Goal: Task Accomplishment & Management: Use online tool/utility

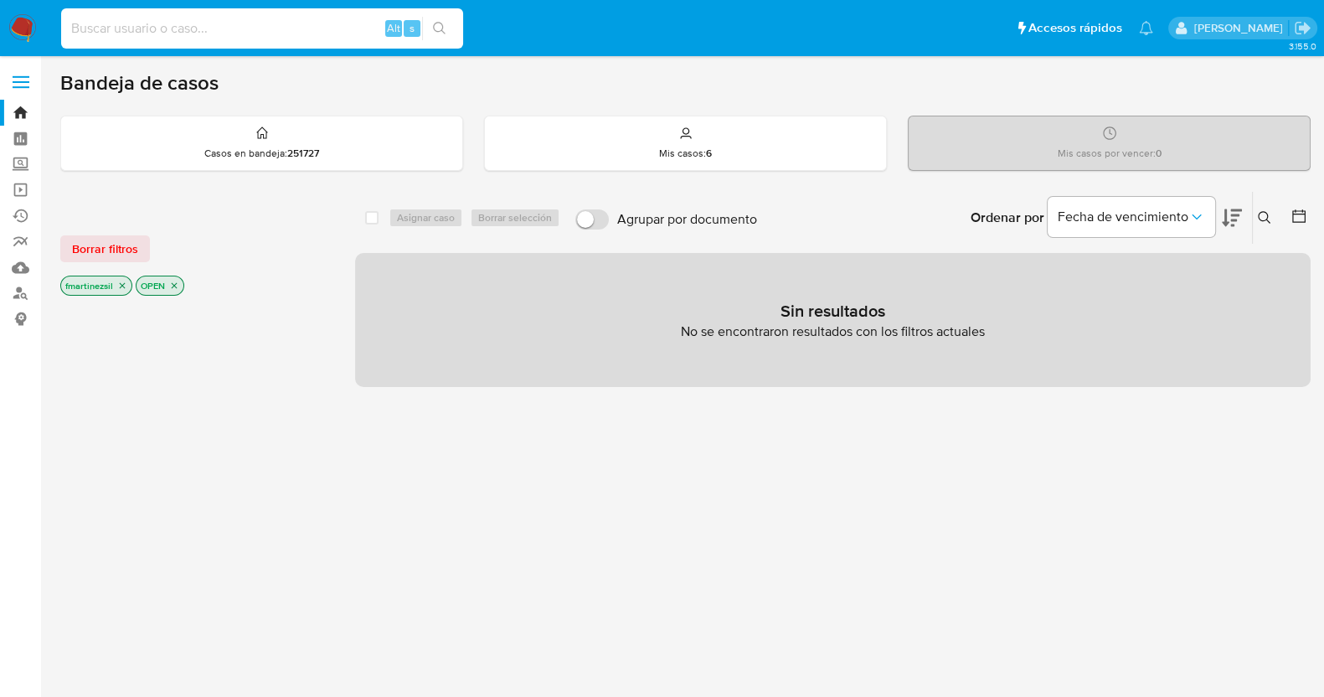
paste input "209946409"
type input "209946409"
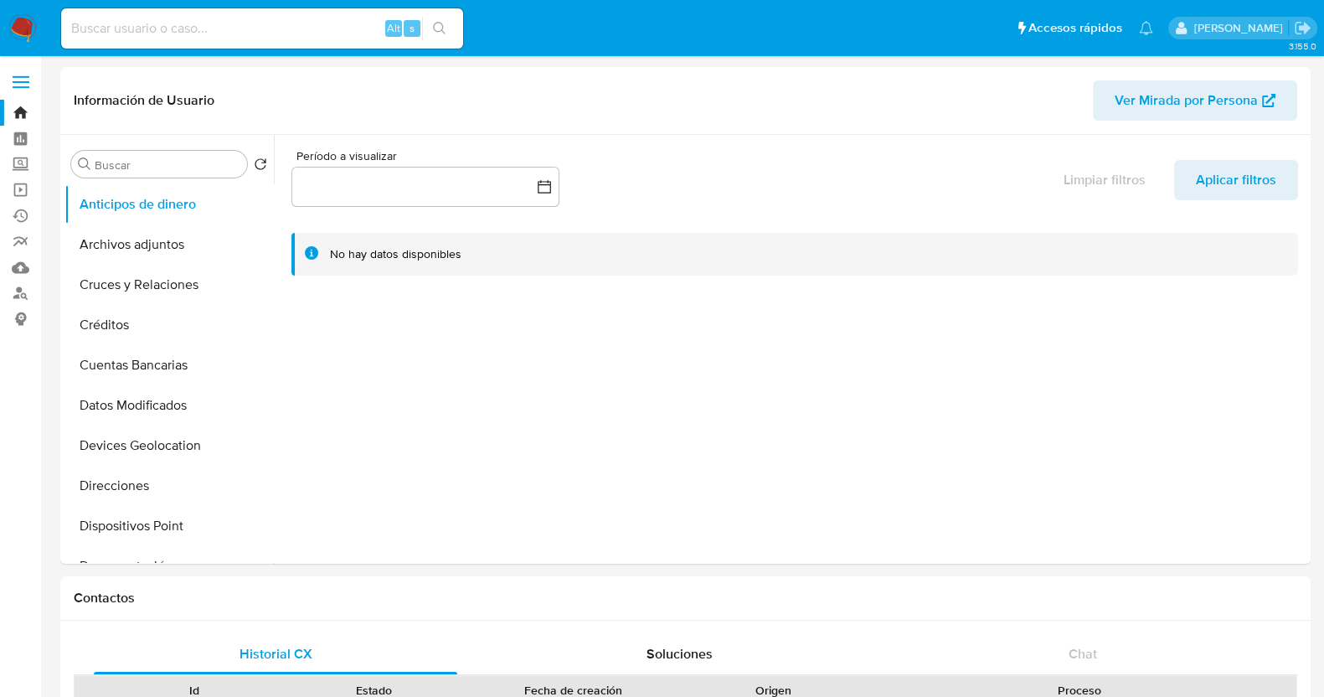
select select "10"
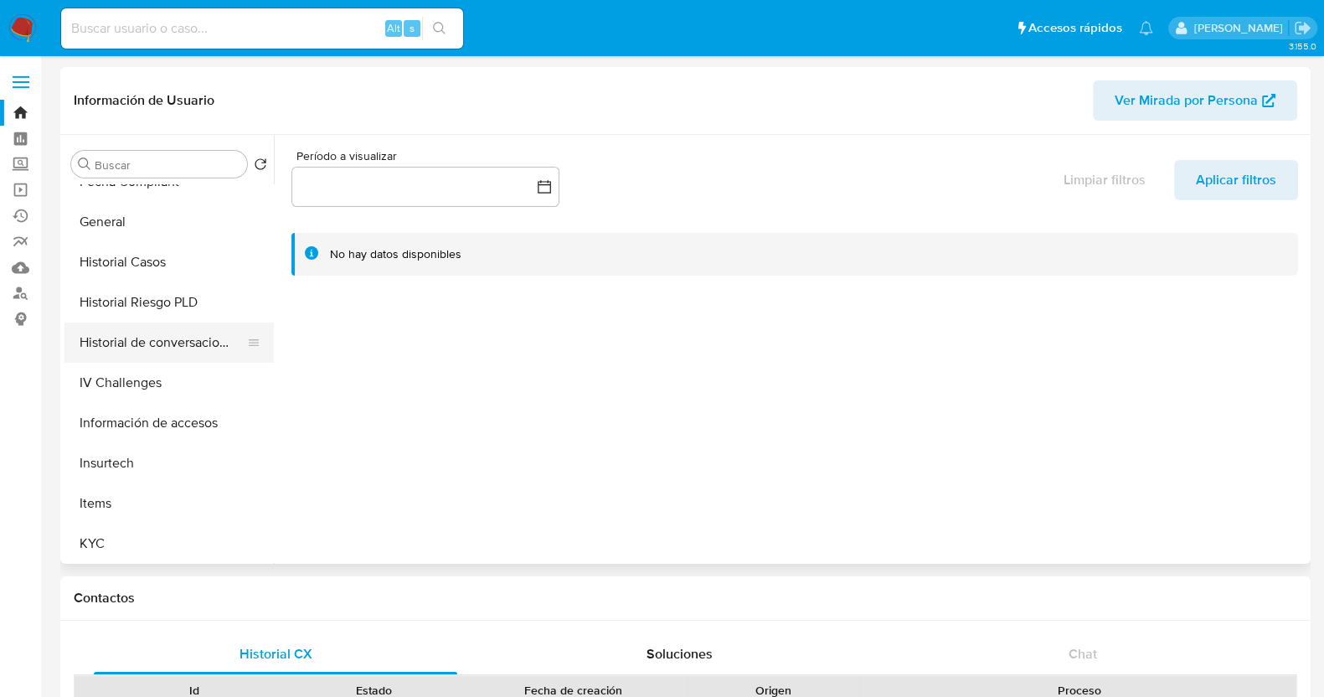
scroll to position [523, 0]
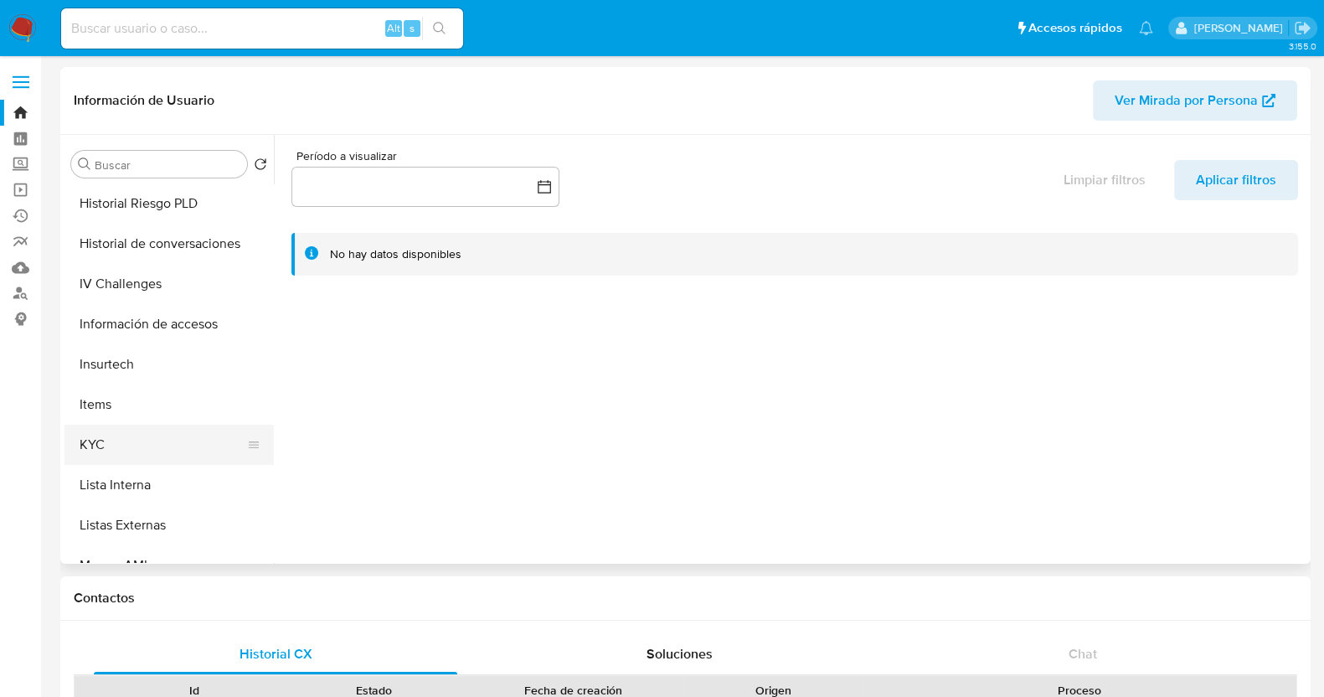
click at [131, 451] on button "KYC" at bounding box center [162, 445] width 196 height 40
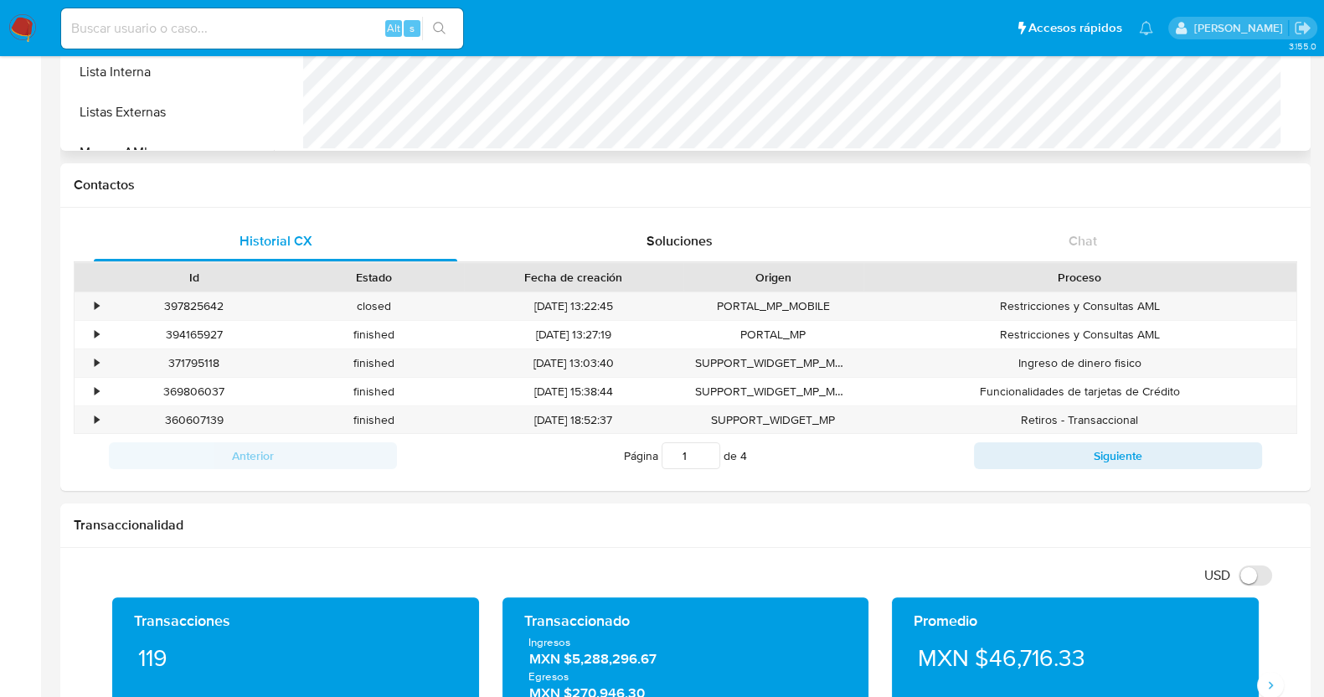
scroll to position [314, 0]
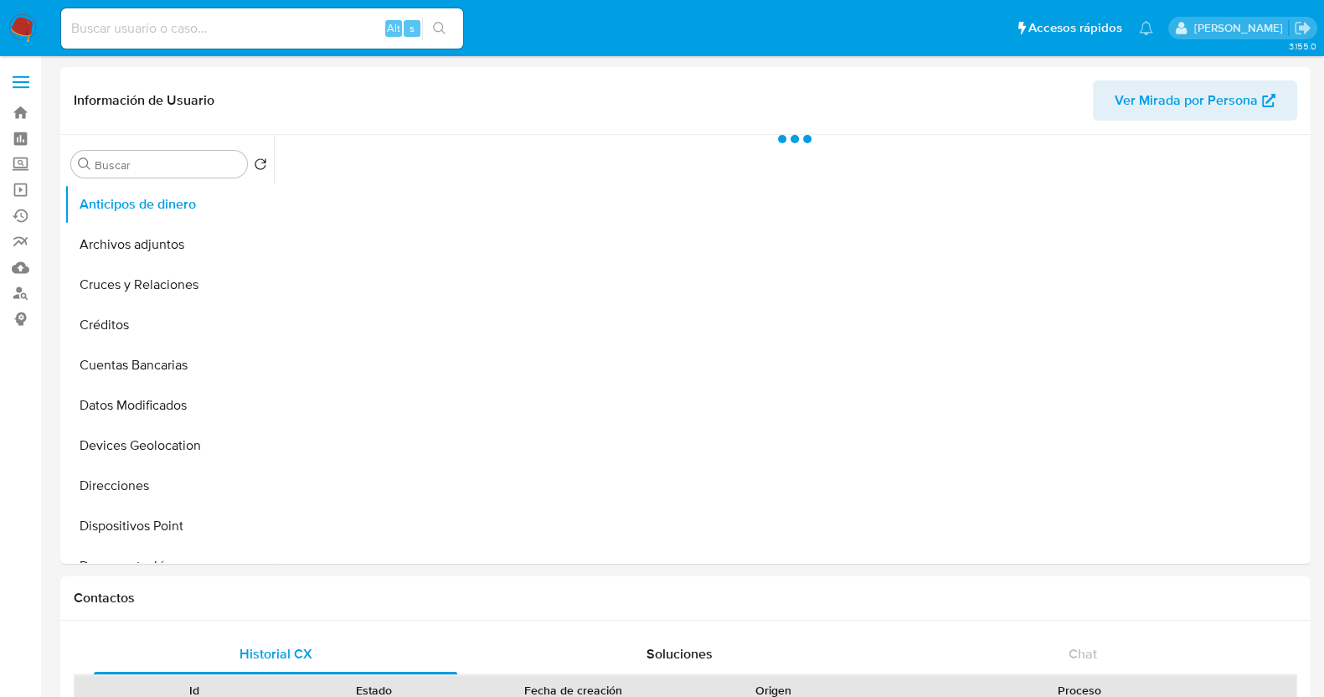
select select "10"
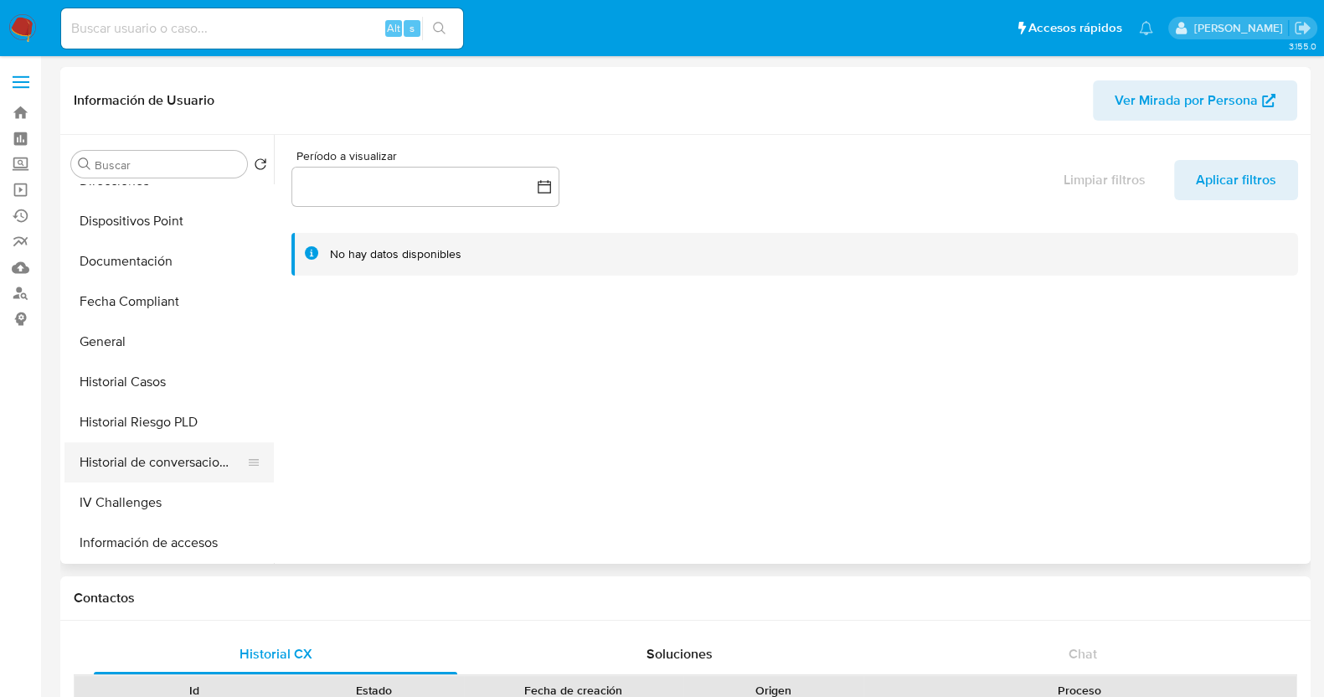
scroll to position [314, 0]
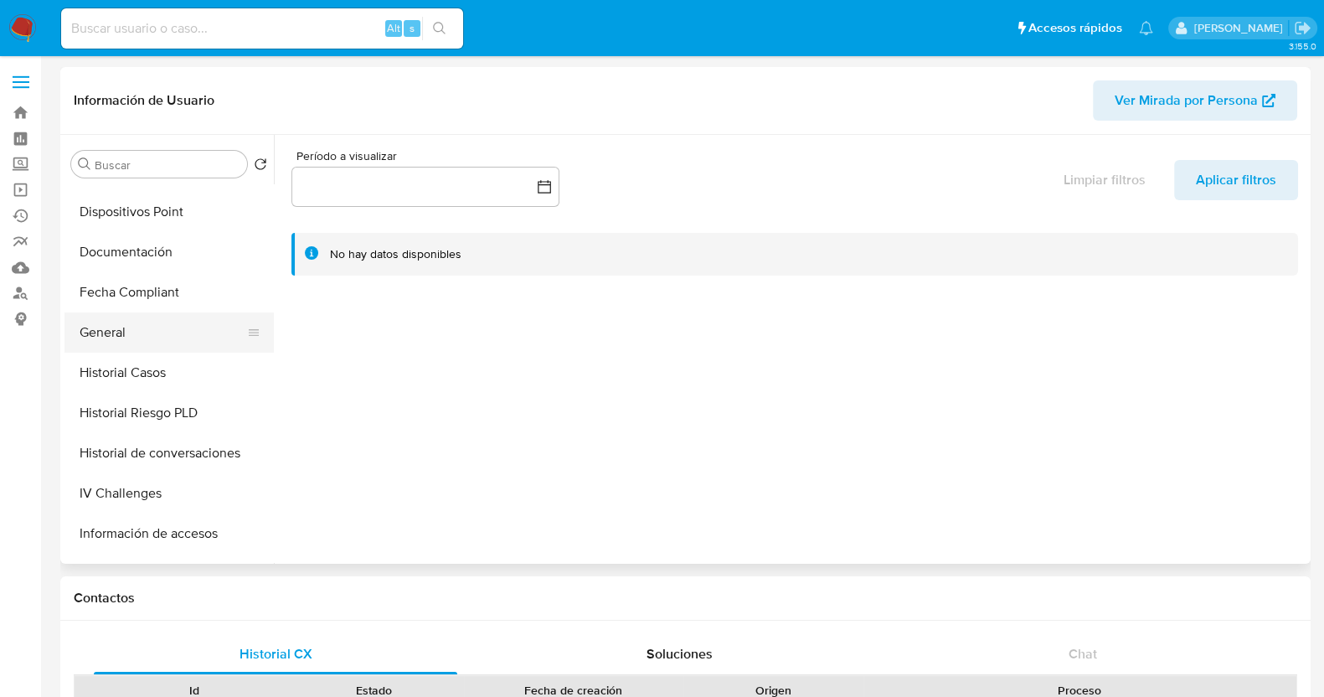
click at [109, 341] on button "General" at bounding box center [162, 332] width 196 height 40
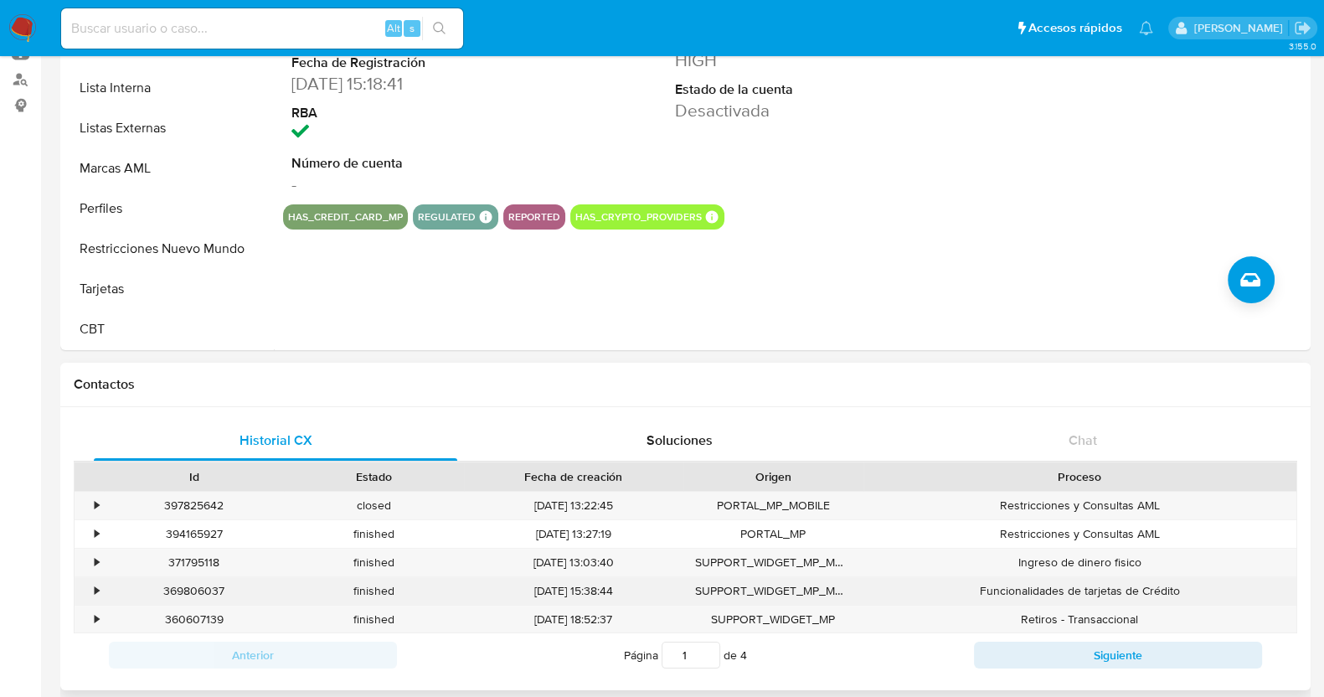
scroll to position [0, 0]
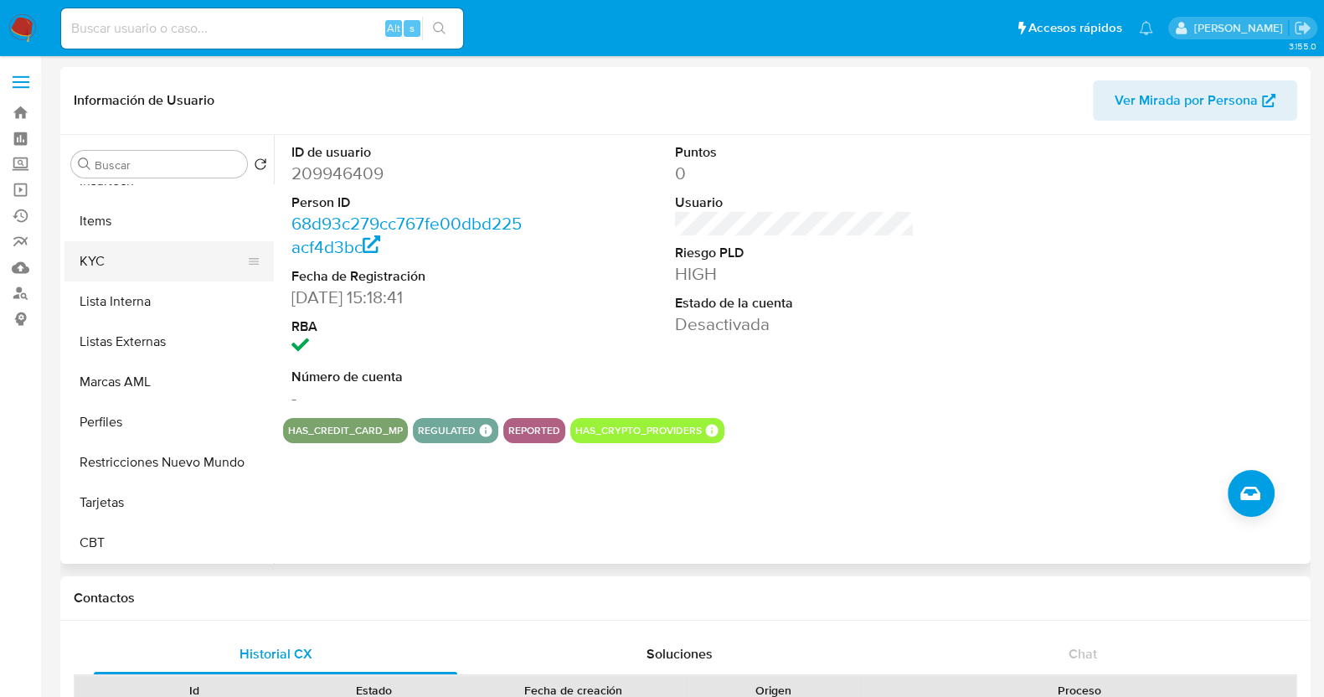
click at [125, 266] on button "KYC" at bounding box center [162, 261] width 196 height 40
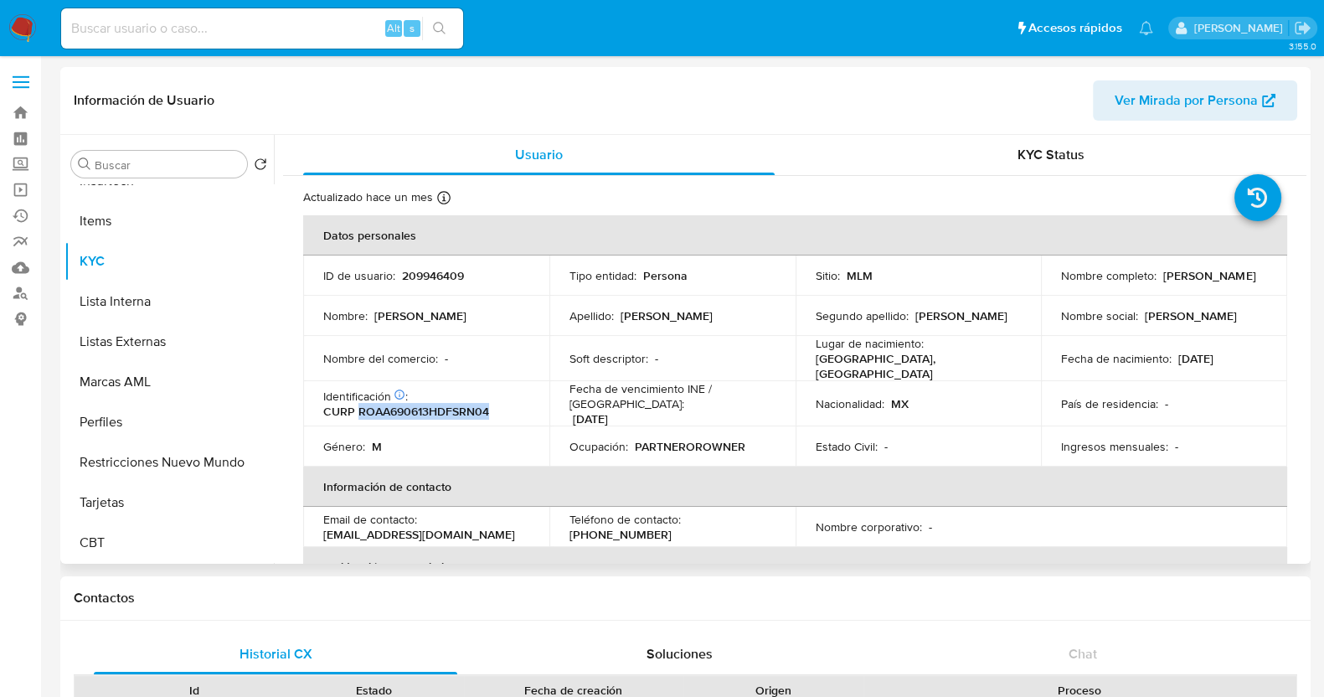
drag, startPoint x: 496, startPoint y: 406, endPoint x: 359, endPoint y: 404, distance: 136.5
click at [359, 404] on div "Identificación CIC: 229617480 : CURP ROAA690613HDFSRN04" at bounding box center [426, 404] width 206 height 30
copy p "ROAA690613HDFSRN04"
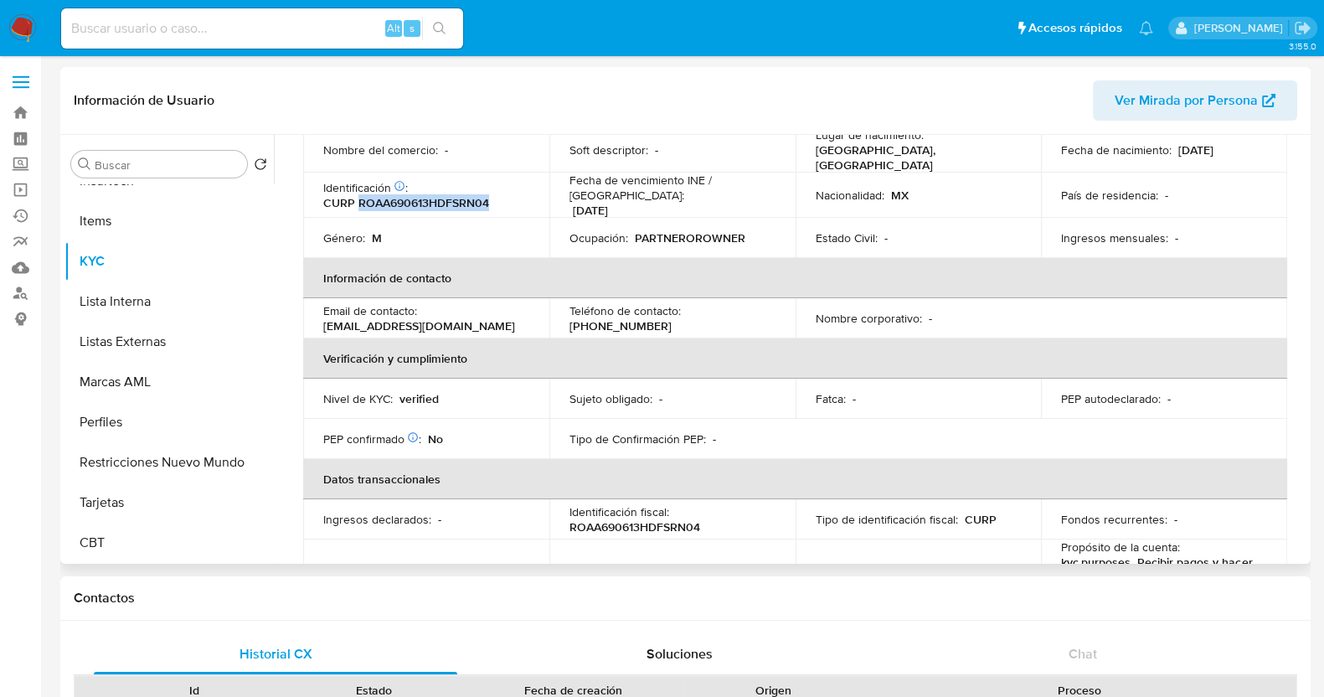
scroll to position [418, 0]
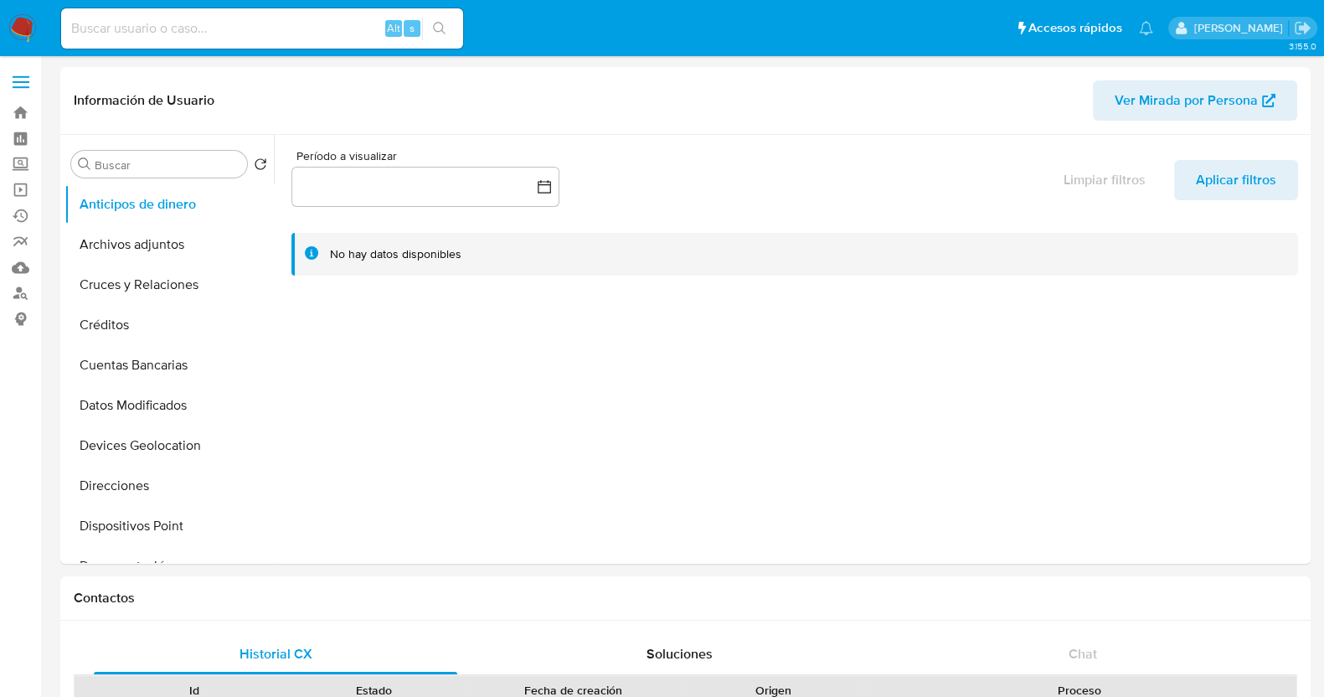
select select "10"
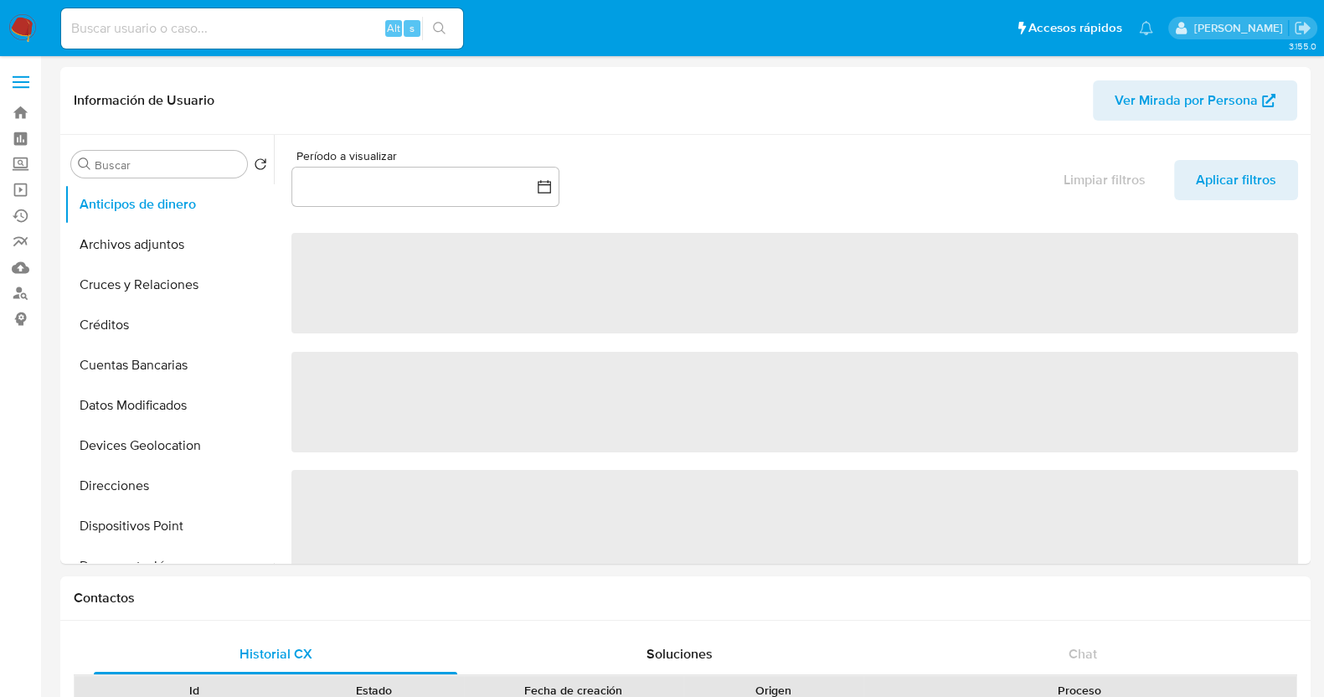
select select "10"
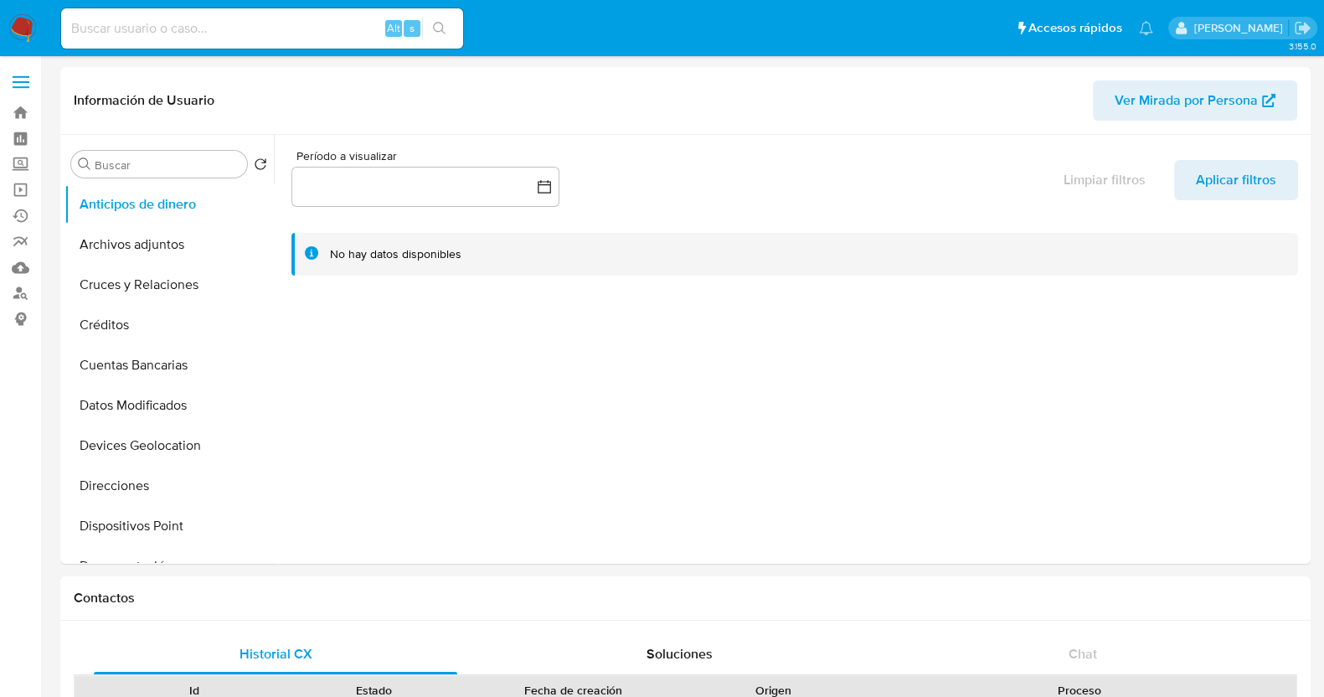
click at [12, 87] on label at bounding box center [21, 81] width 42 height 35
click at [0, 0] on input "checkbox" at bounding box center [0, 0] width 0 height 0
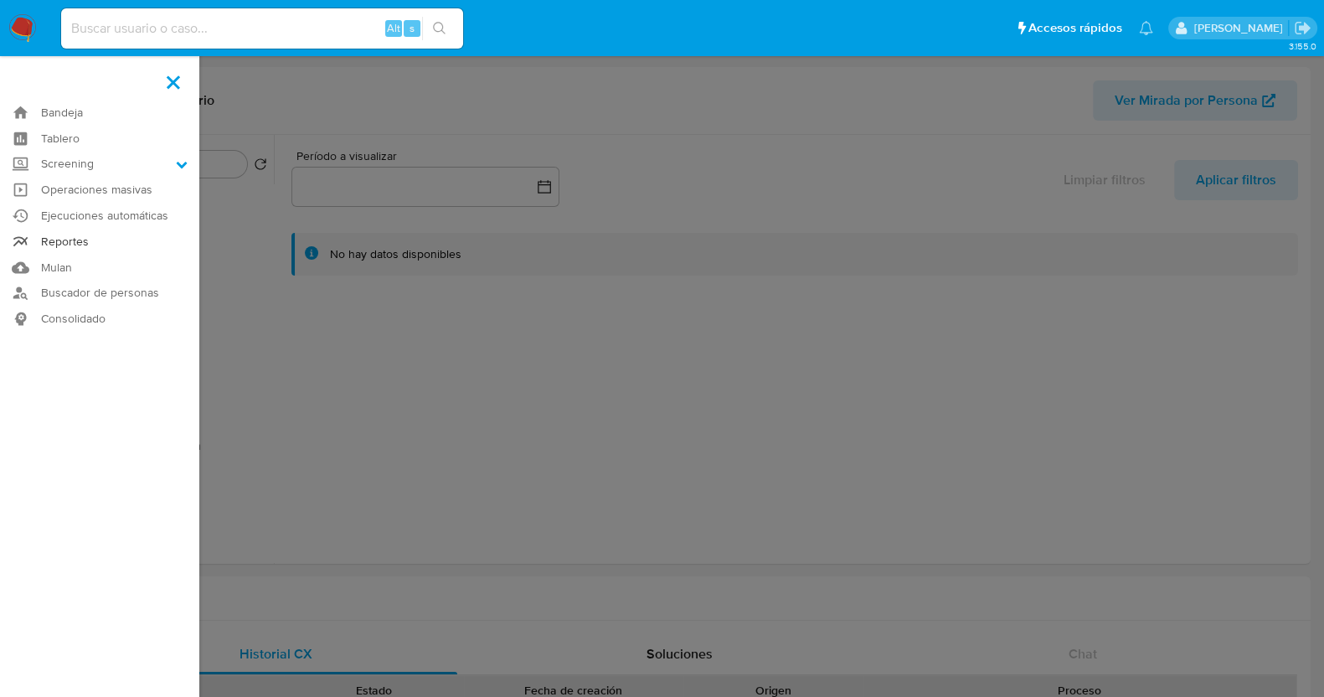
click at [93, 253] on link "Reportes" at bounding box center [99, 242] width 199 height 26
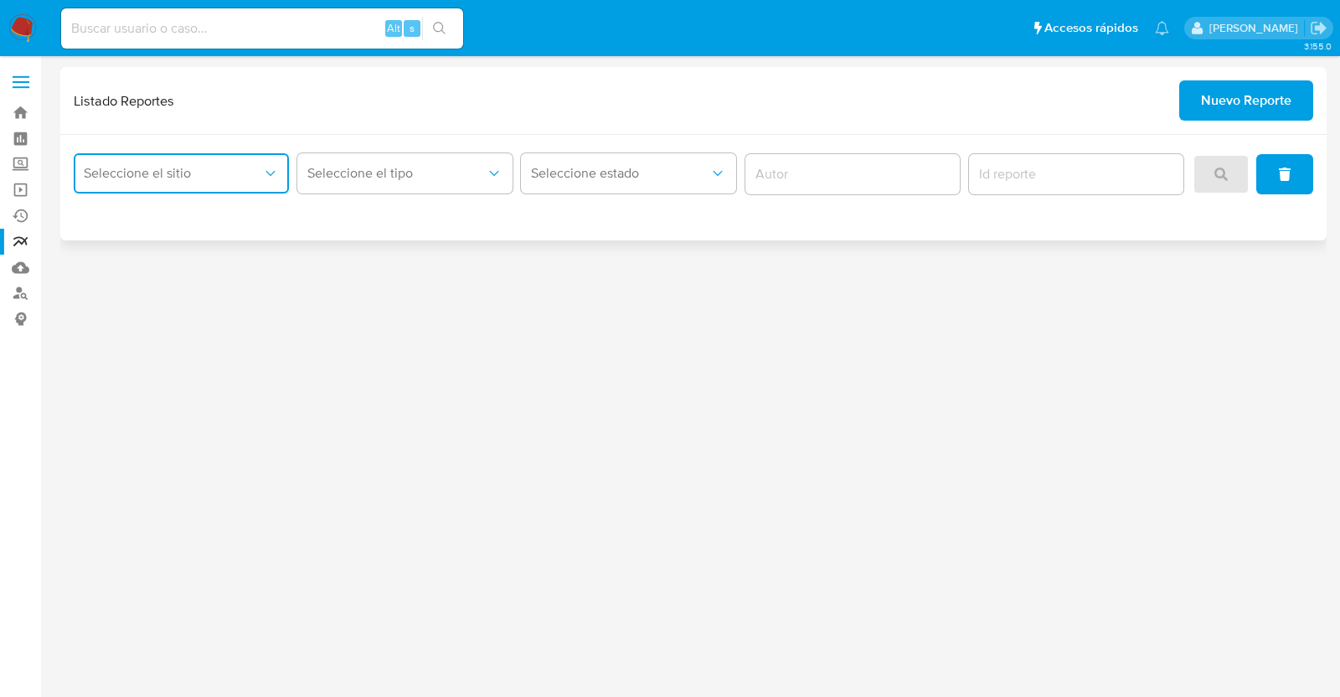
click at [190, 159] on button "Seleccione el sitio" at bounding box center [181, 173] width 215 height 40
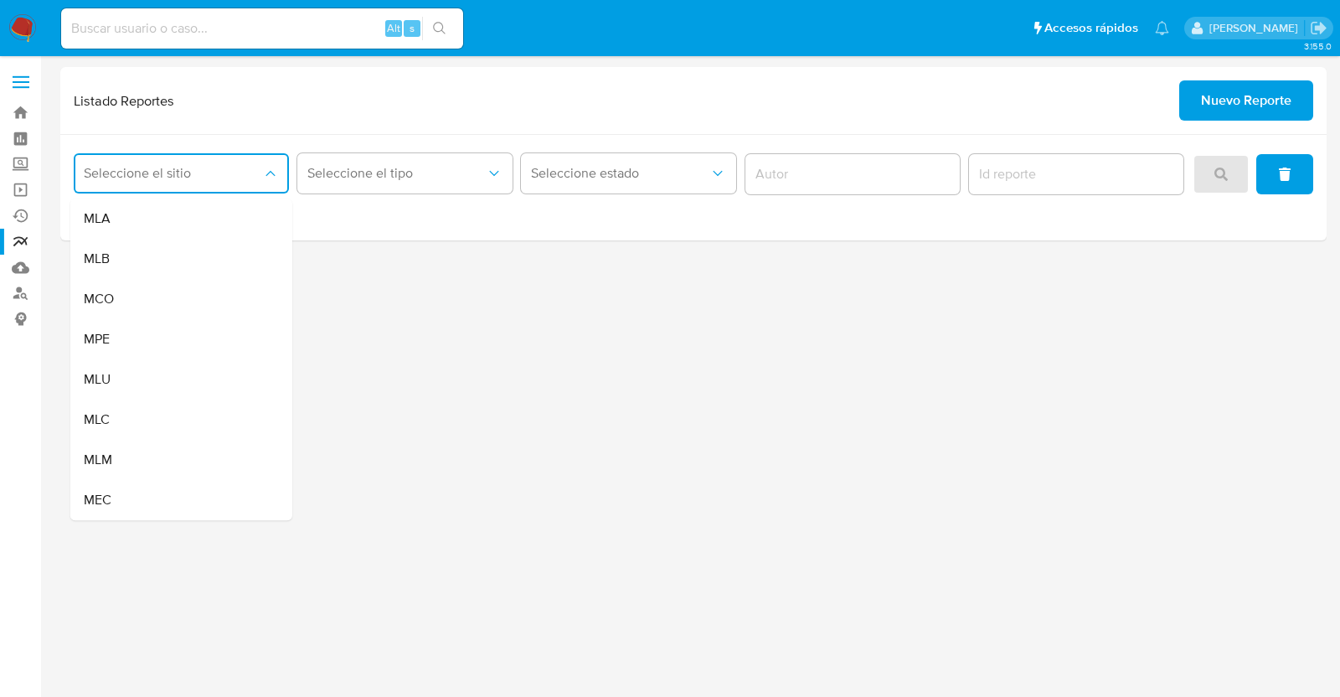
click at [127, 454] on div "MLM" at bounding box center [176, 460] width 185 height 40
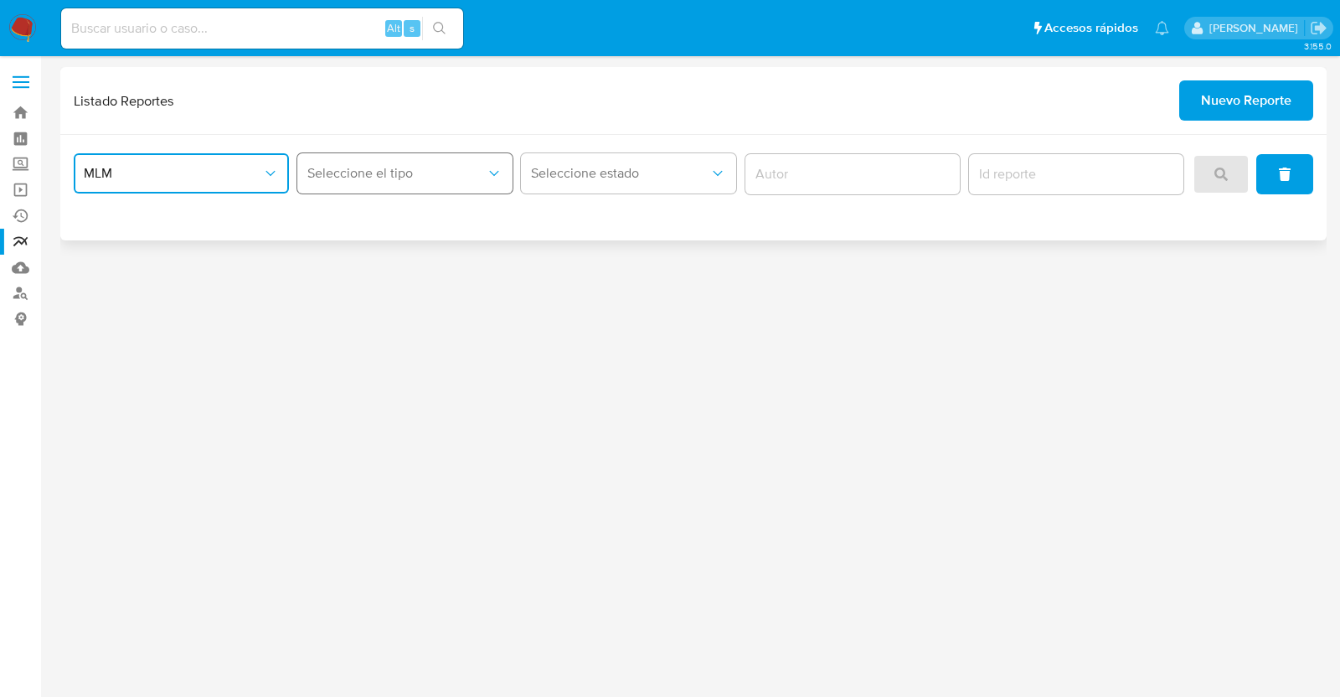
click at [429, 175] on span "Seleccione el tipo" at bounding box center [396, 173] width 178 height 17
click at [389, 257] on span "LEGAJO UNICO" at bounding box center [354, 258] width 94 height 17
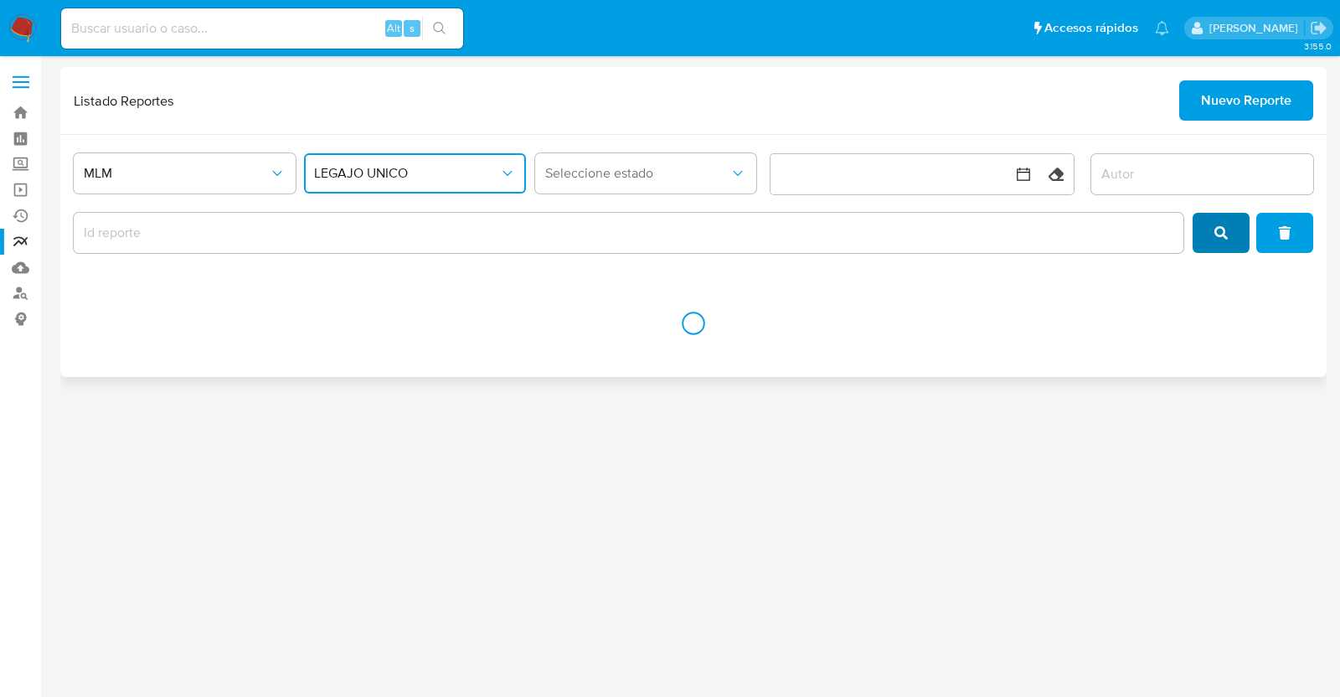
click at [1217, 242] on span "search" at bounding box center [1220, 232] width 13 height 37
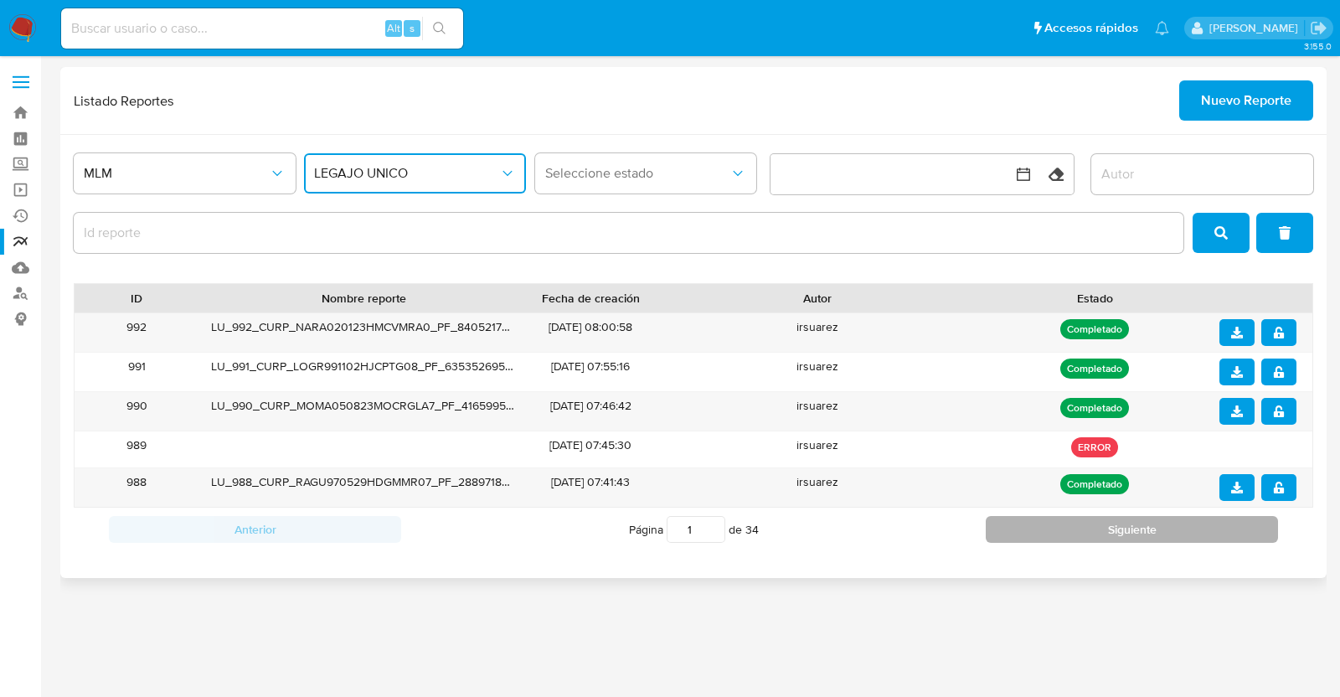
click at [1151, 523] on button "Siguiente" at bounding box center [1132, 529] width 292 height 27
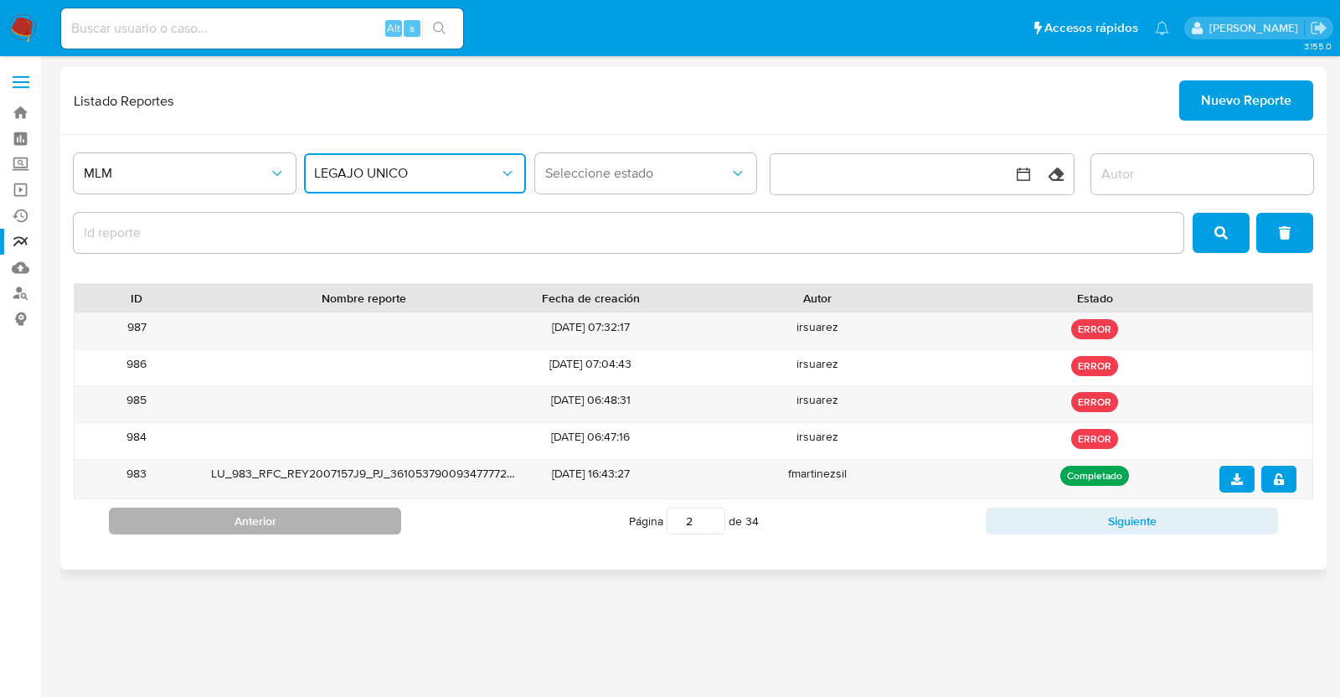
click at [229, 523] on button "Anterior" at bounding box center [255, 521] width 292 height 27
type input "1"
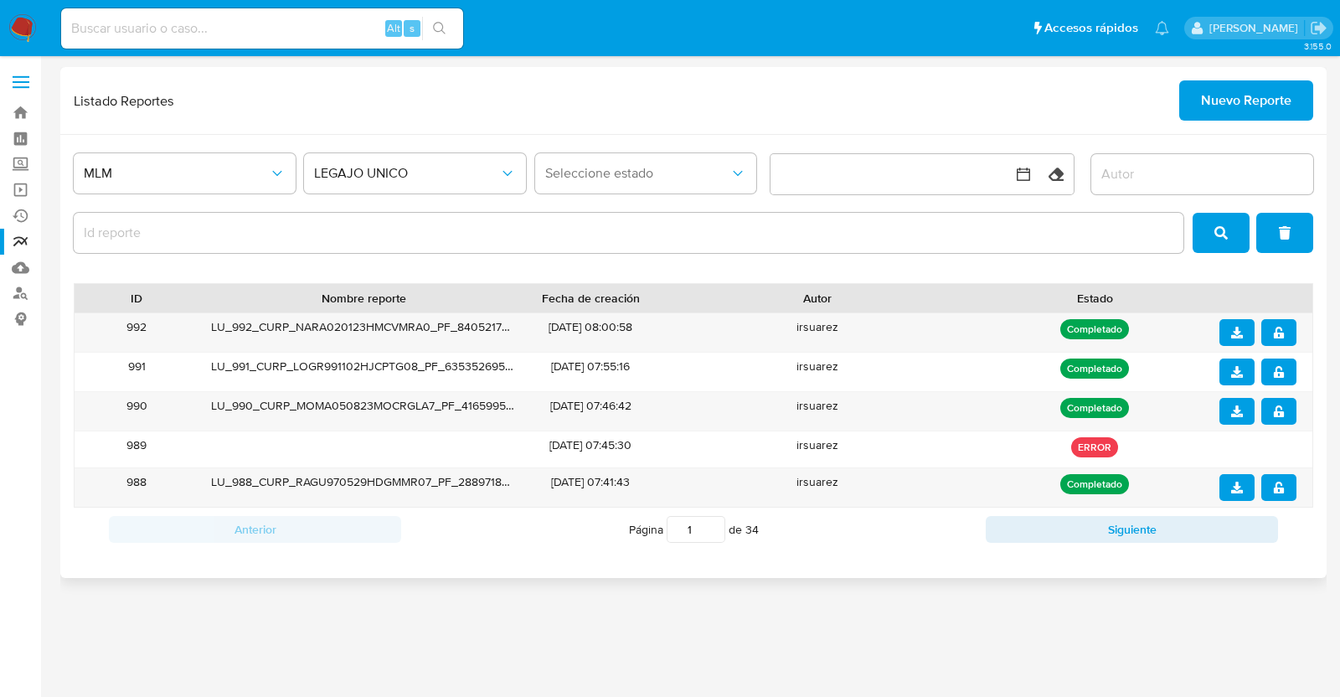
click at [1224, 92] on span "Nuevo Reporte" at bounding box center [1246, 100] width 90 height 37
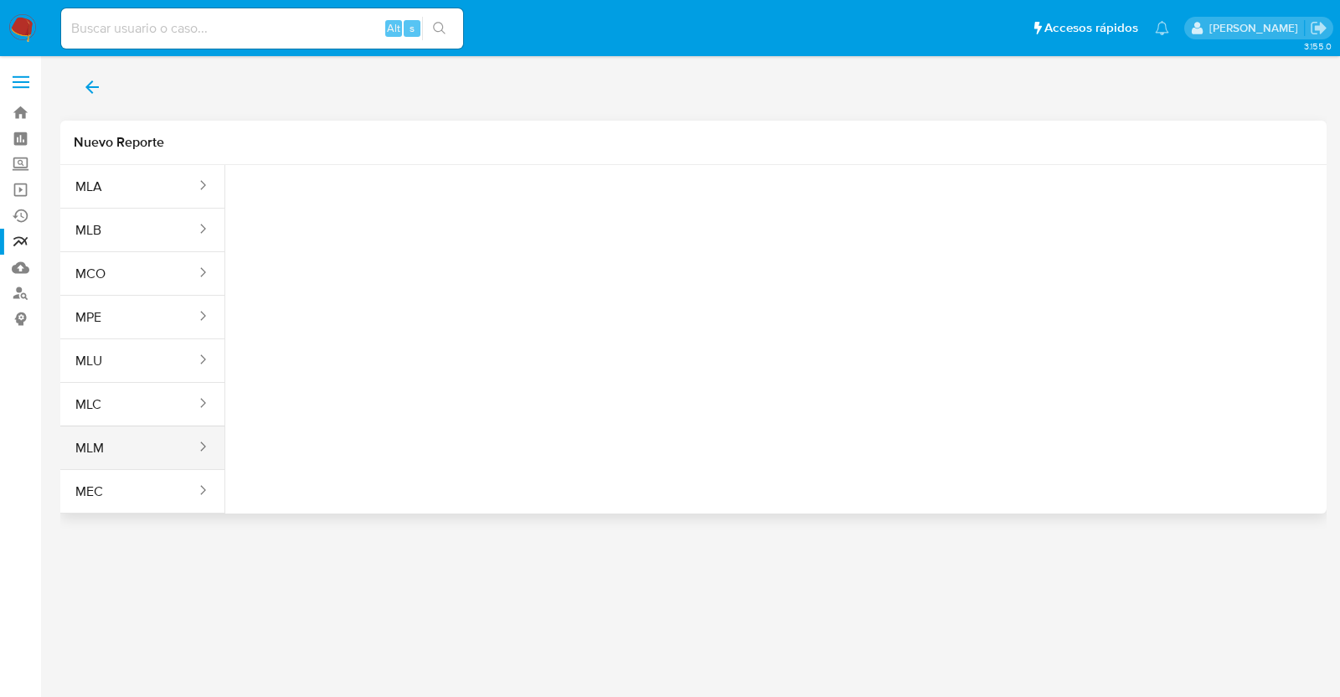
click at [144, 442] on button "MLM" at bounding box center [128, 448] width 137 height 40
click at [362, 207] on span "Seleccione una opcion" at bounding box center [322, 209] width 147 height 17
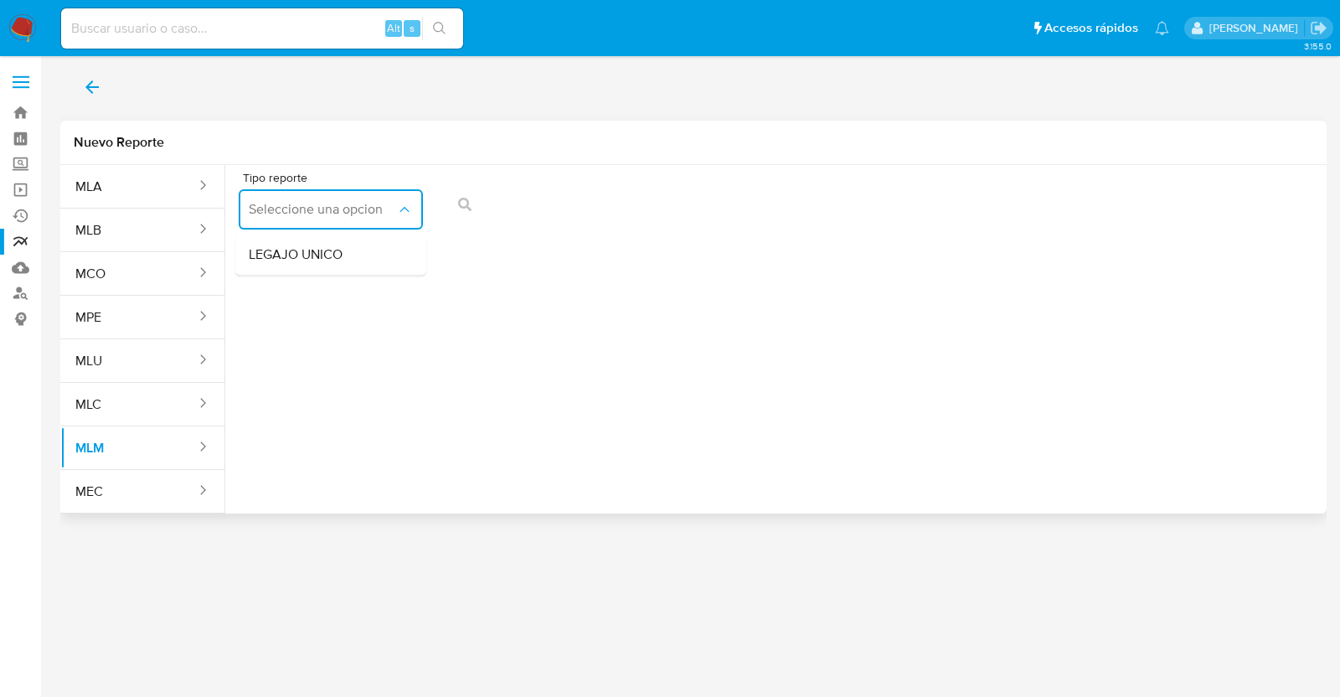
click at [322, 260] on span "LEGAJO UNICO" at bounding box center [296, 254] width 94 height 17
click at [831, 207] on div "Tipo reporte LEGAJO UNICO Tipo de documento" at bounding box center [776, 204] width 1075 height 64
click at [403, 209] on icon "report-types" at bounding box center [404, 209] width 17 height 17
click at [365, 253] on div "LEGAJO UNICO" at bounding box center [326, 255] width 154 height 40
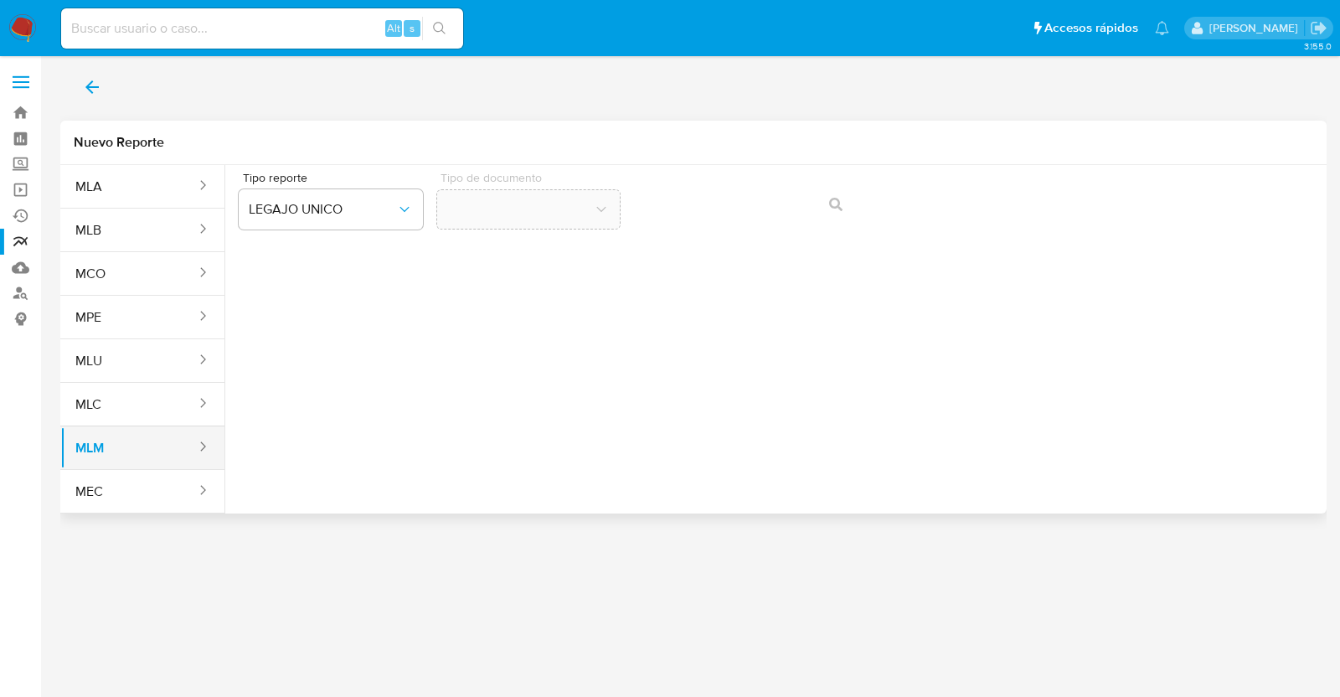
click at [126, 449] on button "MLM" at bounding box center [128, 448] width 137 height 40
click at [301, 224] on button "Seleccione una opcion" at bounding box center [331, 209] width 184 height 40
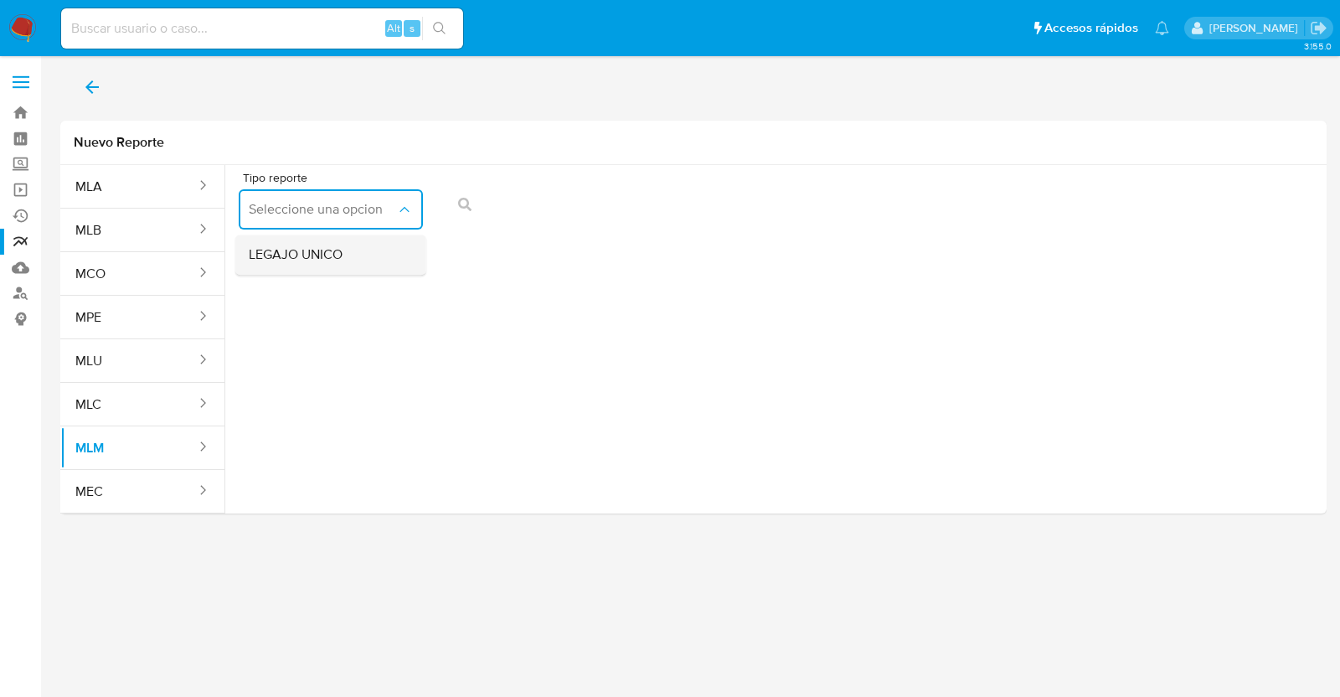
click at [335, 246] on span "LEGAJO UNICO" at bounding box center [296, 254] width 94 height 17
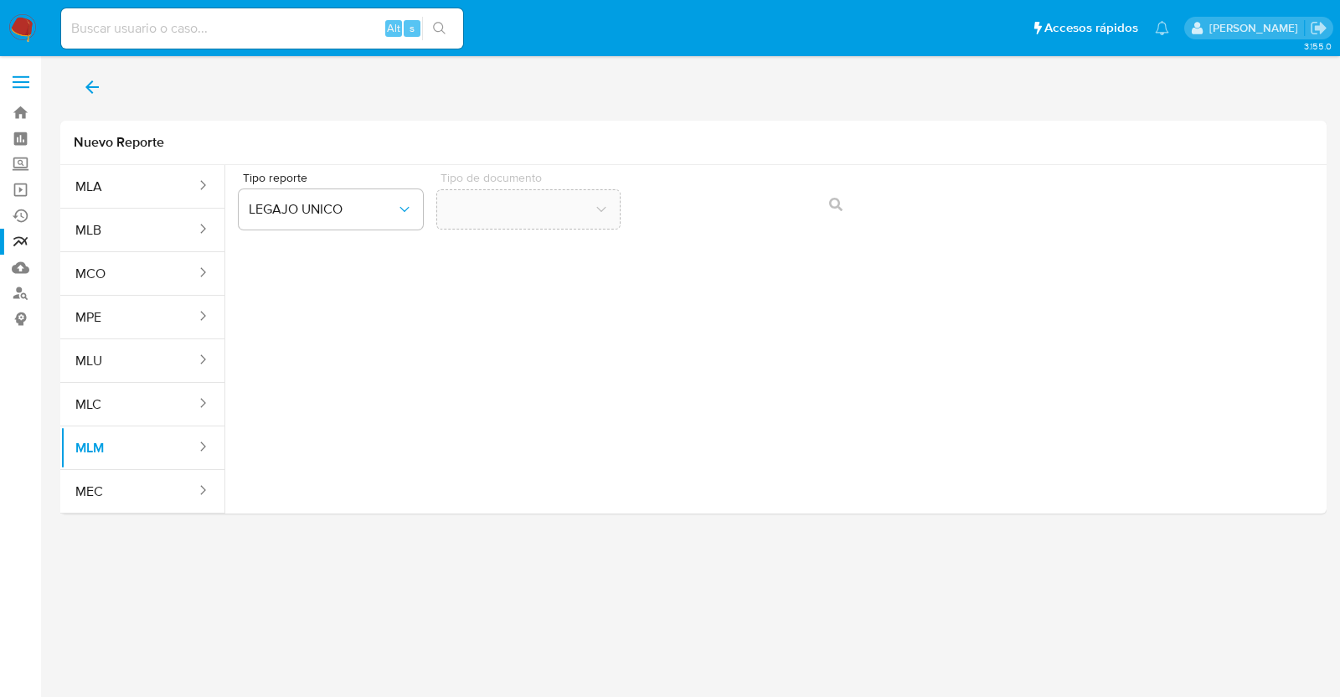
click at [715, 303] on div "Tipo reporte LEGAJO UNICO Tipo de documento" at bounding box center [775, 332] width 1101 height 335
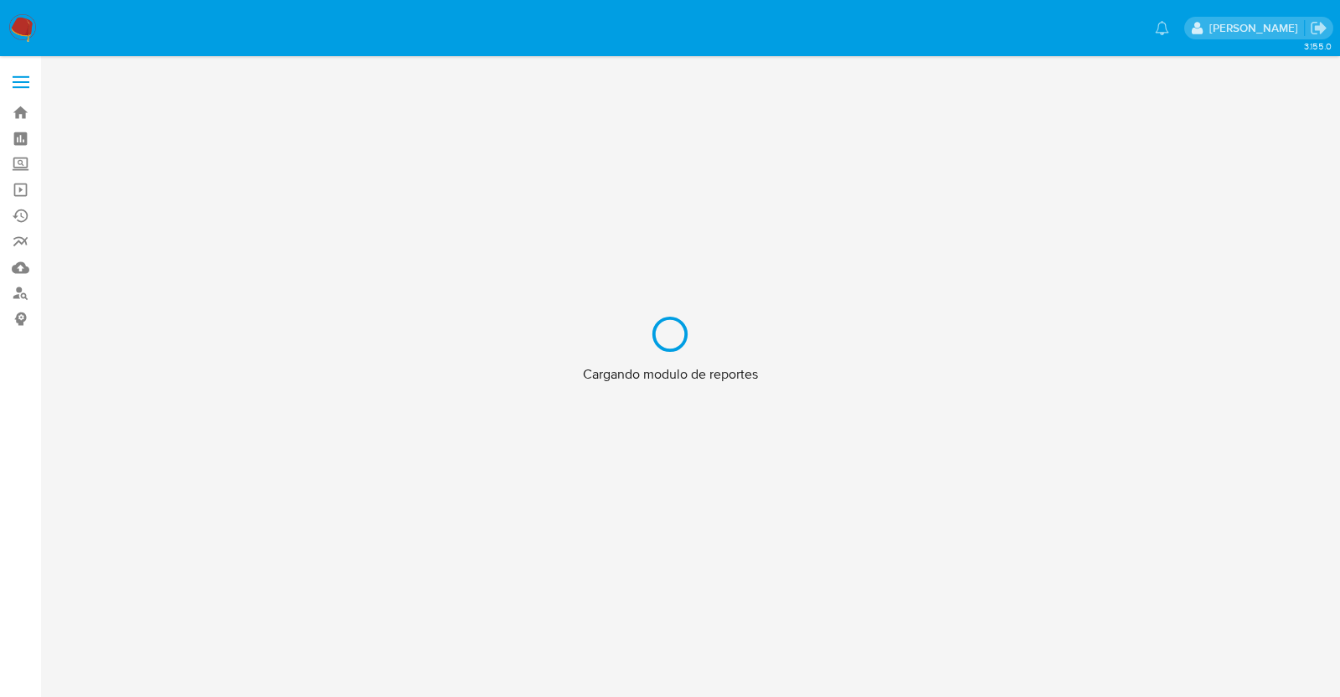
click at [9, 78] on div "Cargando modulo de reportes" at bounding box center [670, 348] width 1340 height 697
click at [12, 91] on div "Cargando modulo de reportes" at bounding box center [670, 348] width 1340 height 697
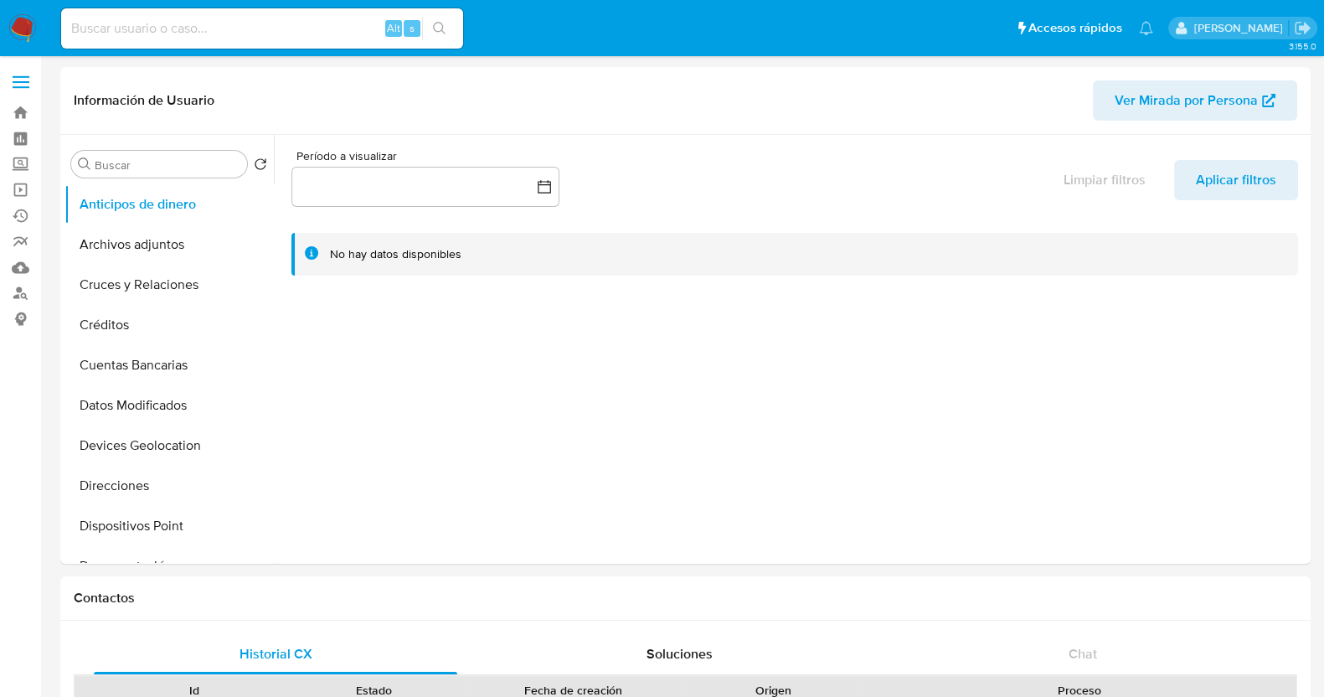
select select "10"
click at [23, 72] on label at bounding box center [21, 81] width 42 height 35
click at [0, 0] on input "checkbox" at bounding box center [0, 0] width 0 height 0
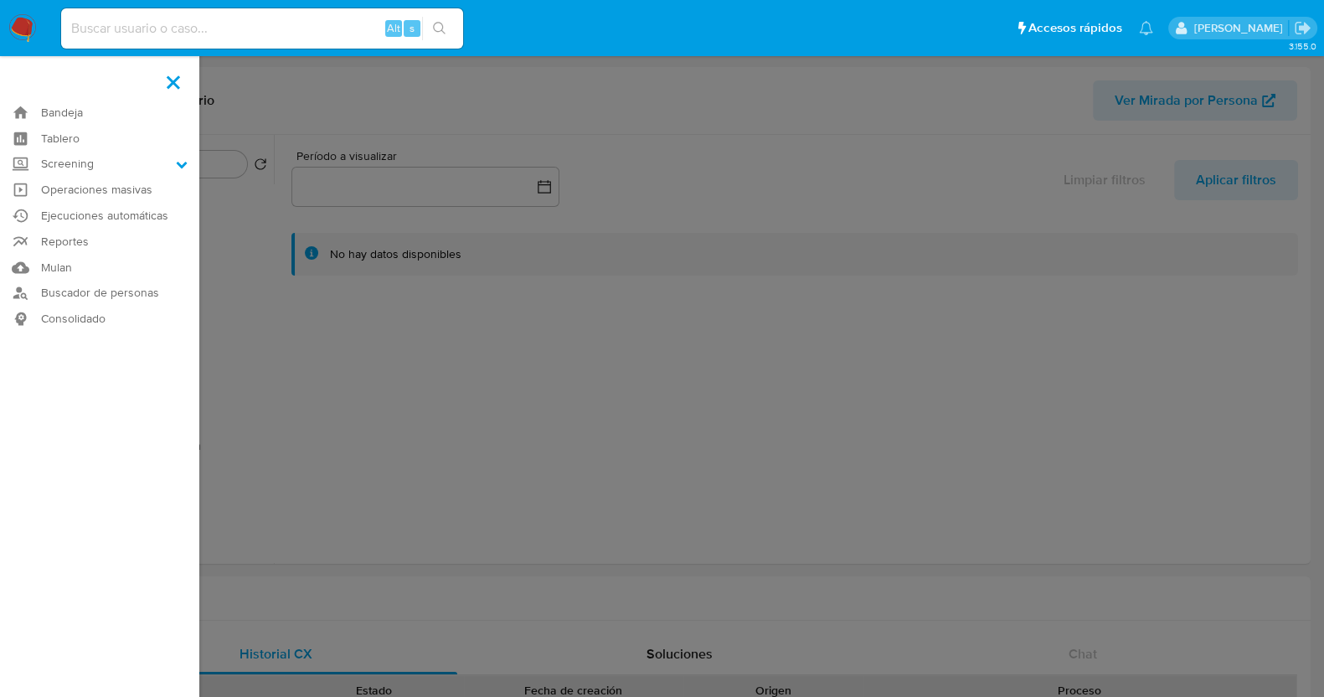
click at [386, 443] on label at bounding box center [662, 348] width 1324 height 697
click at [0, 0] on input "checkbox" at bounding box center [0, 0] width 0 height 0
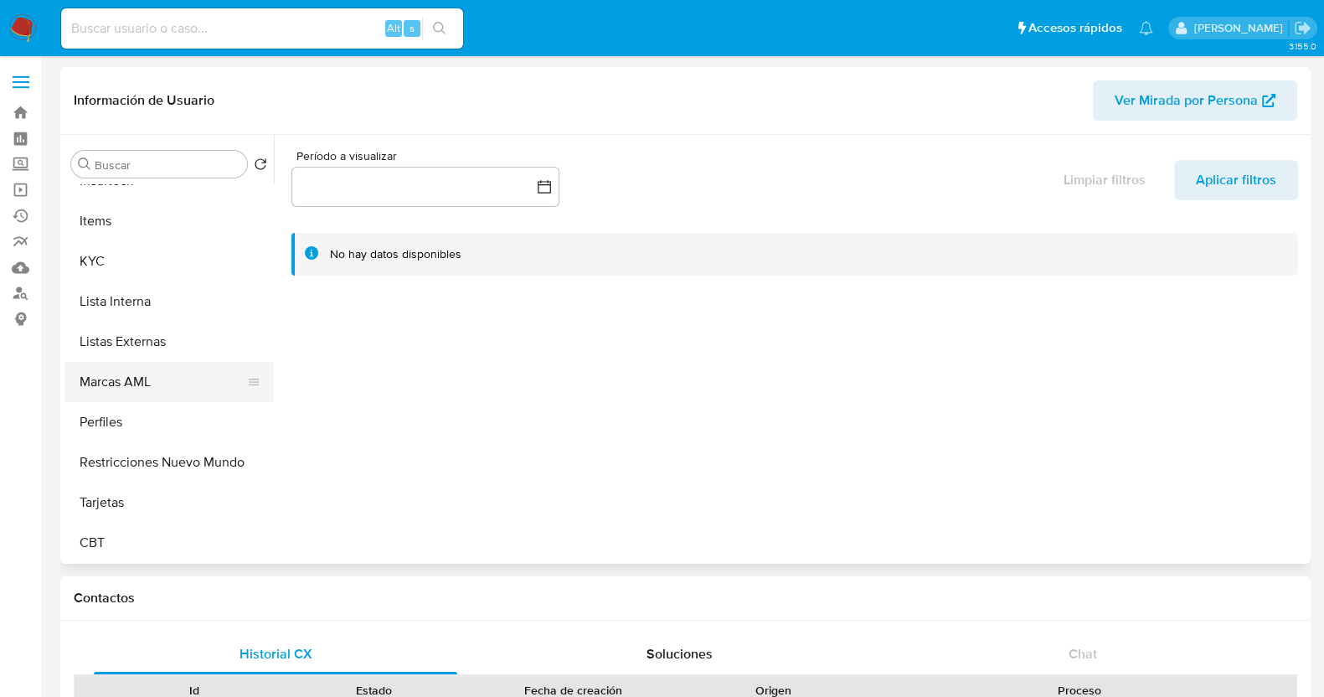
scroll to position [707, 0]
click at [124, 248] on button "KYC" at bounding box center [162, 261] width 196 height 40
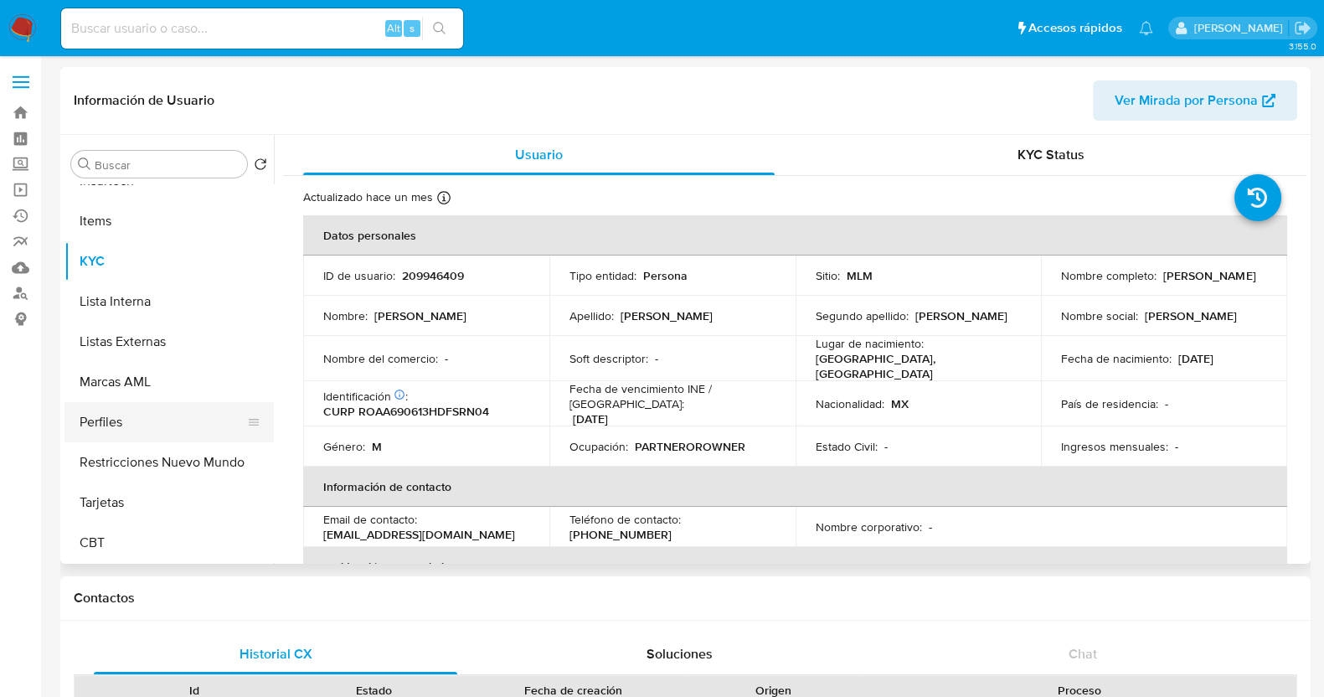
click at [143, 435] on button "Perfiles" at bounding box center [162, 422] width 196 height 40
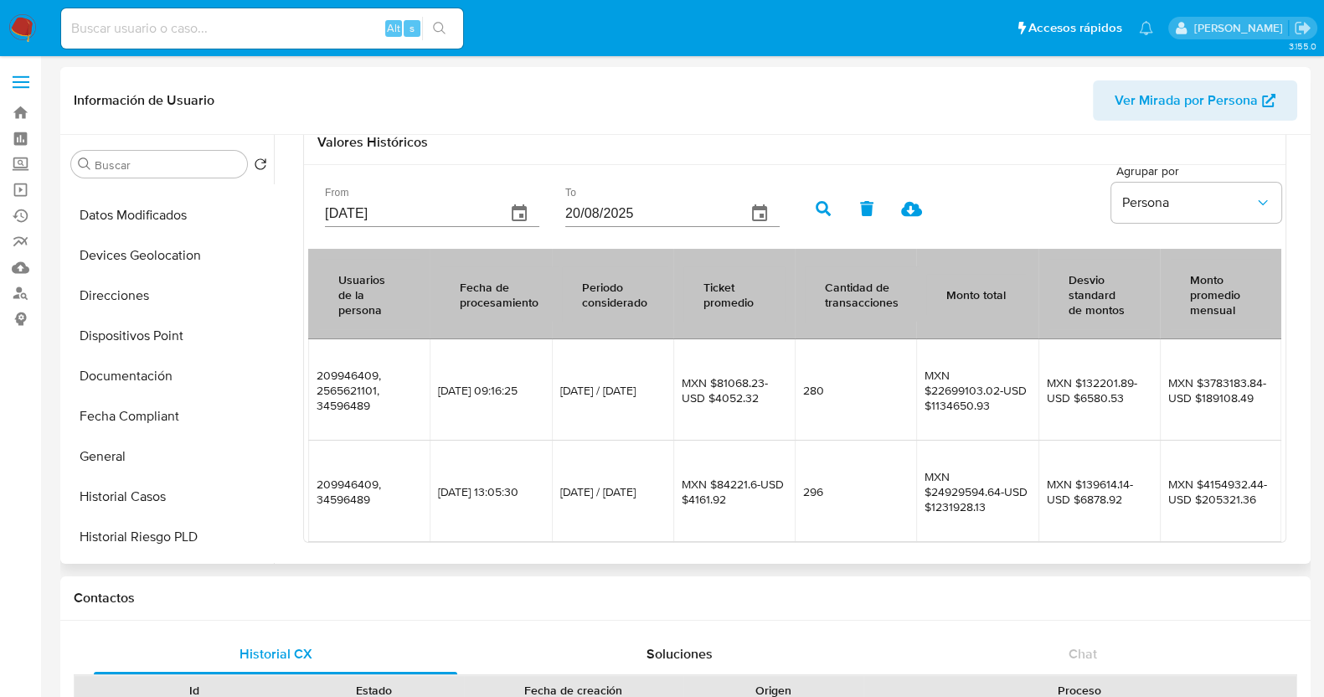
scroll to position [198, 0]
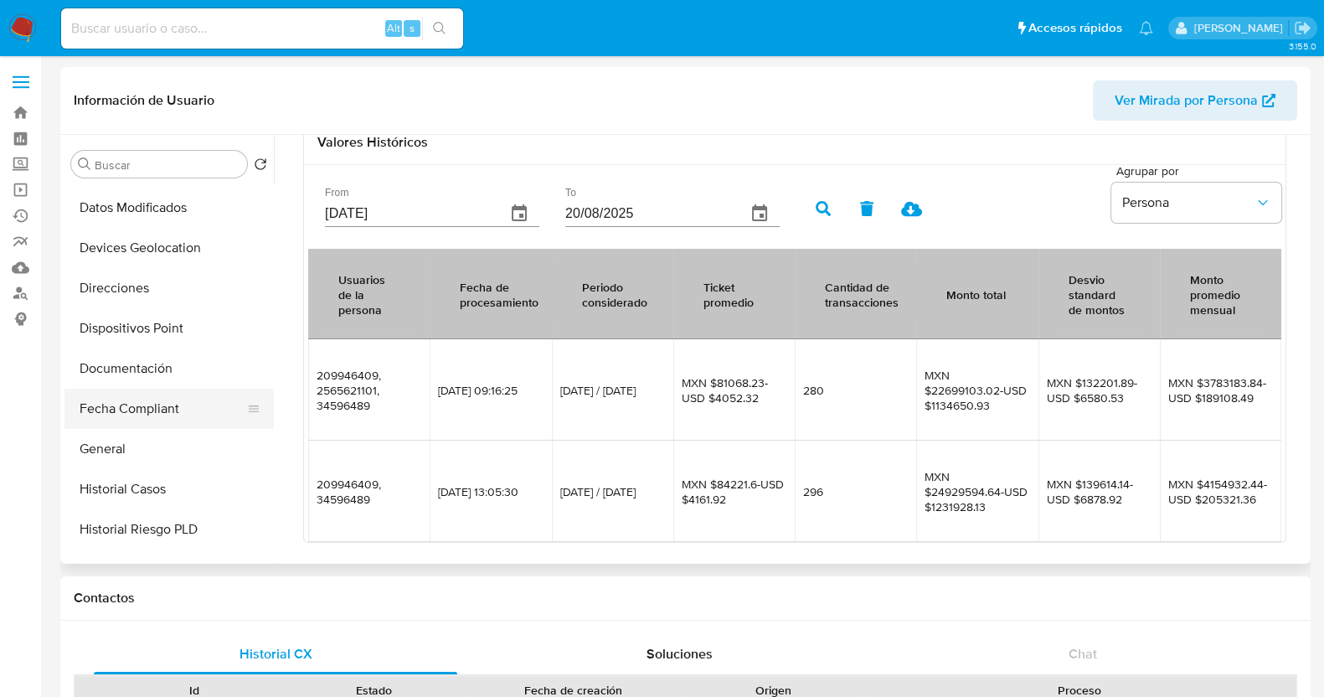
click at [168, 405] on button "Fecha Compliant" at bounding box center [162, 409] width 196 height 40
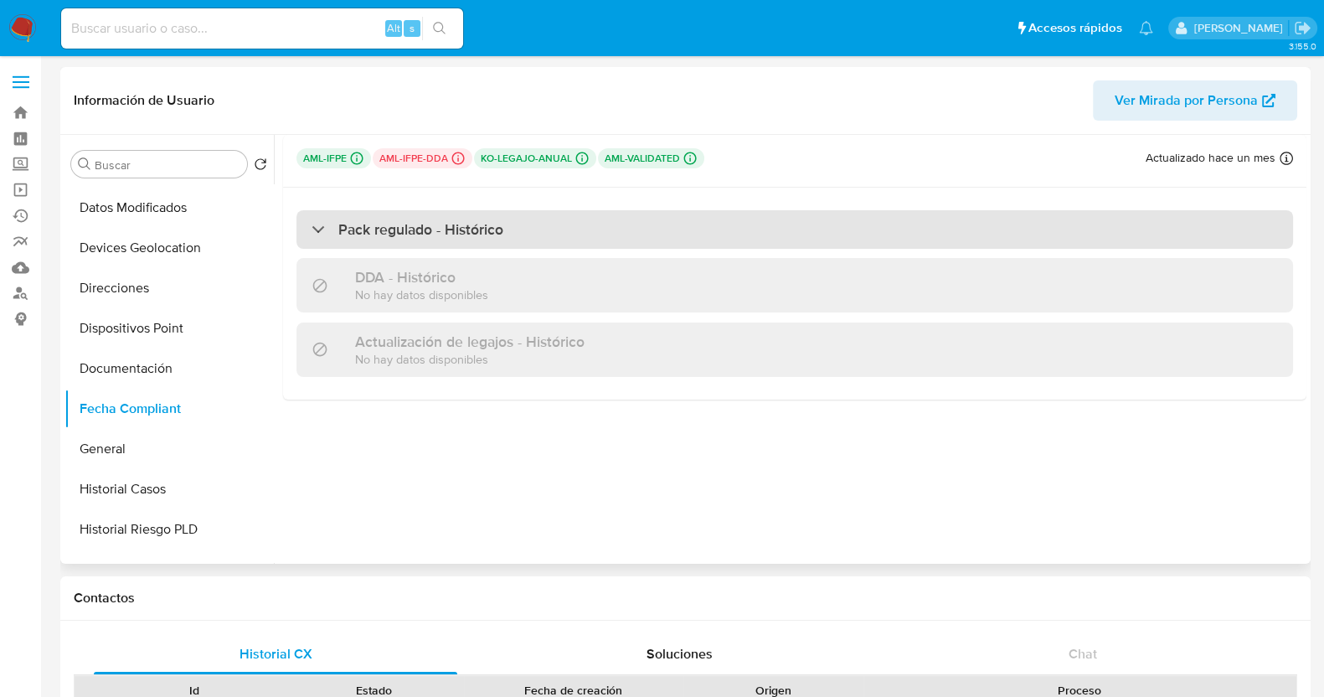
click at [325, 220] on div "Pack regulado - Histórico" at bounding box center [408, 229] width 192 height 18
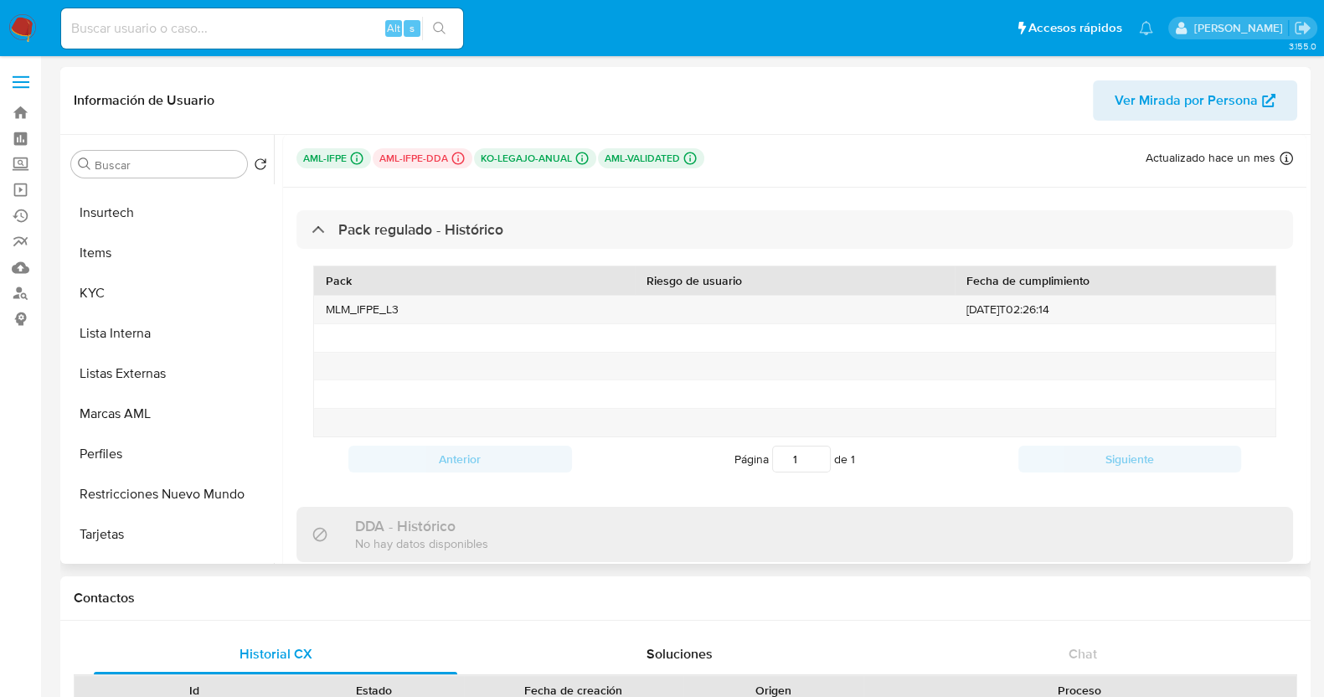
scroll to position [707, 0]
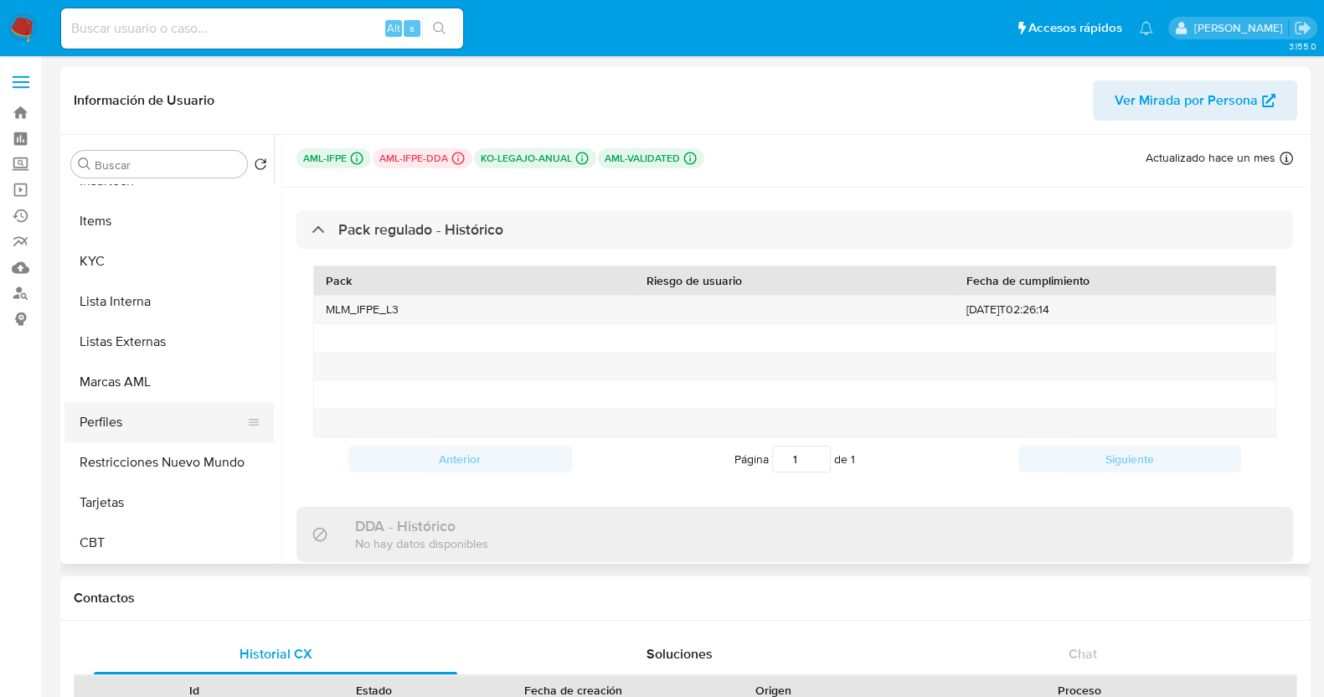
click at [101, 425] on button "Perfiles" at bounding box center [162, 422] width 196 height 40
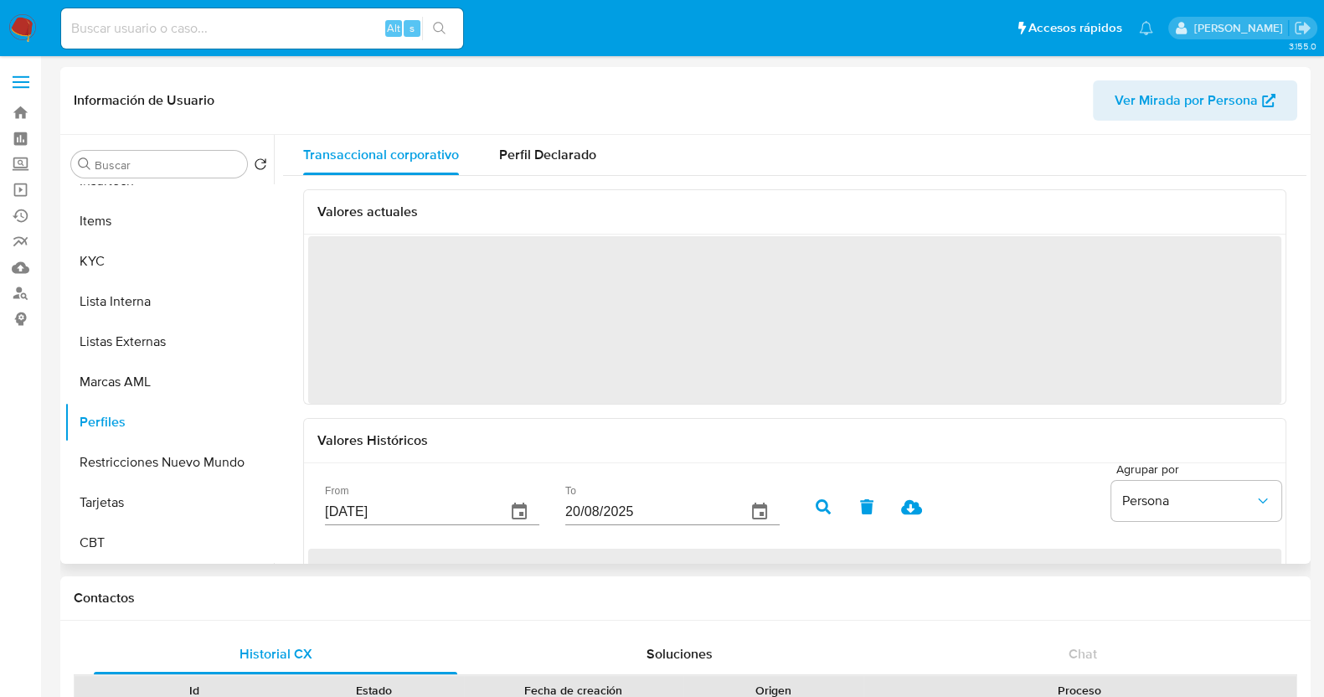
click at [442, 513] on input "23/05/2025" at bounding box center [409, 511] width 168 height 27
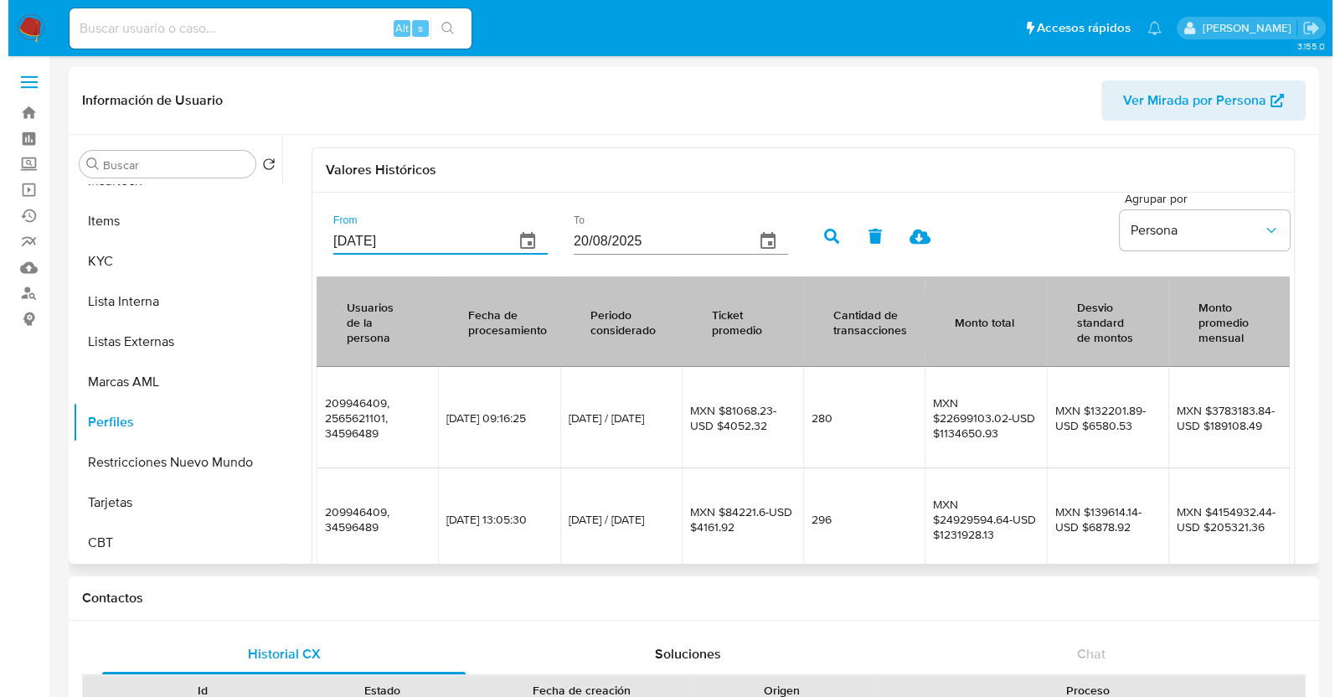
scroll to position [418, 0]
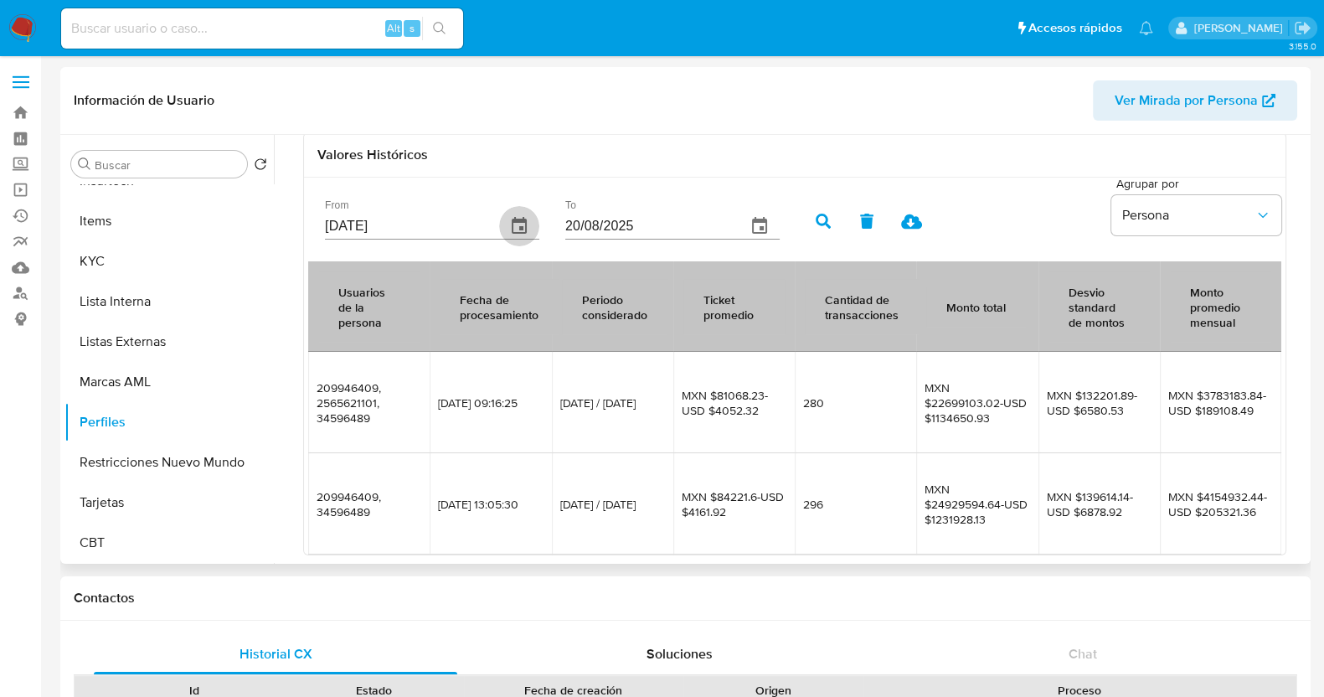
click at [507, 227] on button "button" at bounding box center [519, 226] width 40 height 40
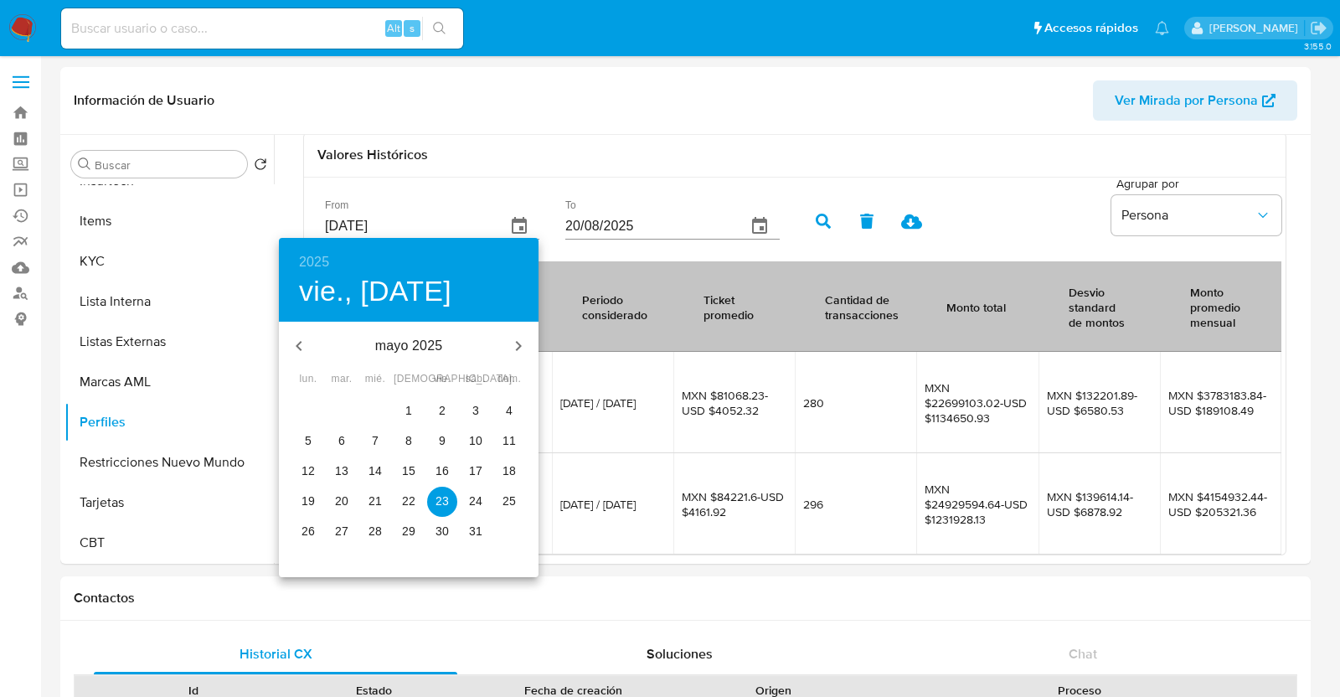
click at [319, 255] on h6 "2025" at bounding box center [314, 261] width 30 height 23
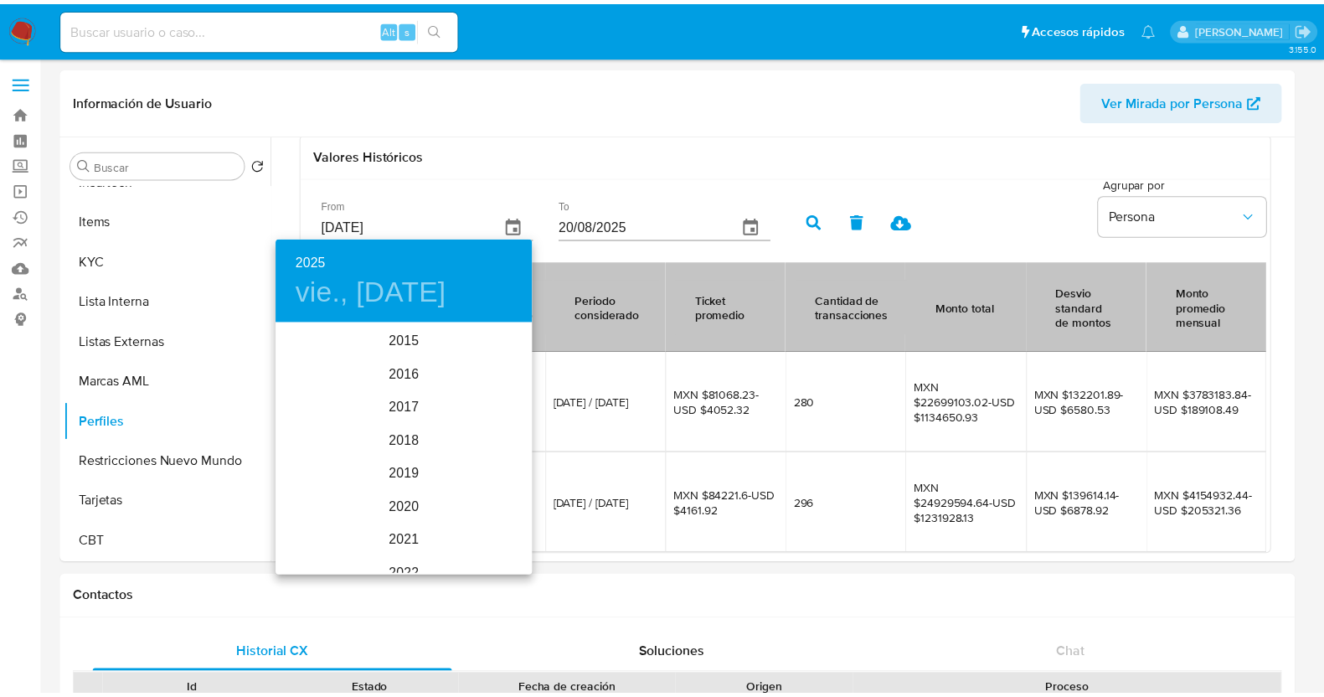
scroll to position [235, 0]
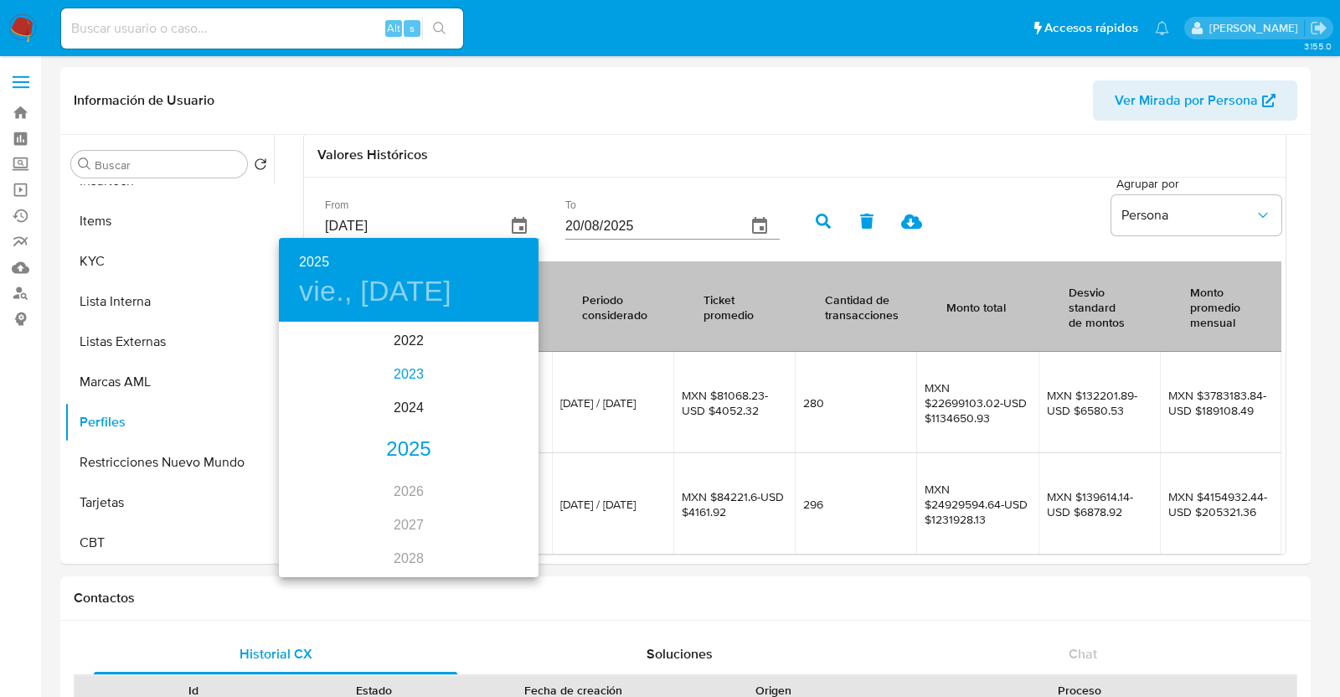
click at [403, 371] on div "2023" at bounding box center [409, 375] width 260 height 34
click at [419, 355] on div "feb." at bounding box center [408, 355] width 86 height 63
type input "23/02/2023"
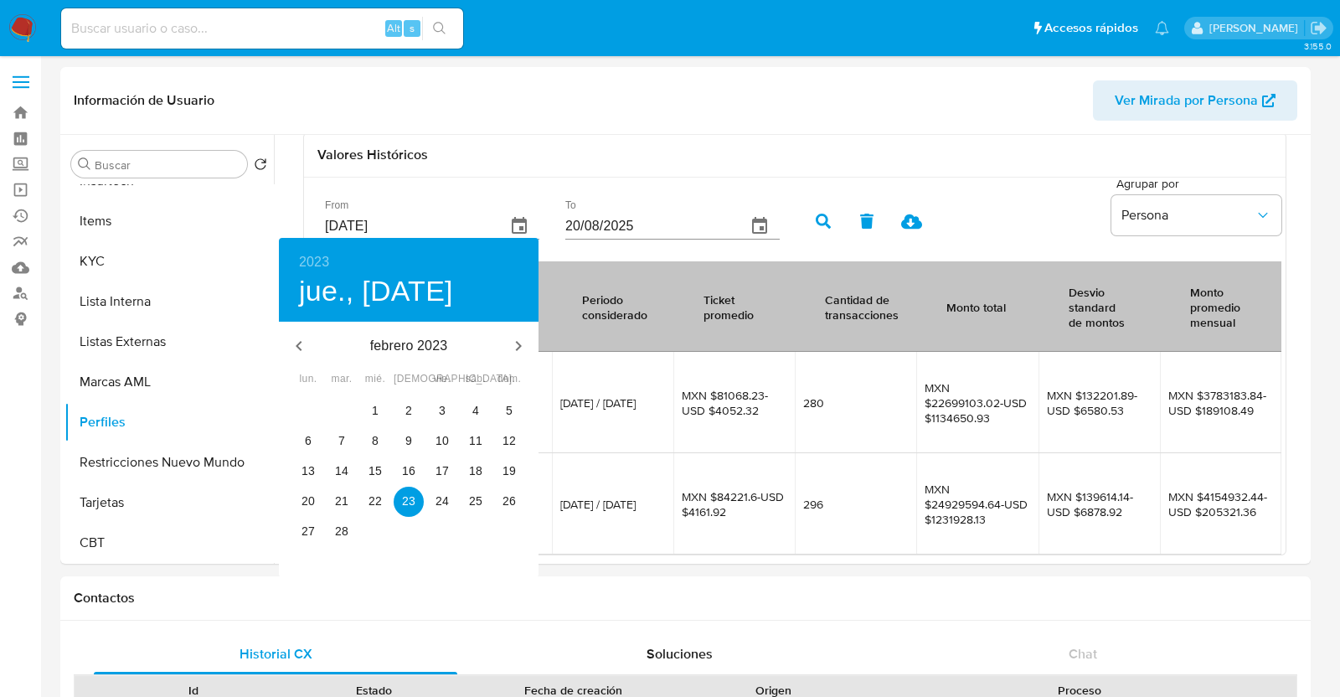
click at [542, 182] on div at bounding box center [670, 348] width 1340 height 697
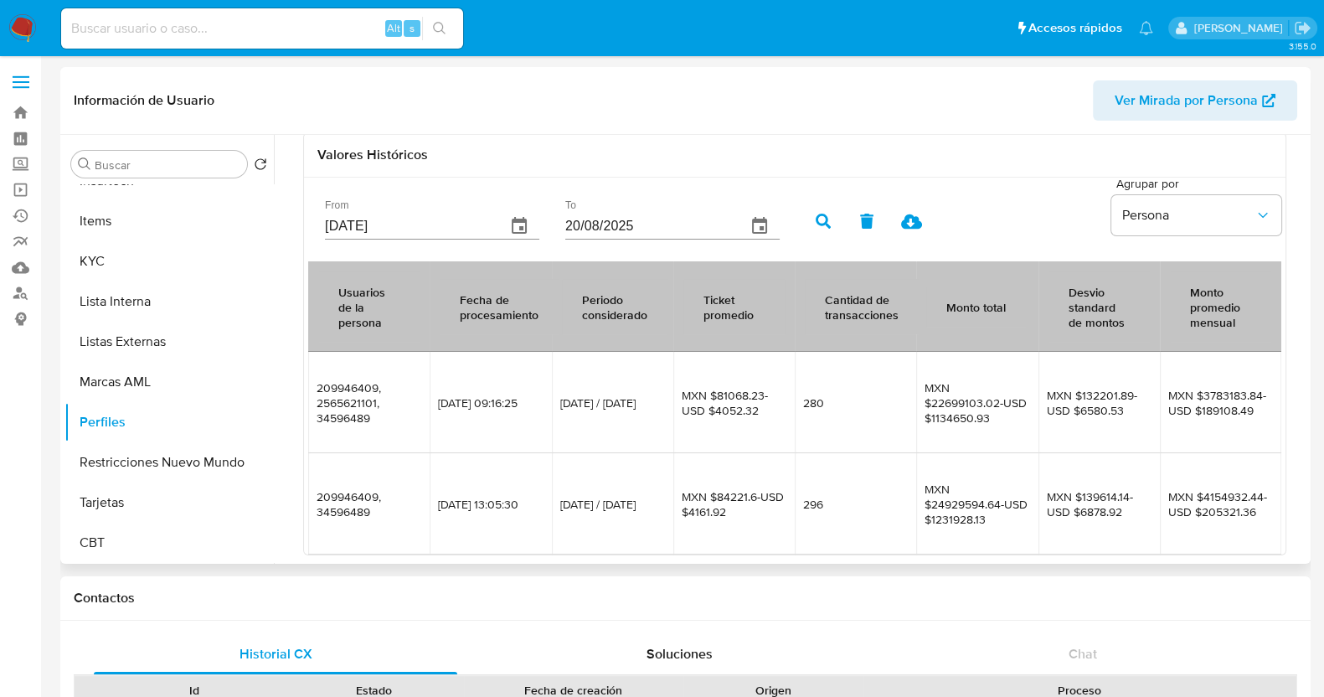
click at [831, 221] on icon "button" at bounding box center [823, 221] width 15 height 15
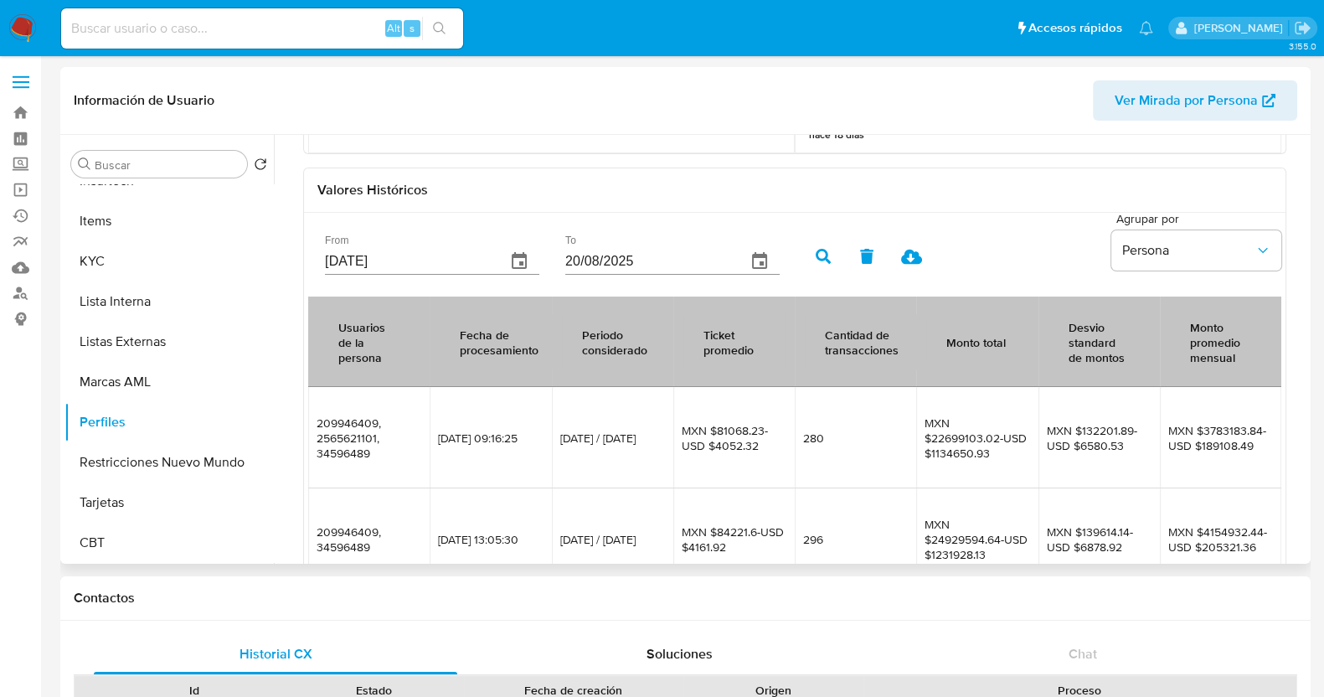
scroll to position [353, 0]
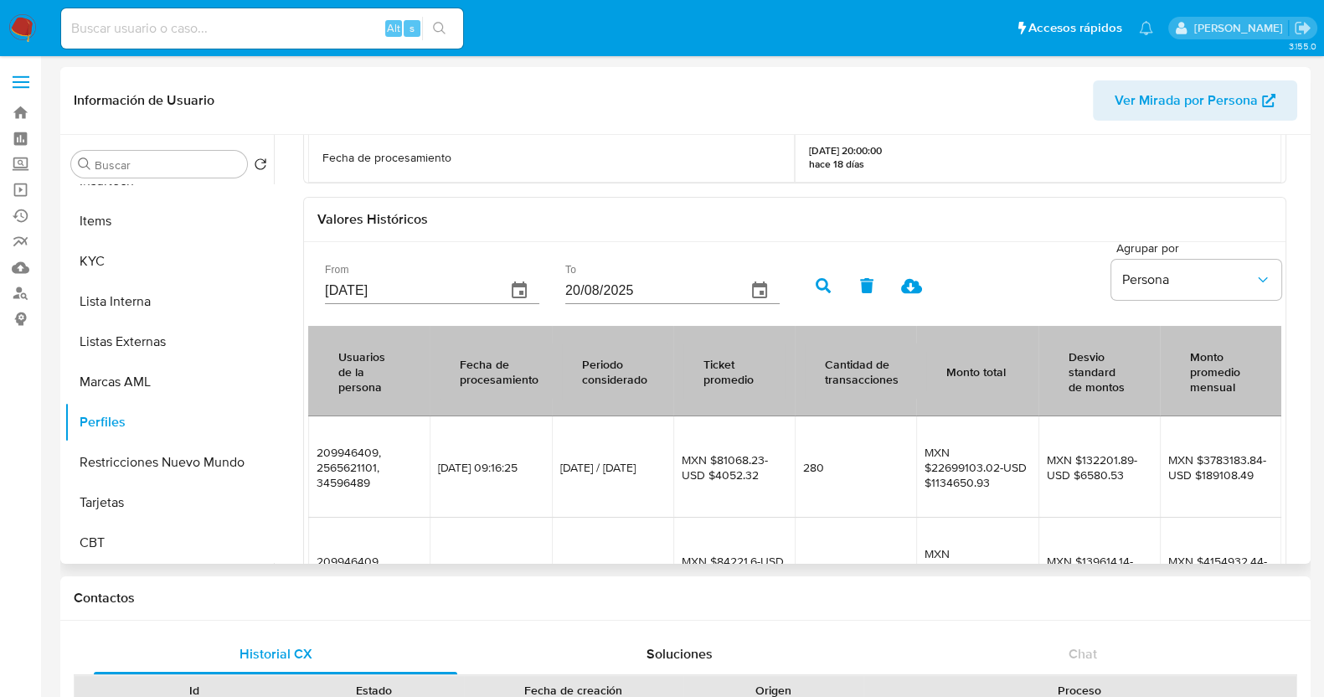
click at [913, 290] on icon at bounding box center [911, 286] width 21 height 15
drag, startPoint x: 273, startPoint y: 484, endPoint x: 275, endPoint y: 456, distance: 27.7
click at [275, 461] on div "Transaccional corporativo Perfil Declarado Valores actuales Monto promedio mens…" at bounding box center [790, 349] width 1033 height 429
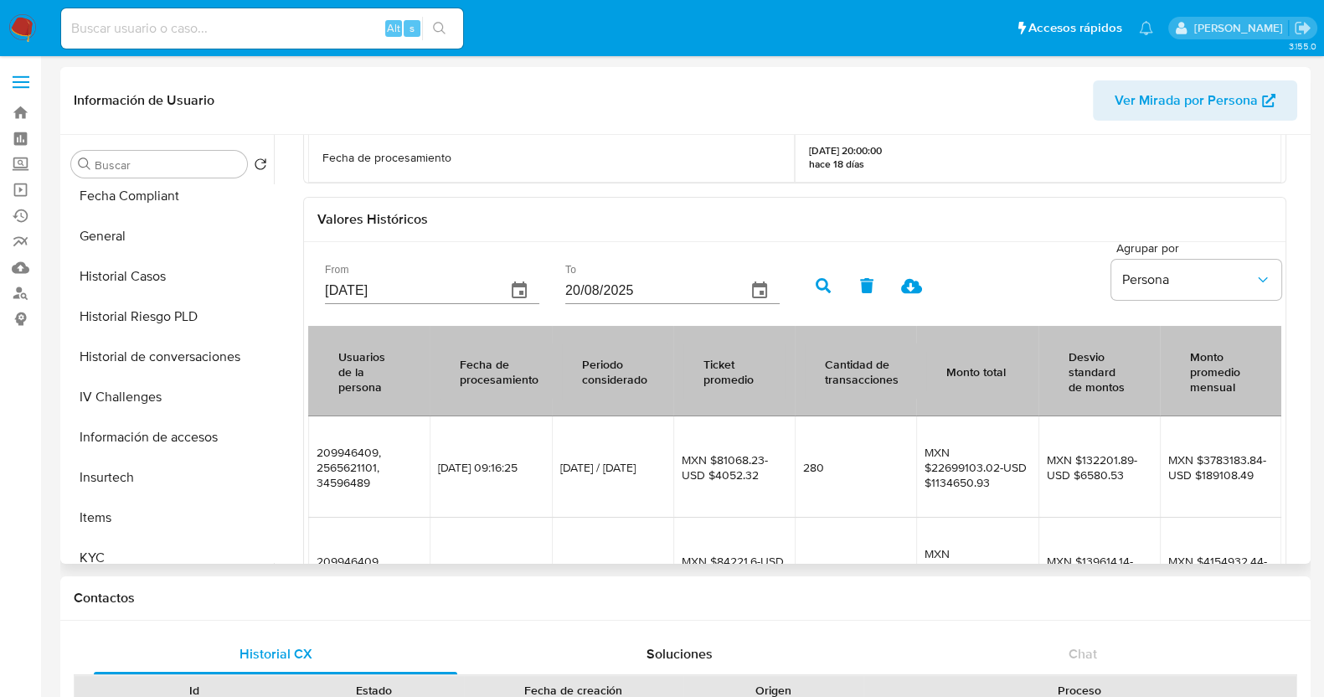
scroll to position [402, 0]
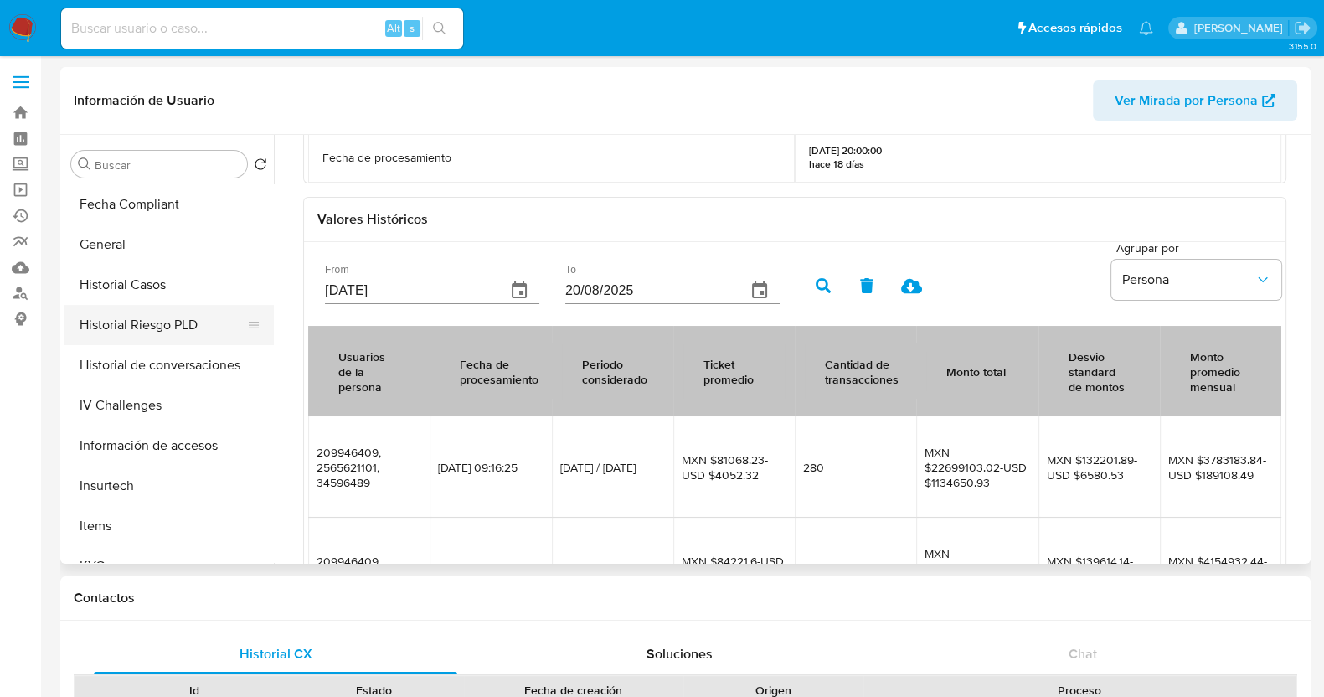
click at [173, 336] on button "Historial Riesgo PLD" at bounding box center [162, 325] width 196 height 40
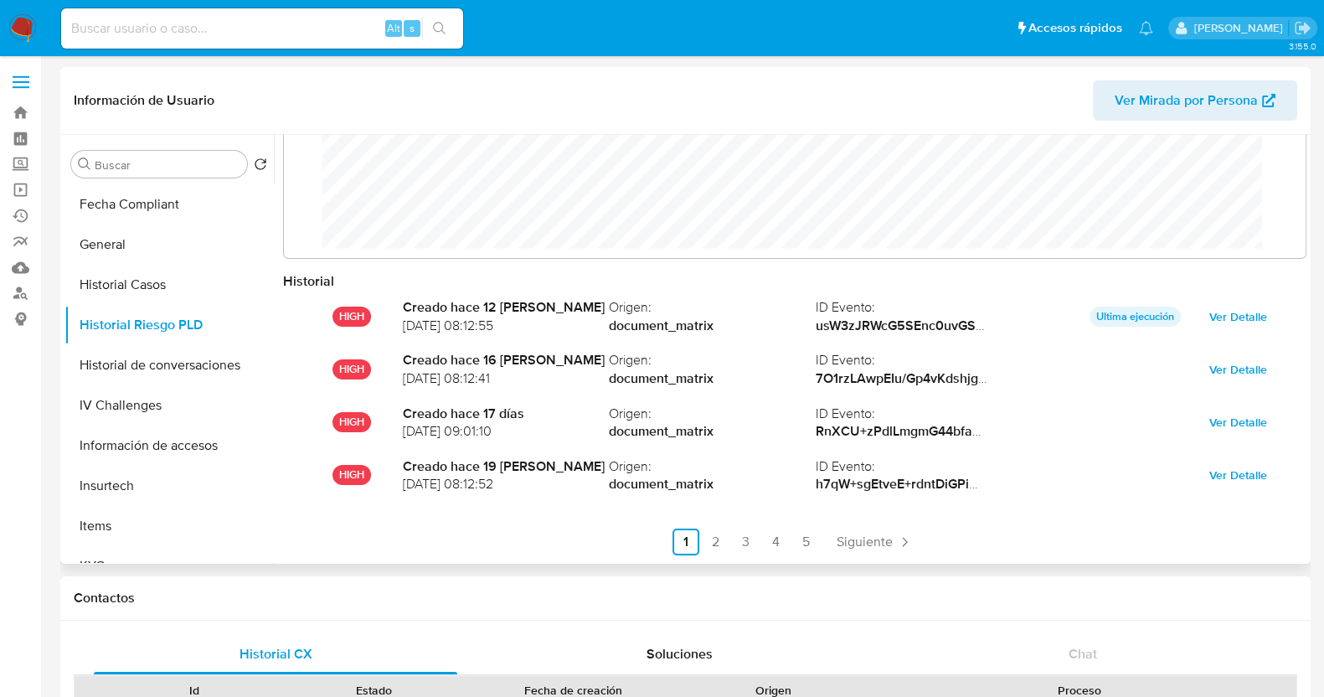
scroll to position [88, 0]
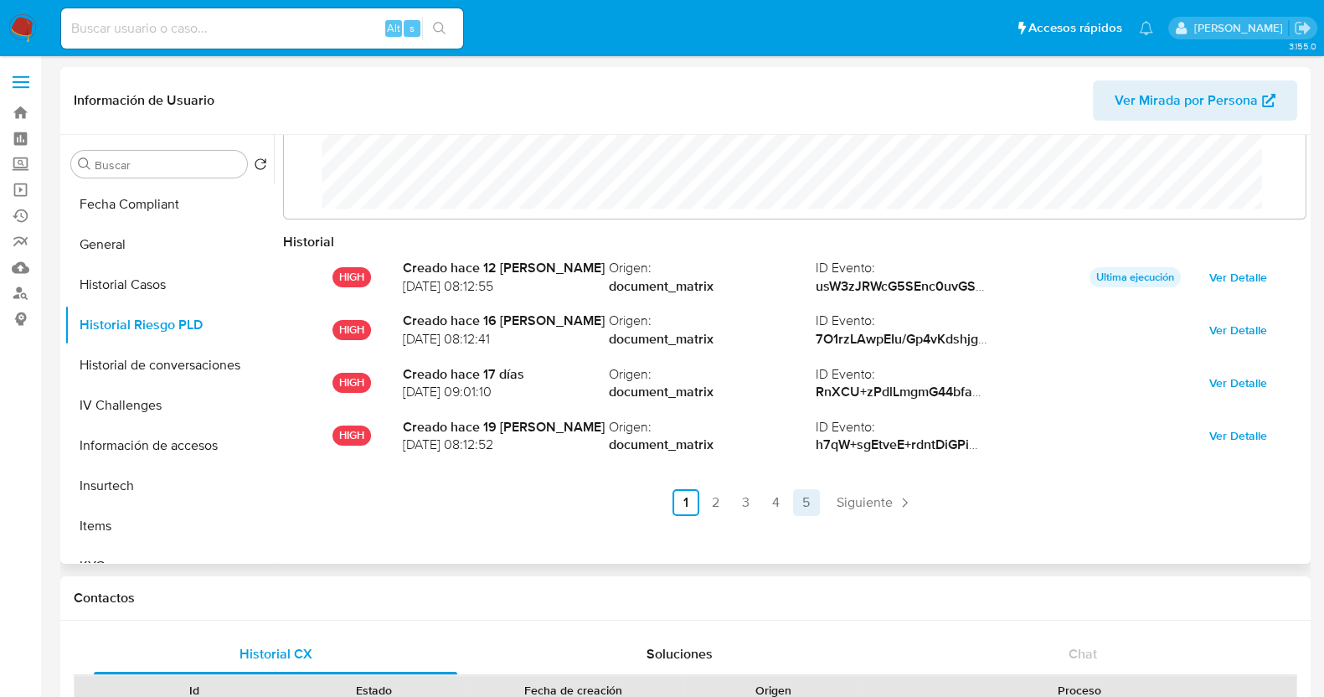
click at [807, 512] on link "5" at bounding box center [806, 502] width 27 height 27
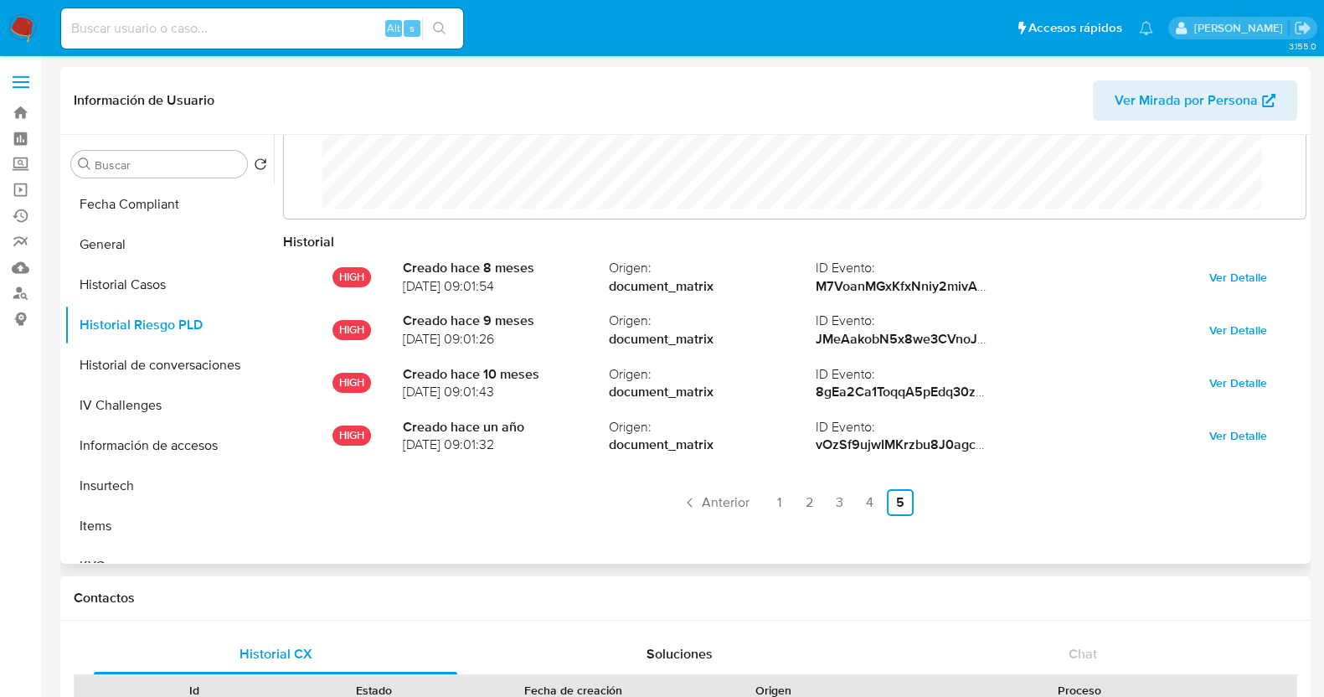
click at [869, 505] on link "4" at bounding box center [870, 502] width 27 height 27
click at [795, 500] on link "3" at bounding box center [790, 502] width 27 height 27
click at [764, 508] on link "2" at bounding box center [760, 502] width 27 height 27
click at [727, 502] on link "1" at bounding box center [730, 502] width 27 height 27
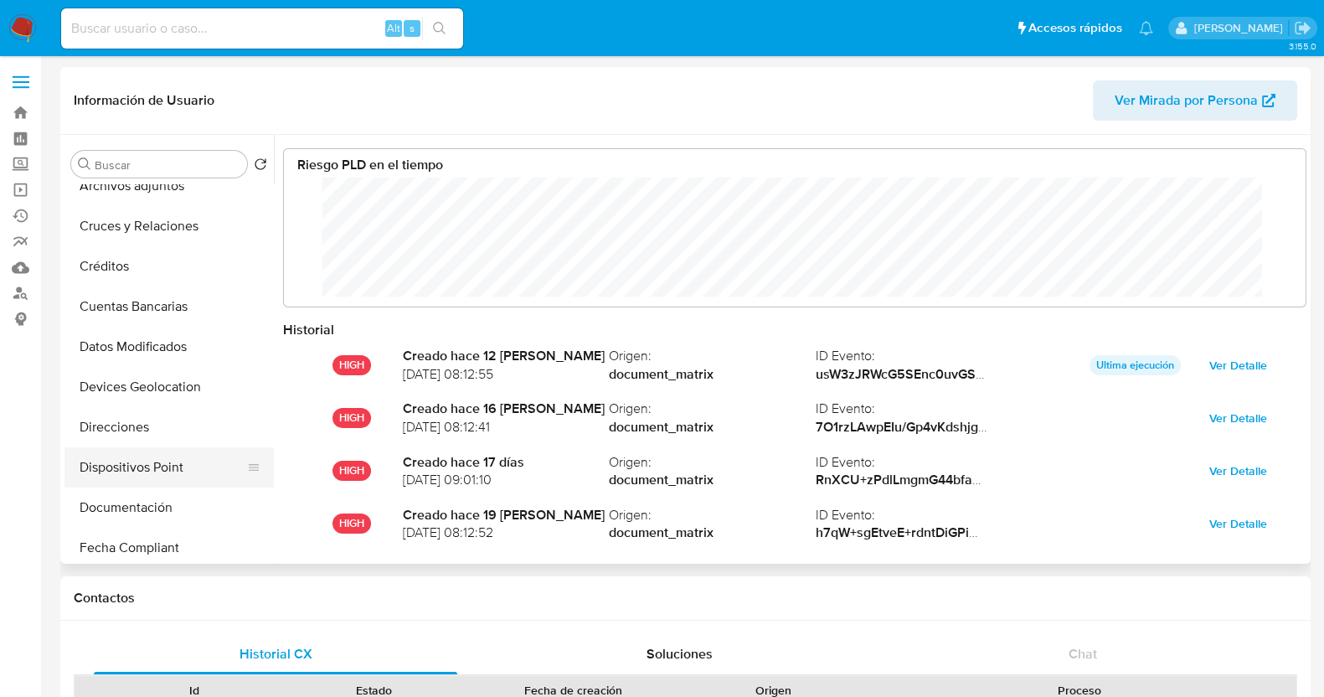
scroll to position [104, 0]
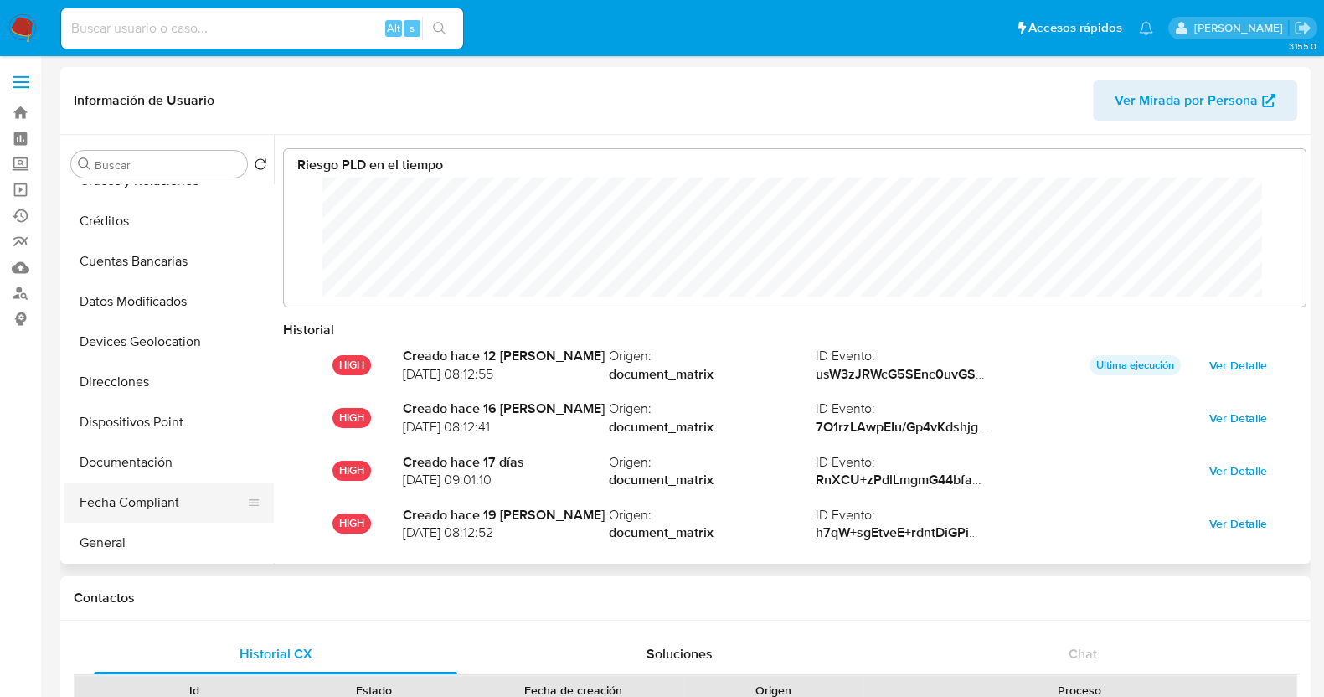
click at [146, 503] on button "Fecha Compliant" at bounding box center [162, 502] width 196 height 40
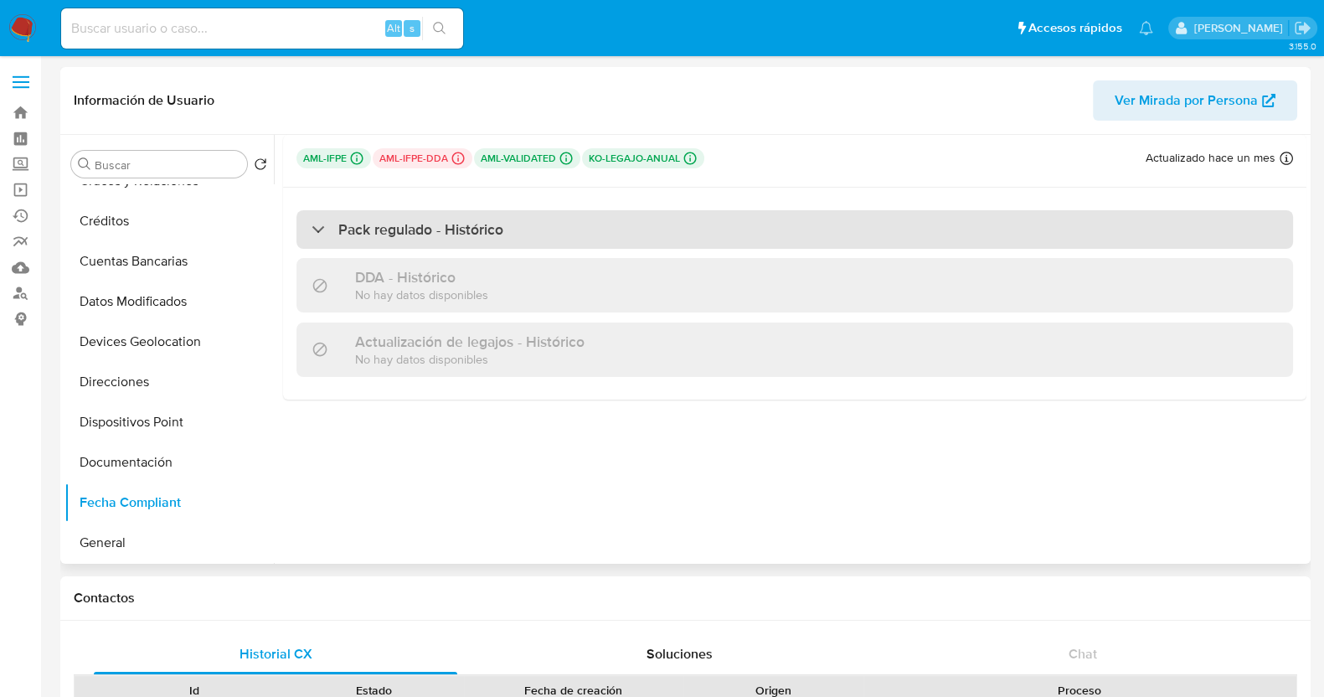
click at [310, 235] on div "Pack regulado - Histórico" at bounding box center [794, 229] width 997 height 39
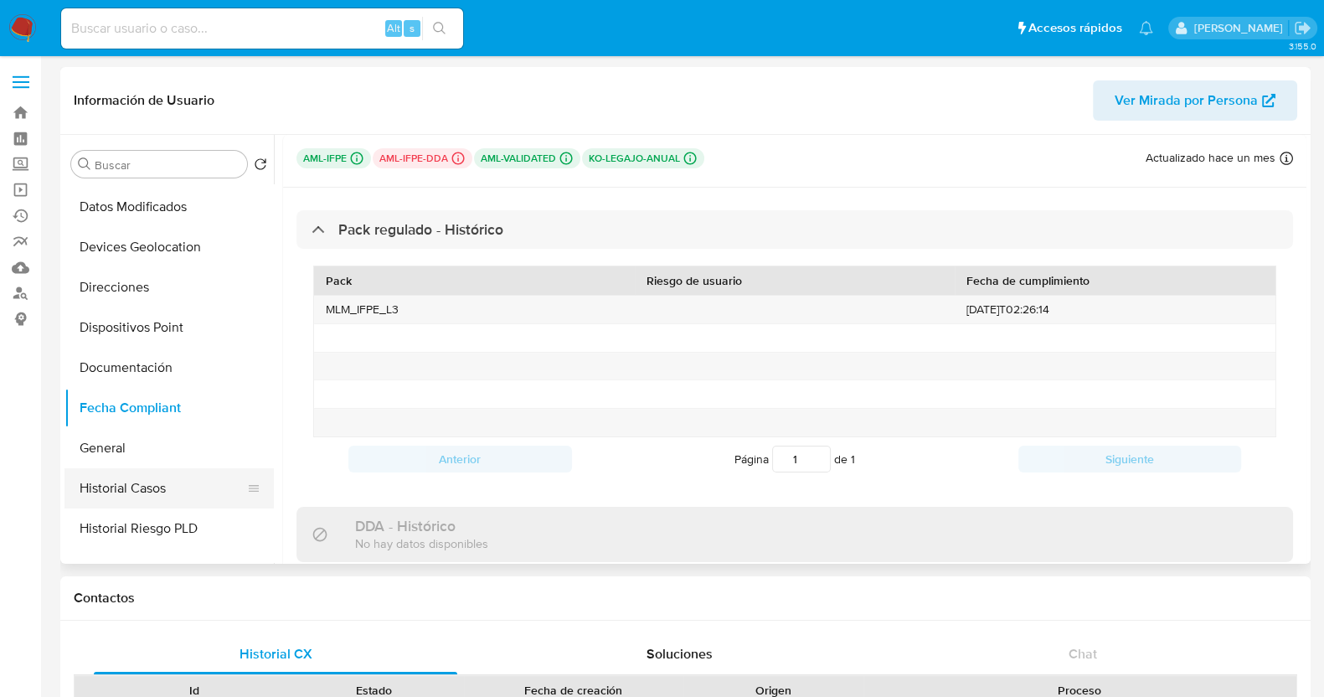
scroll to position [314, 0]
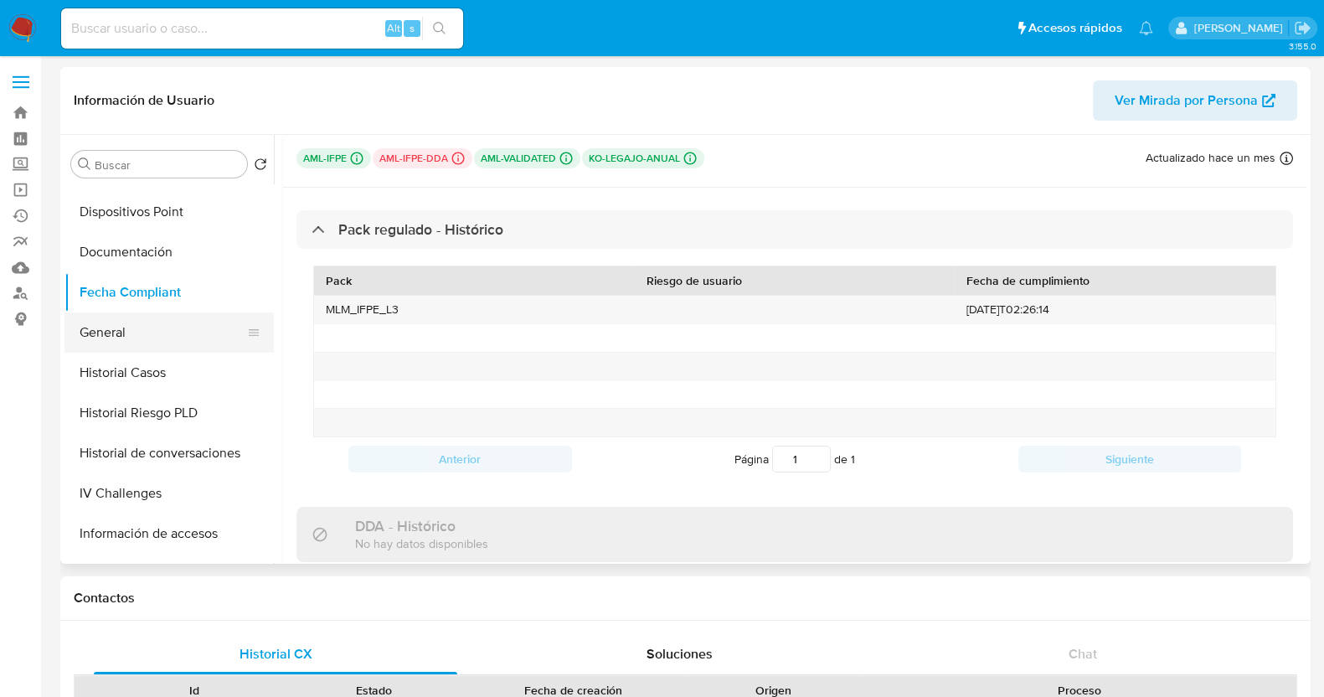
click at [129, 333] on button "General" at bounding box center [162, 332] width 196 height 40
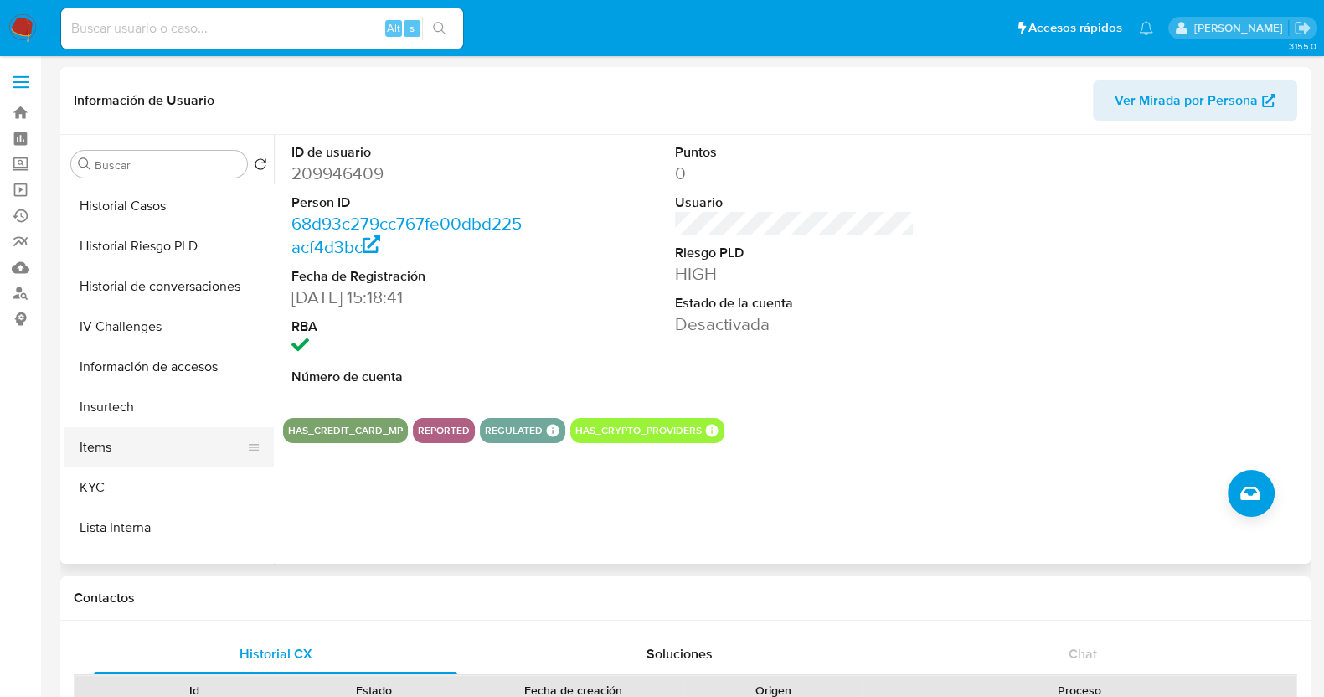
scroll to position [511, 0]
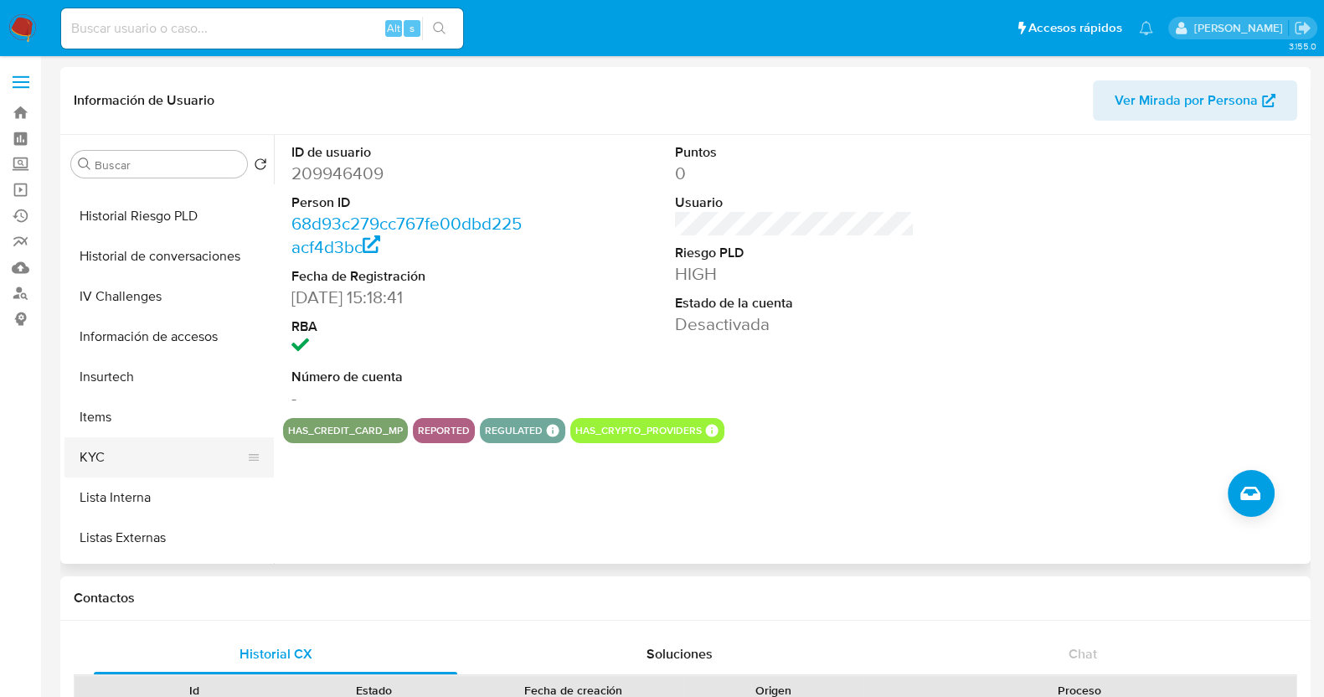
click at [115, 466] on button "KYC" at bounding box center [162, 457] width 196 height 40
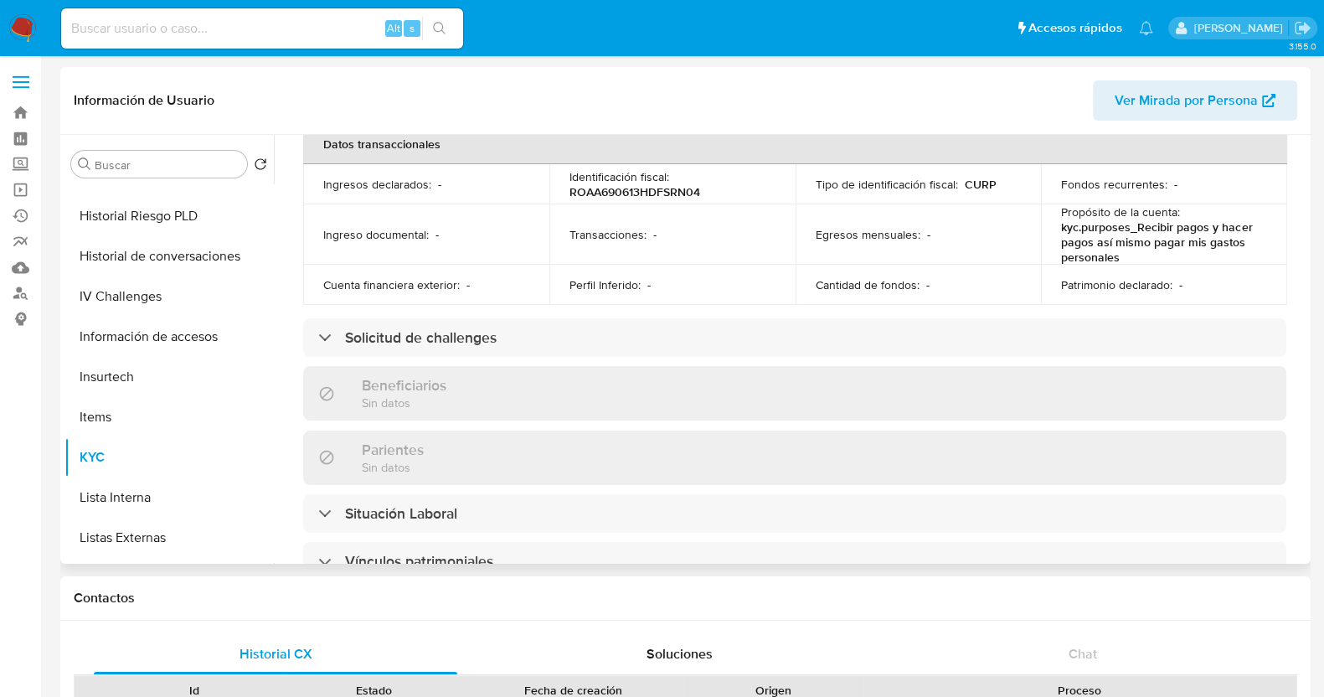
scroll to position [523, 0]
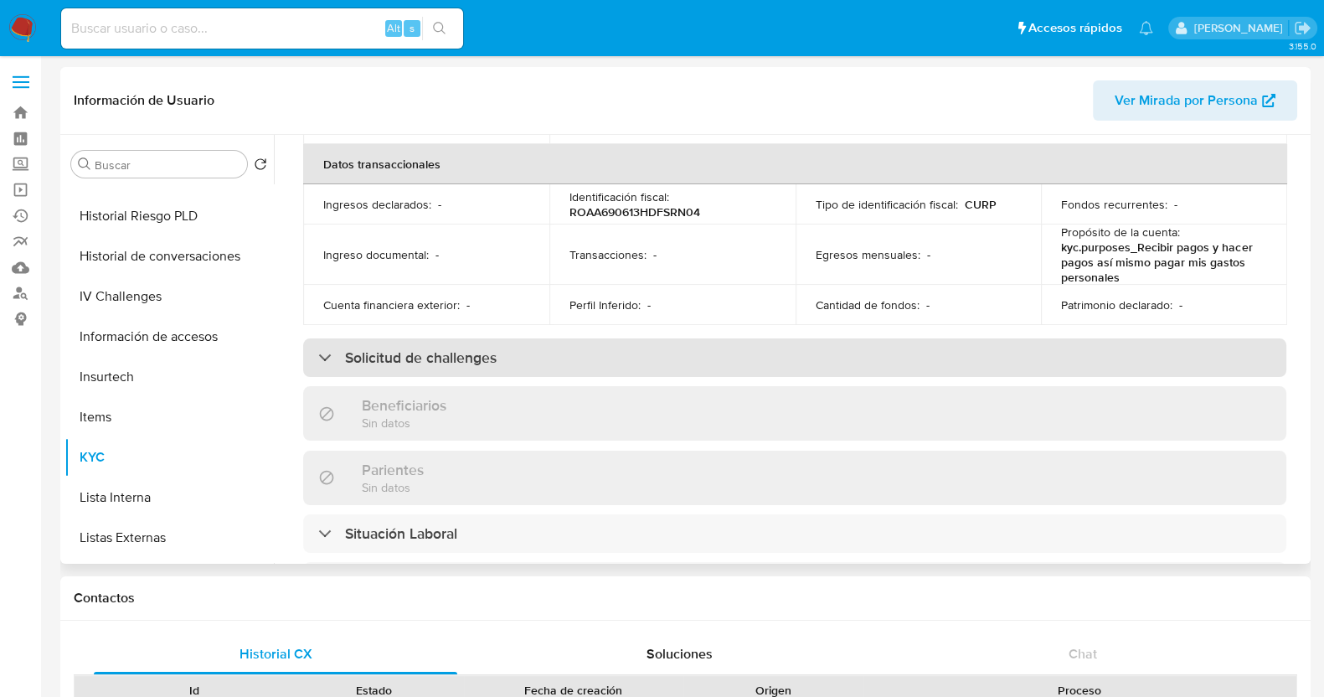
click at [329, 350] on div "Solicitud de challenges" at bounding box center [407, 357] width 178 height 18
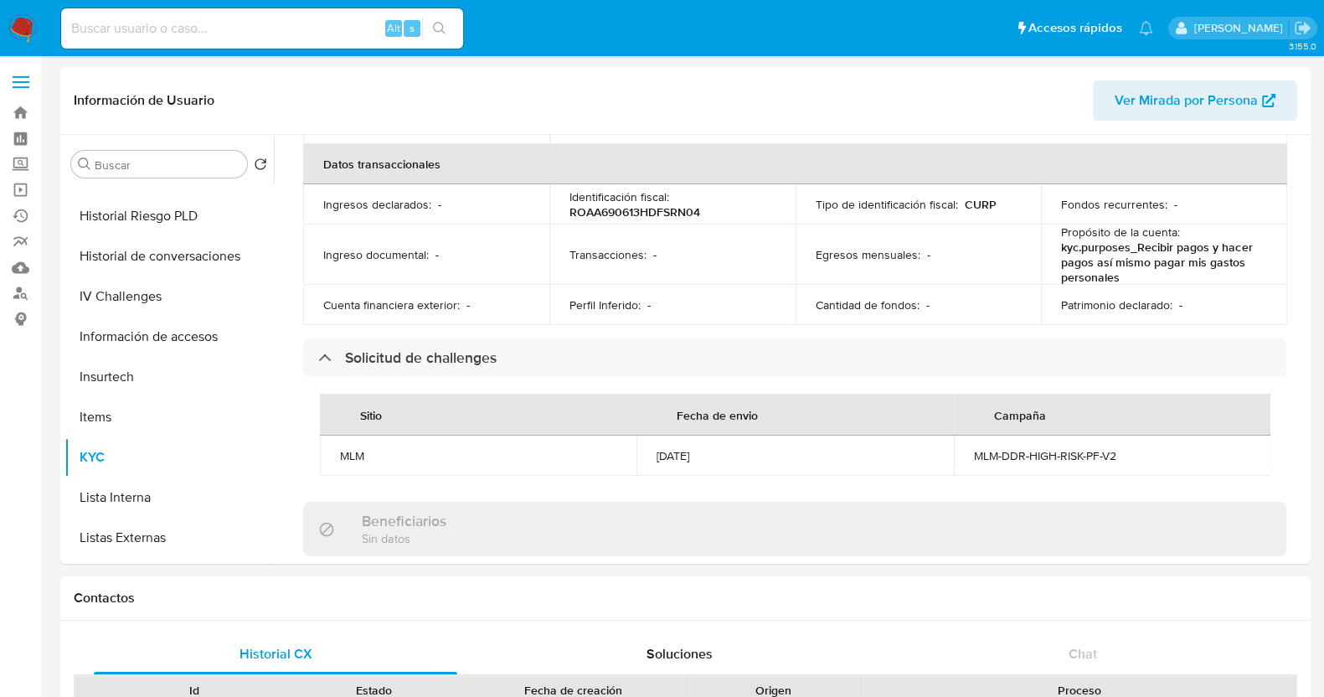
click at [266, 18] on input at bounding box center [262, 29] width 402 height 22
paste input "549544423"
type input "549544423"
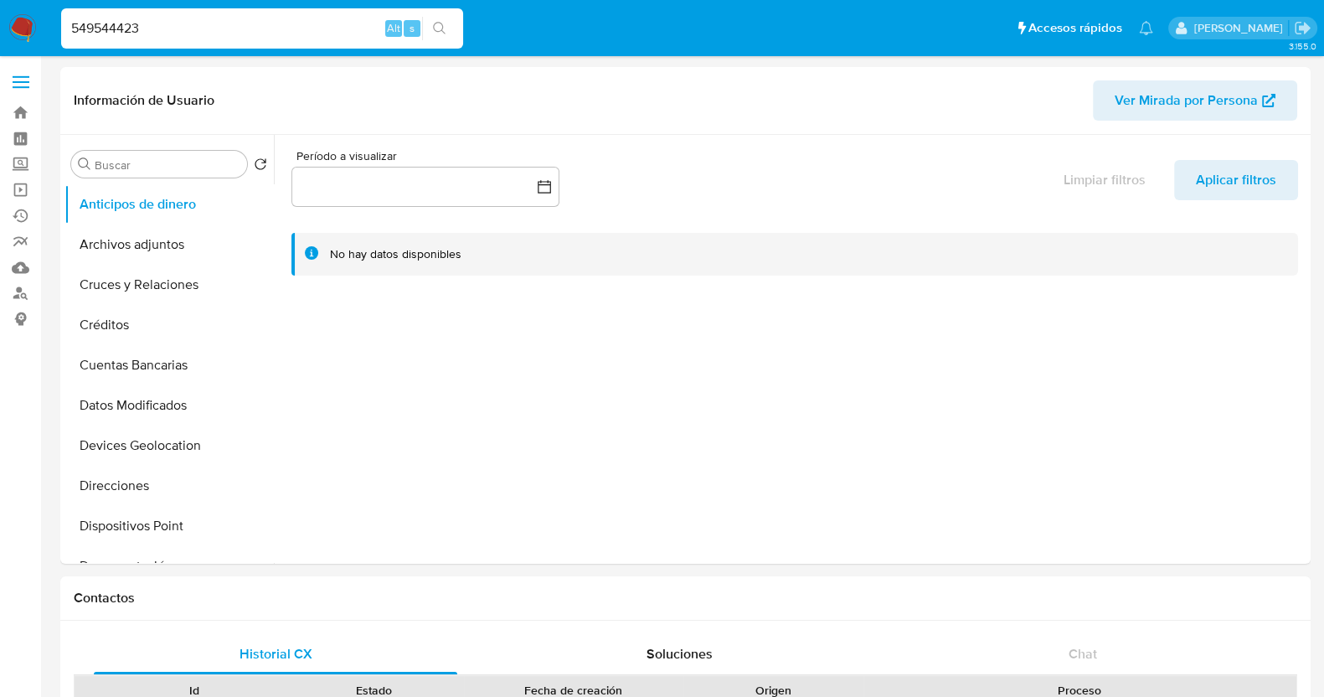
select select "10"
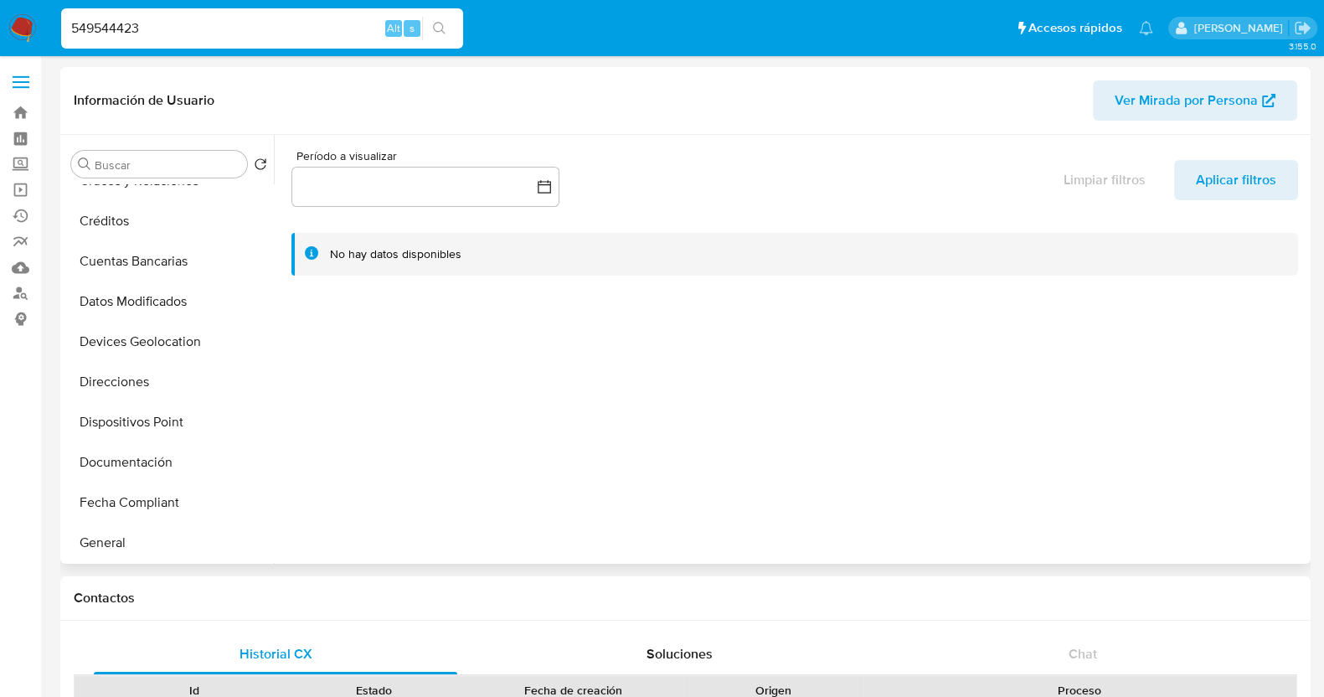
scroll to position [418, 0]
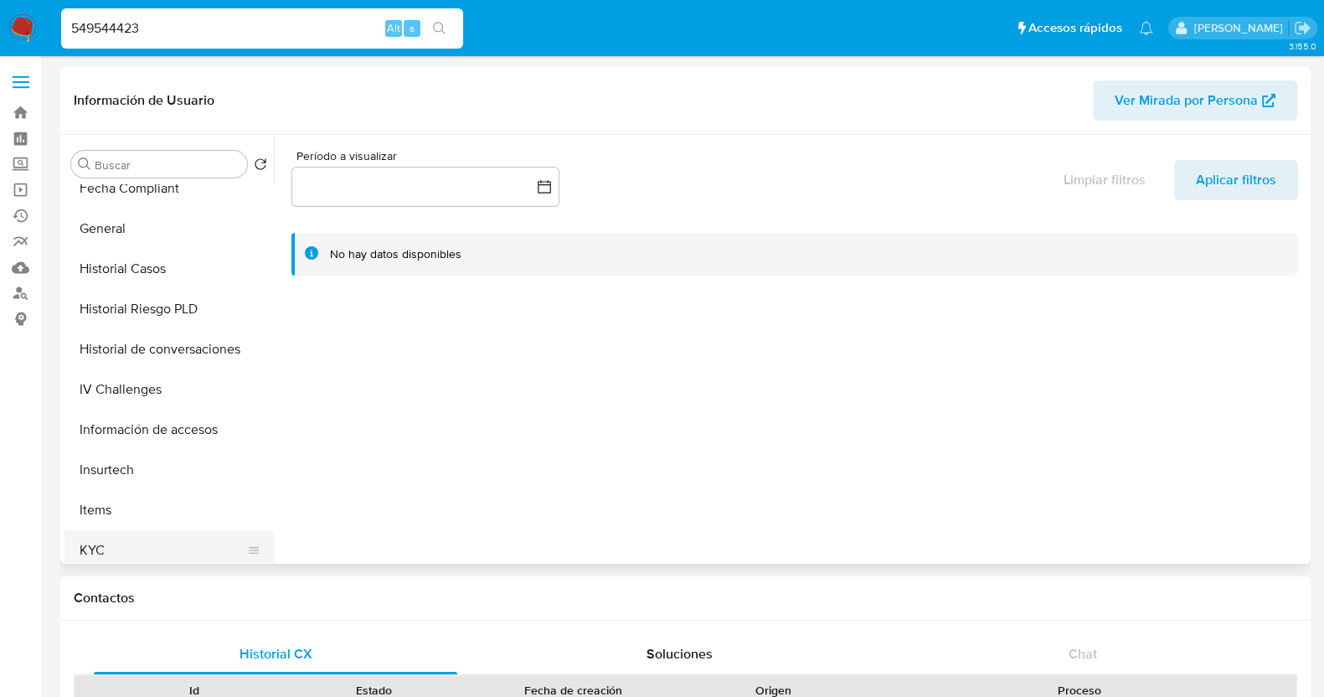
click at [138, 558] on button "KYC" at bounding box center [162, 550] width 196 height 40
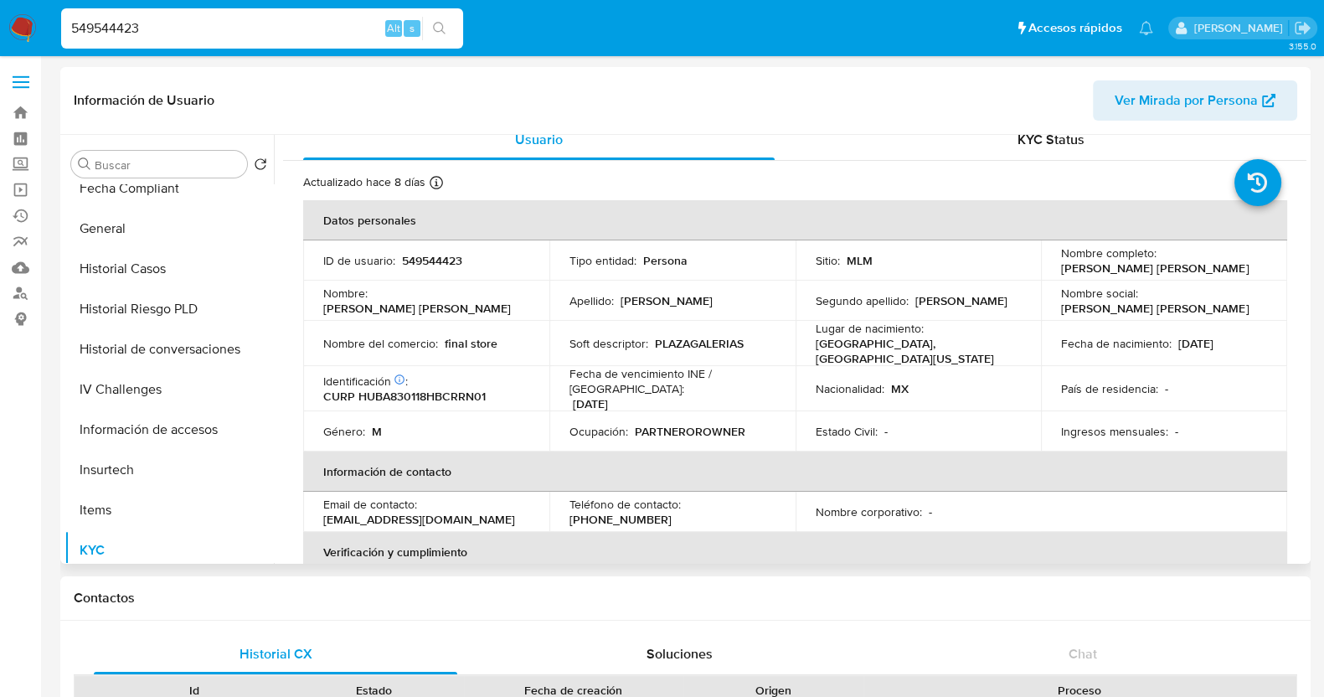
scroll to position [0, 0]
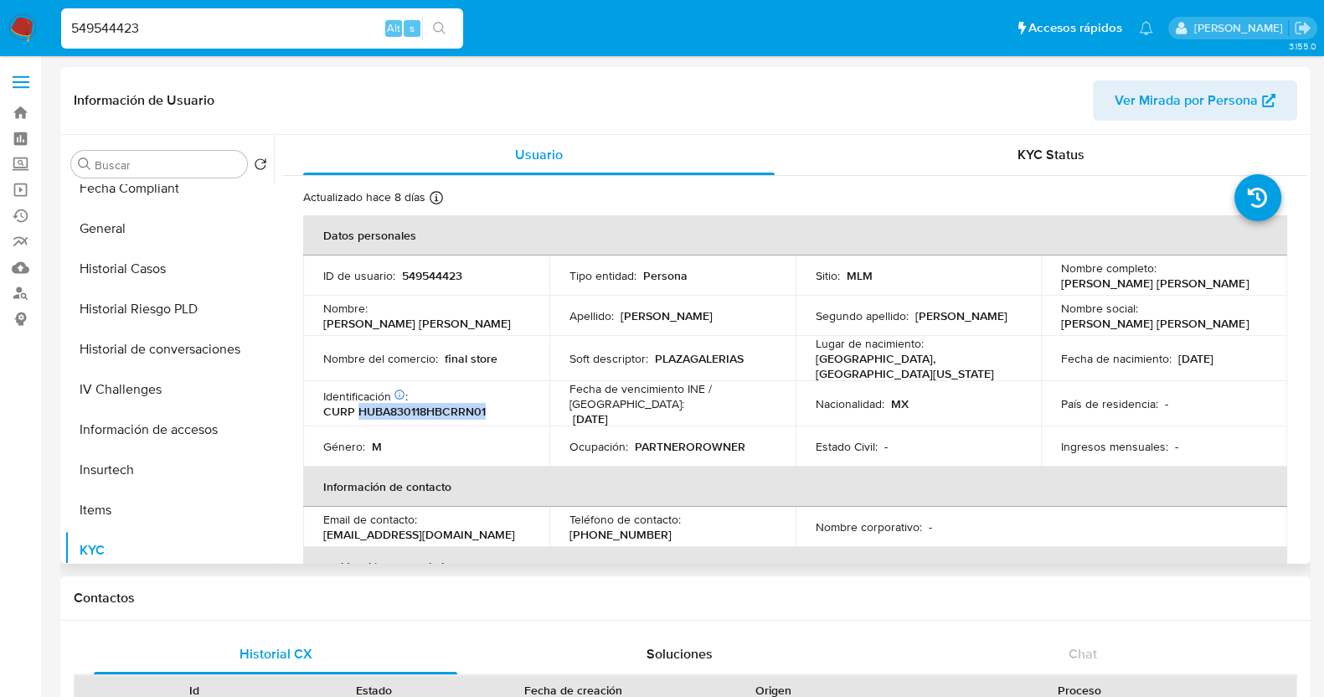
drag, startPoint x: 498, startPoint y: 406, endPoint x: 358, endPoint y: 404, distance: 140.7
click at [358, 404] on div "Identificación CIC: 167623520 : CURP HUBA830118HBCRRN01" at bounding box center [426, 404] width 206 height 30
copy p "HUBA830118HBCRRN01"
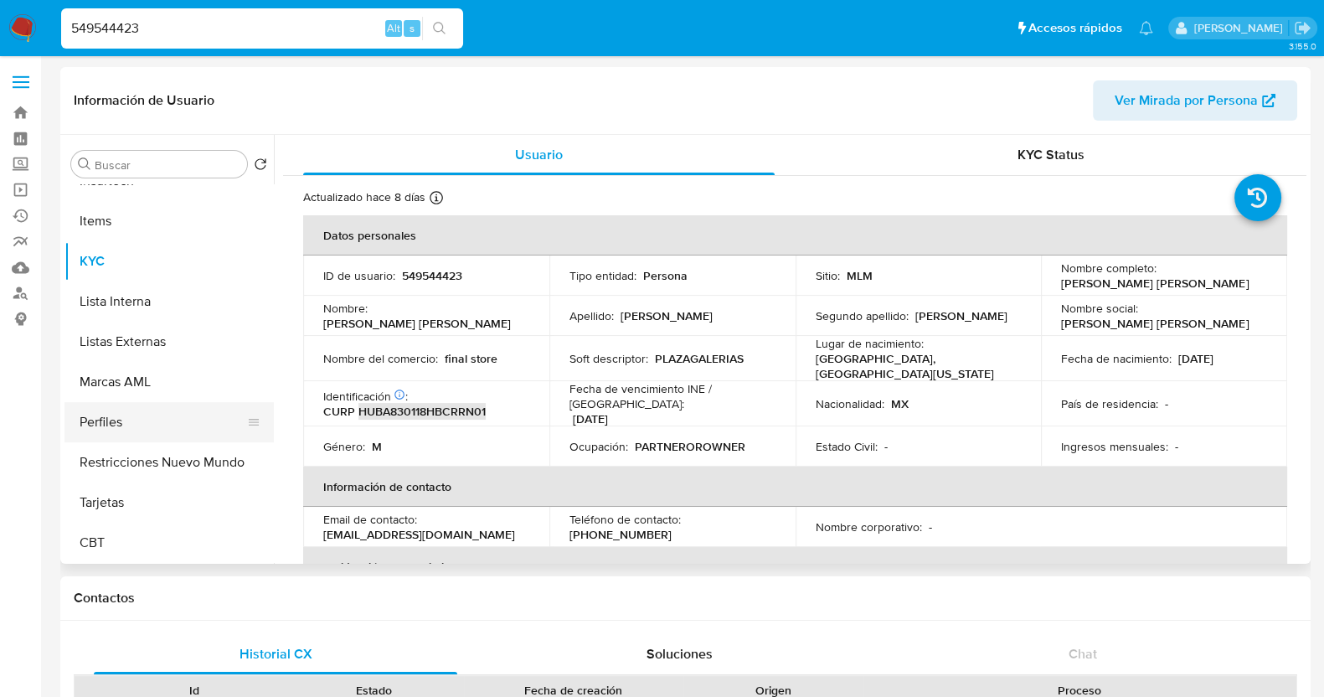
scroll to position [707, 0]
click at [140, 429] on button "Perfiles" at bounding box center [162, 422] width 196 height 40
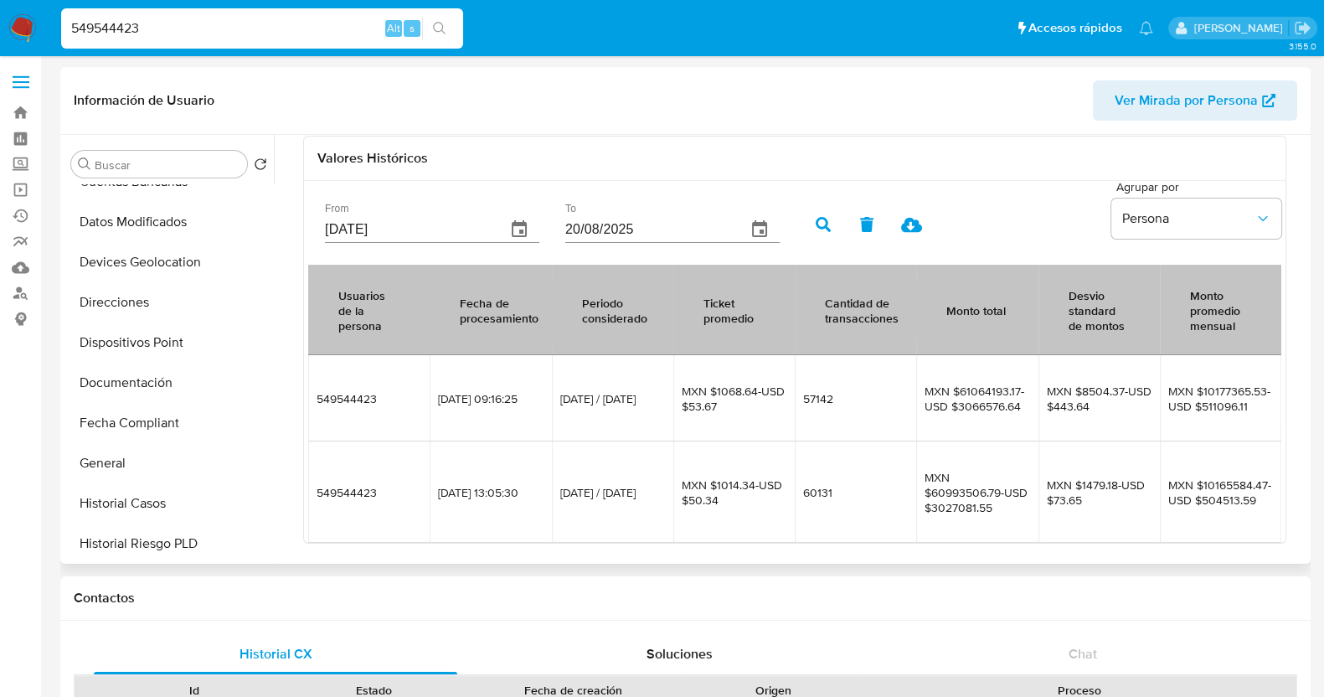
scroll to position [204, 0]
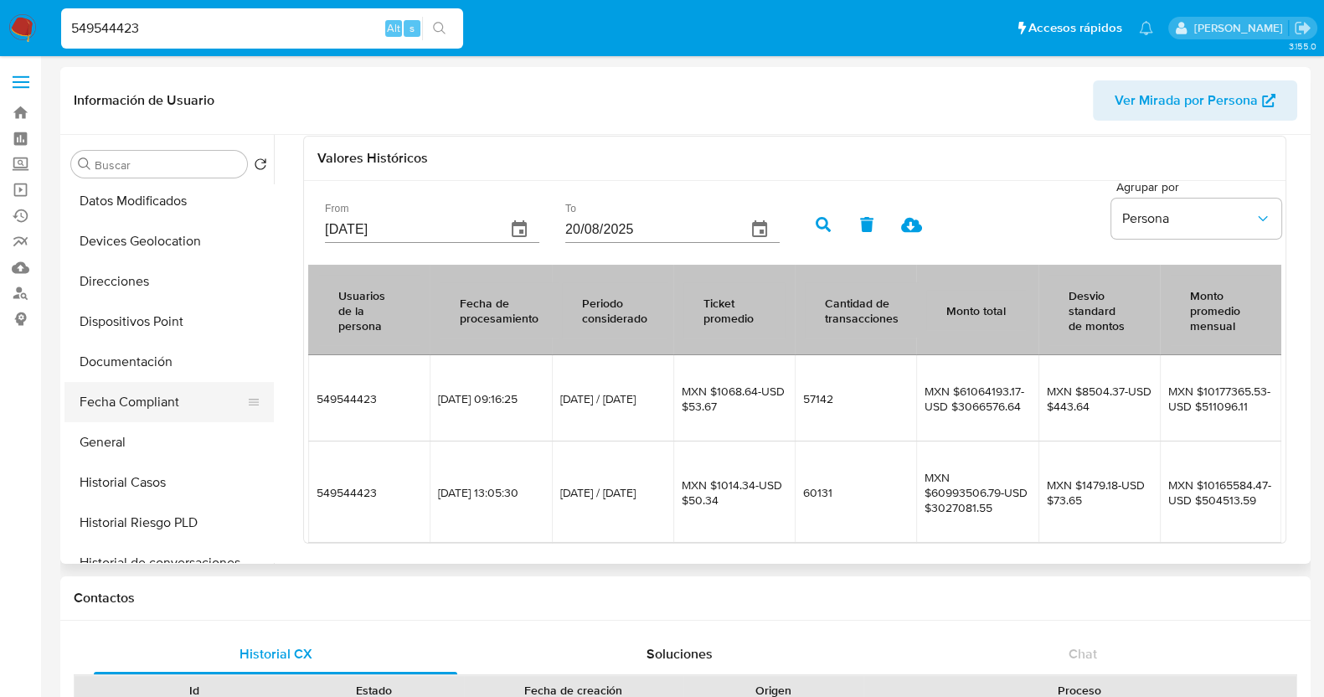
click at [151, 399] on button "Fecha Compliant" at bounding box center [162, 402] width 196 height 40
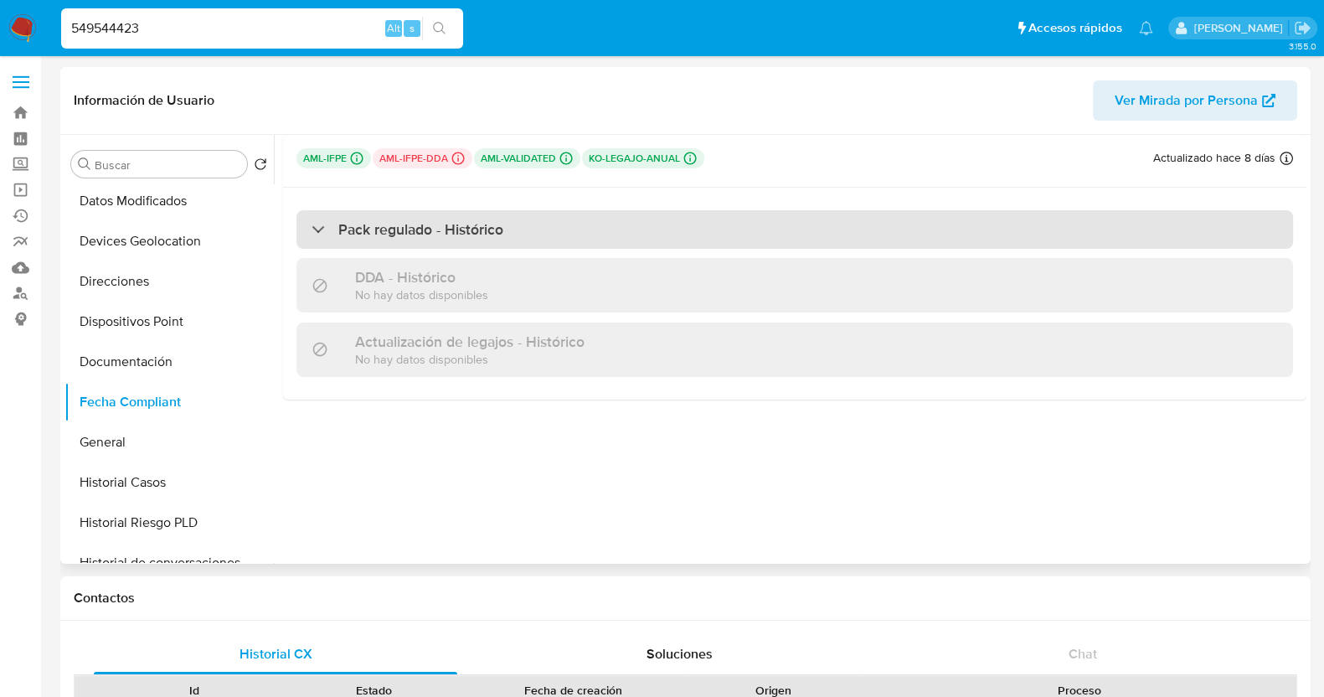
click at [323, 230] on div "Pack regulado - Histórico" at bounding box center [408, 229] width 192 height 18
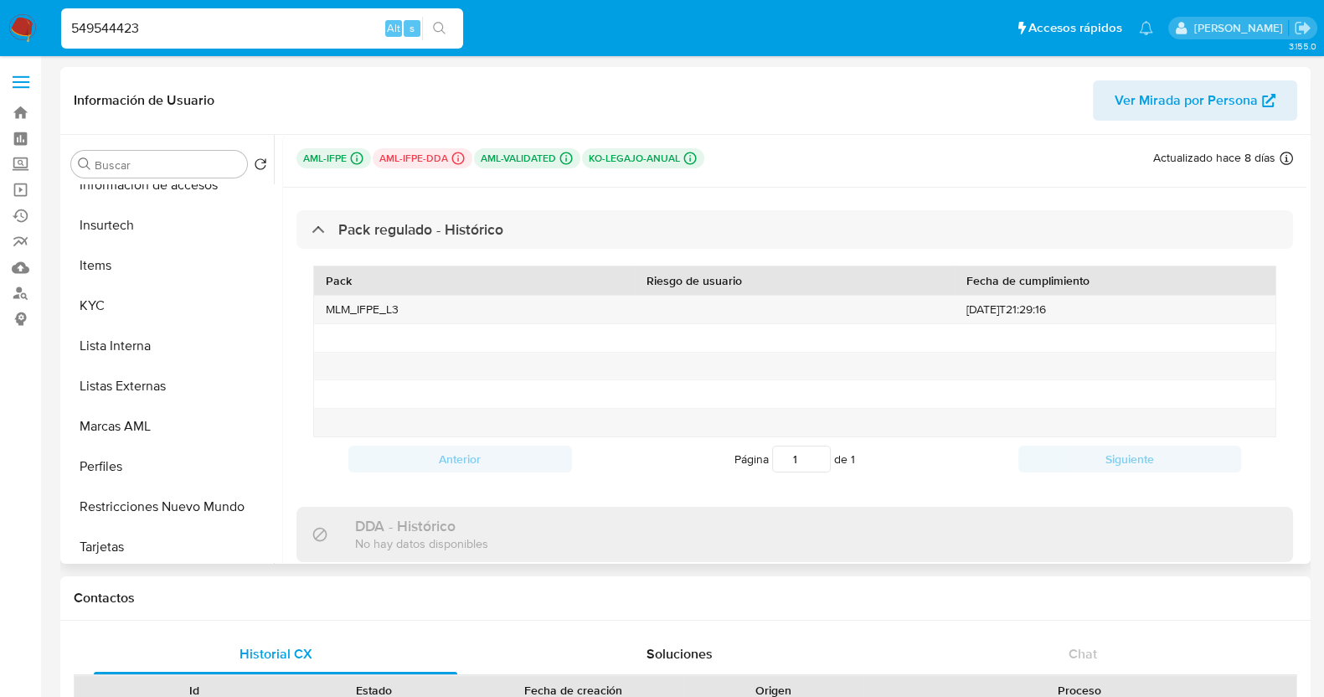
scroll to position [659, 0]
click at [138, 471] on button "Perfiles" at bounding box center [162, 470] width 196 height 40
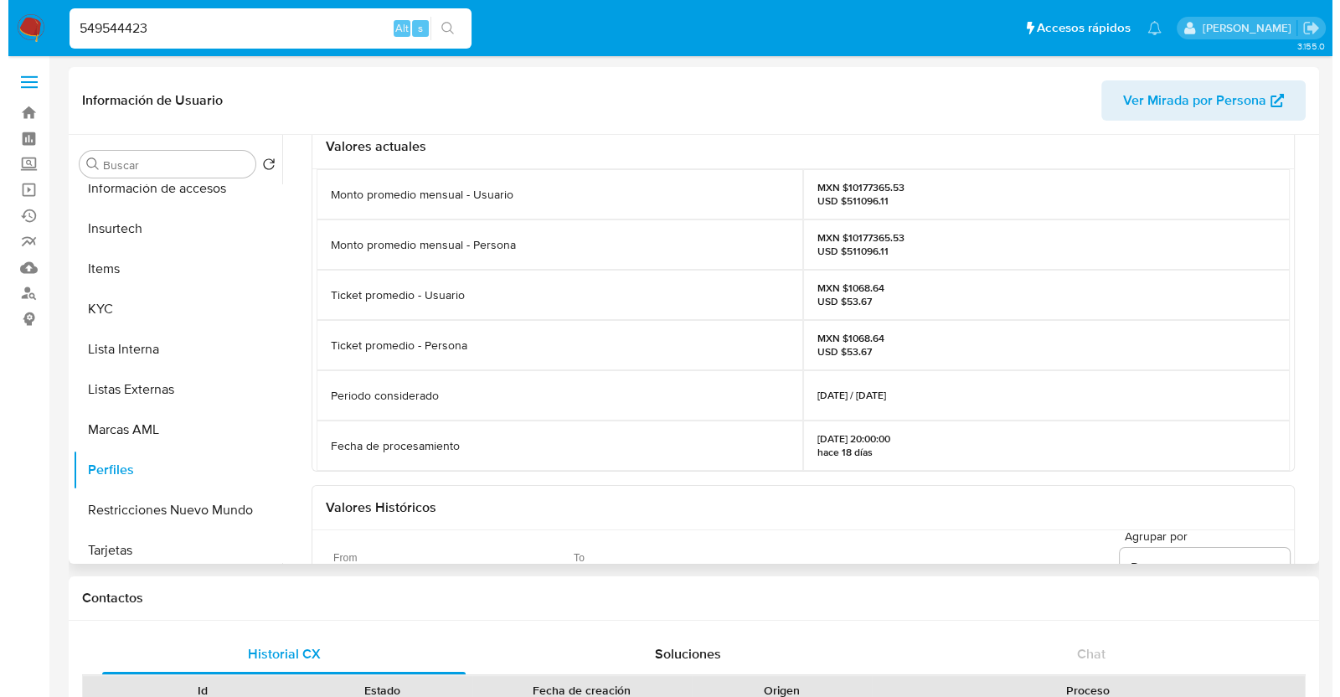
scroll to position [415, 0]
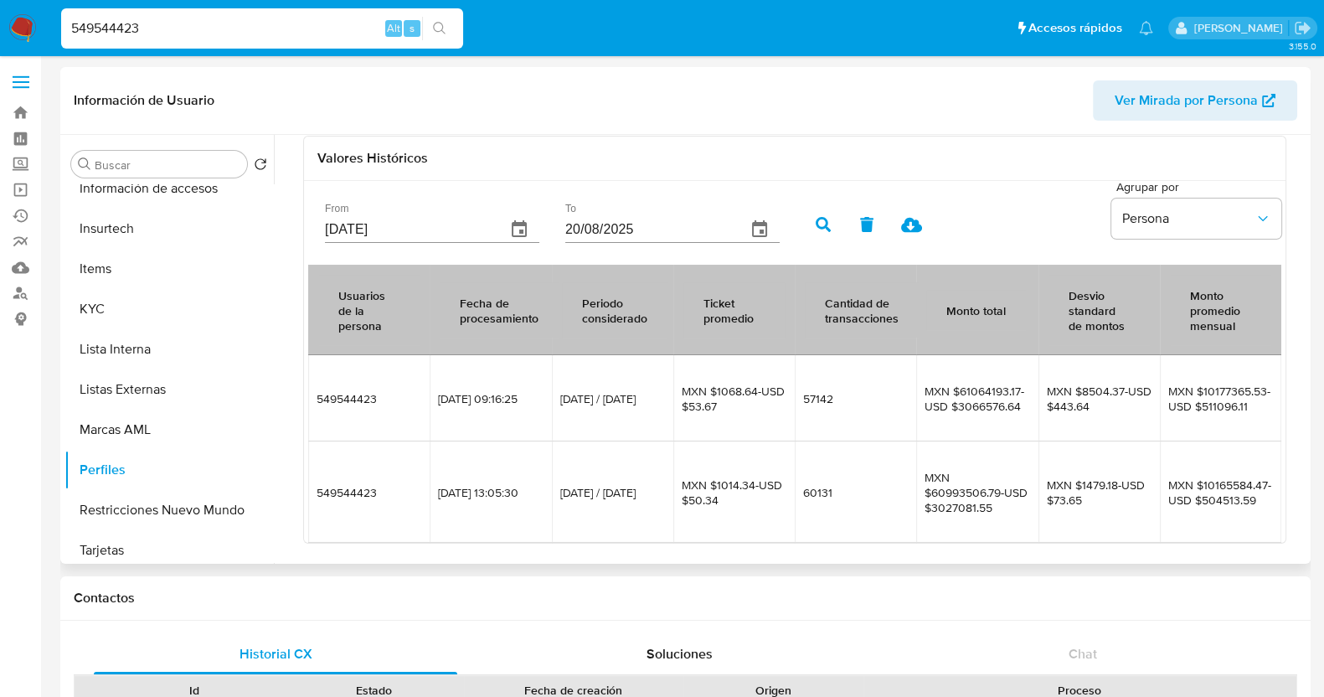
click at [402, 212] on div "From 23/05/2025" at bounding box center [432, 223] width 214 height 40
click at [403, 222] on input "23/05/2025" at bounding box center [409, 229] width 168 height 27
click at [511, 225] on icon "button" at bounding box center [519, 229] width 20 height 20
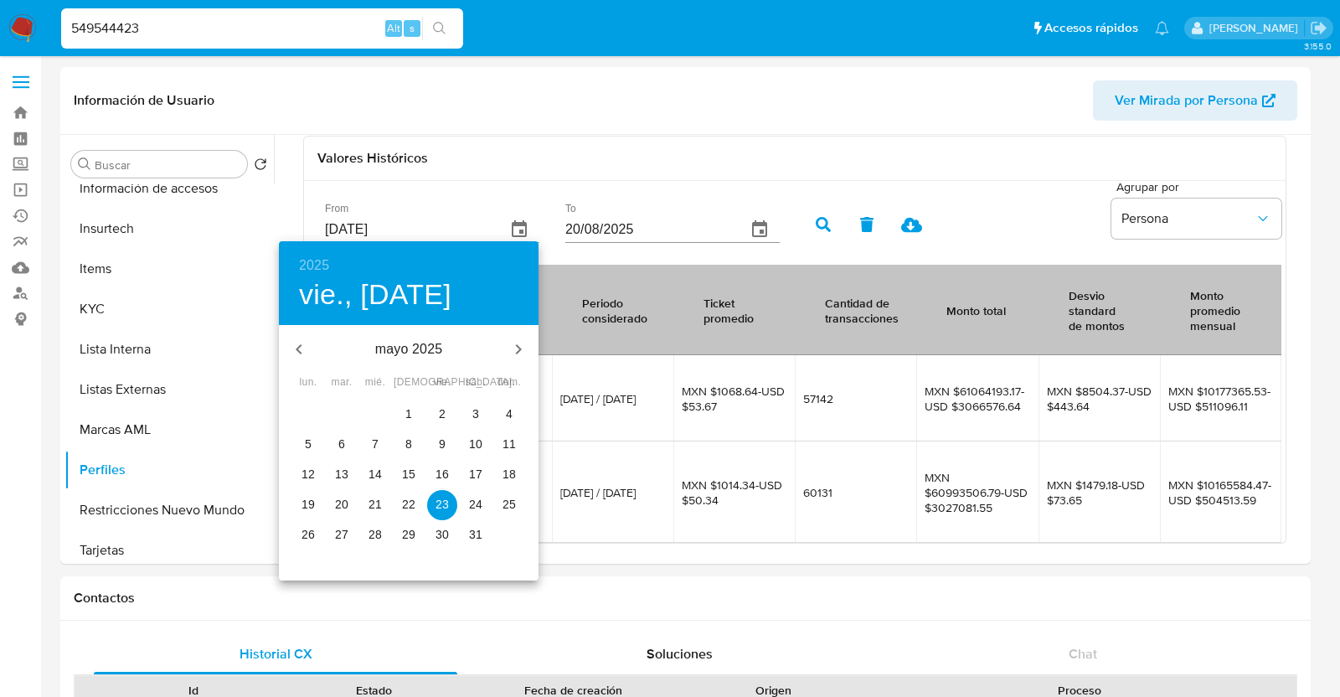
click at [310, 261] on h6 "2025" at bounding box center [314, 265] width 30 height 23
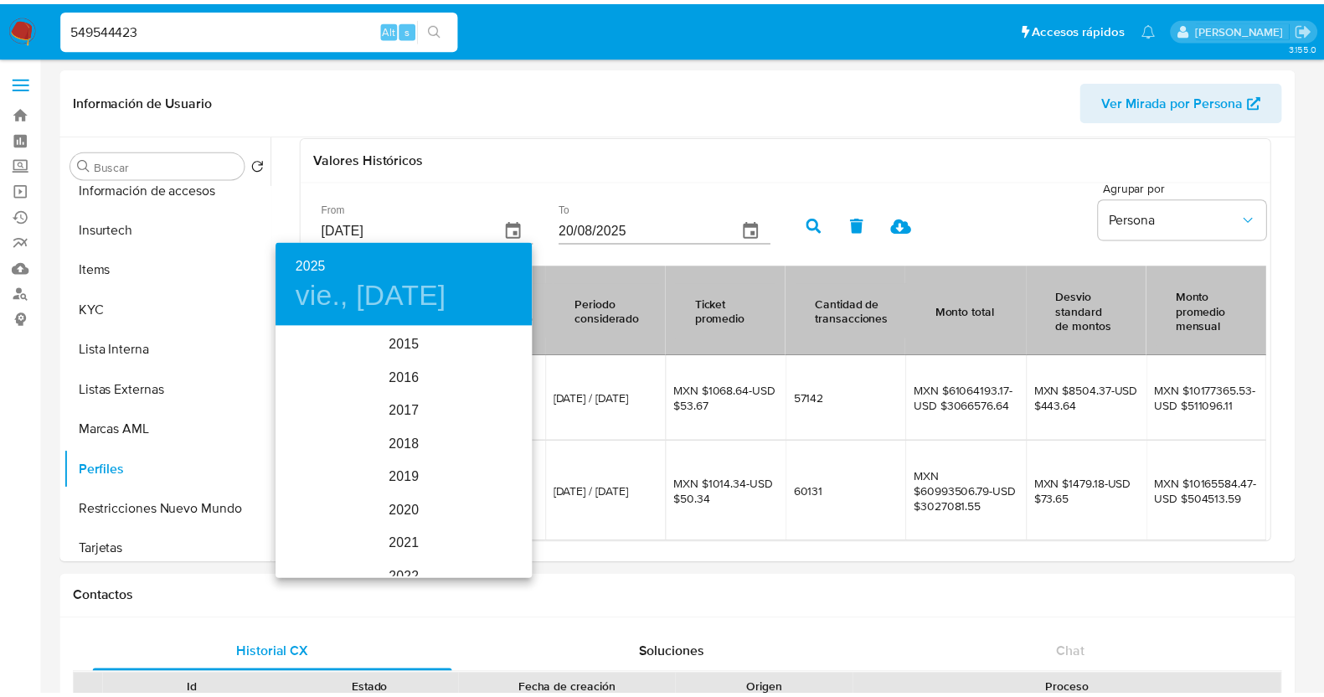
scroll to position [235, 0]
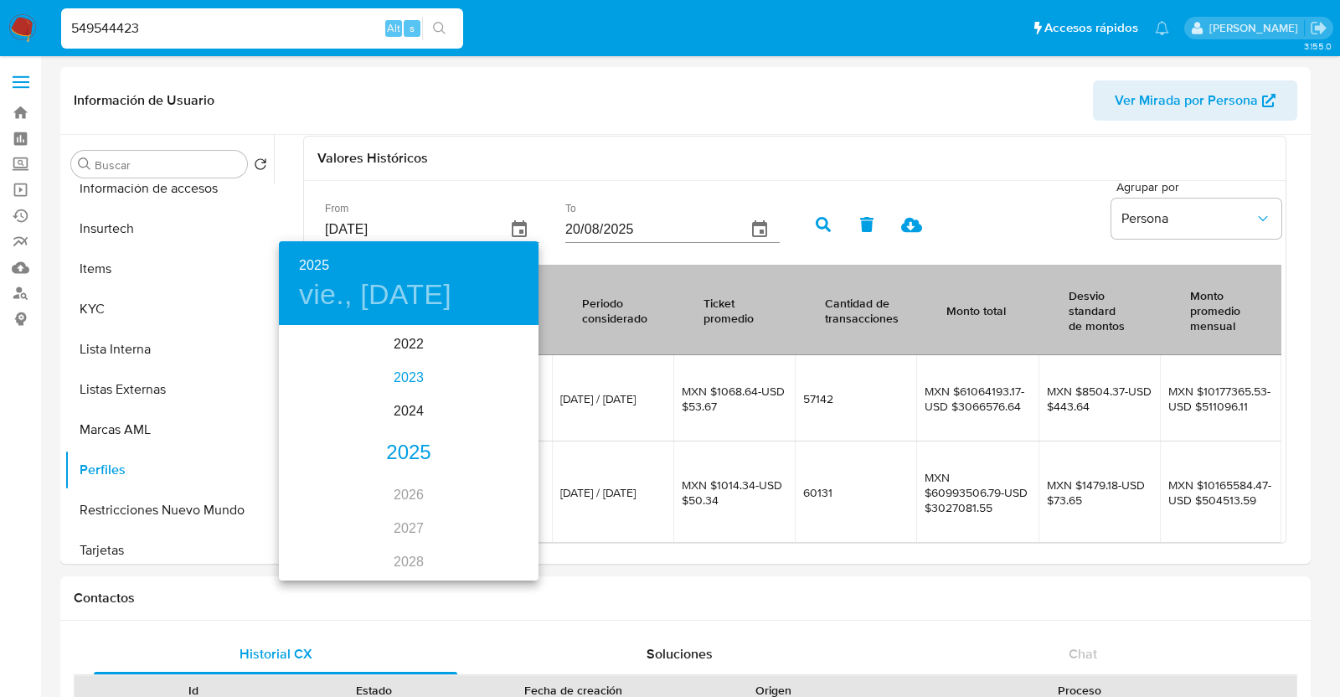
click at [419, 379] on div "2023" at bounding box center [409, 378] width 260 height 34
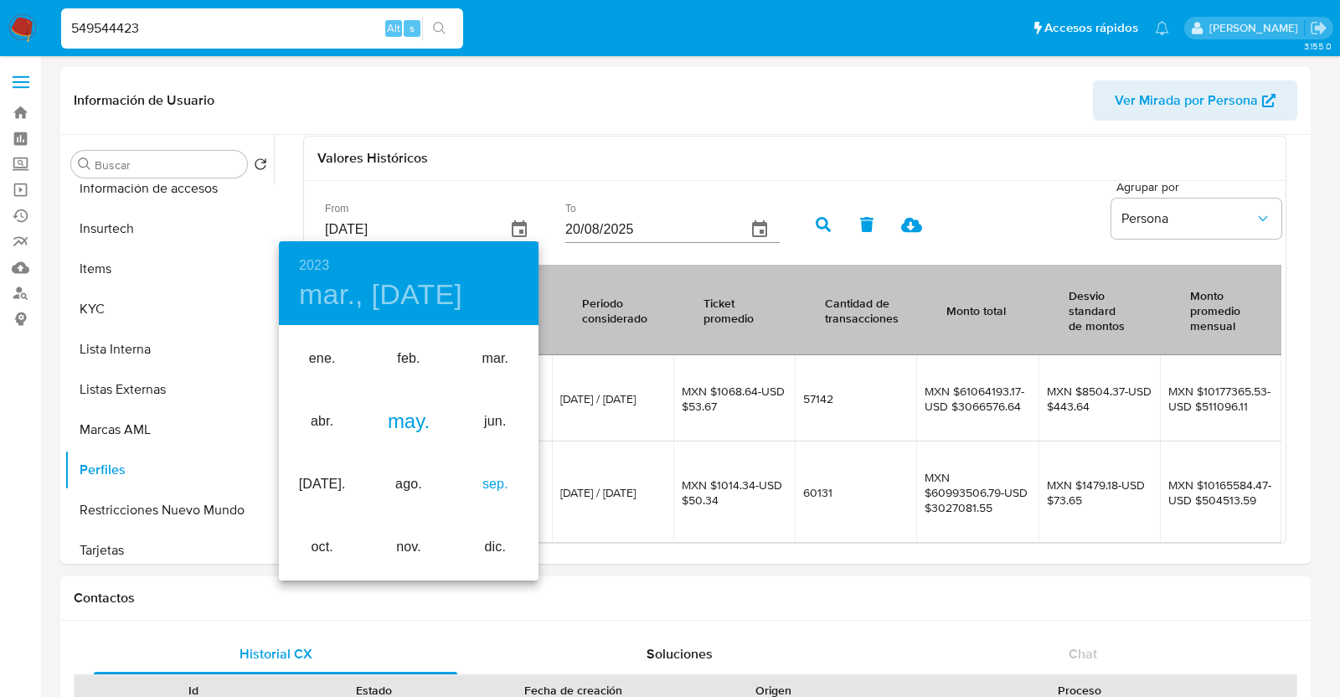
click at [492, 491] on div "sep." at bounding box center [495, 484] width 86 height 63
type input "23/09/2023"
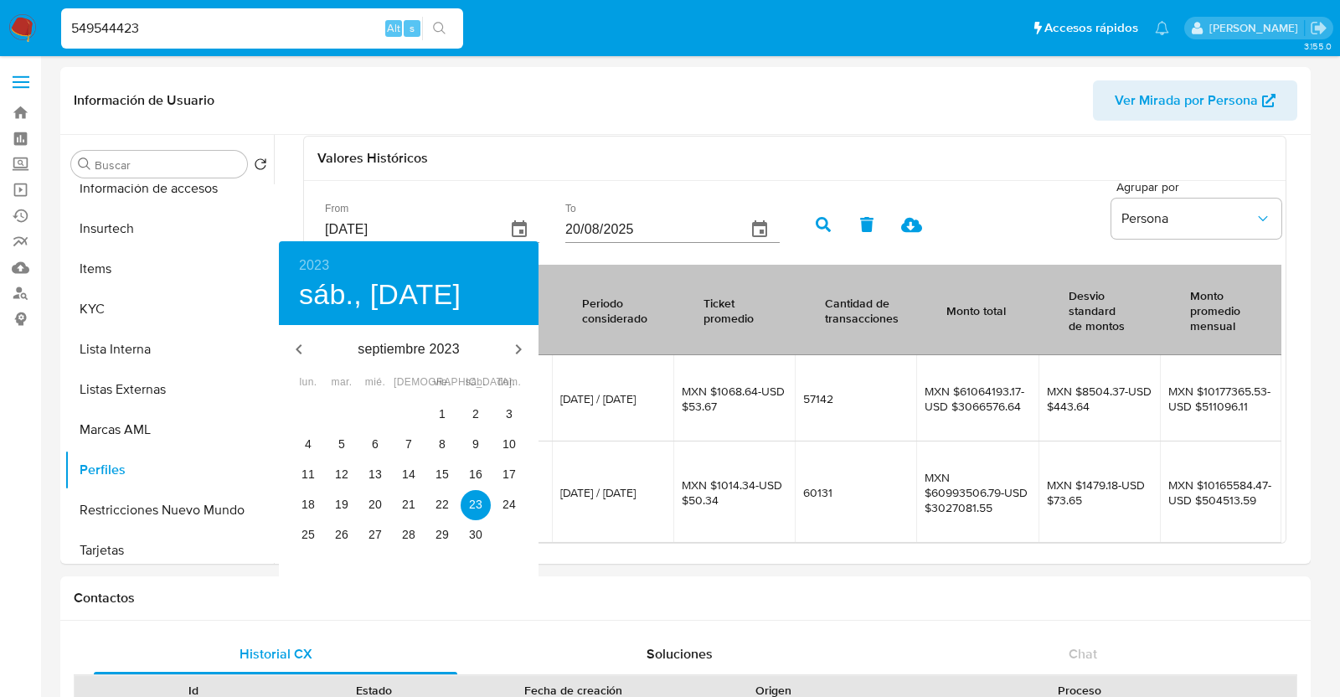
click at [683, 162] on div at bounding box center [670, 348] width 1340 height 697
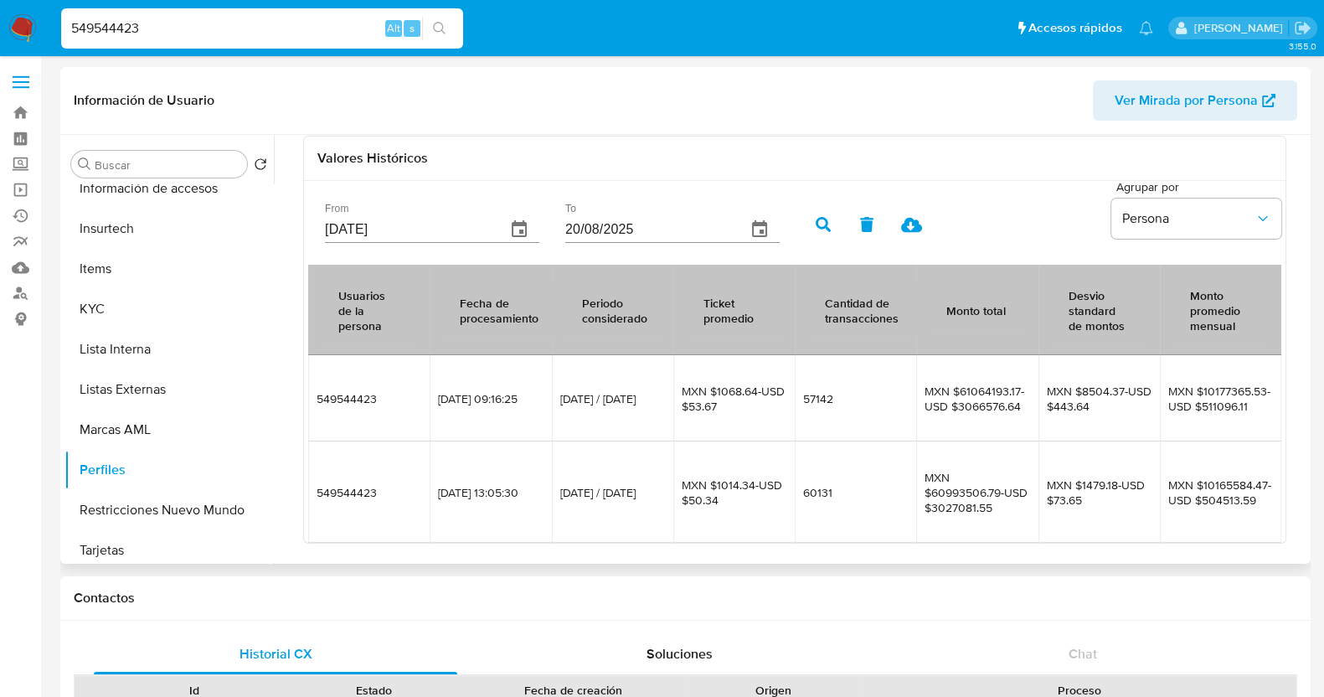
click at [807, 213] on button "button" at bounding box center [824, 224] width 44 height 40
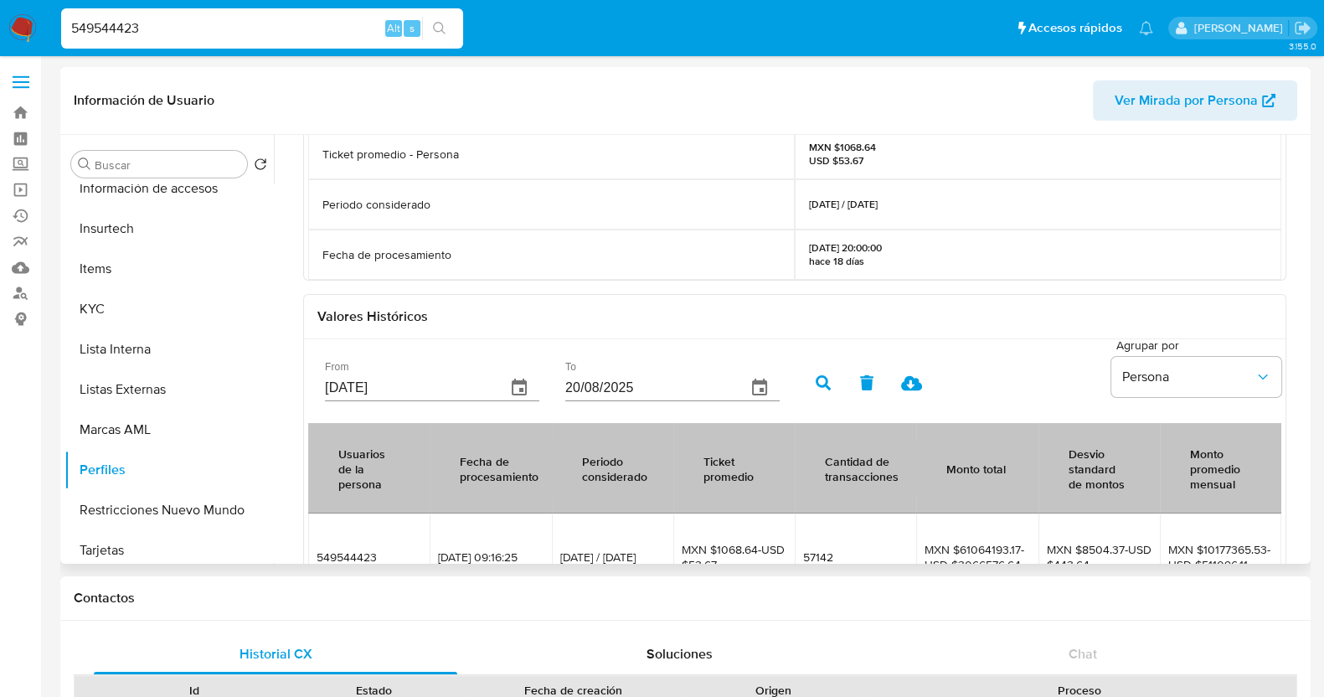
scroll to position [234, 0]
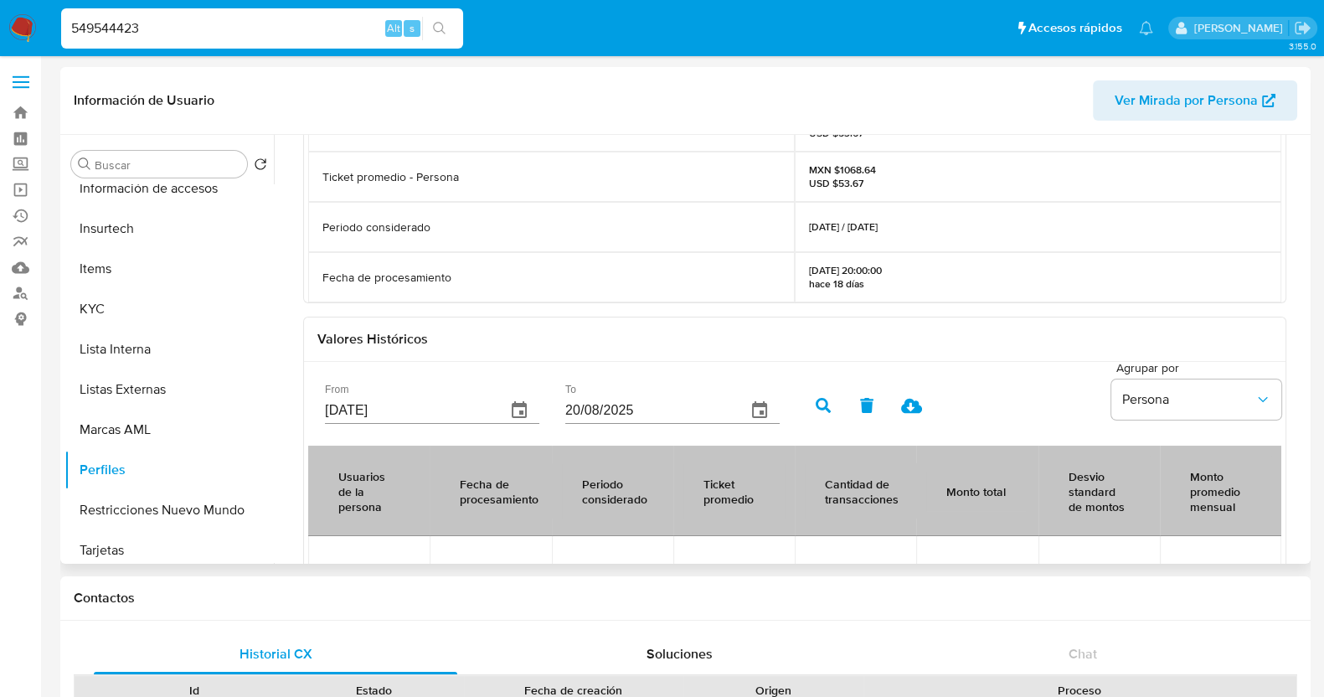
click at [913, 410] on icon at bounding box center [911, 406] width 21 height 15
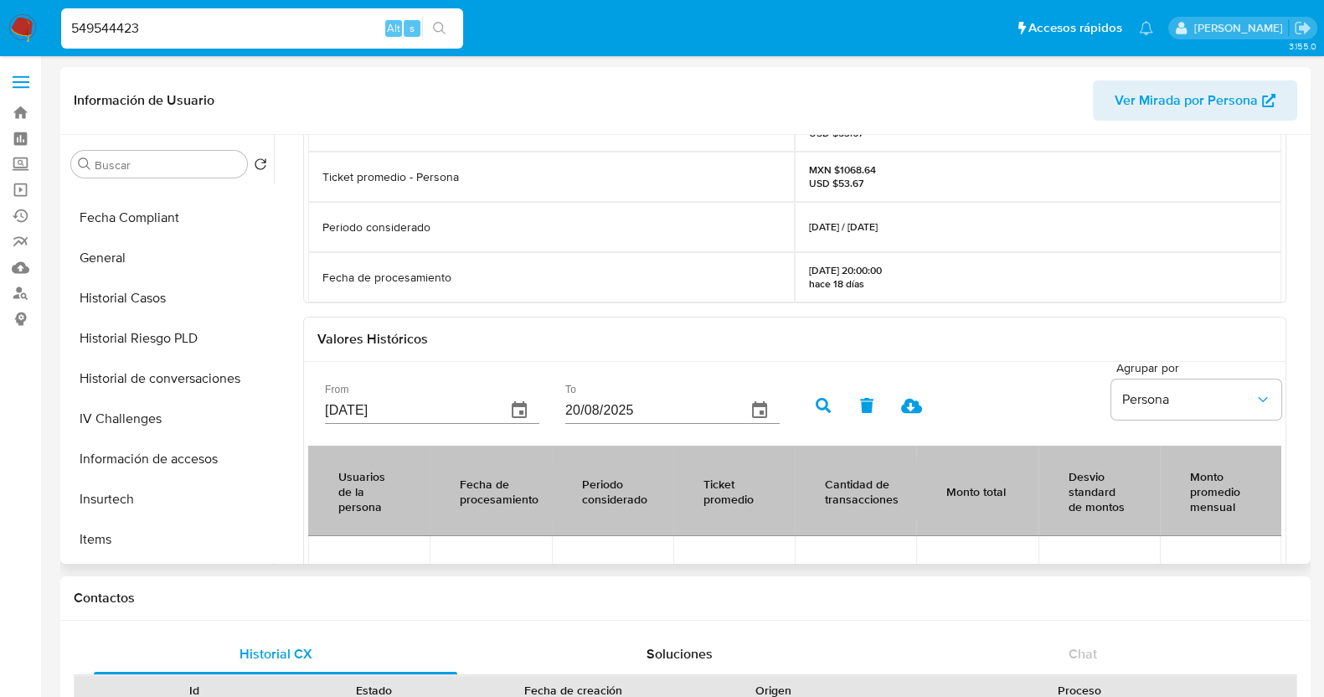
scroll to position [379, 0]
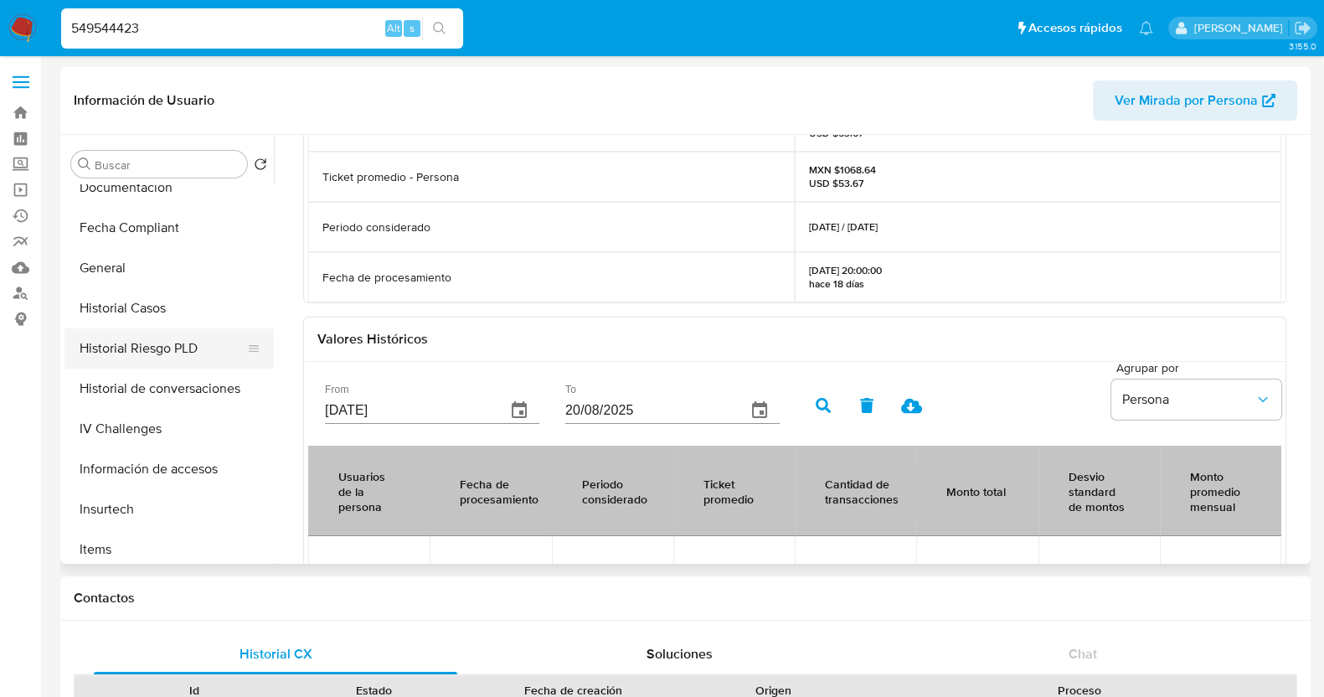
click at [204, 358] on button "Historial Riesgo PLD" at bounding box center [162, 348] width 196 height 40
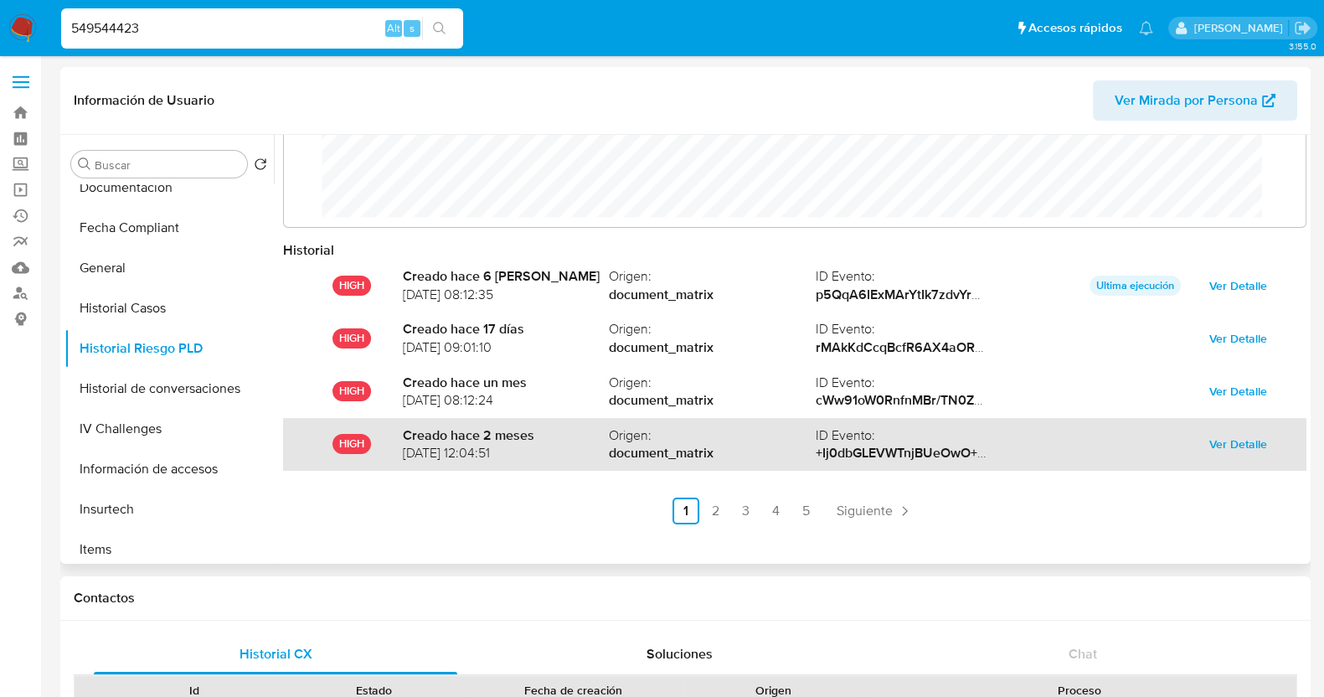
scroll to position [88, 0]
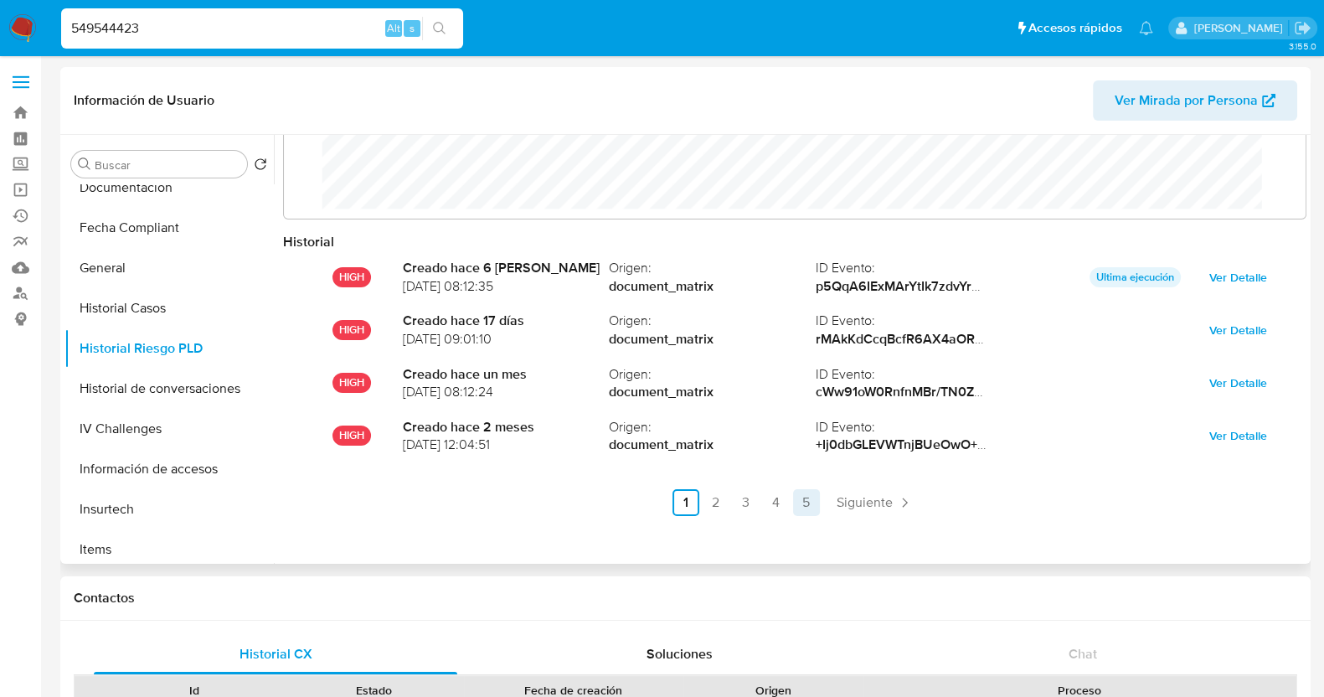
click at [812, 498] on link "5" at bounding box center [806, 502] width 27 height 27
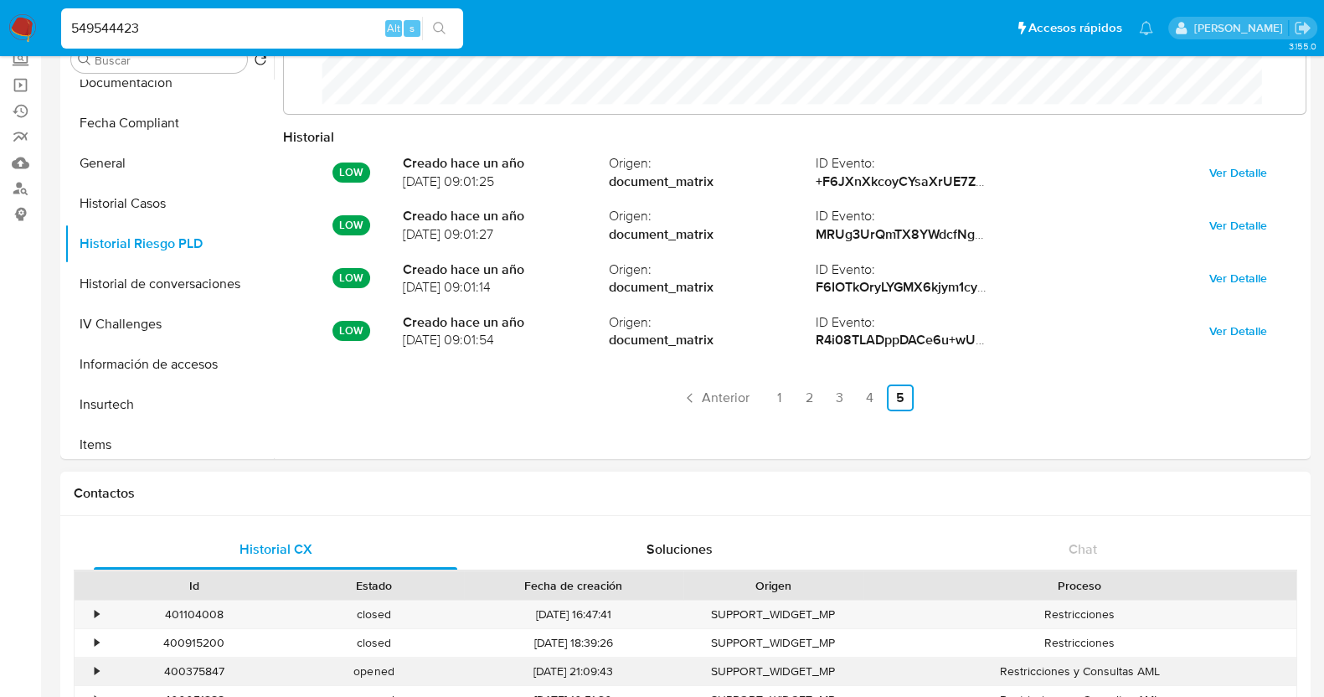
scroll to position [104, 0]
click at [871, 391] on link "4" at bounding box center [870, 398] width 27 height 27
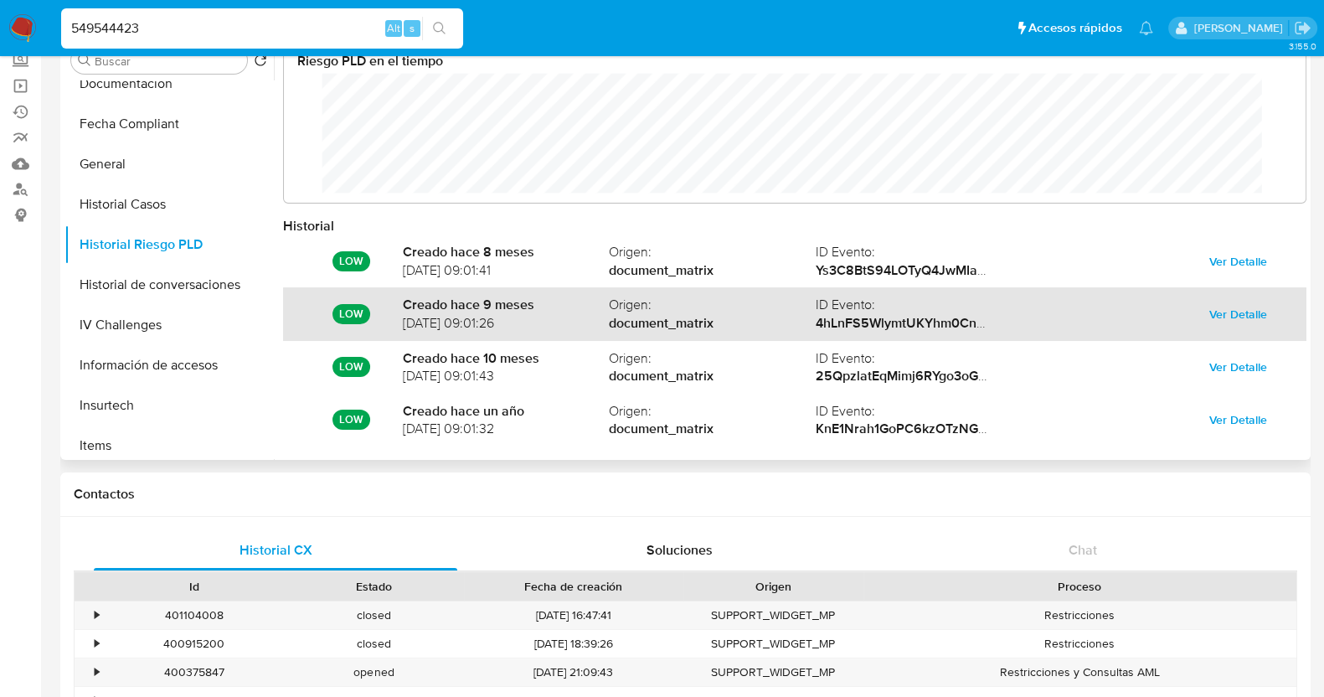
scroll to position [88, 0]
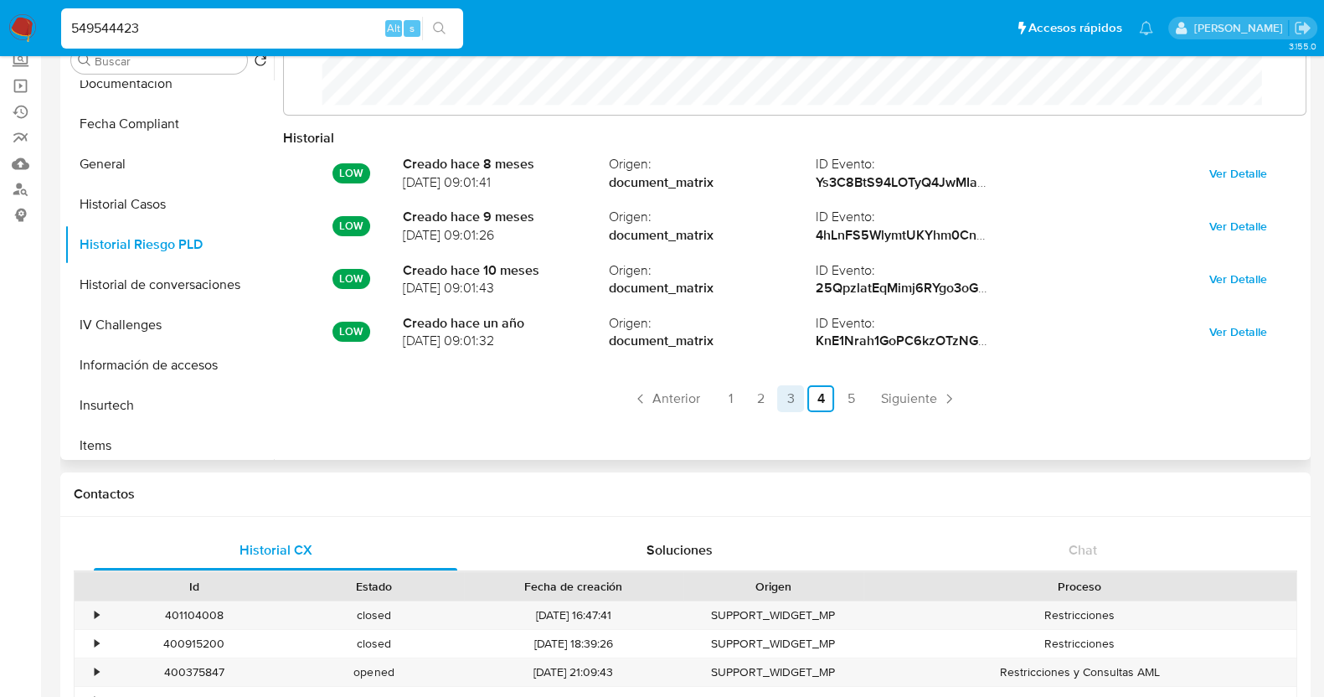
click at [790, 395] on link "3" at bounding box center [790, 398] width 27 height 27
click at [769, 400] on link "2" at bounding box center [760, 398] width 27 height 27
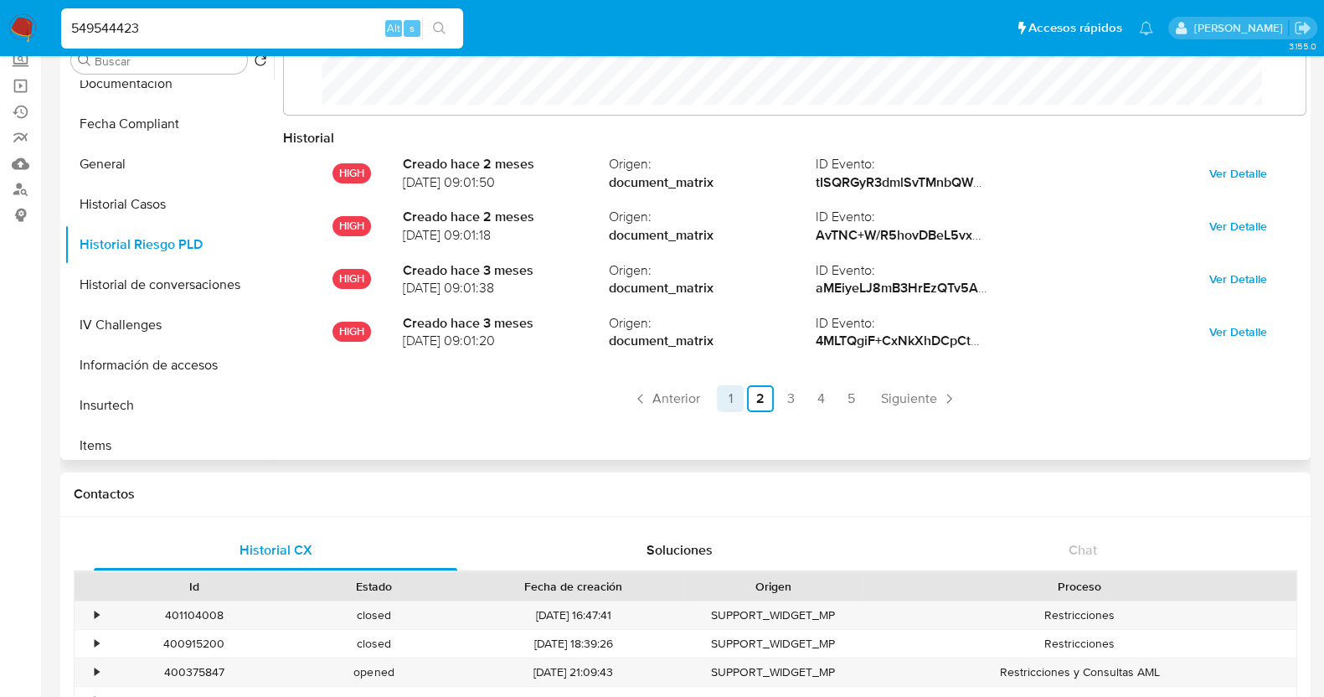
click at [719, 394] on link "1" at bounding box center [730, 398] width 27 height 27
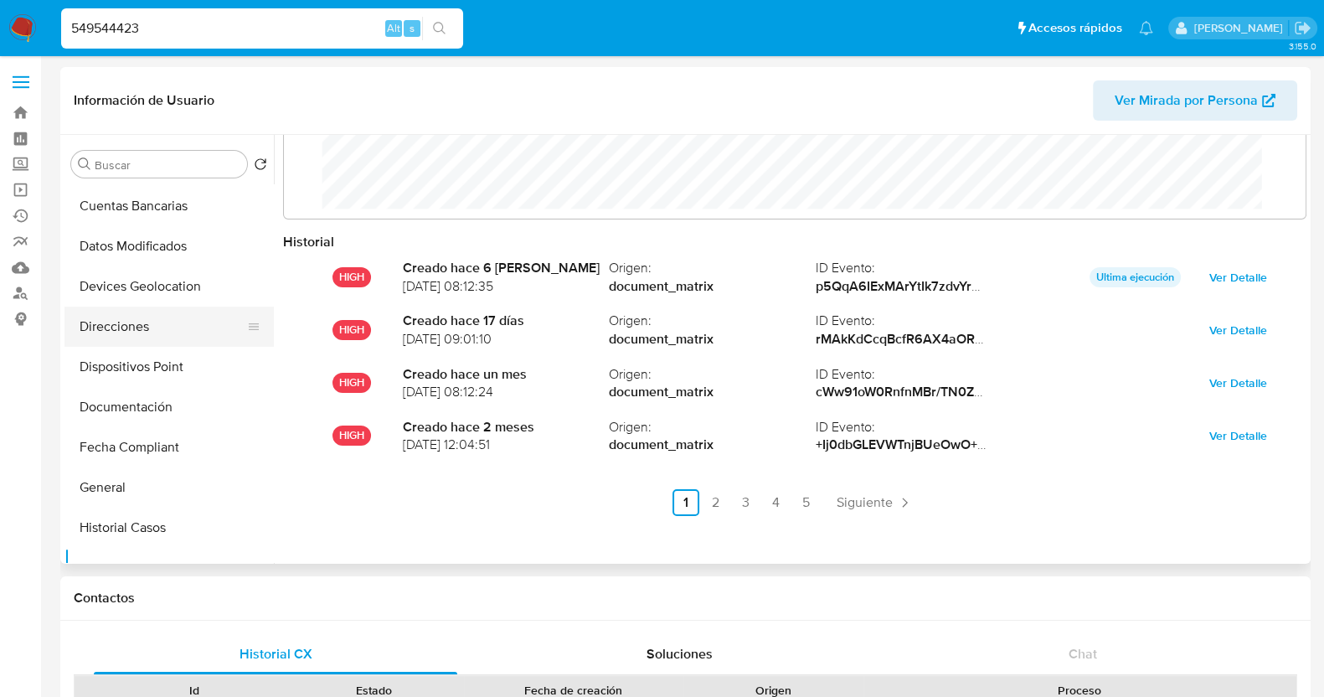
scroll to position [209, 0]
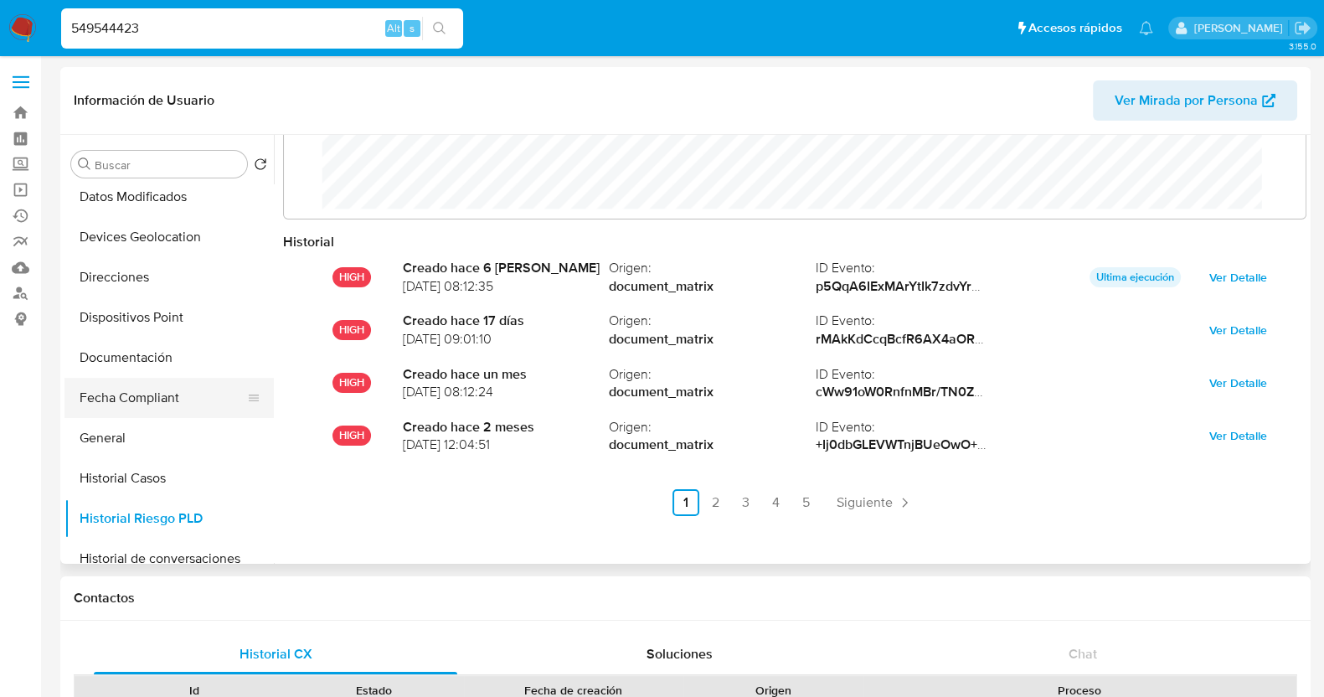
click at [137, 400] on button "Fecha Compliant" at bounding box center [162, 398] width 196 height 40
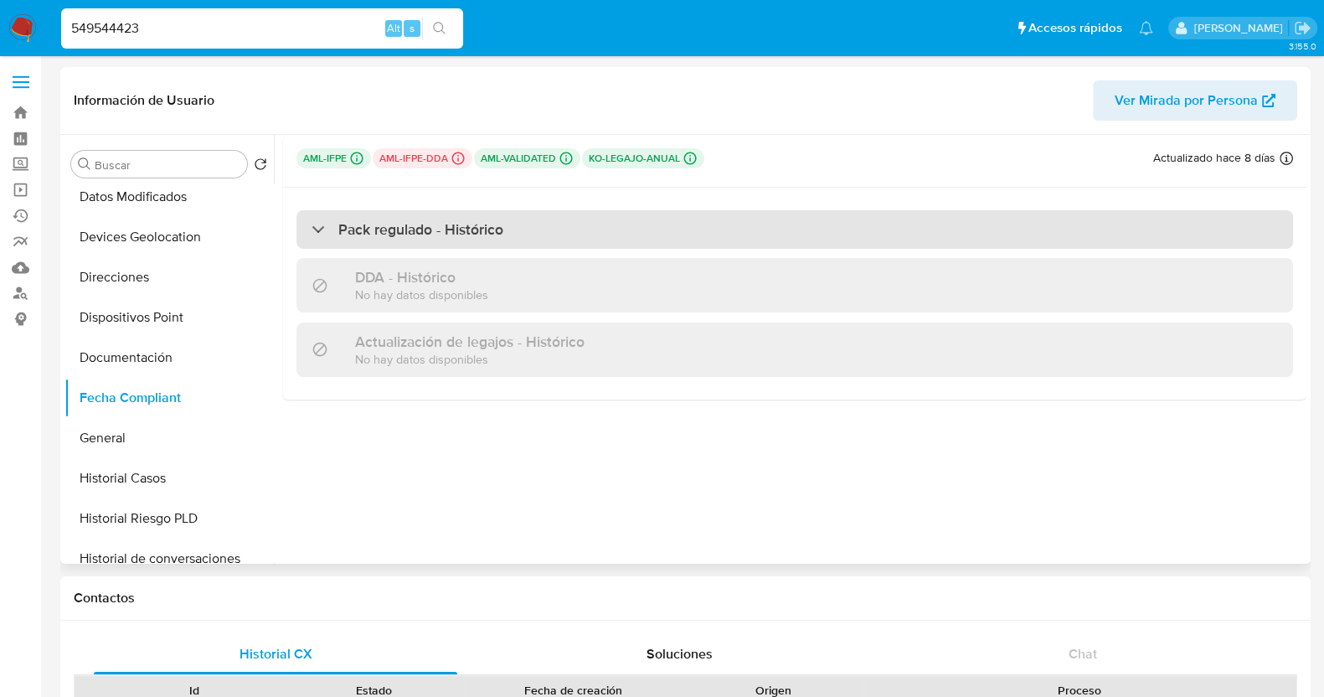
click at [299, 225] on div "Pack regulado - Histórico" at bounding box center [794, 229] width 997 height 39
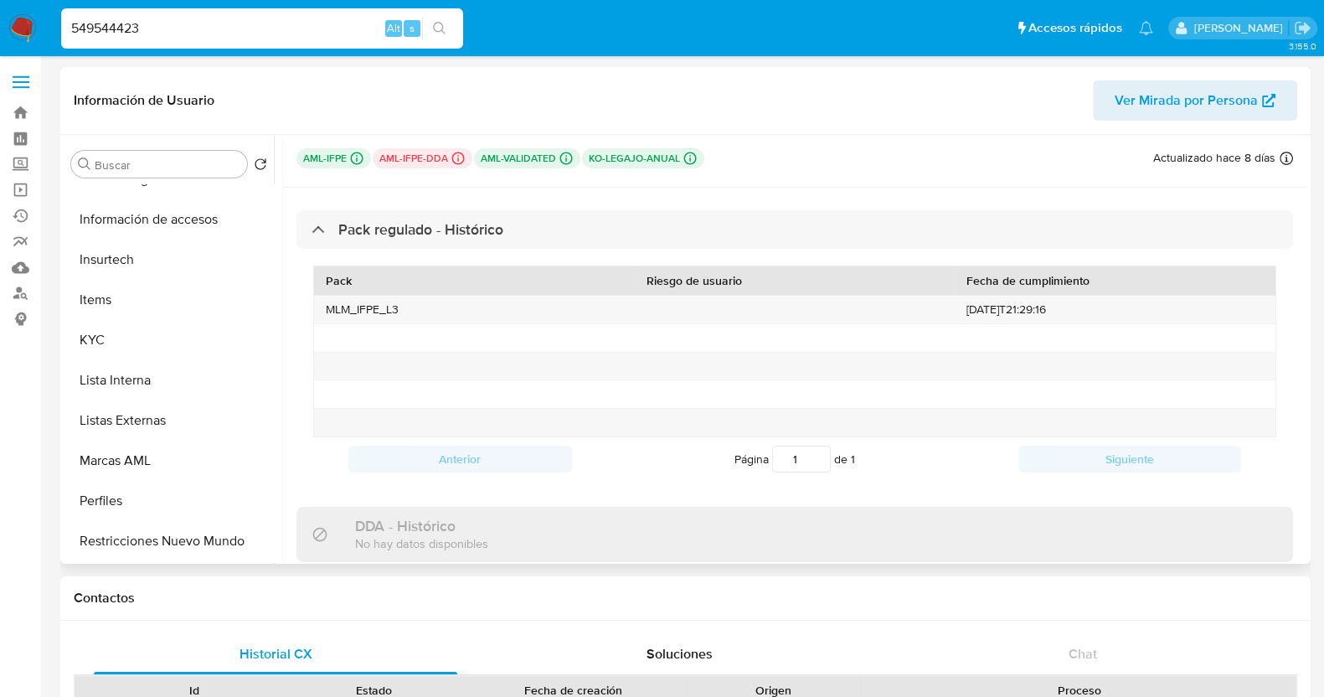
scroll to position [289, 0]
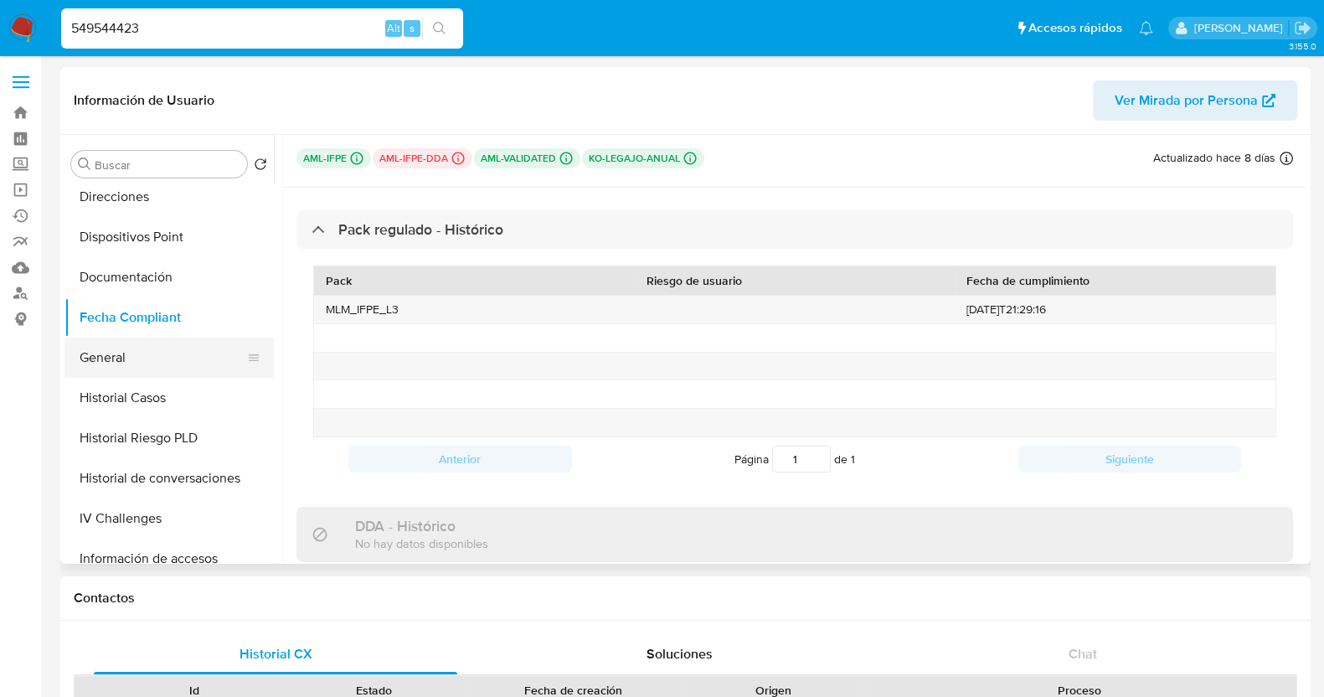
click at [164, 357] on button "General" at bounding box center [162, 358] width 196 height 40
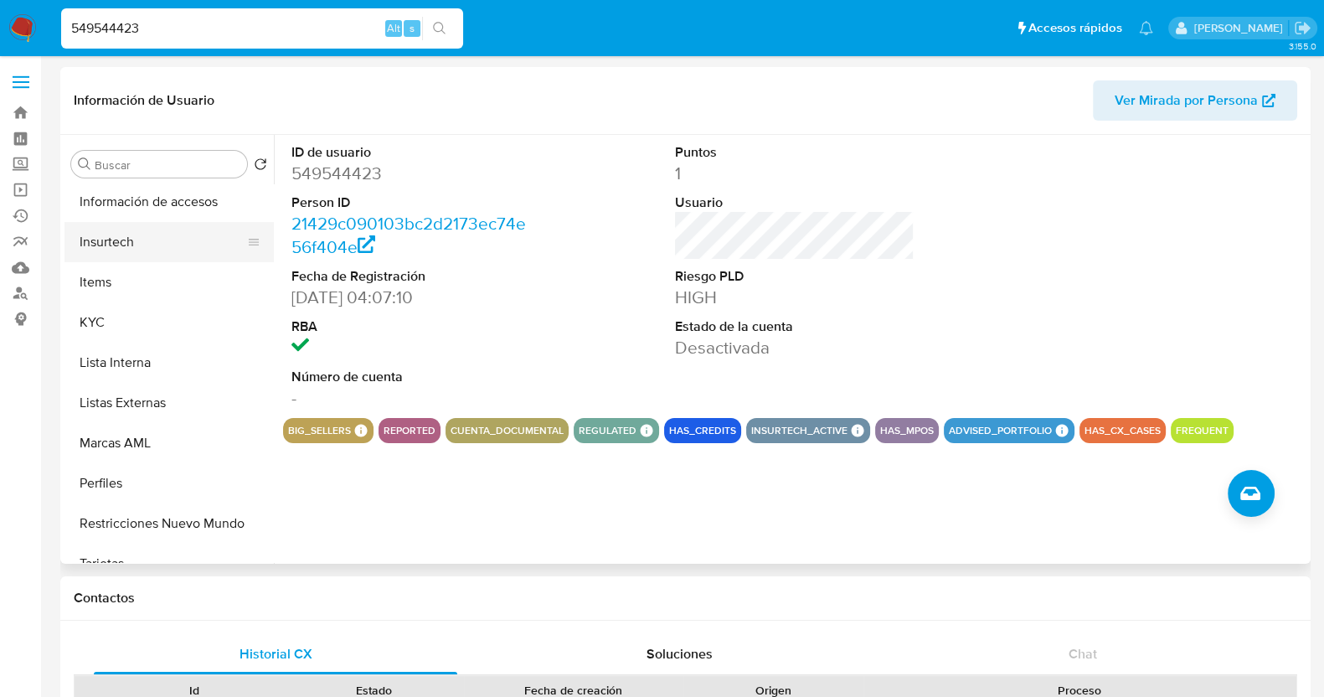
scroll to position [602, 0]
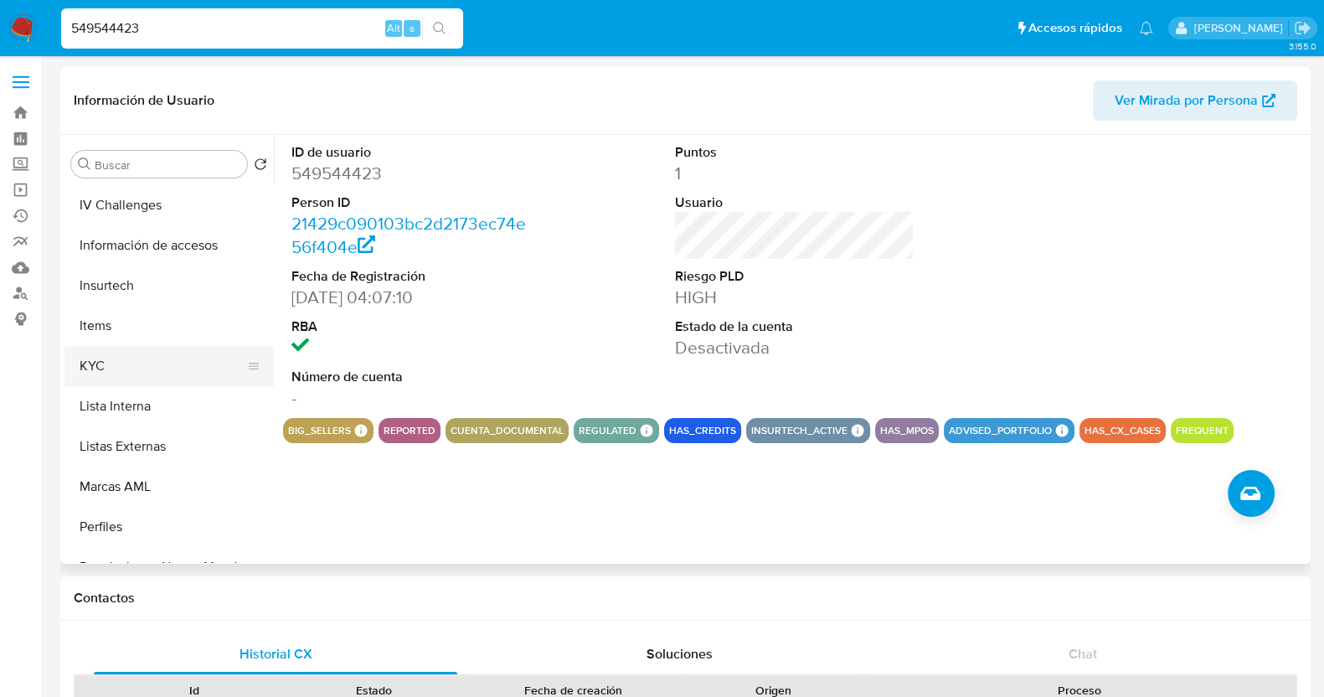
click at [105, 365] on button "KYC" at bounding box center [162, 366] width 196 height 40
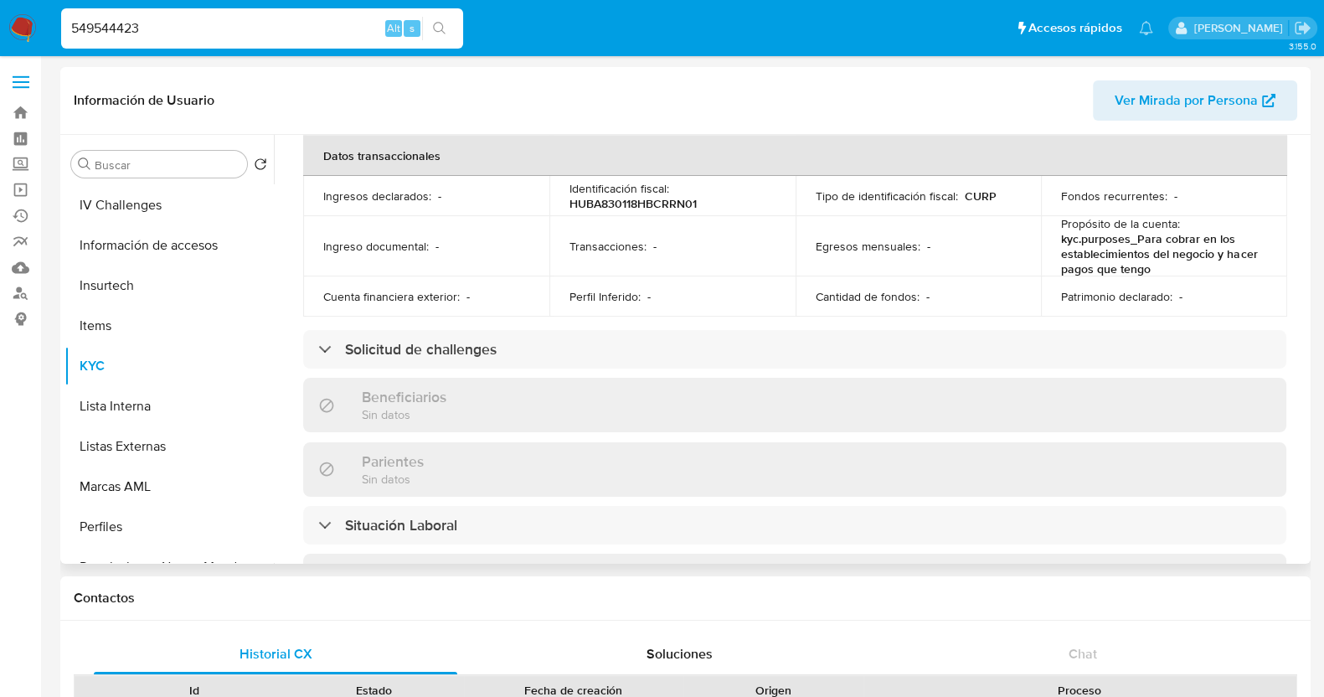
scroll to position [523, 0]
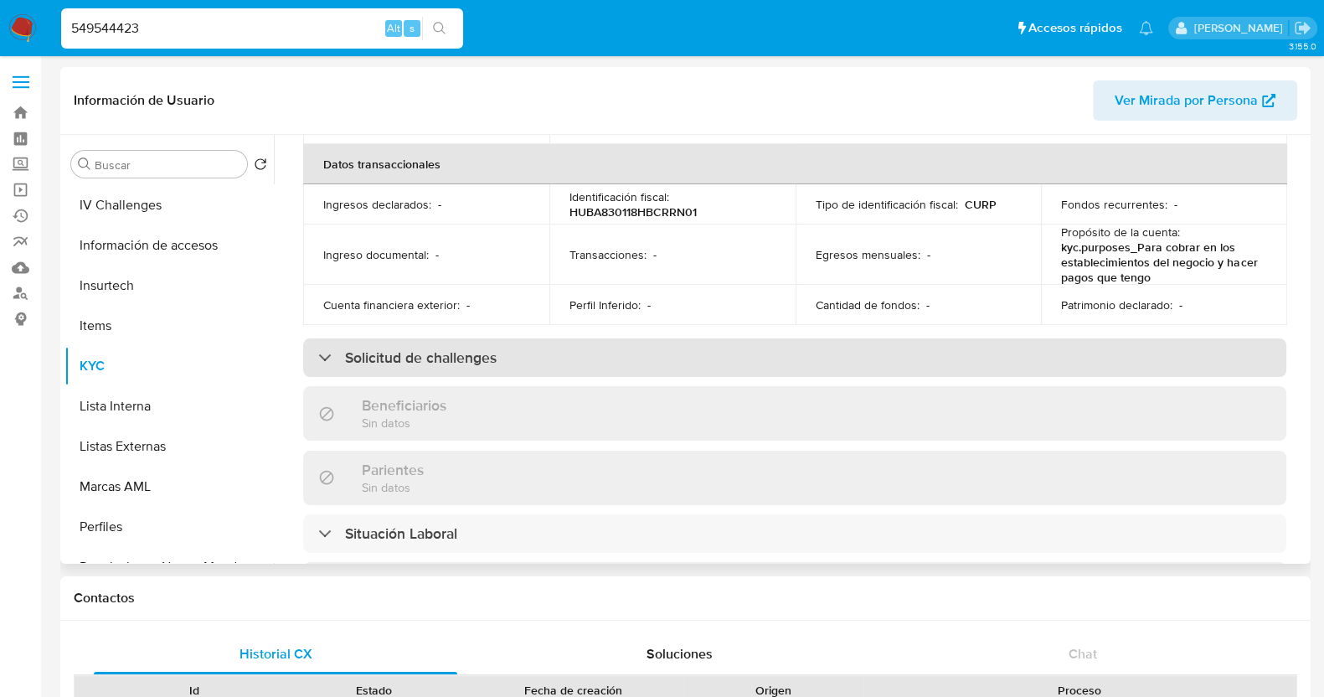
click at [316, 350] on div "Solicitud de challenges" at bounding box center [794, 357] width 983 height 39
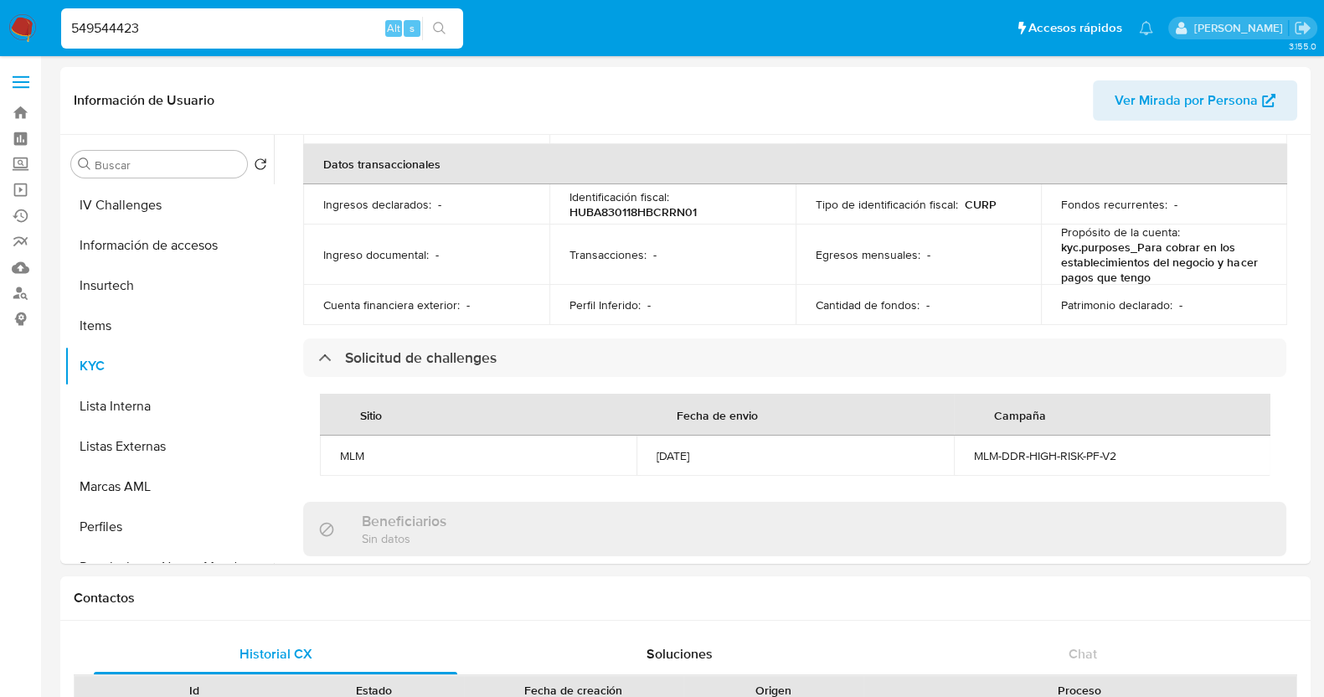
click at [170, 35] on input "549544423" at bounding box center [262, 29] width 402 height 22
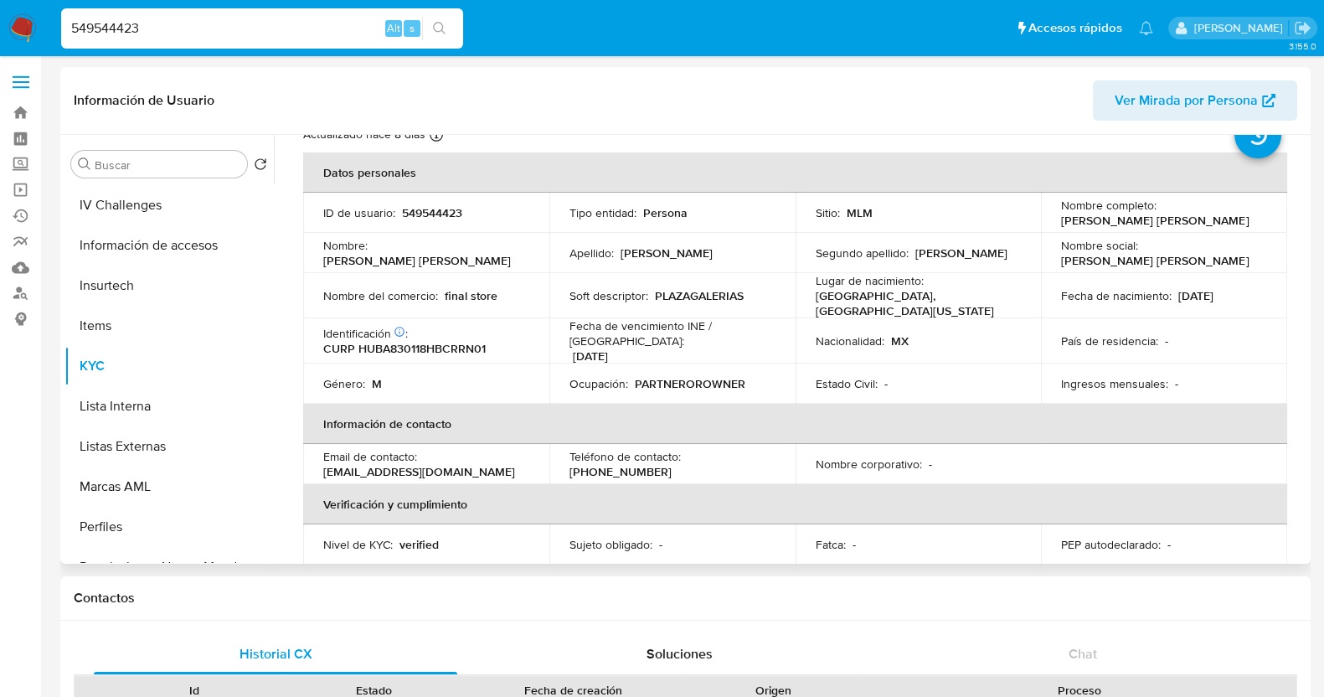
scroll to position [0, 0]
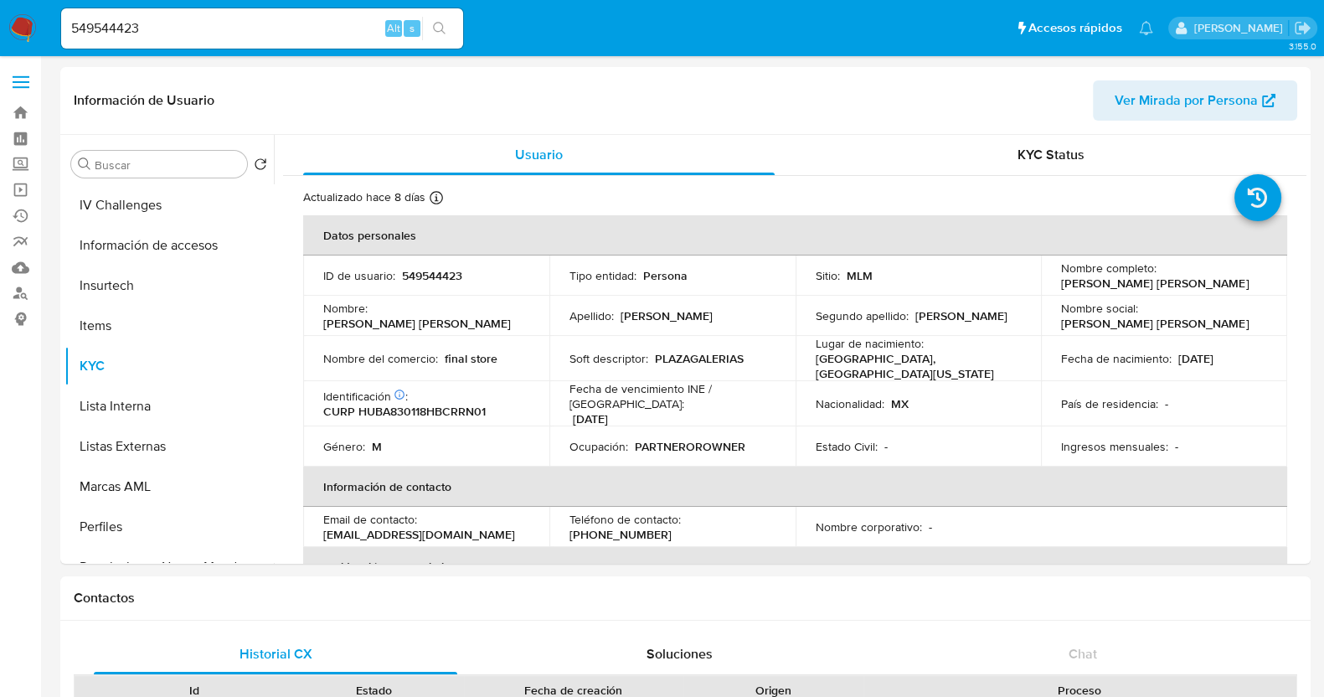
click at [209, 21] on input "549544423" at bounding box center [262, 29] width 402 height 22
paste input "808041705"
type input "808041705"
click at [429, 29] on button "search-icon" at bounding box center [439, 28] width 34 height 23
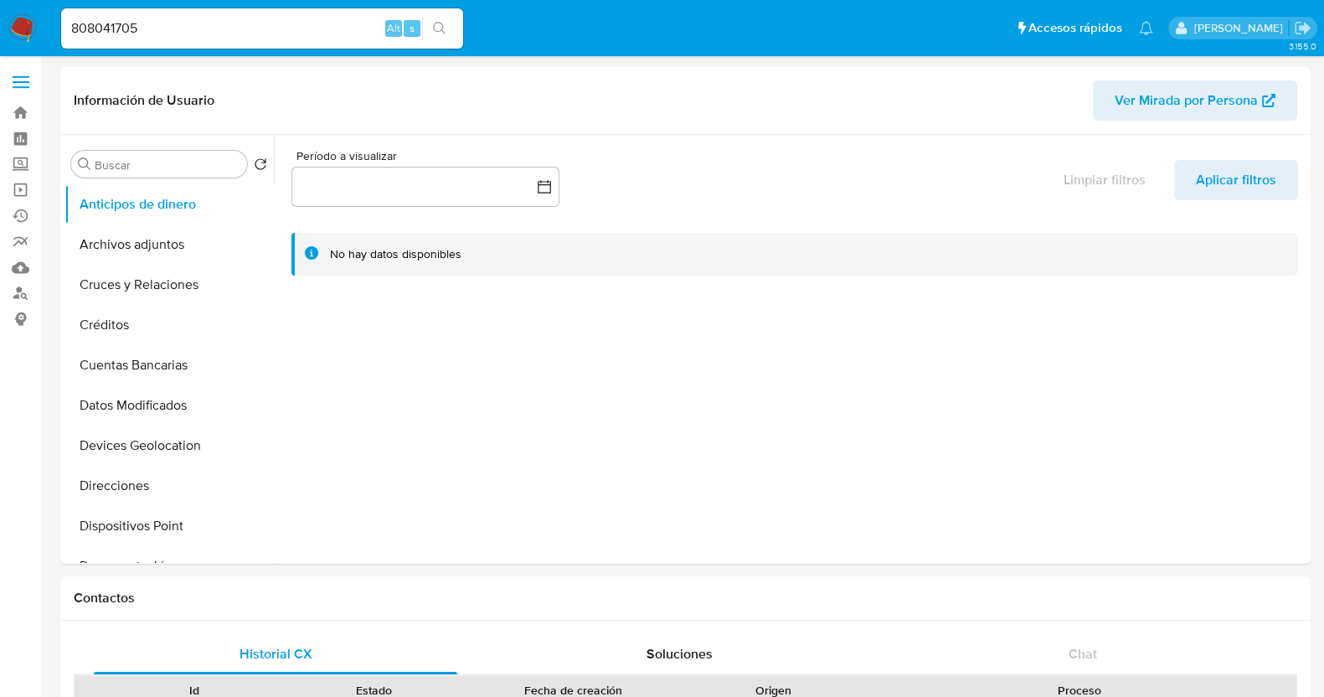
select select "10"
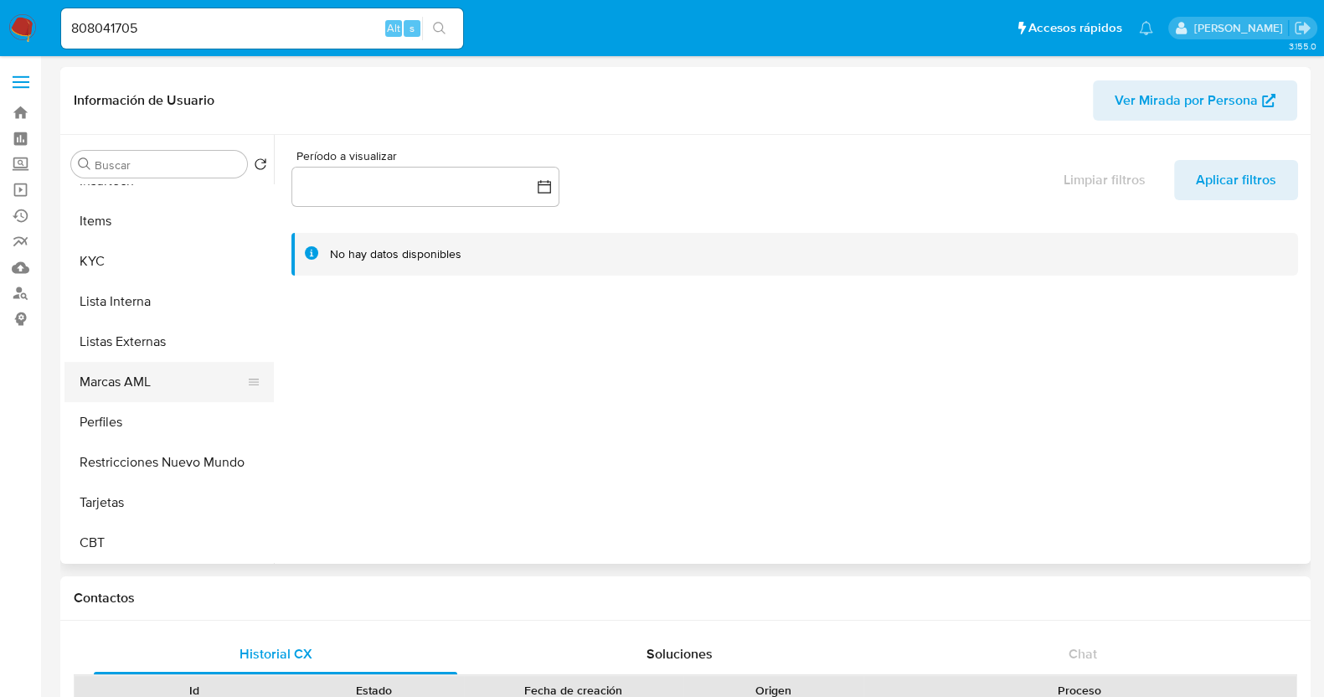
scroll to position [707, 0]
click at [120, 255] on button "KYC" at bounding box center [162, 261] width 196 height 40
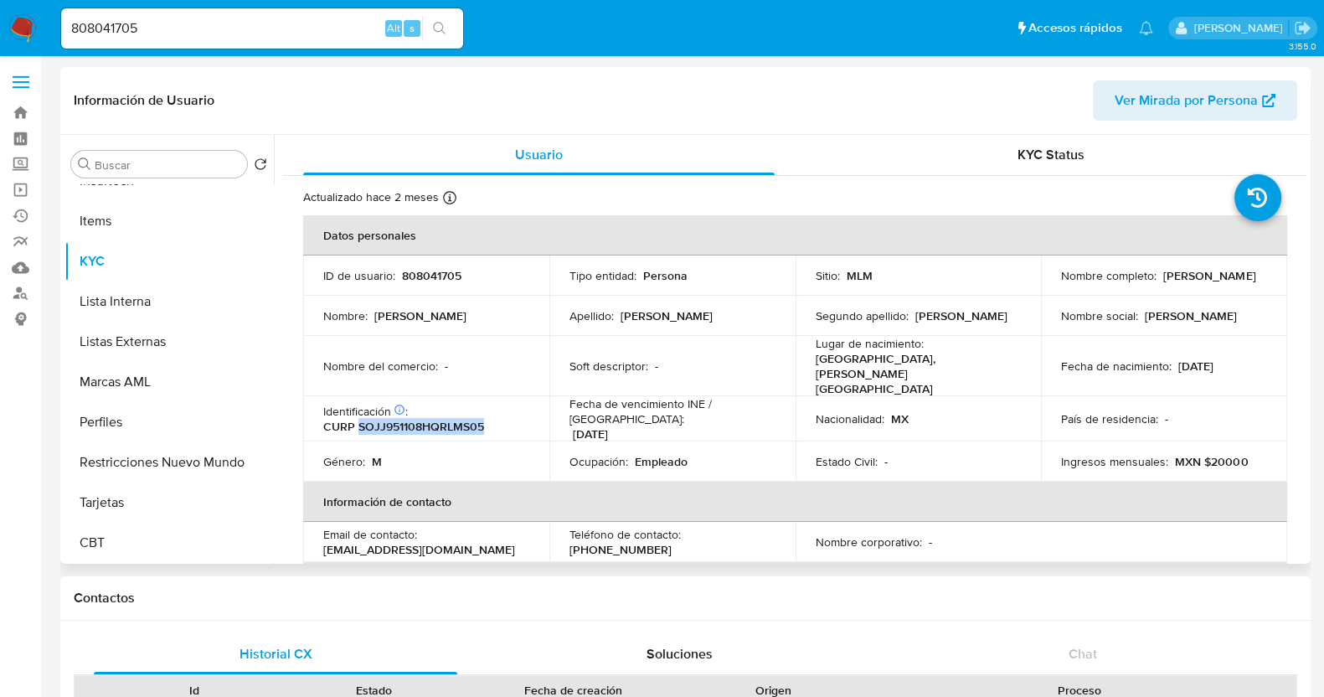
drag, startPoint x: 487, startPoint y: 408, endPoint x: 358, endPoint y: 408, distance: 129.0
click at [358, 408] on div "Identificación CIC: 108955610 : CURP SOJJ951108HQRLMS05" at bounding box center [426, 419] width 206 height 30
copy p "SOJJ951108HQRLMS05"
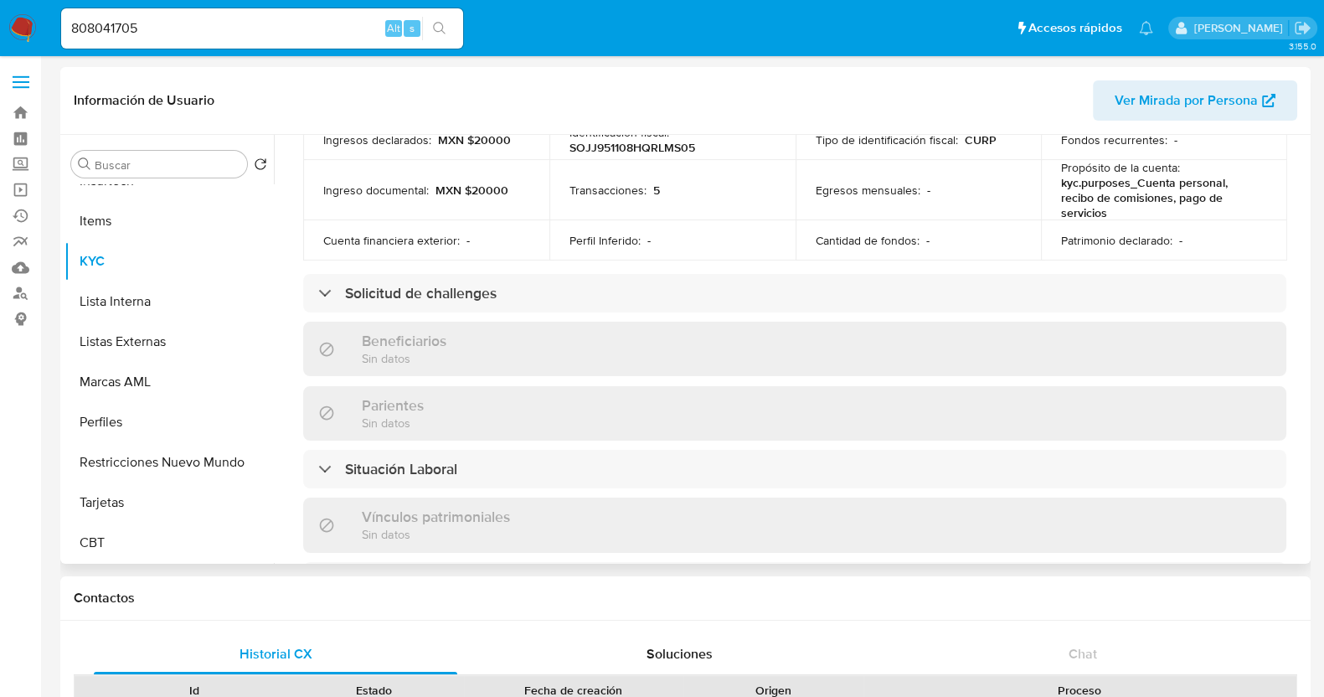
scroll to position [628, 0]
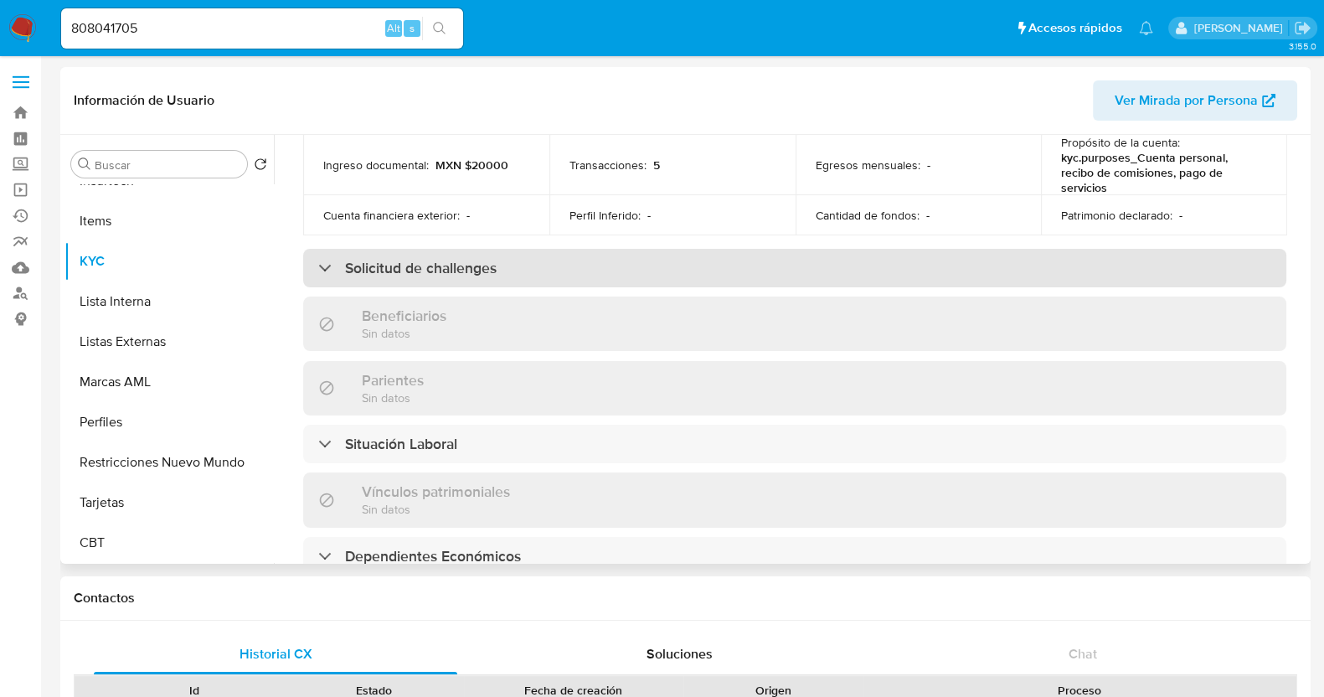
click at [329, 259] on div "Solicitud de challenges" at bounding box center [407, 268] width 178 height 18
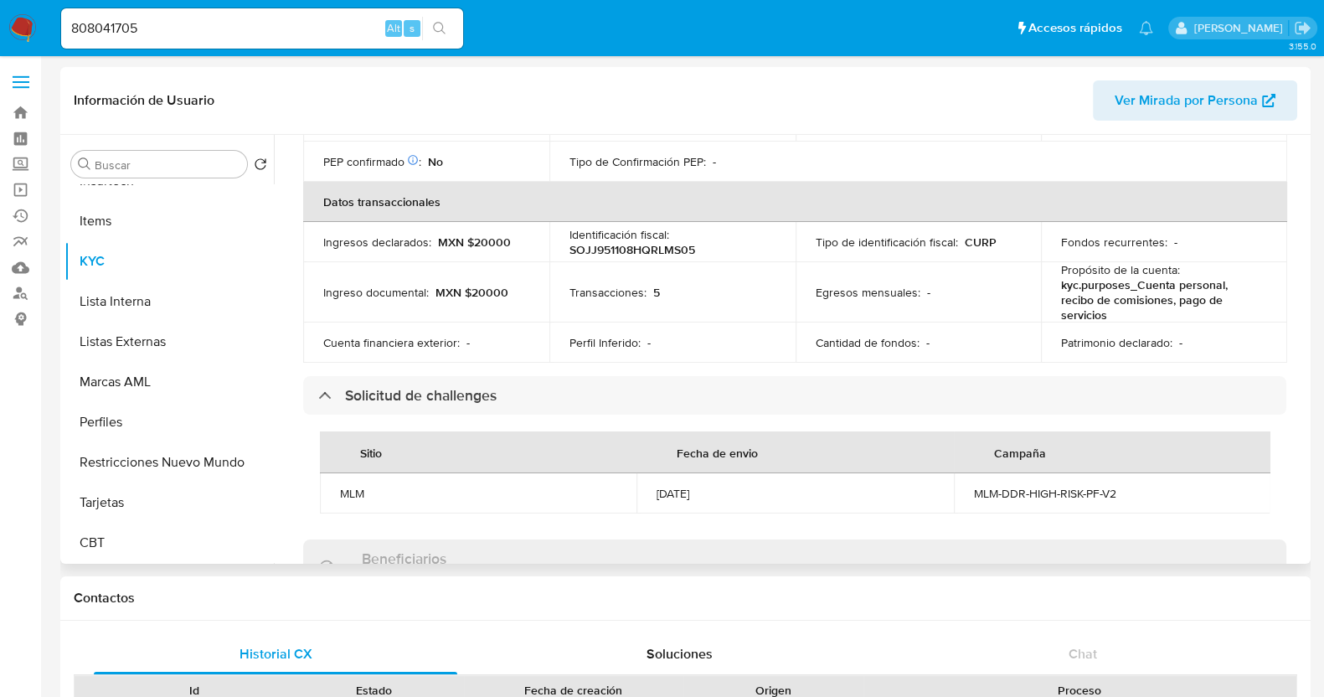
scroll to position [104, 0]
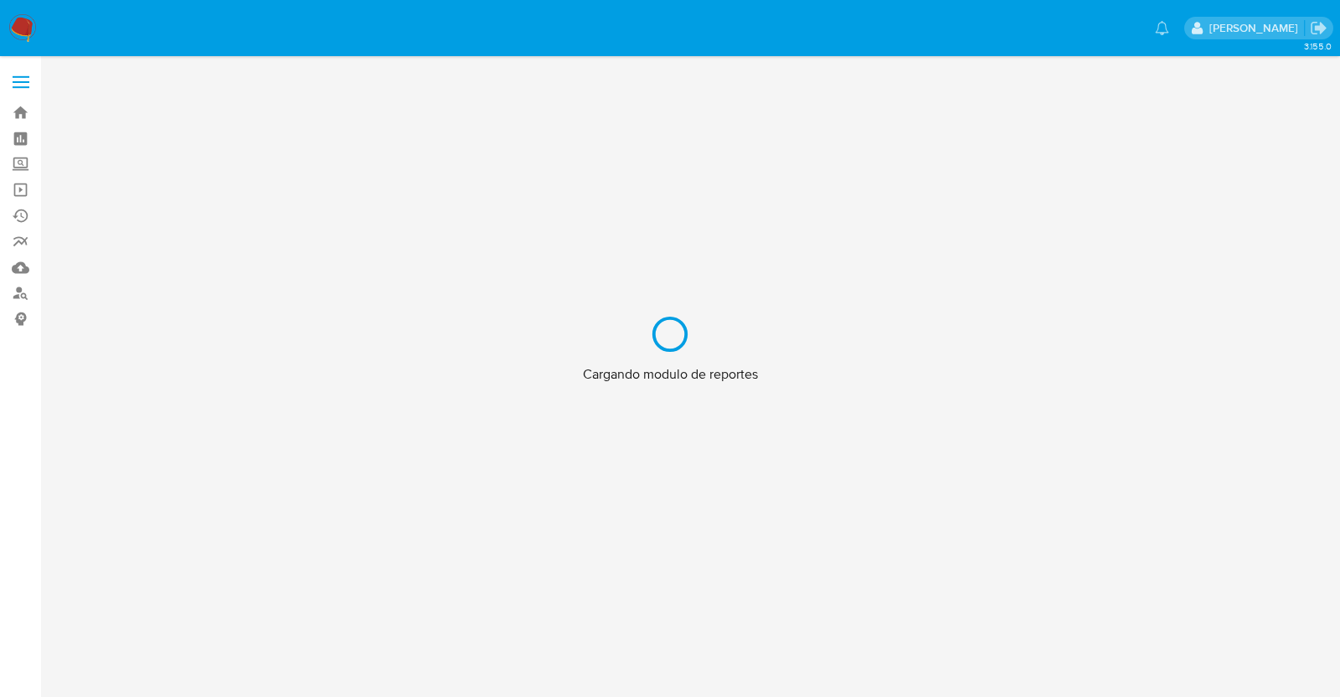
click at [1, 27] on div "Cargando modulo de reportes" at bounding box center [670, 348] width 1340 height 697
click at [21, 21] on div "Cargando modulo de reportes" at bounding box center [670, 348] width 1340 height 697
click at [21, 80] on div "Cargando modulo de reportes" at bounding box center [670, 348] width 1340 height 697
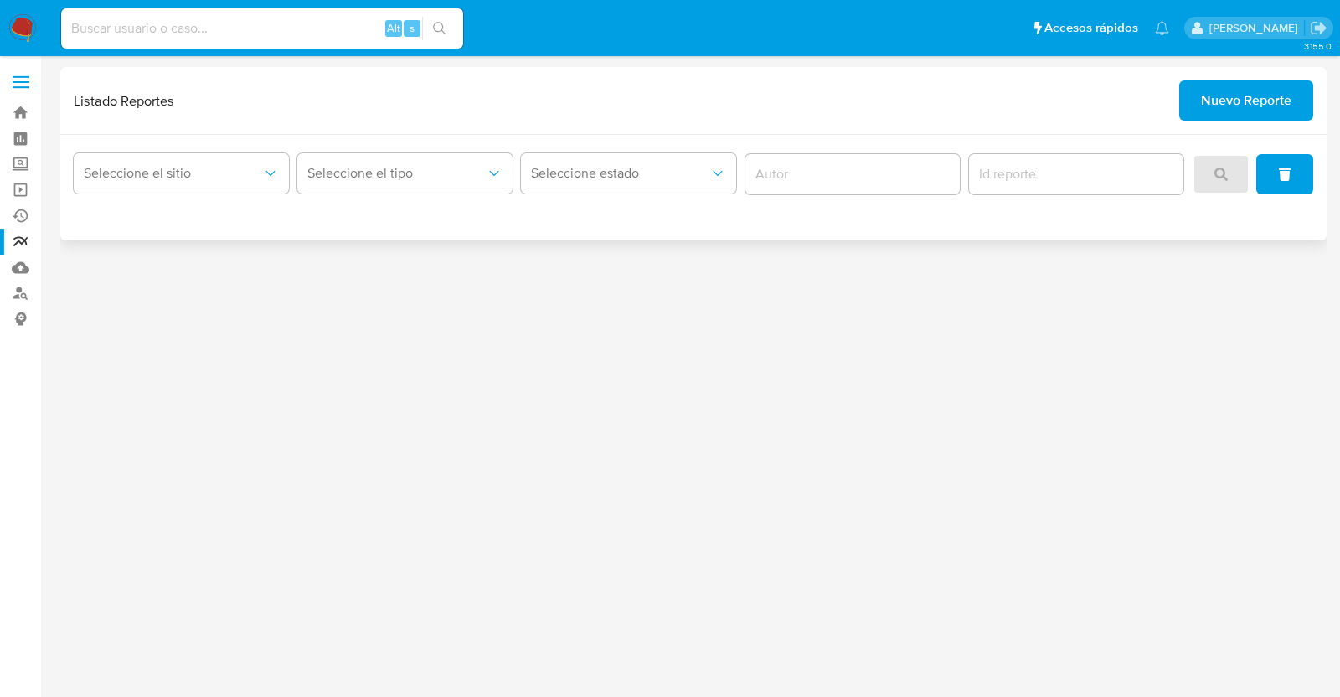
click at [1214, 110] on span "Nuevo Reporte" at bounding box center [1246, 100] width 90 height 37
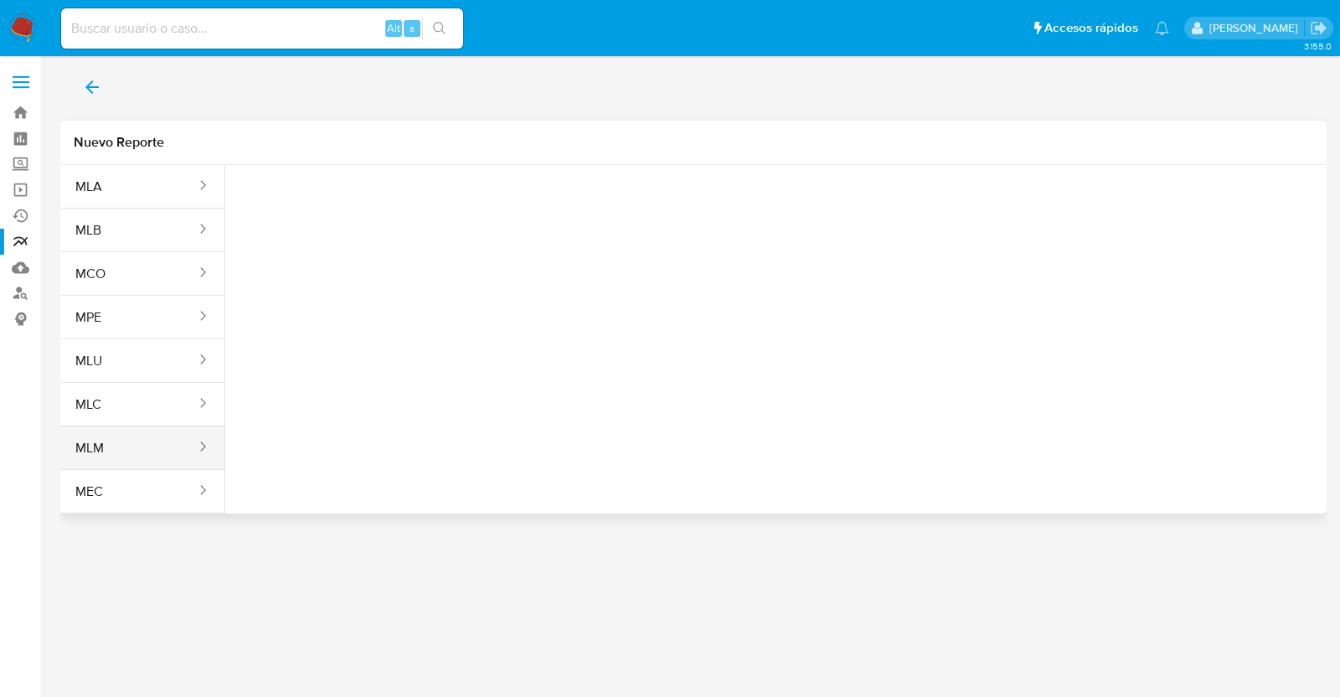
click at [144, 446] on button "MLM" at bounding box center [128, 448] width 137 height 40
click at [346, 217] on span "Seleccione una opcion" at bounding box center [322, 209] width 147 height 17
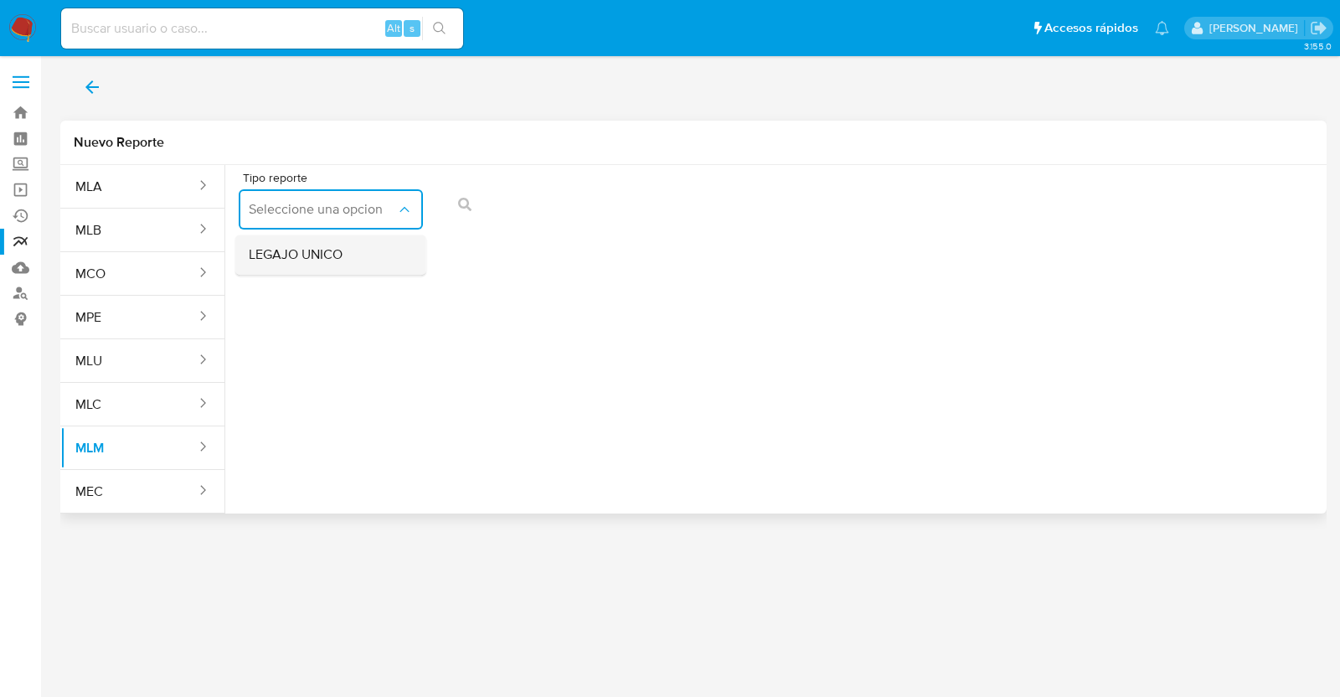
click at [323, 269] on div "LEGAJO UNICO" at bounding box center [326, 255] width 154 height 40
click at [513, 212] on span "RFC" at bounding box center [519, 209] width 147 height 17
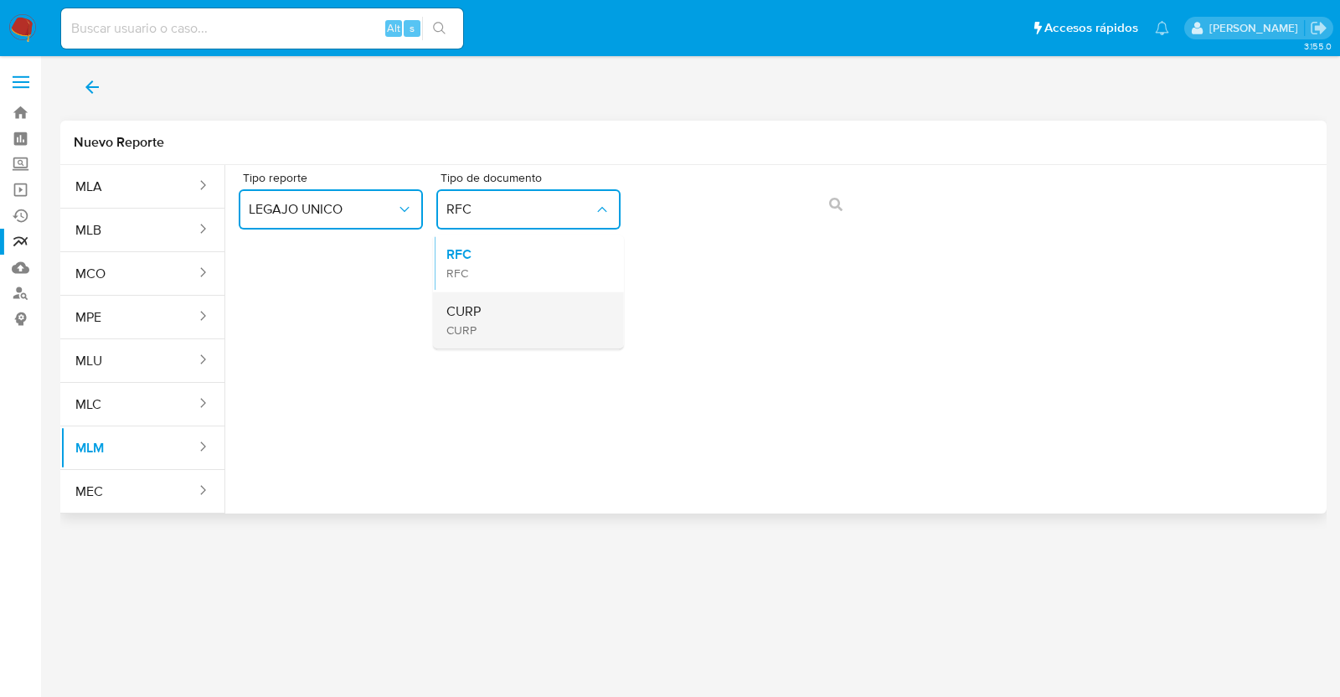
click at [459, 314] on span "CURP" at bounding box center [463, 311] width 34 height 17
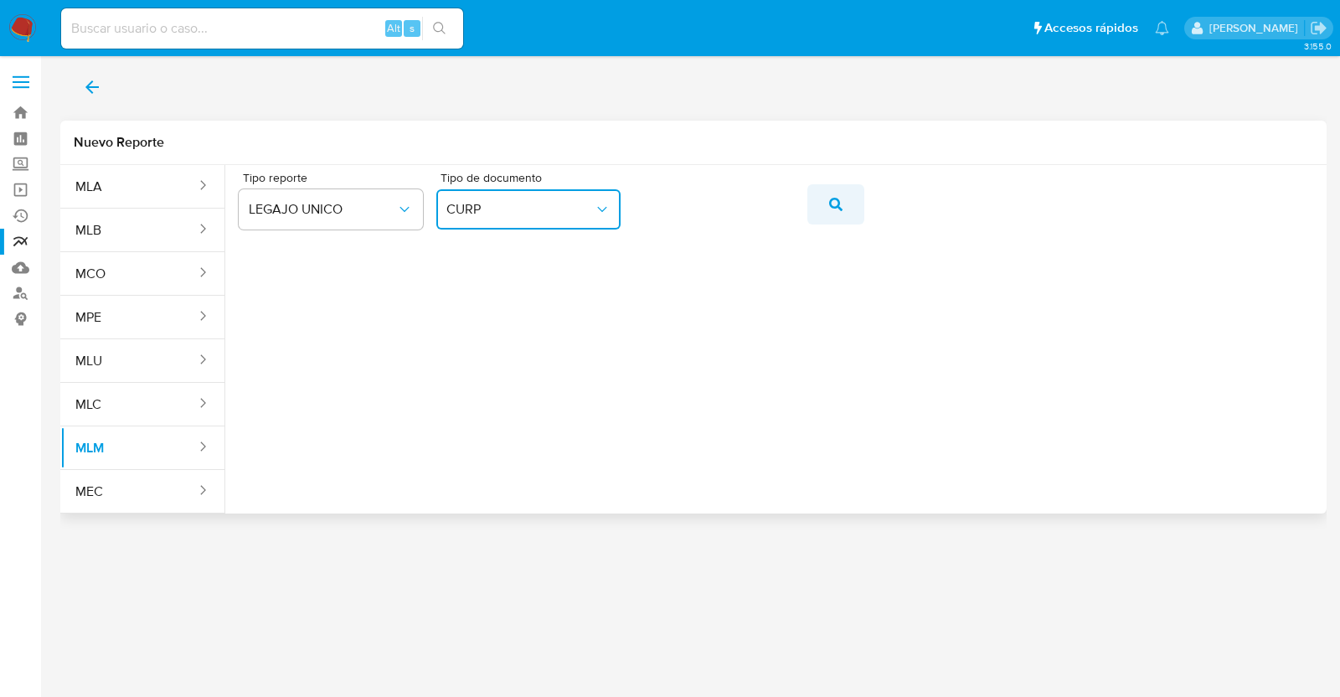
click at [829, 205] on icon "action-search" at bounding box center [835, 204] width 13 height 13
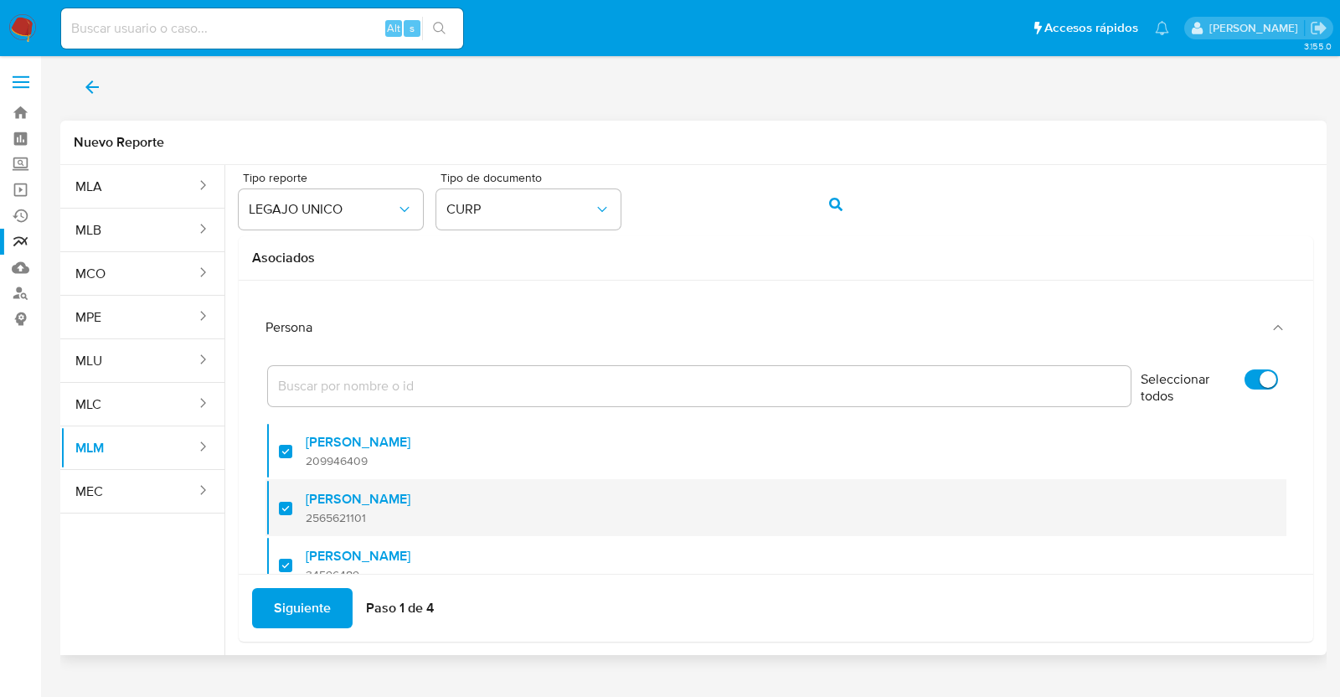
click at [282, 513] on div at bounding box center [292, 507] width 27 height 39
checkbox input "false"
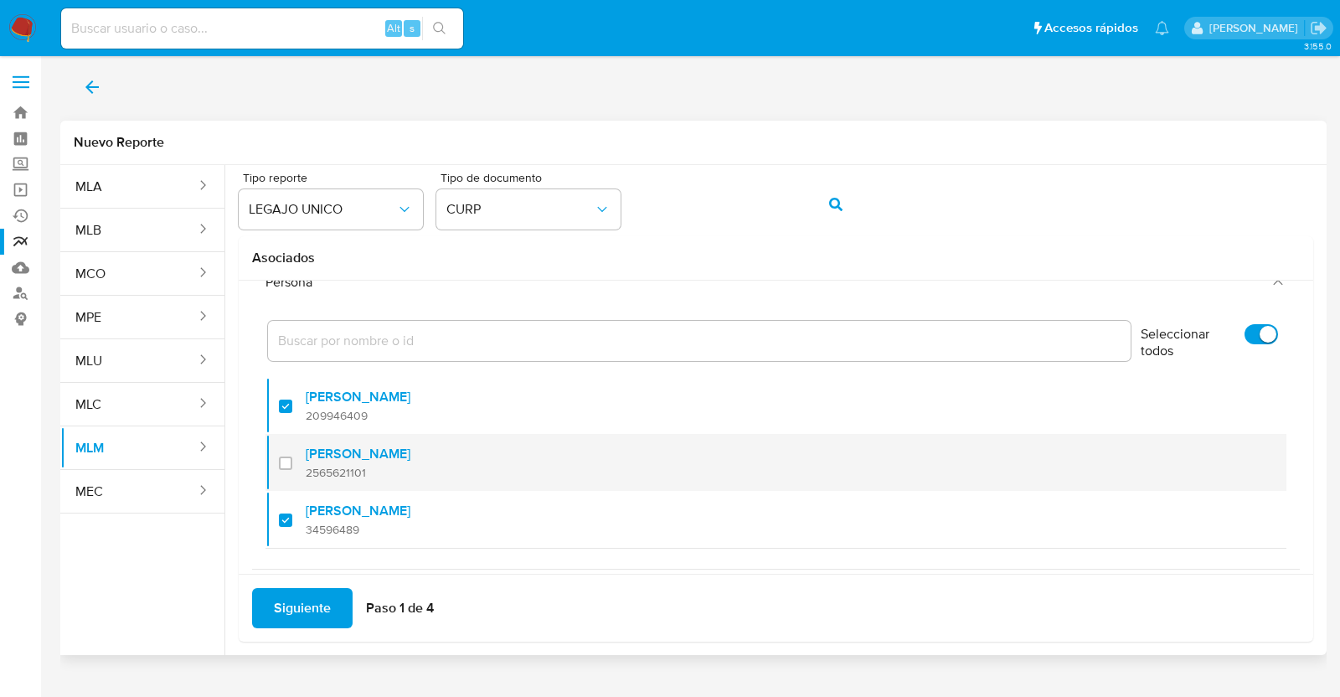
scroll to position [67, 0]
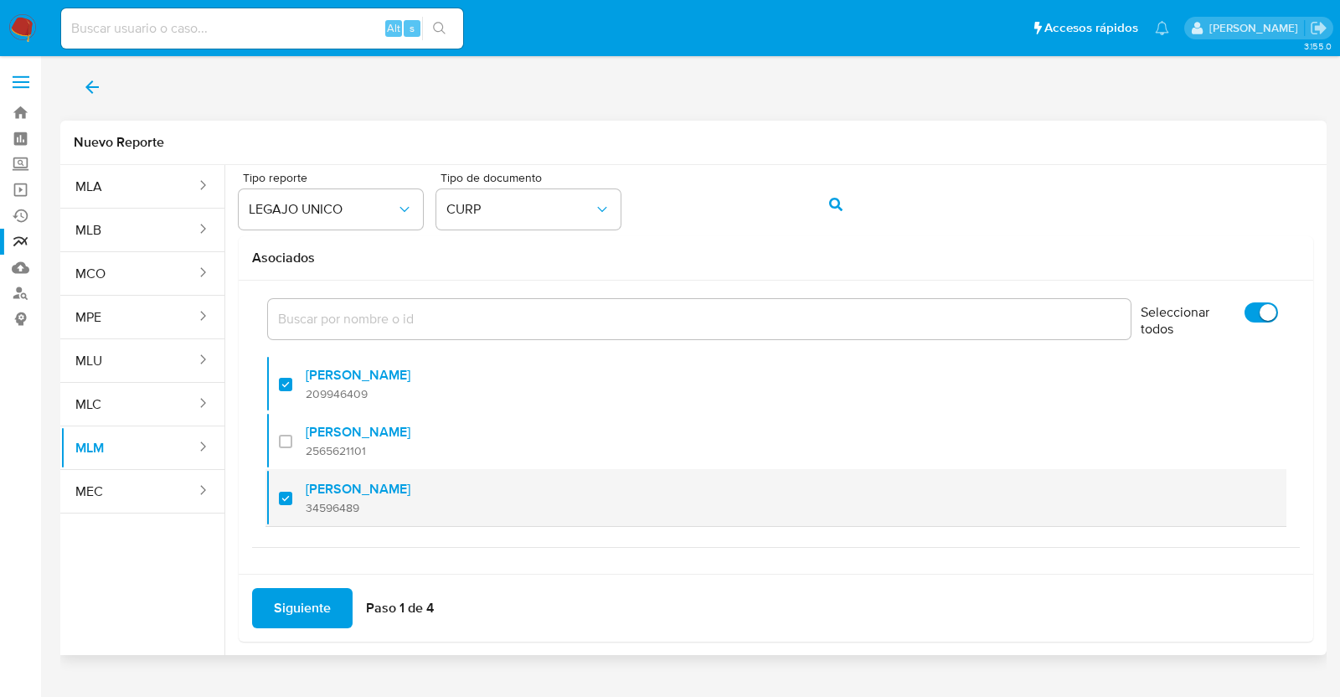
click at [293, 493] on div at bounding box center [292, 497] width 27 height 39
checkbox input "false"
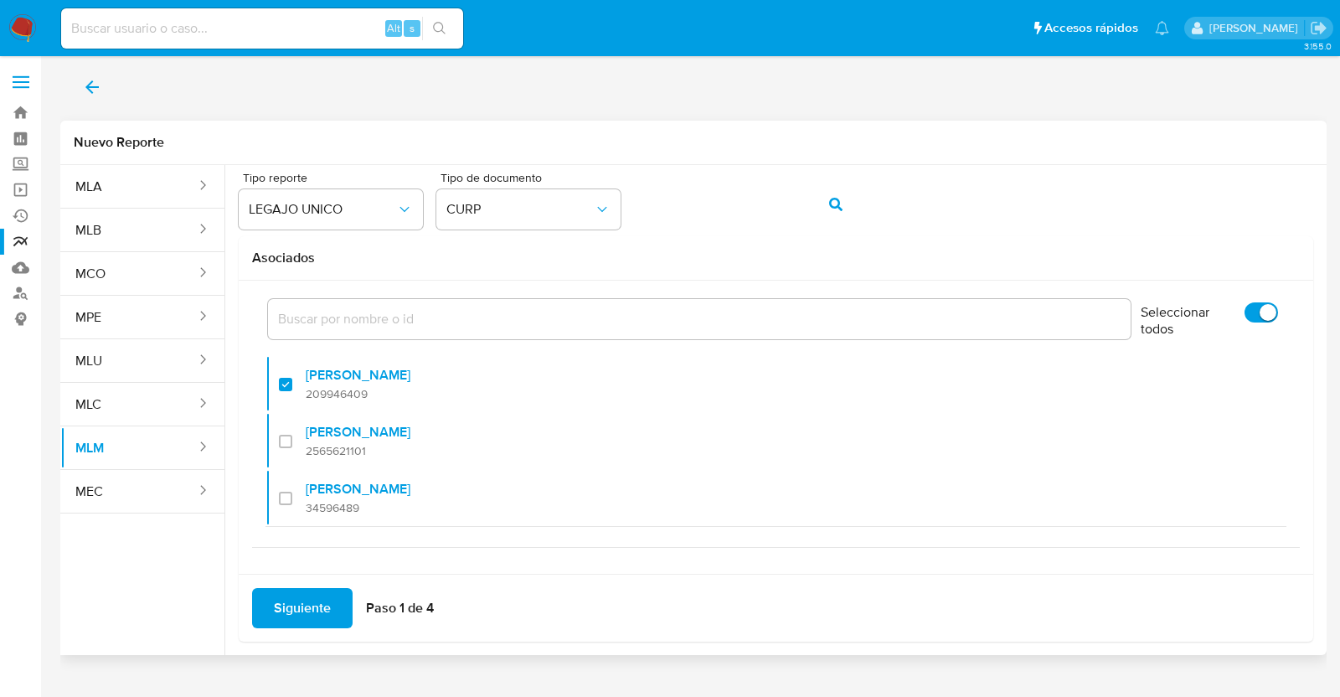
click at [312, 616] on span "Siguiente" at bounding box center [302, 608] width 57 height 37
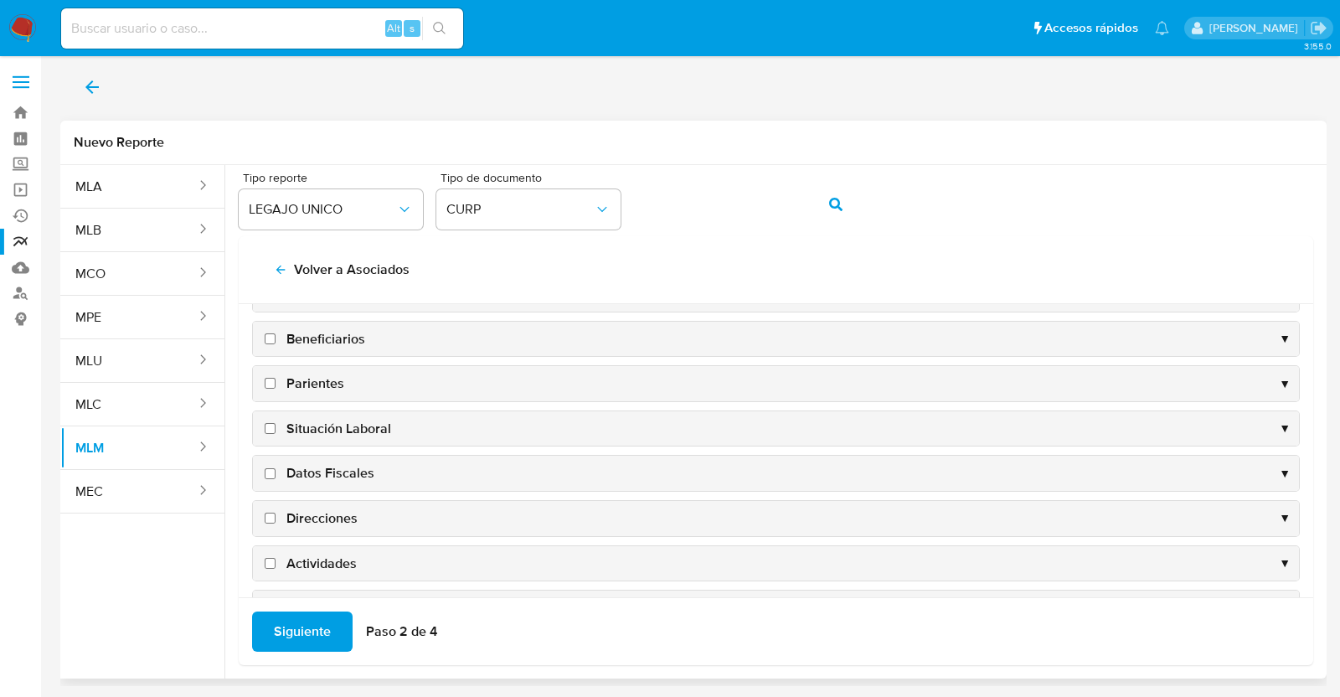
scroll to position [0, 0]
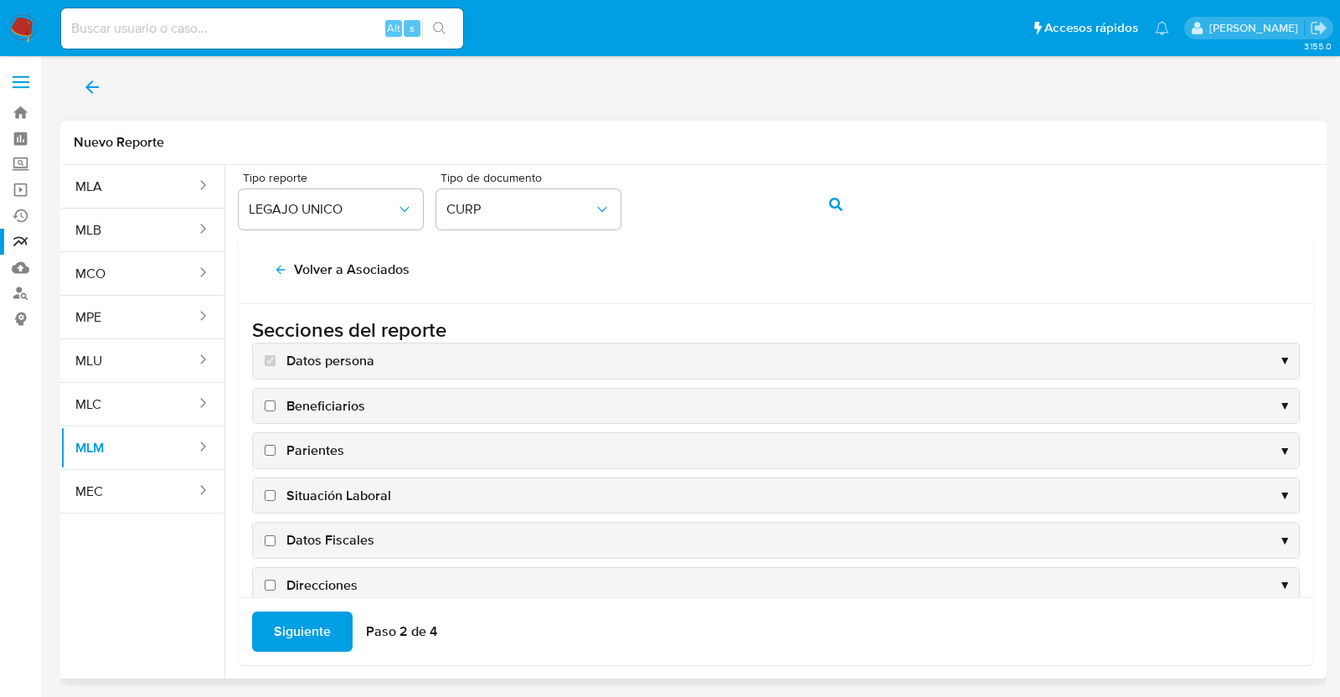
click at [270, 411] on label "Beneficiarios" at bounding box center [313, 406] width 104 height 18
click at [270, 411] on input "Beneficiarios" at bounding box center [270, 405] width 11 height 11
checkbox input "true"
click at [275, 437] on div "Parientes ▼" at bounding box center [776, 450] width 1046 height 35
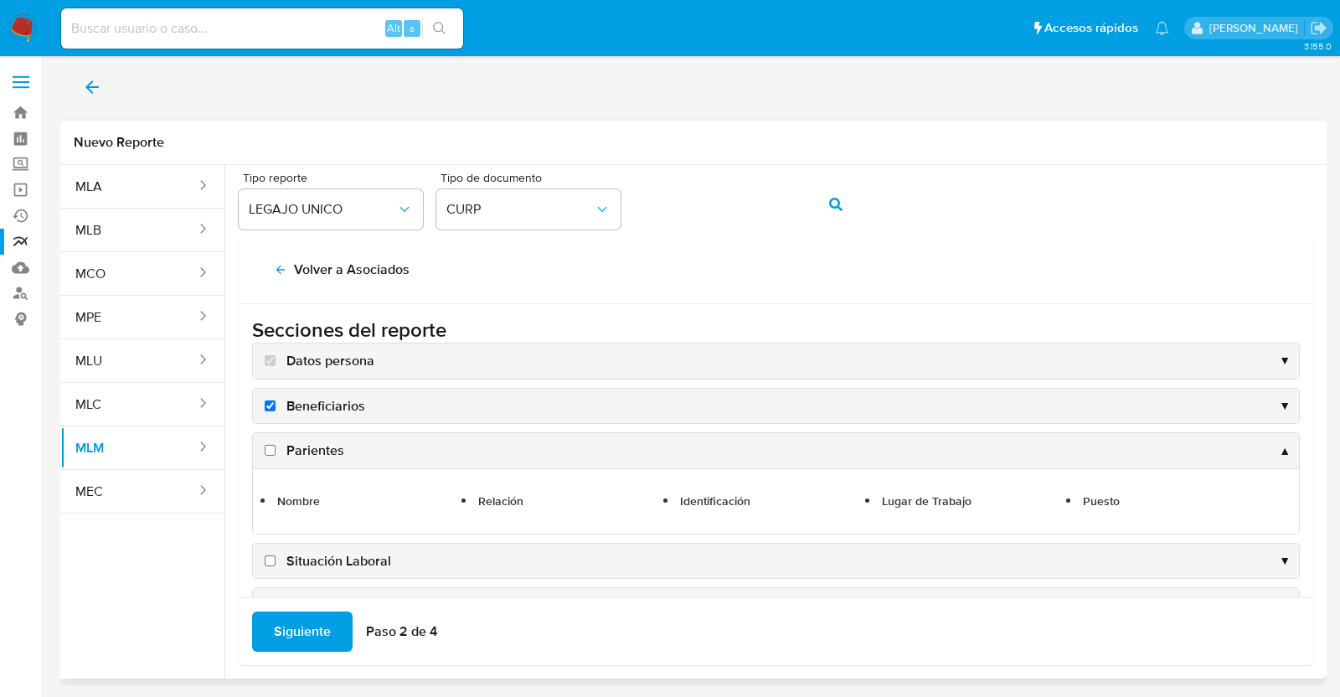
click at [265, 453] on input "Parientes" at bounding box center [270, 450] width 11 height 11
checkbox input "true"
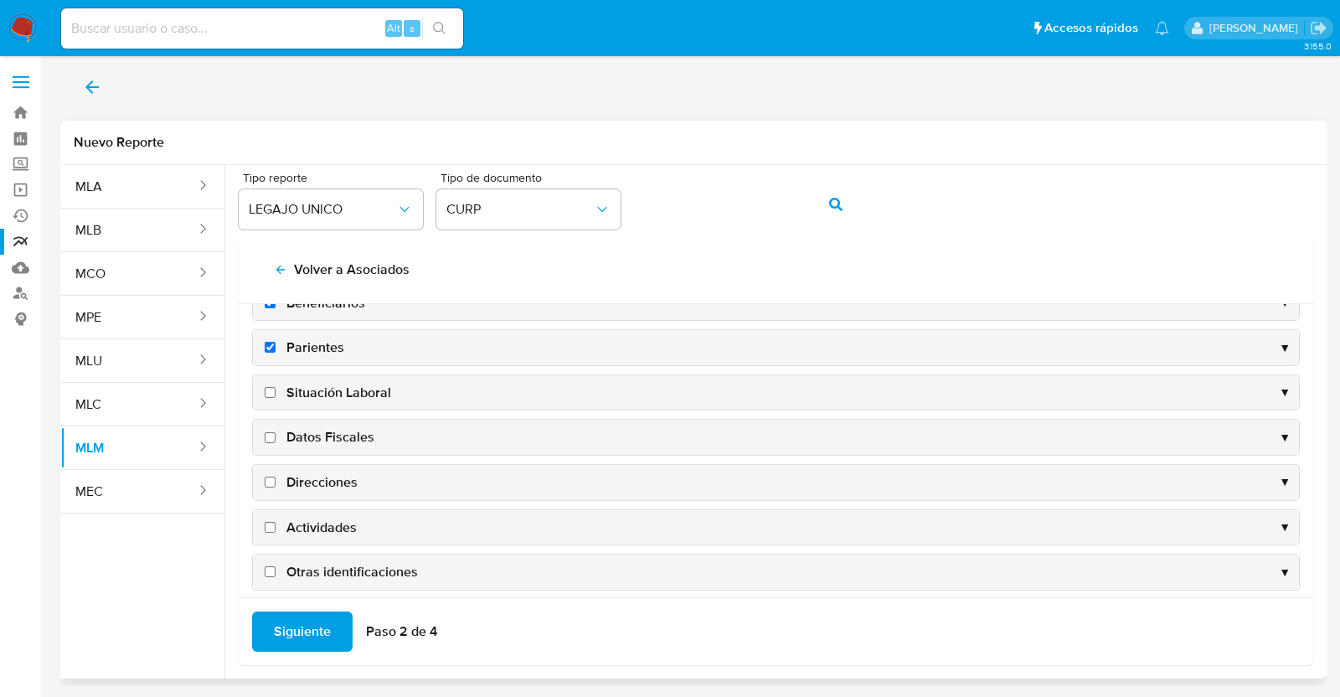
scroll to position [104, 0]
click at [281, 393] on label "Situación Laboral" at bounding box center [326, 392] width 130 height 18
click at [276, 393] on input "Situación Laboral" at bounding box center [270, 391] width 11 height 11
checkbox input "true"
click at [282, 439] on label "Datos Fiscales" at bounding box center [317, 436] width 113 height 18
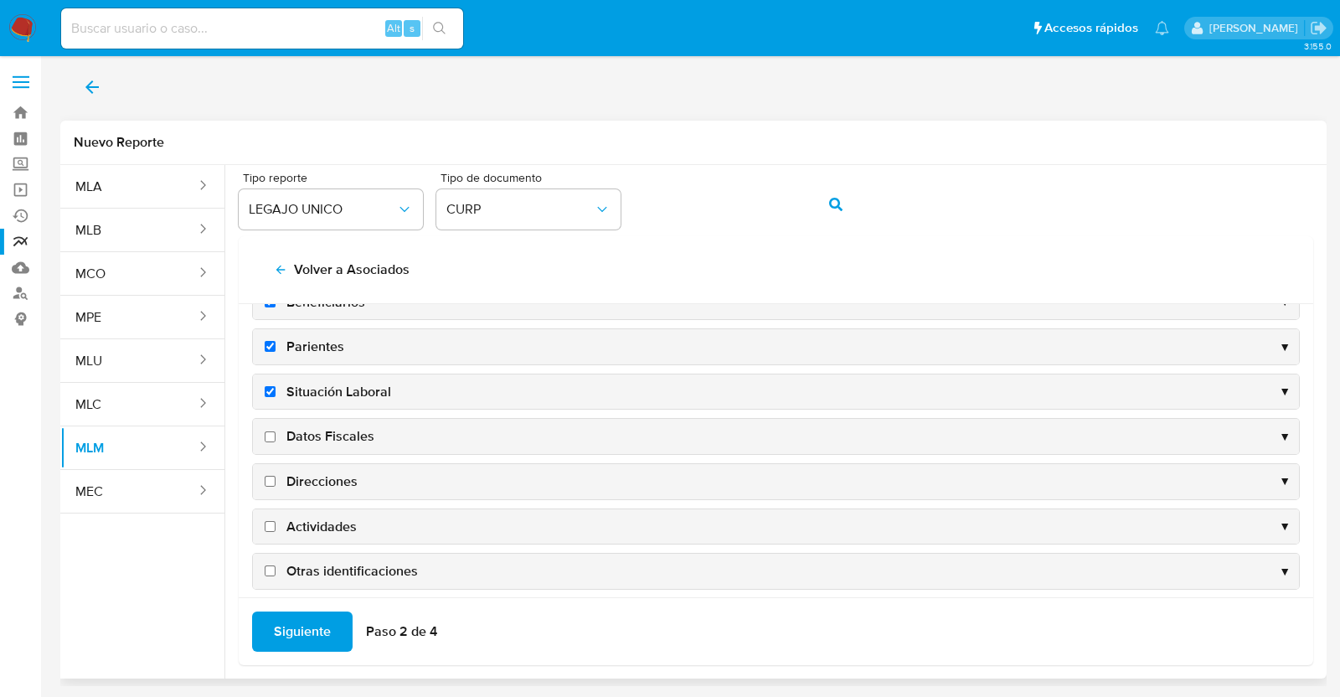
click at [276, 439] on input "Datos Fiscales" at bounding box center [270, 436] width 11 height 11
checkbox input "true"
click at [335, 491] on div "Direcciones ▼" at bounding box center [776, 481] width 1046 height 35
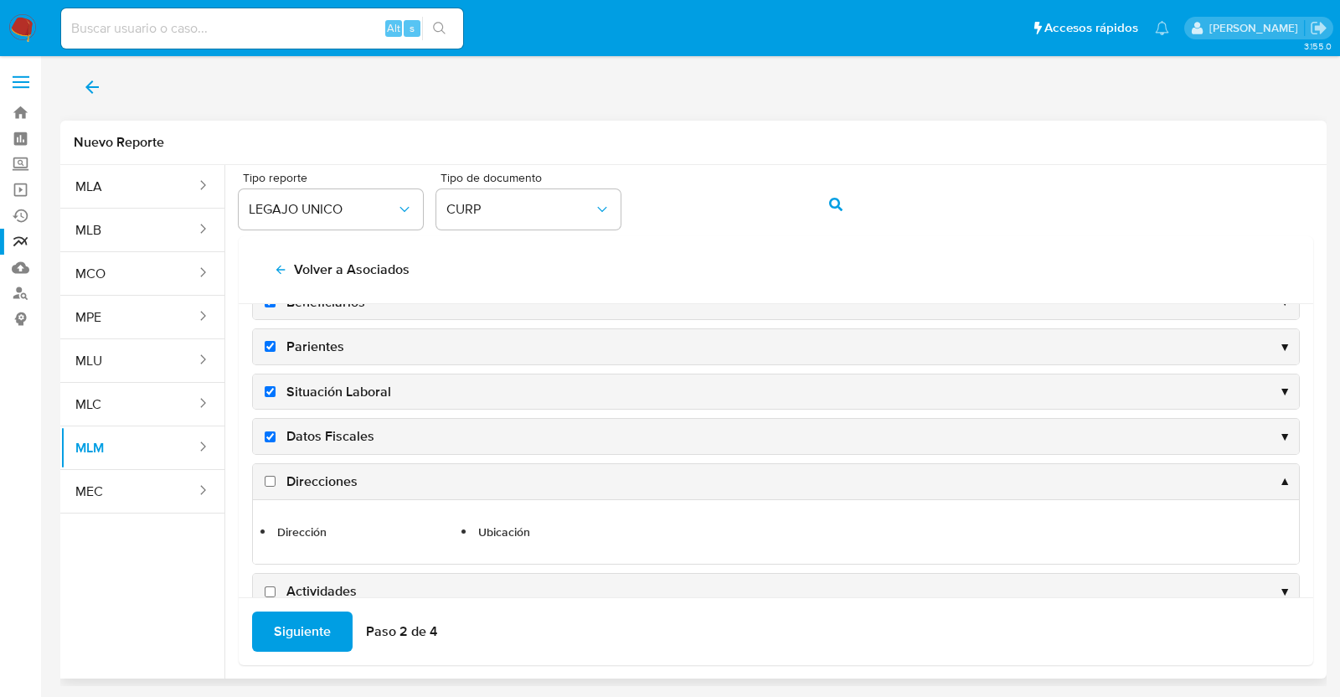
click at [327, 479] on span "Direcciones" at bounding box center [321, 481] width 71 height 18
click at [276, 479] on input "Direcciones" at bounding box center [270, 481] width 11 height 11
checkbox input "true"
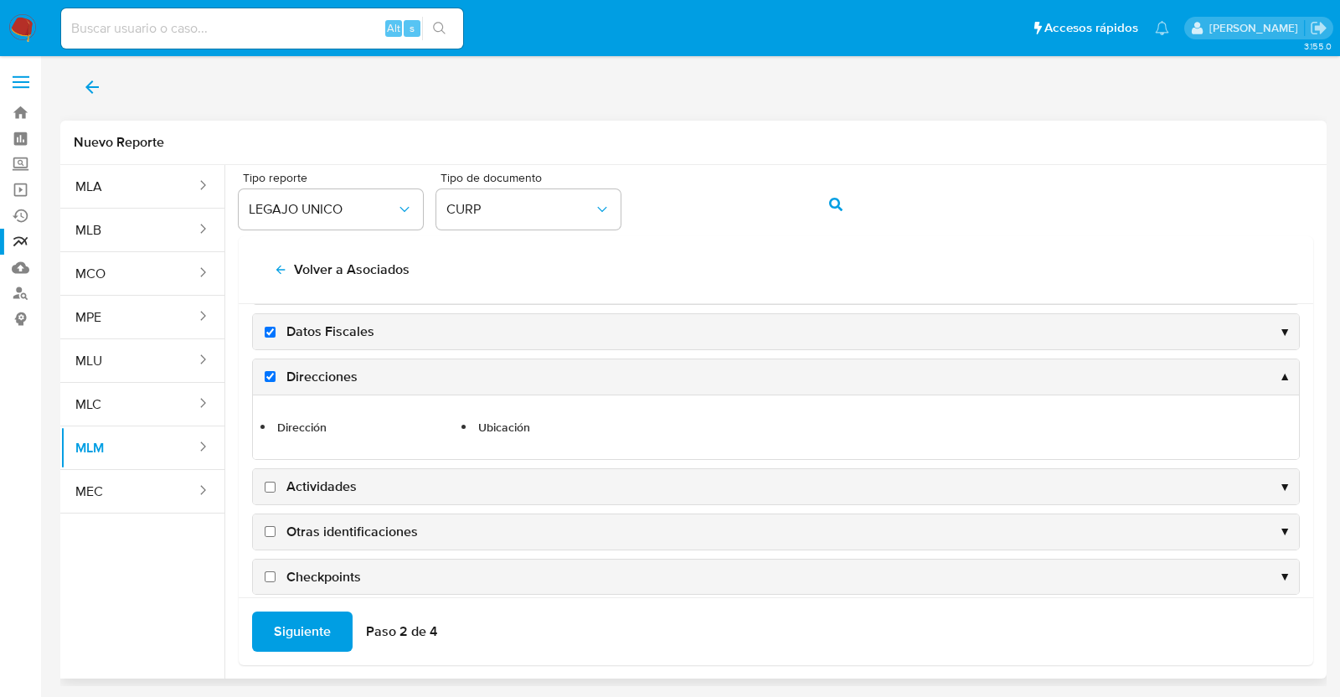
click at [333, 487] on span "Actividades" at bounding box center [321, 486] width 70 height 18
click at [276, 487] on input "Actividades" at bounding box center [270, 487] width 11 height 11
checkbox input "true"
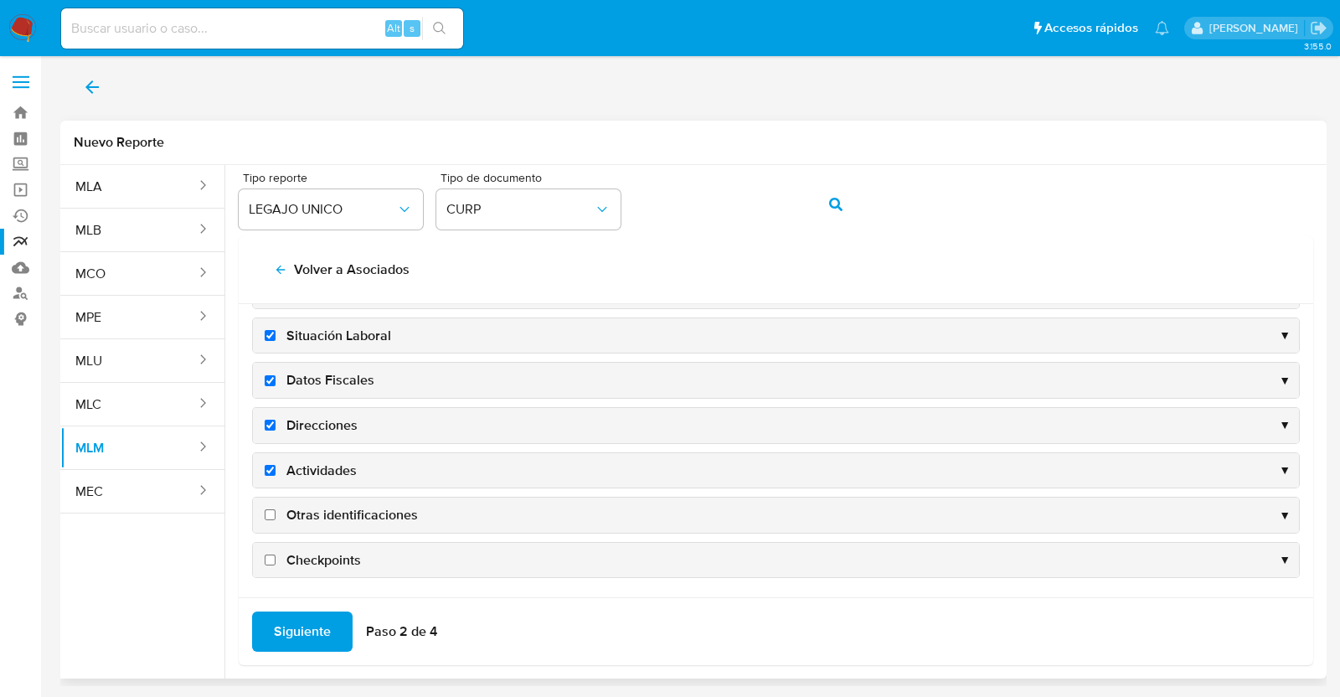
click at [339, 498] on div "Otras identificaciones ▼" at bounding box center [776, 515] width 1046 height 35
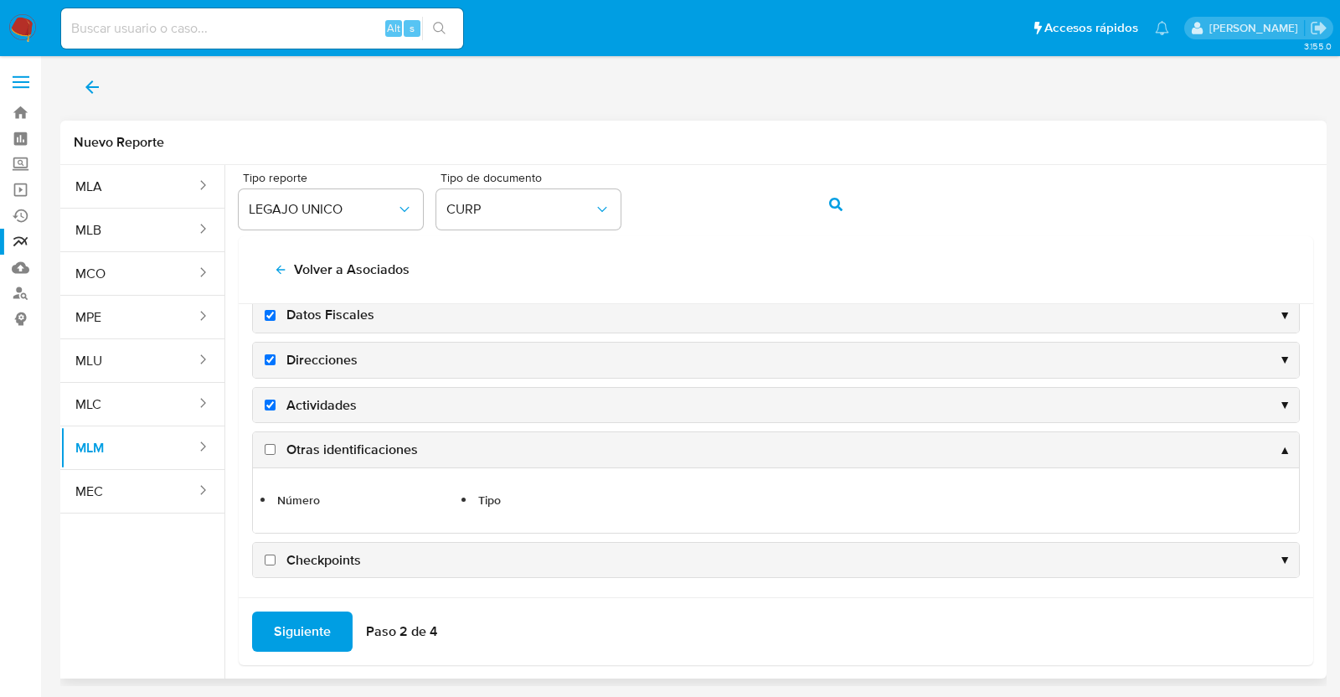
click at [369, 451] on span "Otras identificaciones" at bounding box center [351, 450] width 131 height 18
click at [276, 451] on input "Otras identificaciones" at bounding box center [270, 449] width 11 height 11
checkbox input "true"
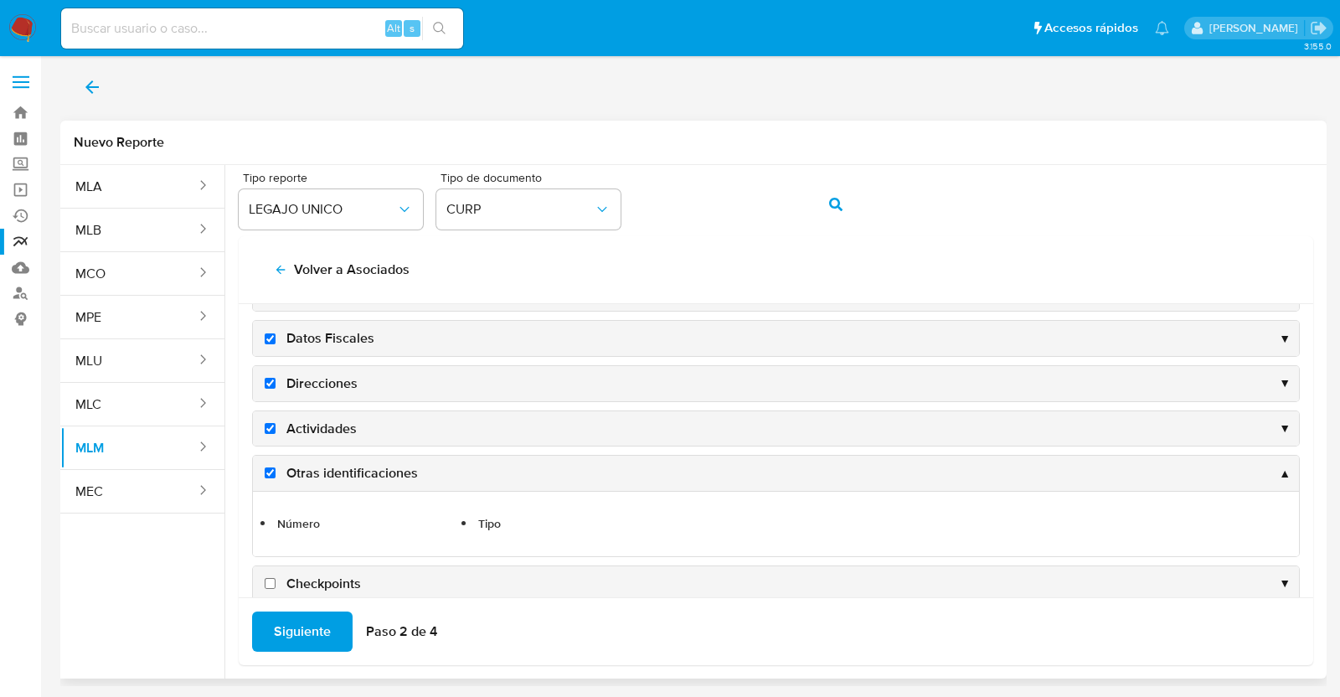
scroll to position [225, 0]
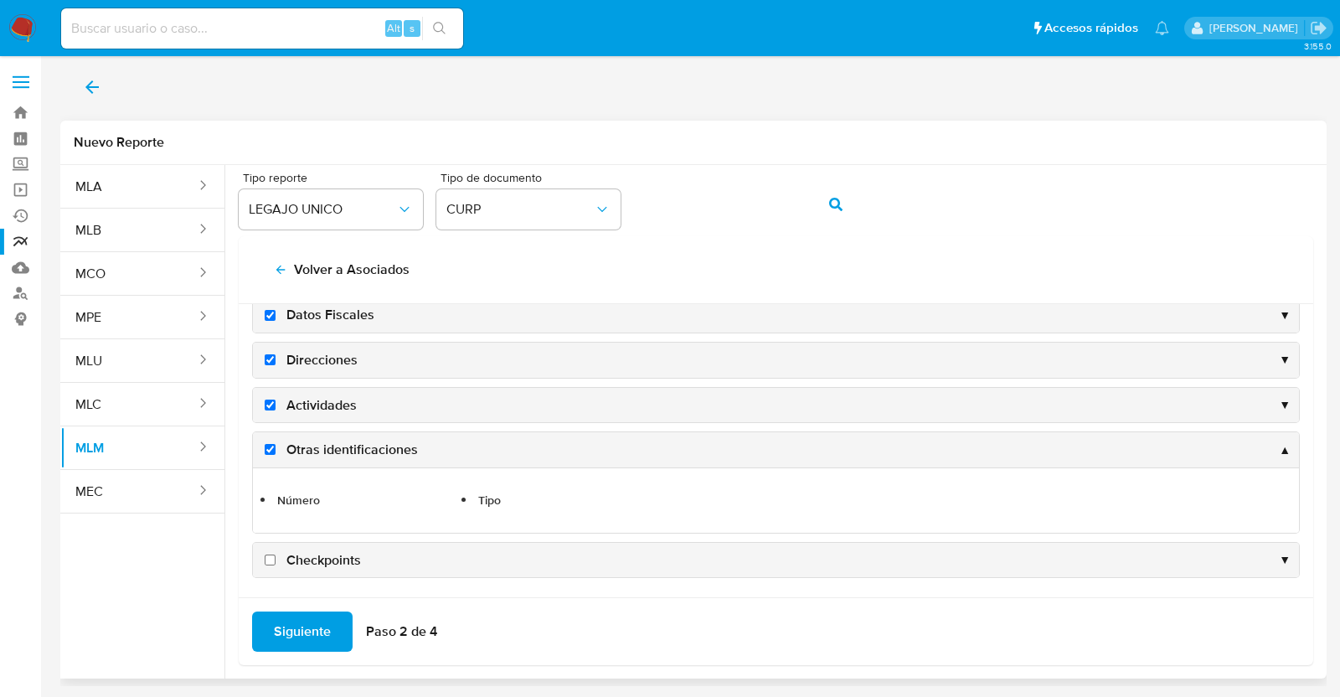
click at [366, 549] on div "Checkpoints ▼" at bounding box center [776, 560] width 1046 height 35
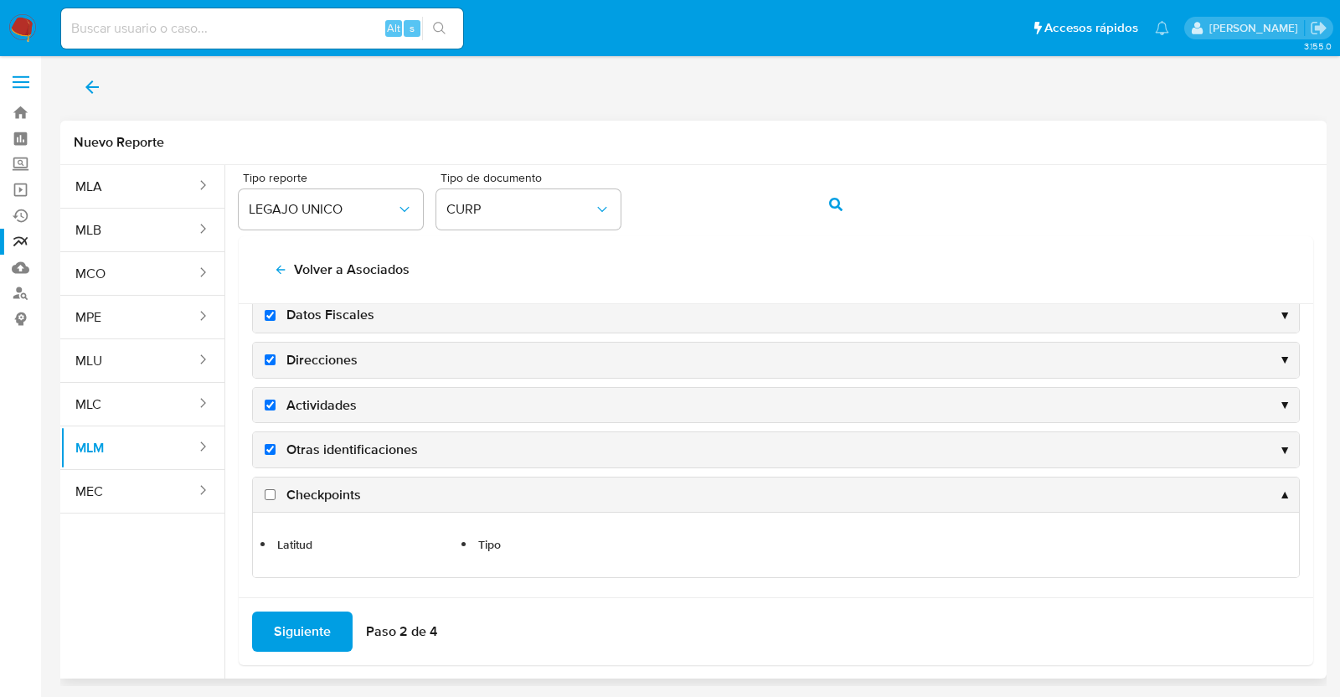
click at [348, 512] on div "Latitud Tipo" at bounding box center [776, 544] width 1046 height 65
click at [342, 499] on span "Checkpoints" at bounding box center [323, 495] width 75 height 18
click at [276, 499] on input "Checkpoints" at bounding box center [270, 494] width 11 height 11
checkbox input "true"
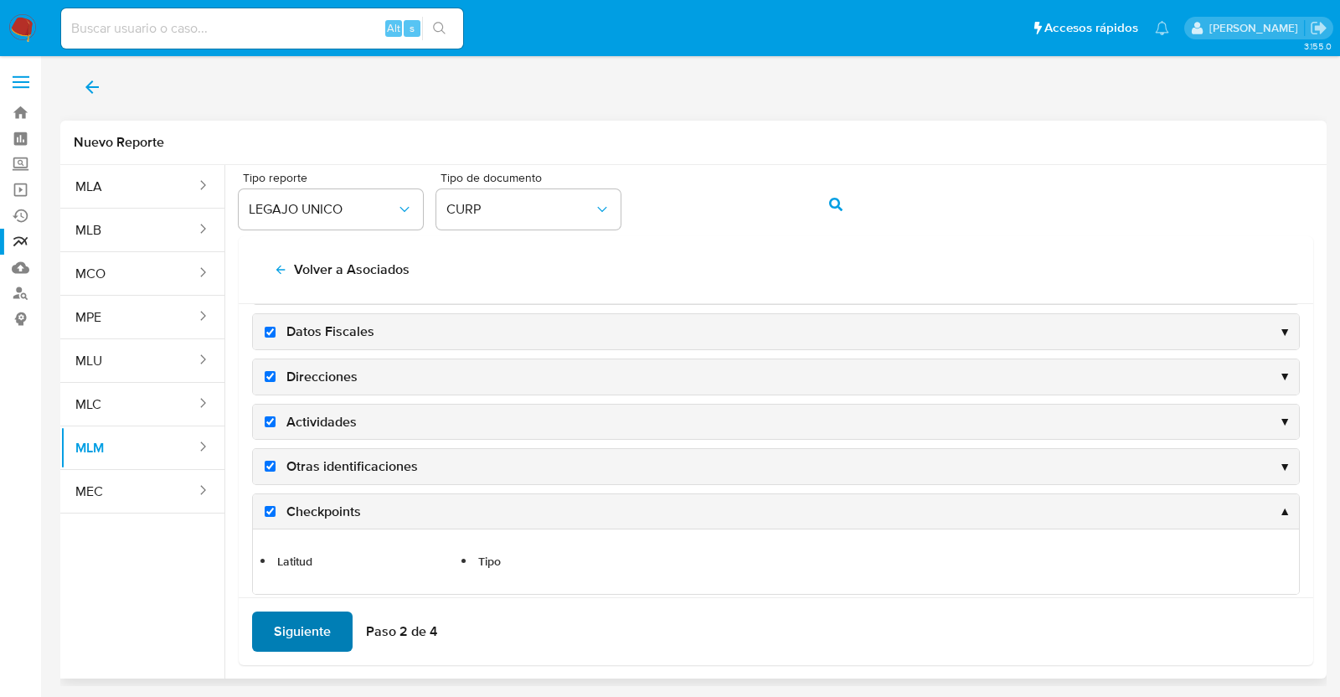
click at [293, 642] on span "Siguiente" at bounding box center [302, 631] width 57 height 37
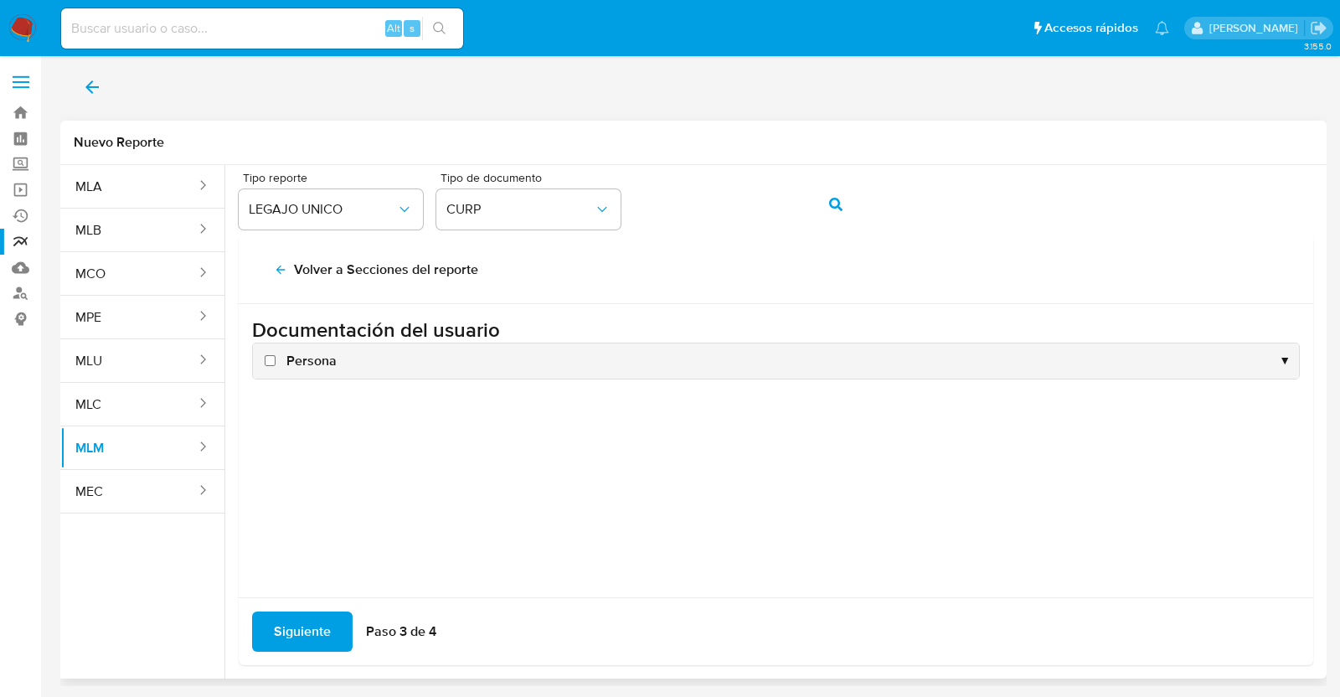
click at [276, 357] on label "Persona" at bounding box center [298, 361] width 75 height 18
click at [276, 357] on input "Persona" at bounding box center [270, 360] width 11 height 11
checkbox input "true"
click at [317, 639] on span "Siguiente" at bounding box center [302, 631] width 57 height 37
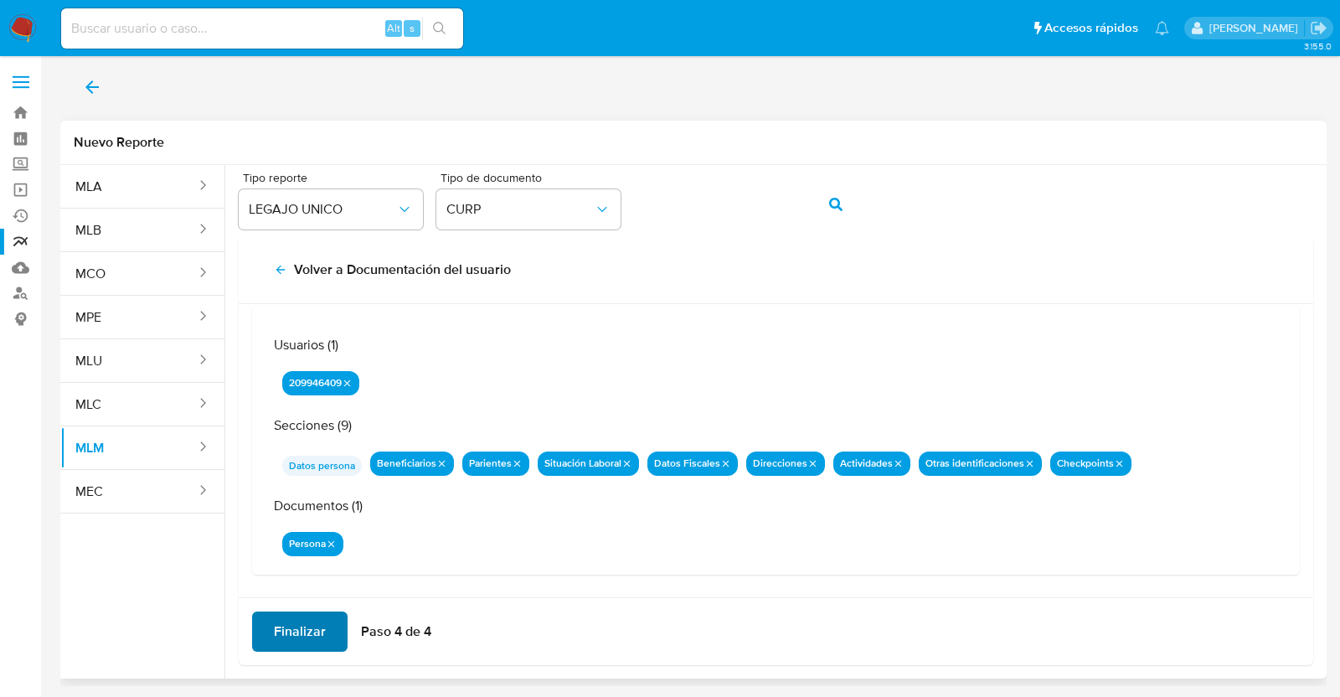
scroll to position [54, 0]
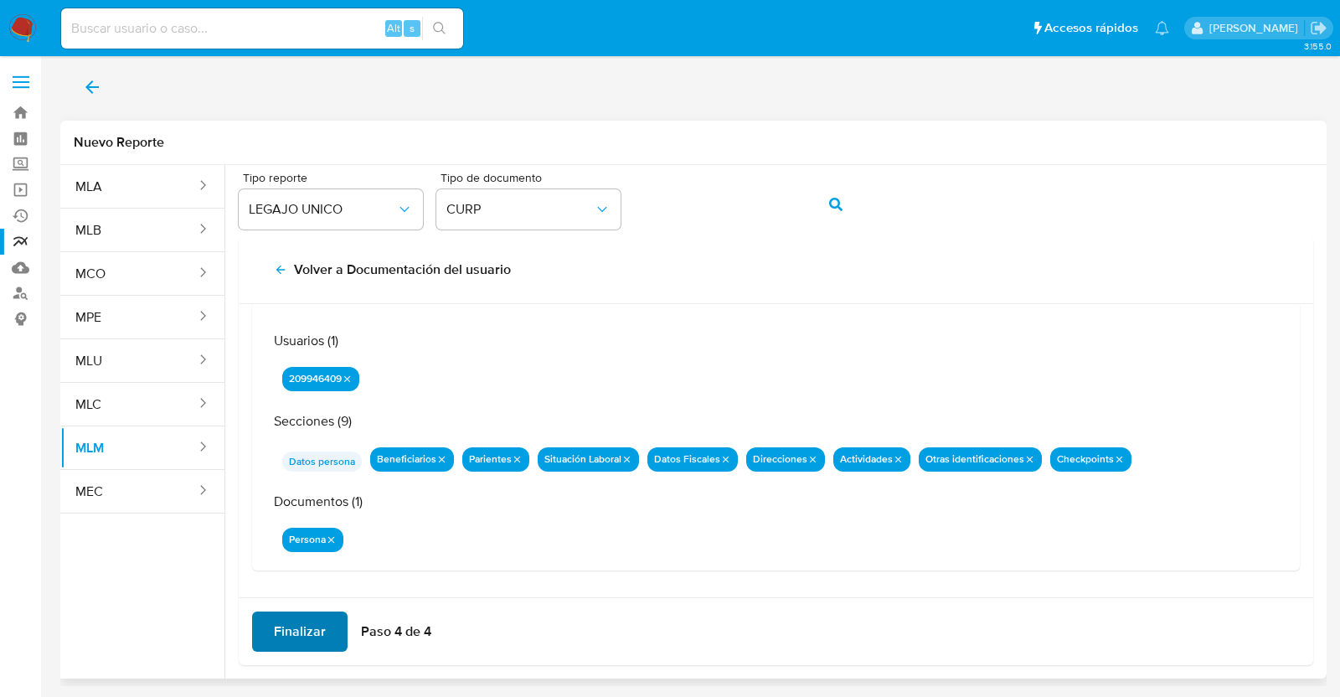
click at [302, 634] on span "Finalizar" at bounding box center [300, 631] width 52 height 37
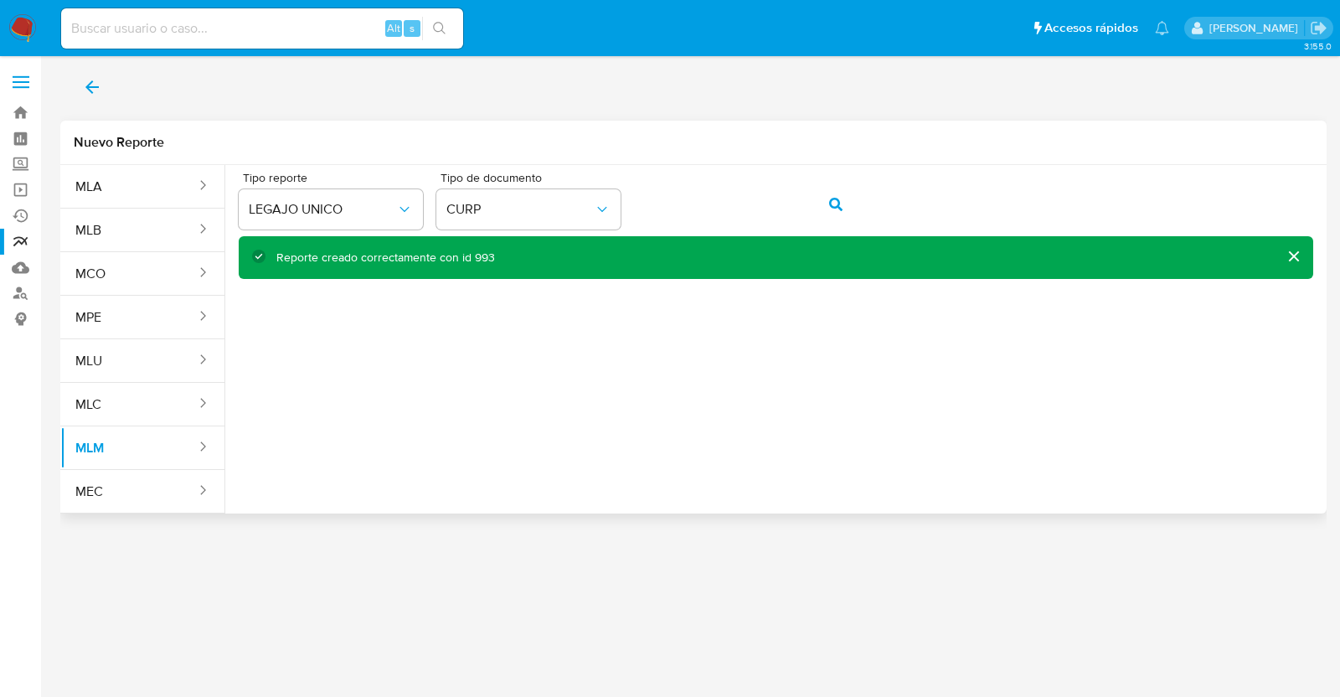
click at [82, 85] on icon "back" at bounding box center [92, 87] width 20 height 20
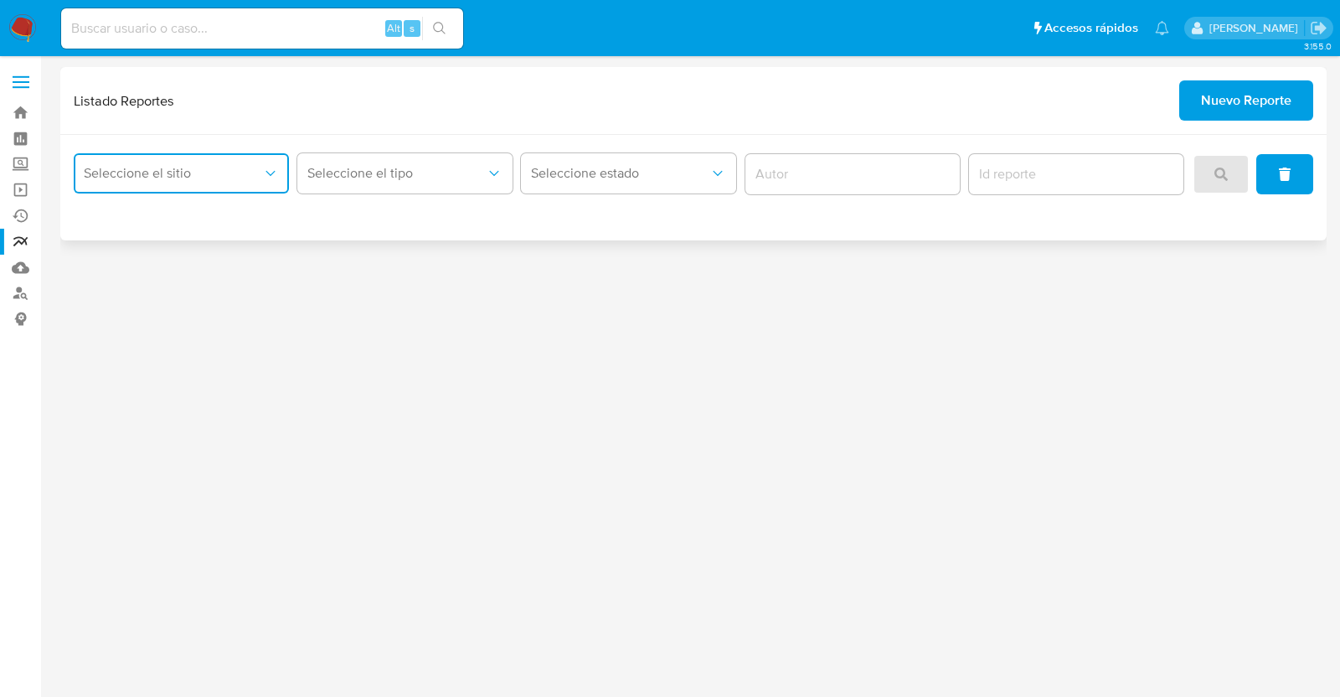
click at [262, 178] on icon "site_id" at bounding box center [270, 173] width 17 height 17
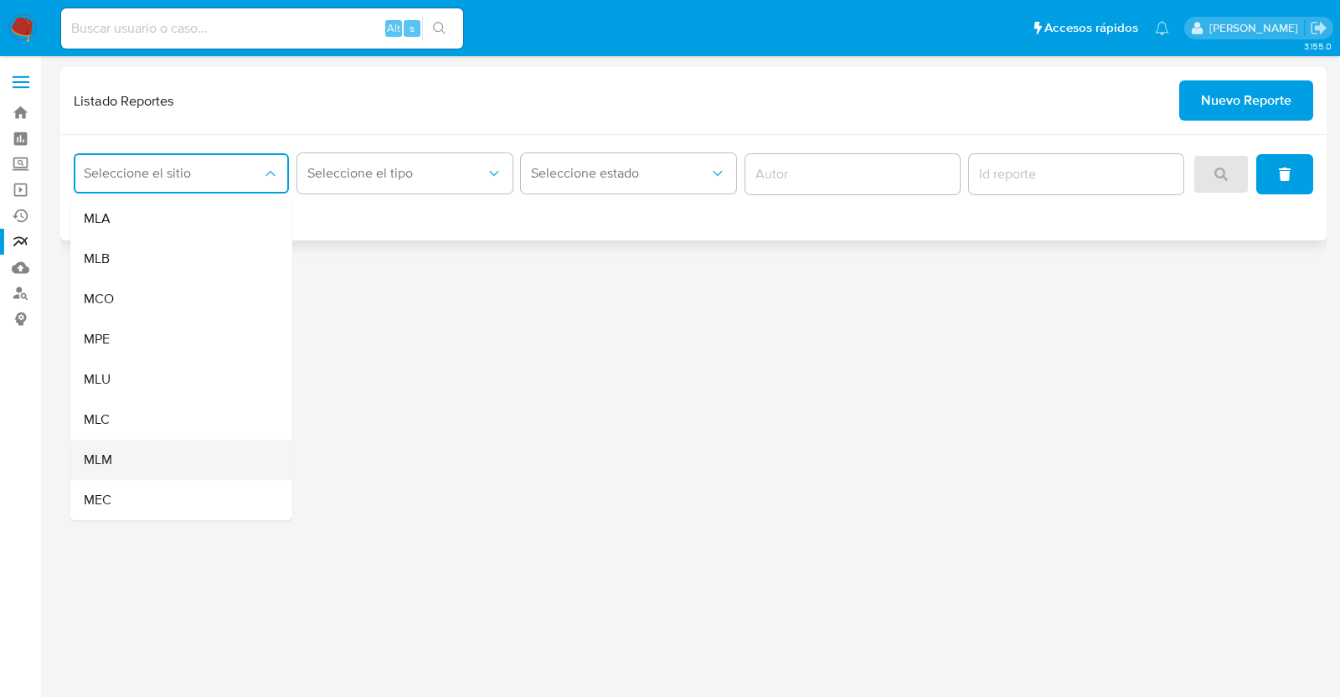
click at [154, 455] on div "MLM" at bounding box center [176, 460] width 185 height 40
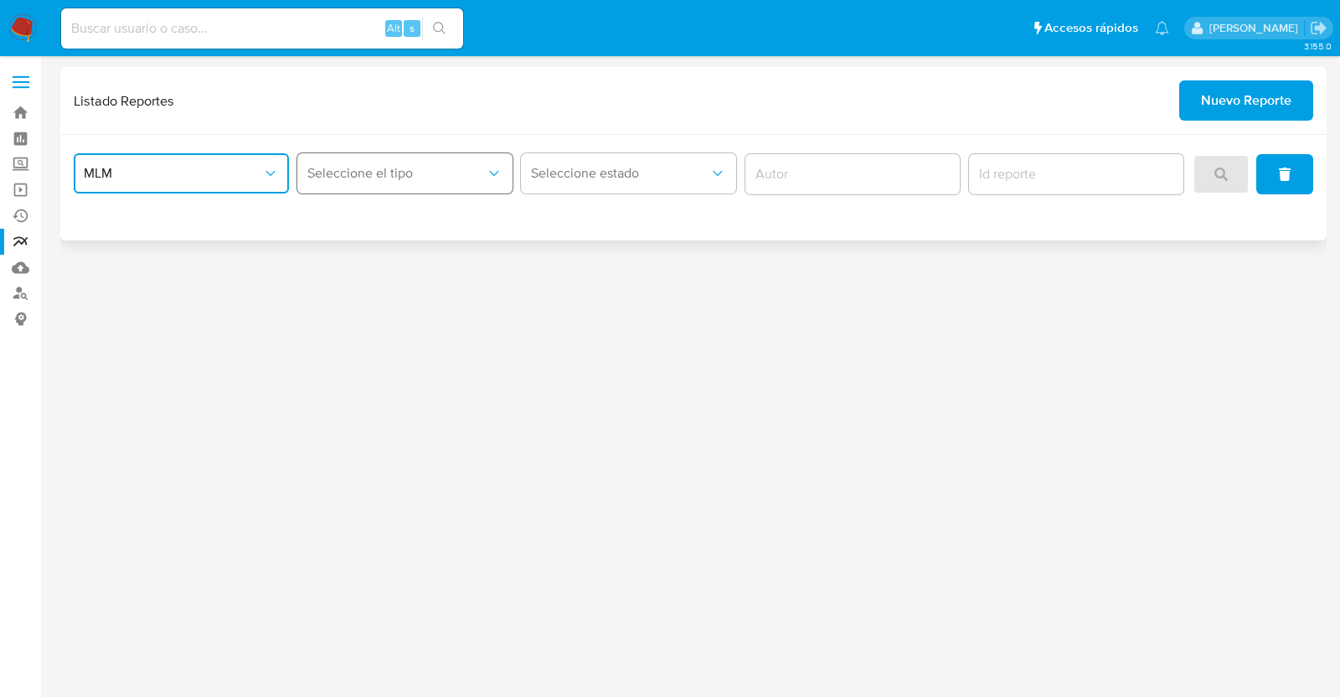
click at [441, 169] on span "Seleccione el tipo" at bounding box center [396, 173] width 178 height 17
click at [410, 253] on div "LEGAJO UNICO" at bounding box center [399, 259] width 185 height 40
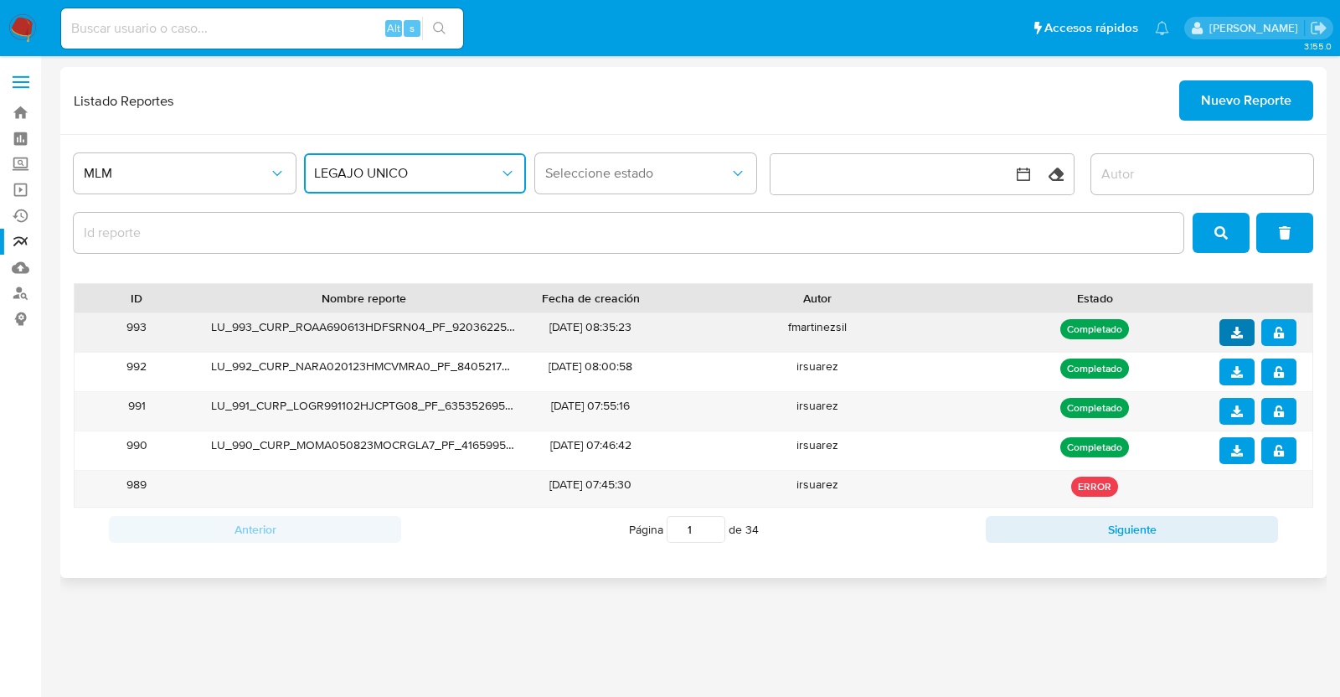
click at [1231, 330] on icon "download" at bounding box center [1237, 333] width 12 height 12
click at [1277, 333] on icon "notify_security" at bounding box center [1279, 333] width 10 height 12
click at [12, 74] on label at bounding box center [21, 81] width 42 height 35
click at [0, 0] on input "checkbox" at bounding box center [0, 0] width 0 height 0
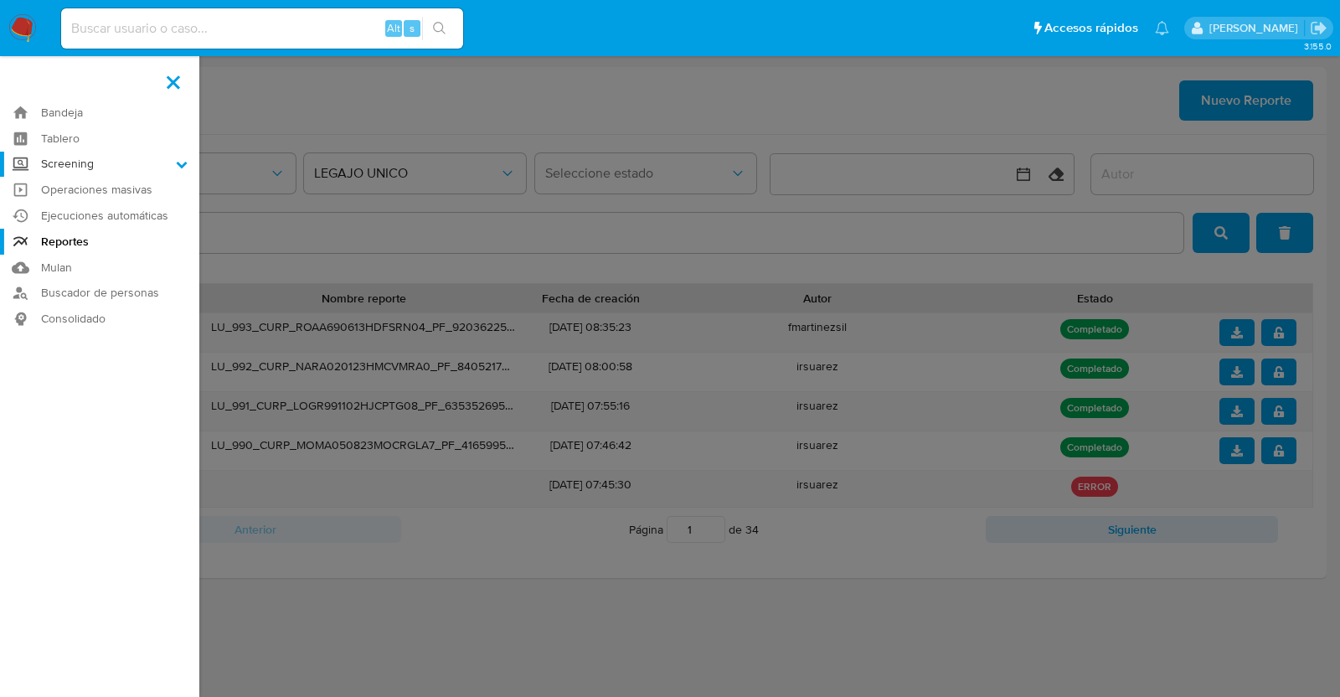
click at [174, 168] on label "Screening" at bounding box center [99, 165] width 199 height 26
click at [0, 0] on input "Screening" at bounding box center [0, 0] width 0 height 0
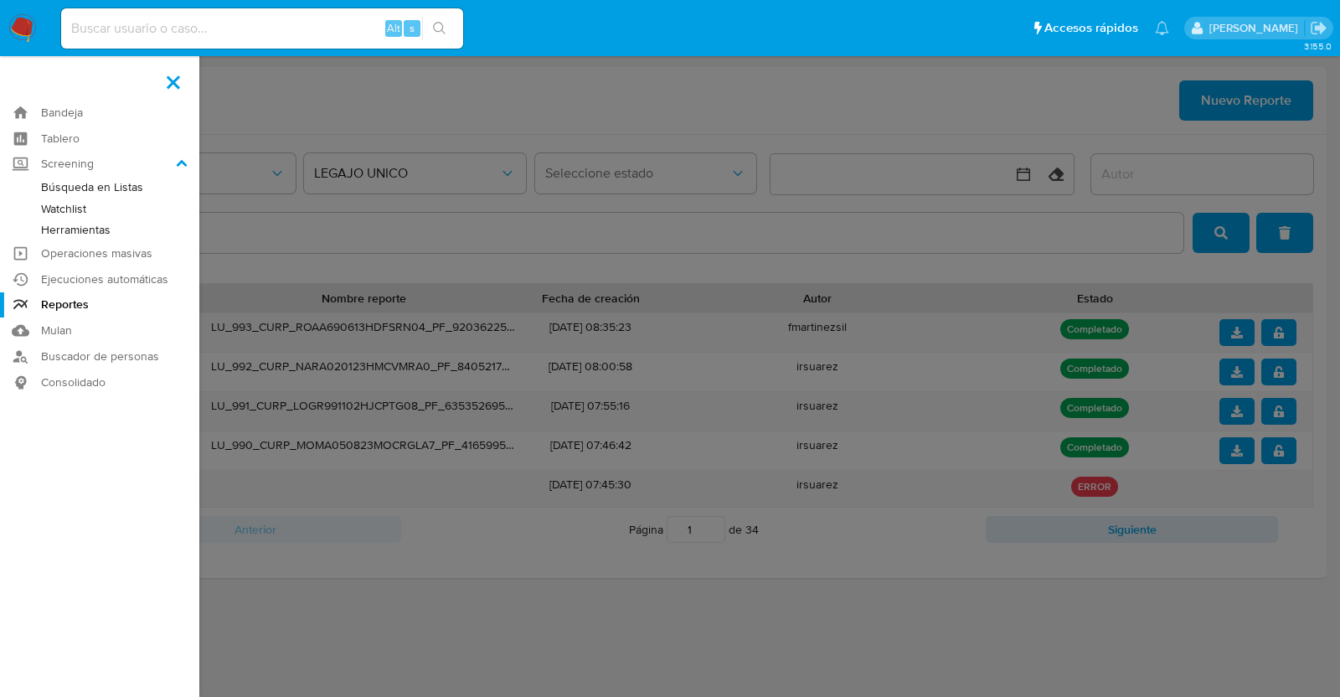
click at [450, 106] on label at bounding box center [670, 348] width 1340 height 697
click at [0, 0] on input "checkbox" at bounding box center [0, 0] width 0 height 0
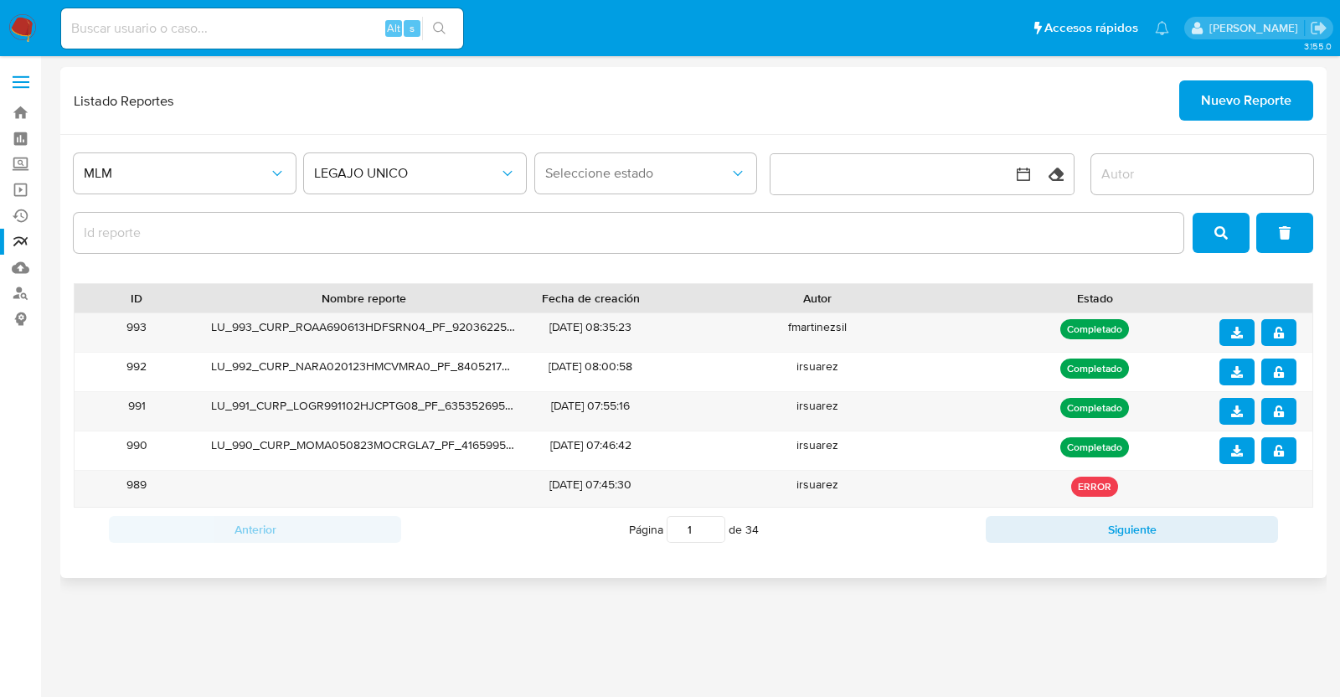
click at [1226, 106] on span "Nuevo Reporte" at bounding box center [1246, 100] width 90 height 37
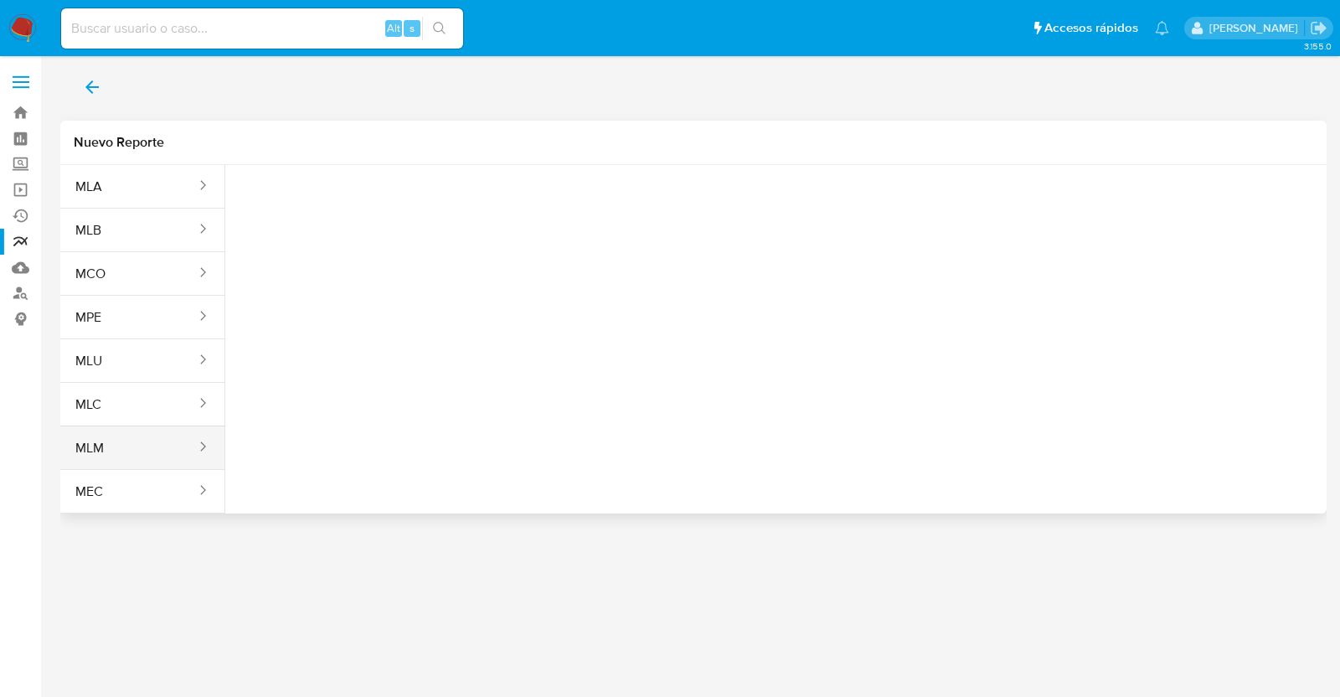
click at [133, 450] on button "MLM" at bounding box center [128, 448] width 137 height 40
click at [409, 208] on icon "report-types" at bounding box center [404, 209] width 17 height 17
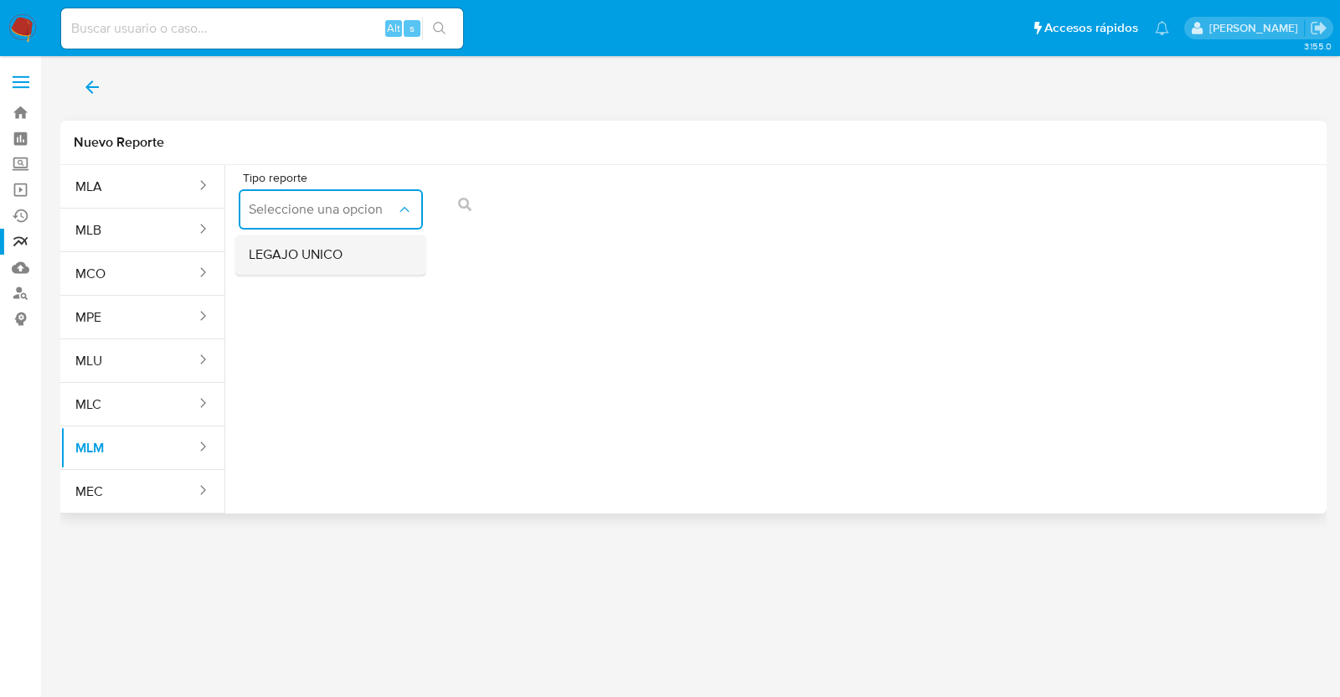
click at [325, 246] on span "LEGAJO UNICO" at bounding box center [296, 254] width 94 height 17
click at [534, 218] on button "RFC" at bounding box center [528, 209] width 184 height 40
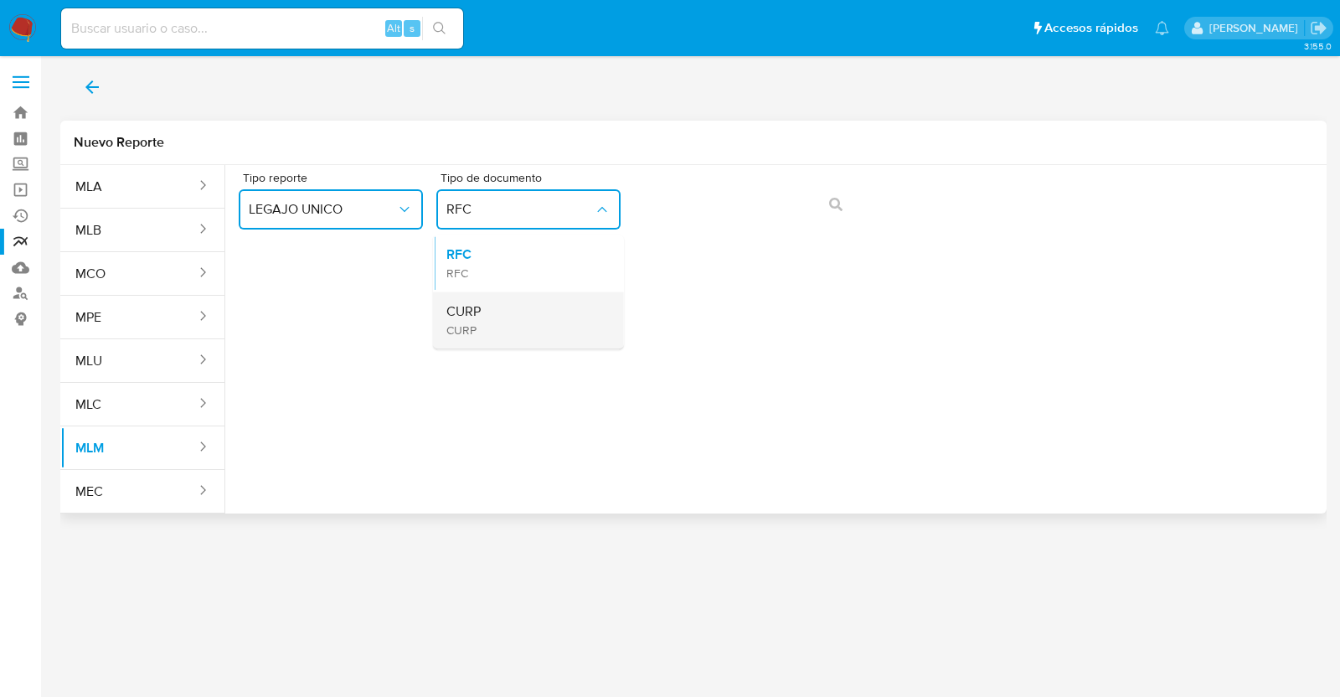
click at [488, 315] on div "CURP CURP" at bounding box center [523, 319] width 154 height 57
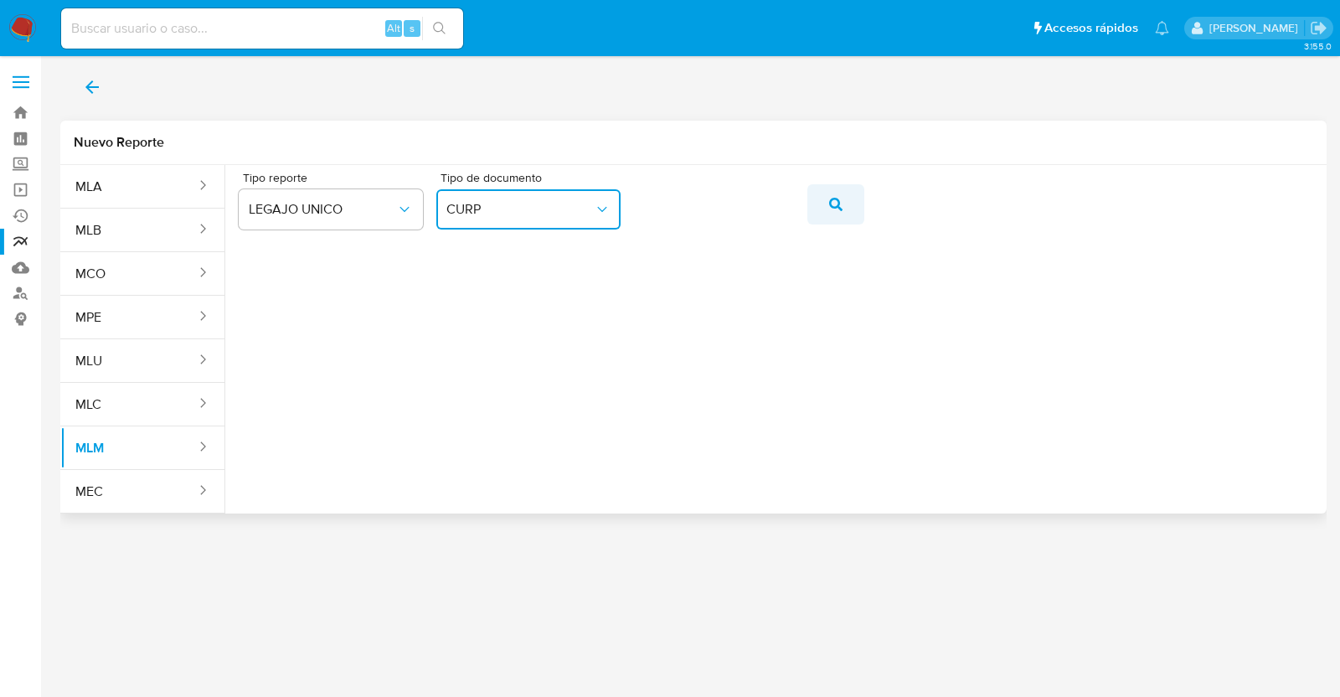
click at [850, 207] on button "action-search" at bounding box center [835, 204] width 57 height 40
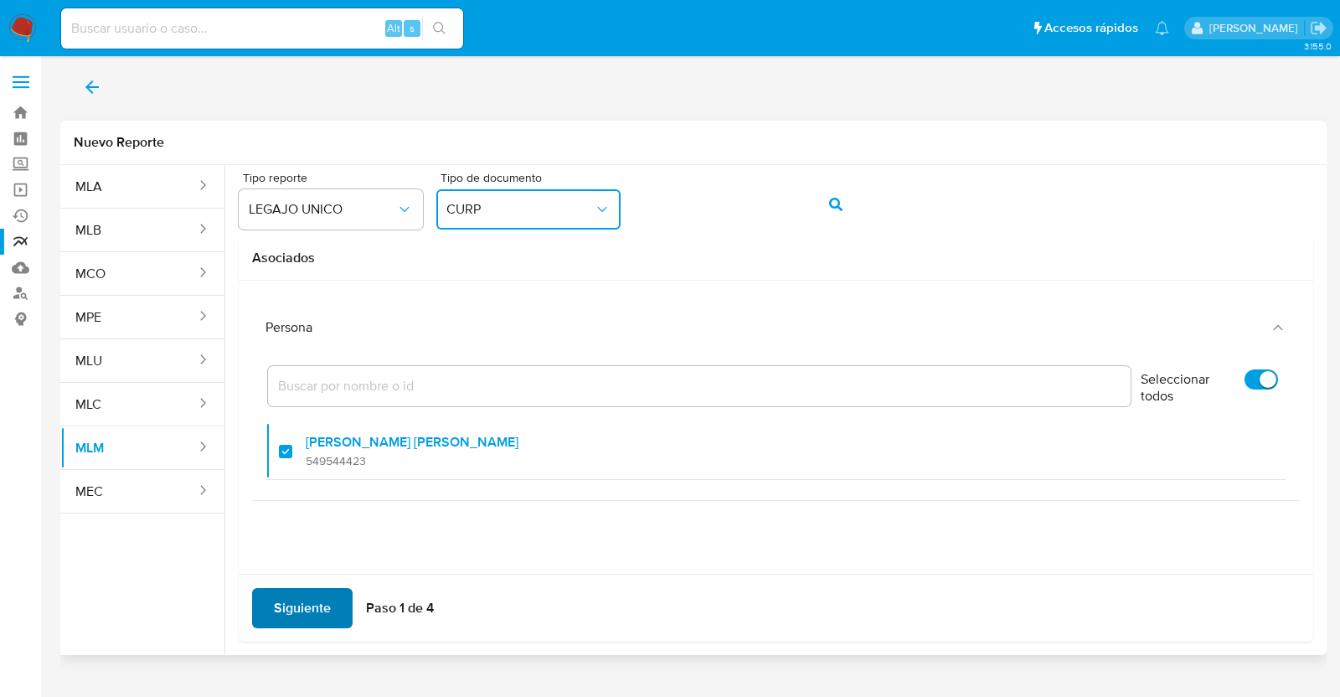
click at [327, 612] on span "Siguiente" at bounding box center [302, 608] width 57 height 37
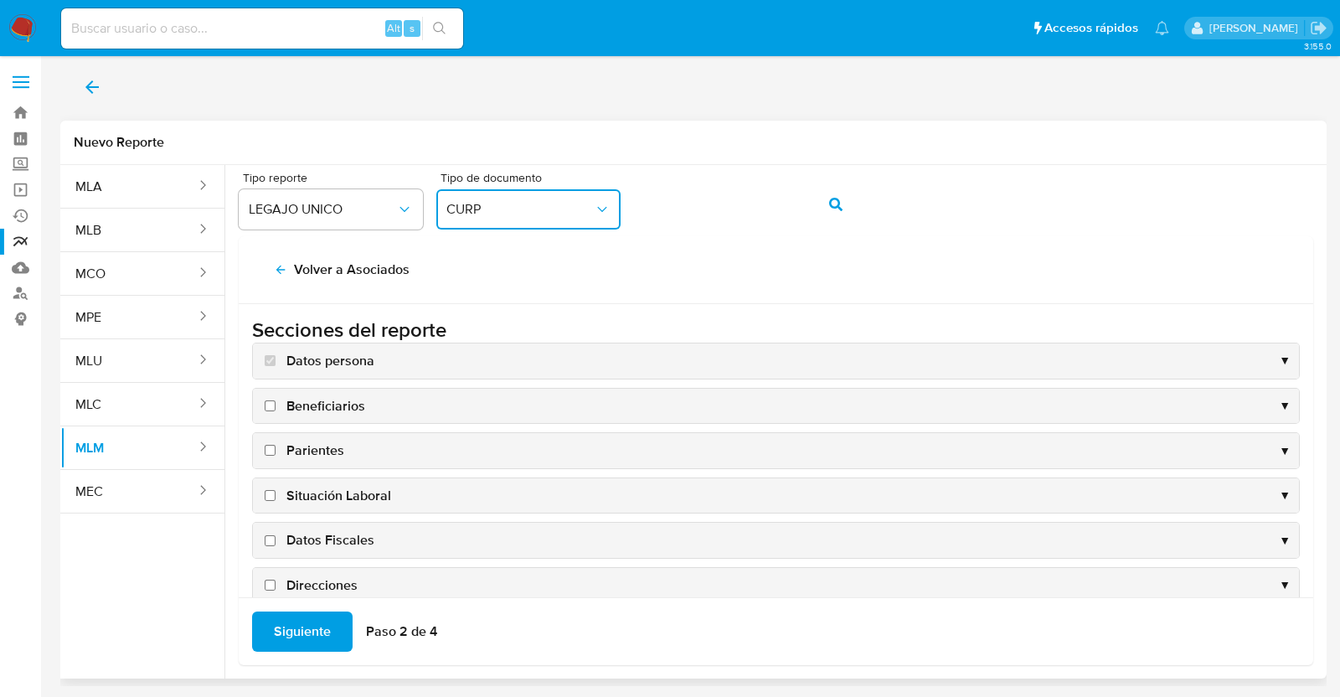
click at [268, 407] on input "Beneficiarios" at bounding box center [270, 405] width 11 height 11
checkbox input "true"
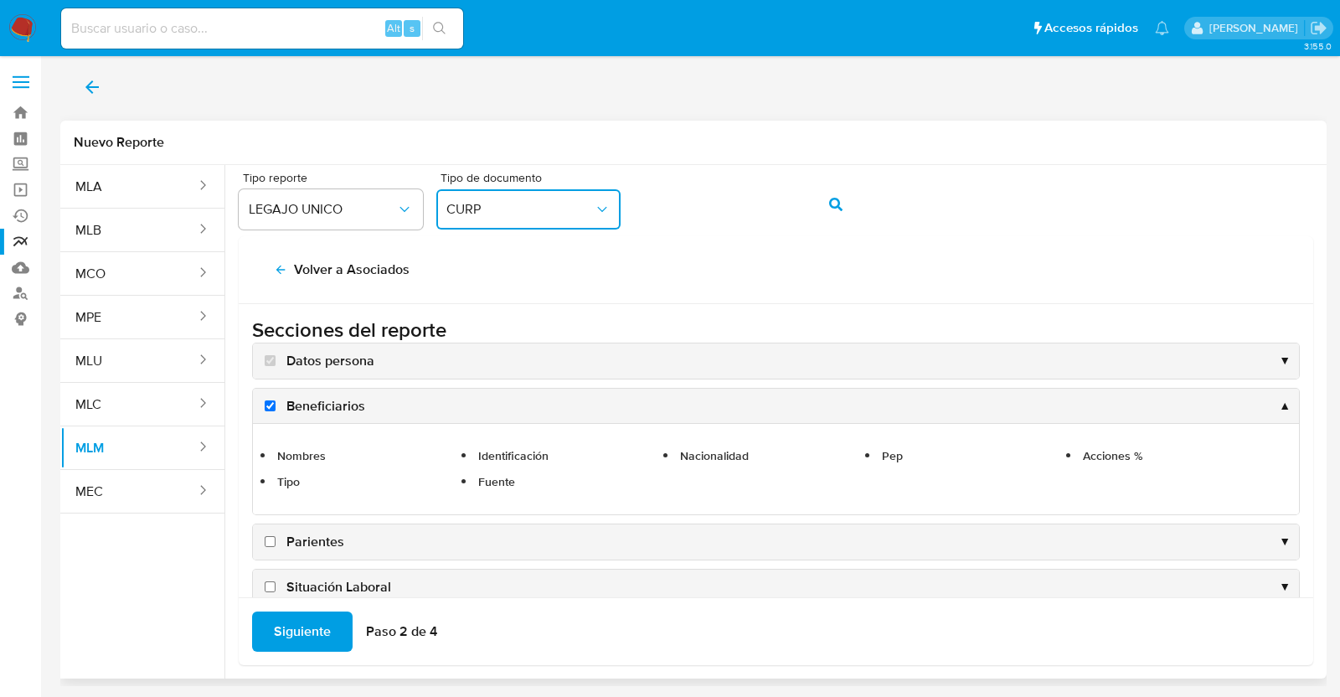
scroll to position [104, 0]
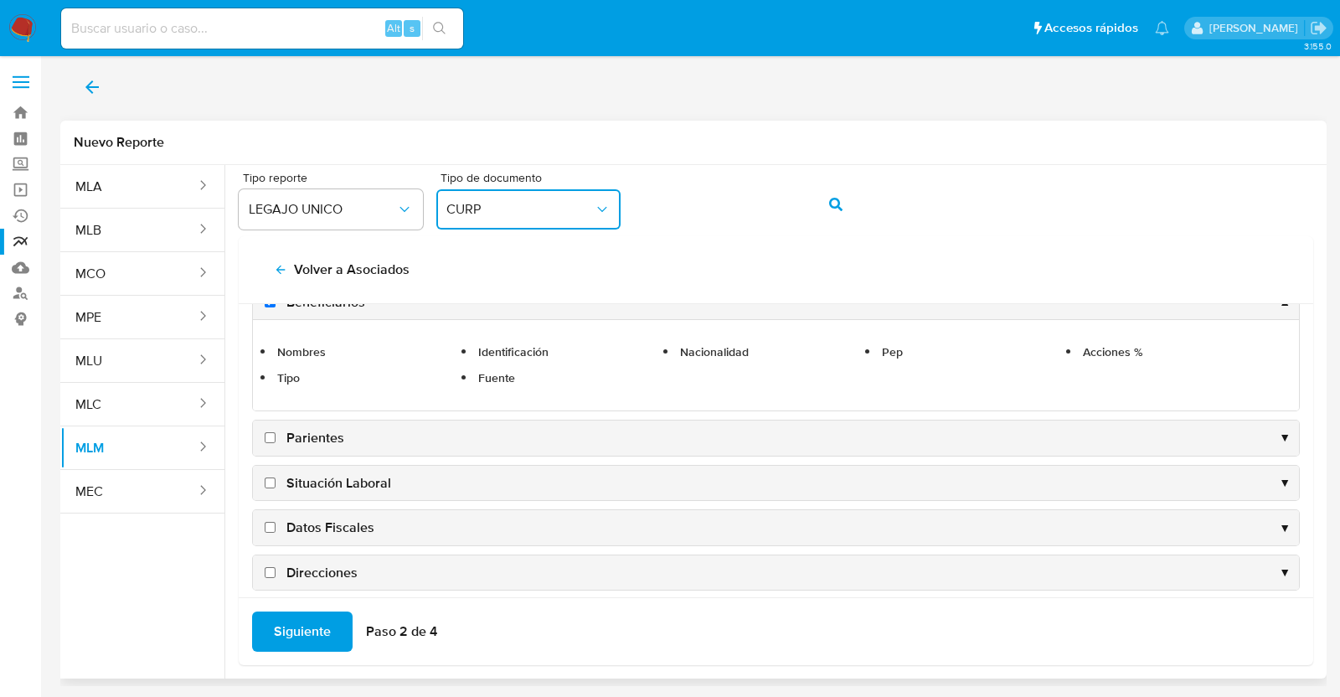
click at [268, 438] on input "Parientes" at bounding box center [270, 437] width 11 height 11
checkbox input "true"
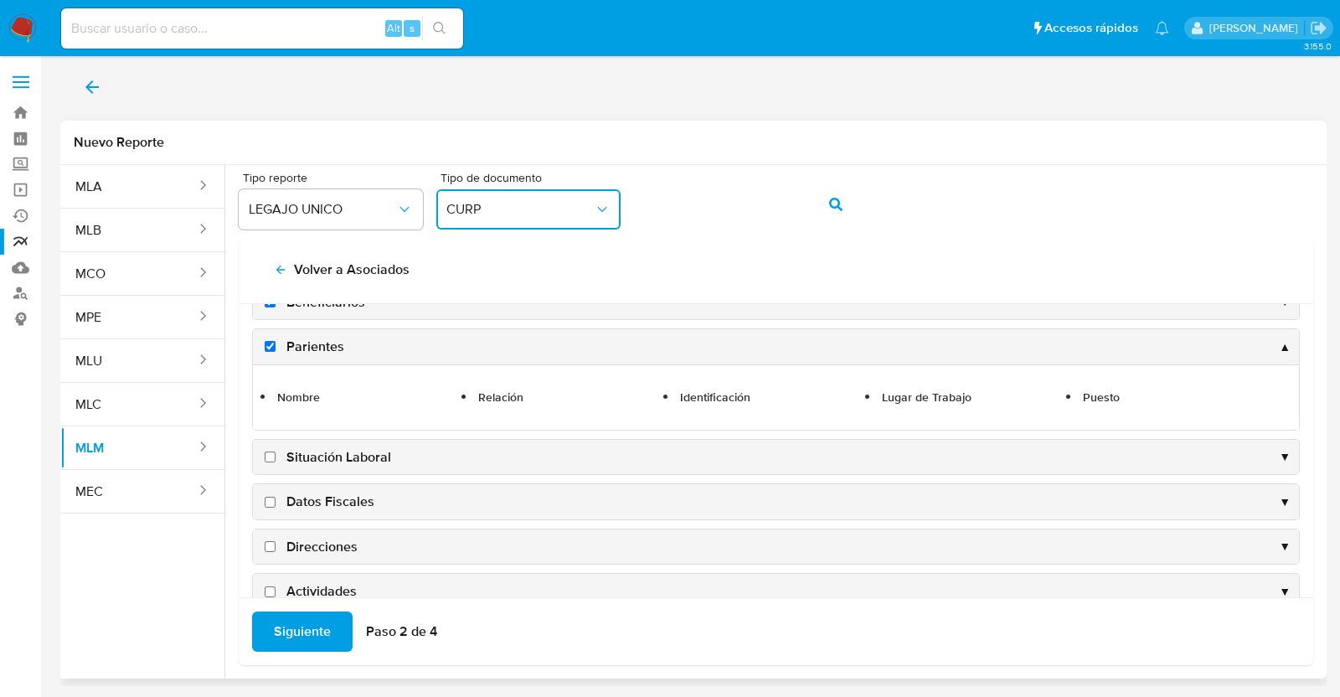
click at [281, 458] on label "Situación Laboral" at bounding box center [326, 457] width 130 height 18
click at [276, 458] on input "Situación Laboral" at bounding box center [270, 456] width 11 height 11
checkbox input "true"
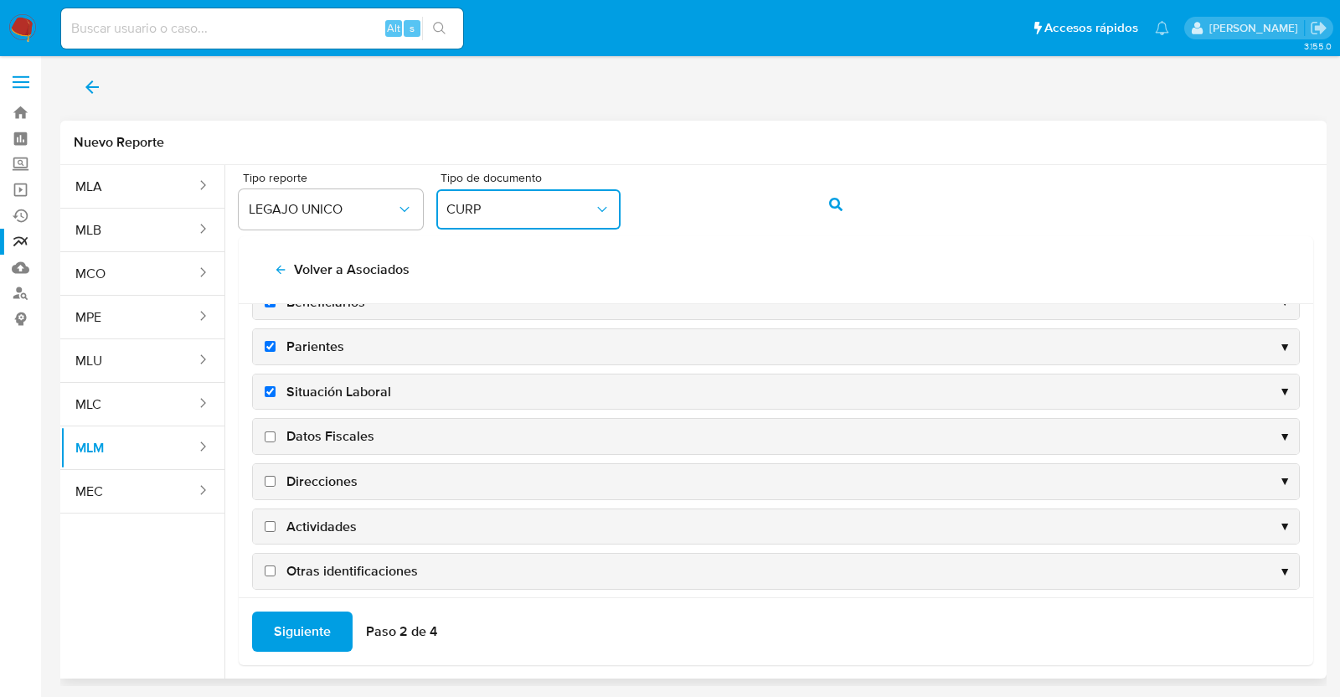
click at [289, 447] on div "Datos Fiscales ▼" at bounding box center [776, 436] width 1046 height 35
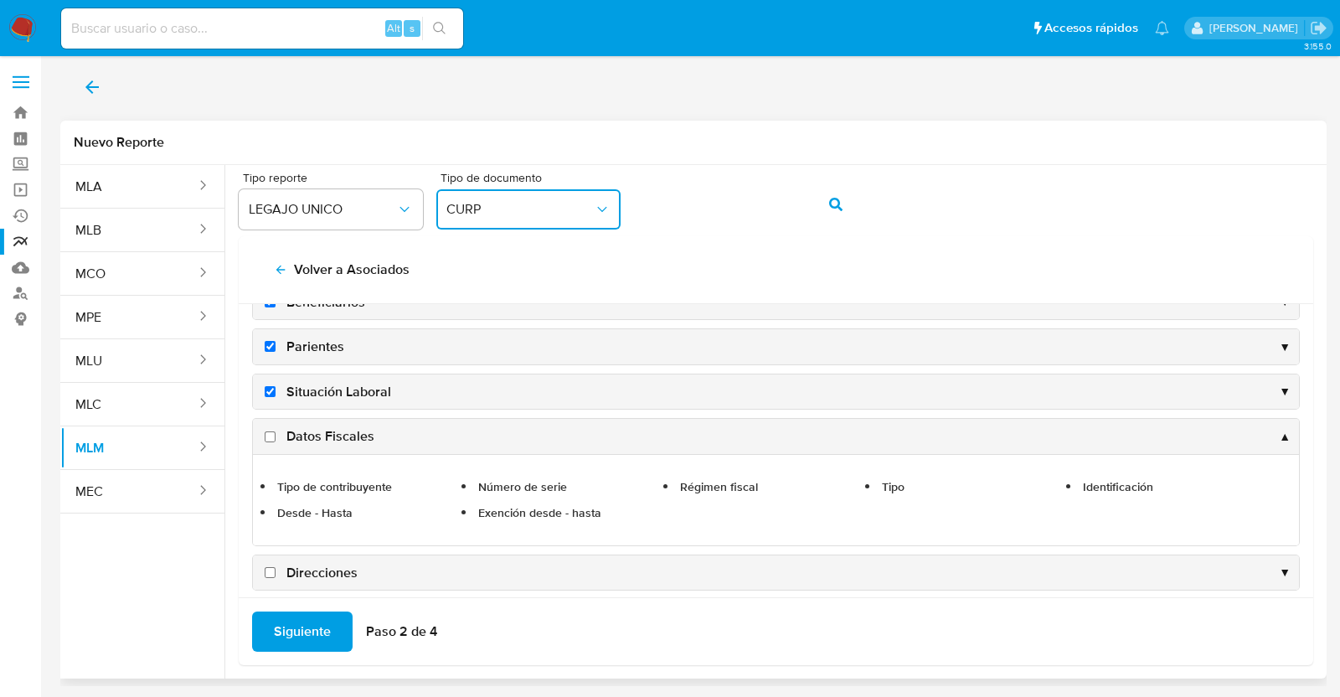
click at [297, 436] on span "Datos Fiscales" at bounding box center [330, 436] width 88 height 18
click at [276, 436] on input "Datos Fiscales" at bounding box center [270, 436] width 11 height 11
checkbox input "true"
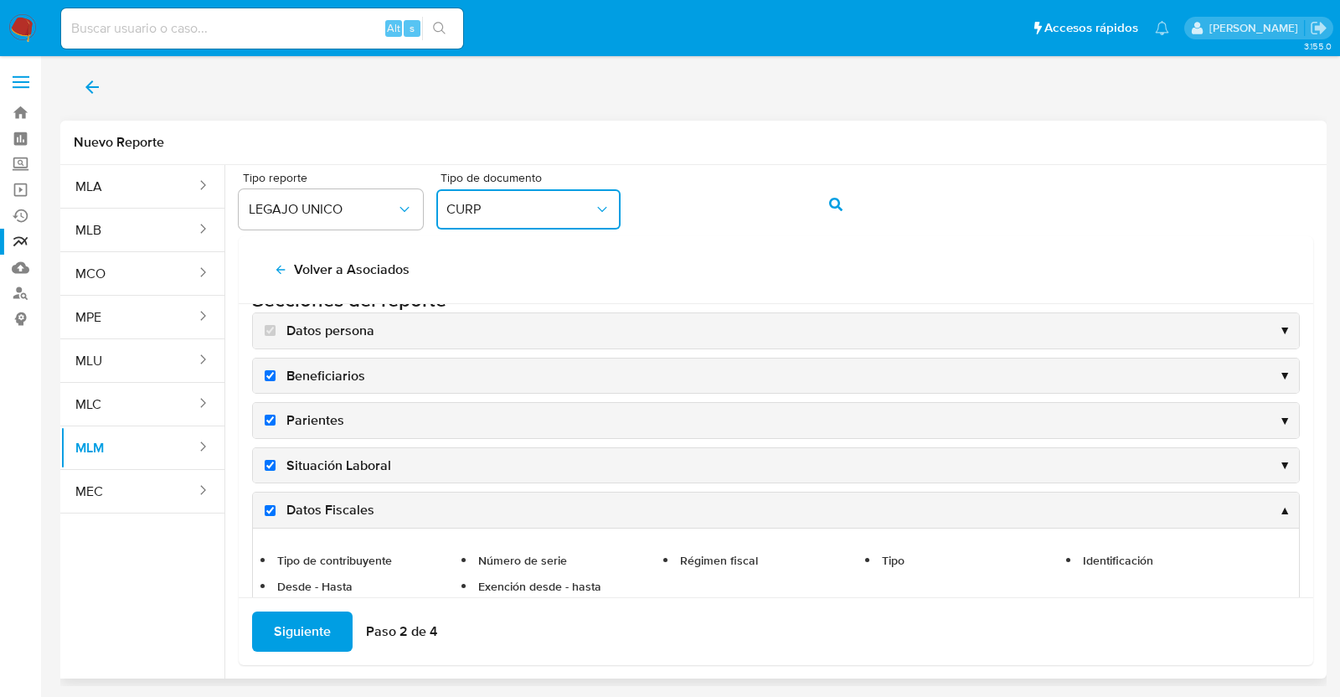
scroll to position [0, 0]
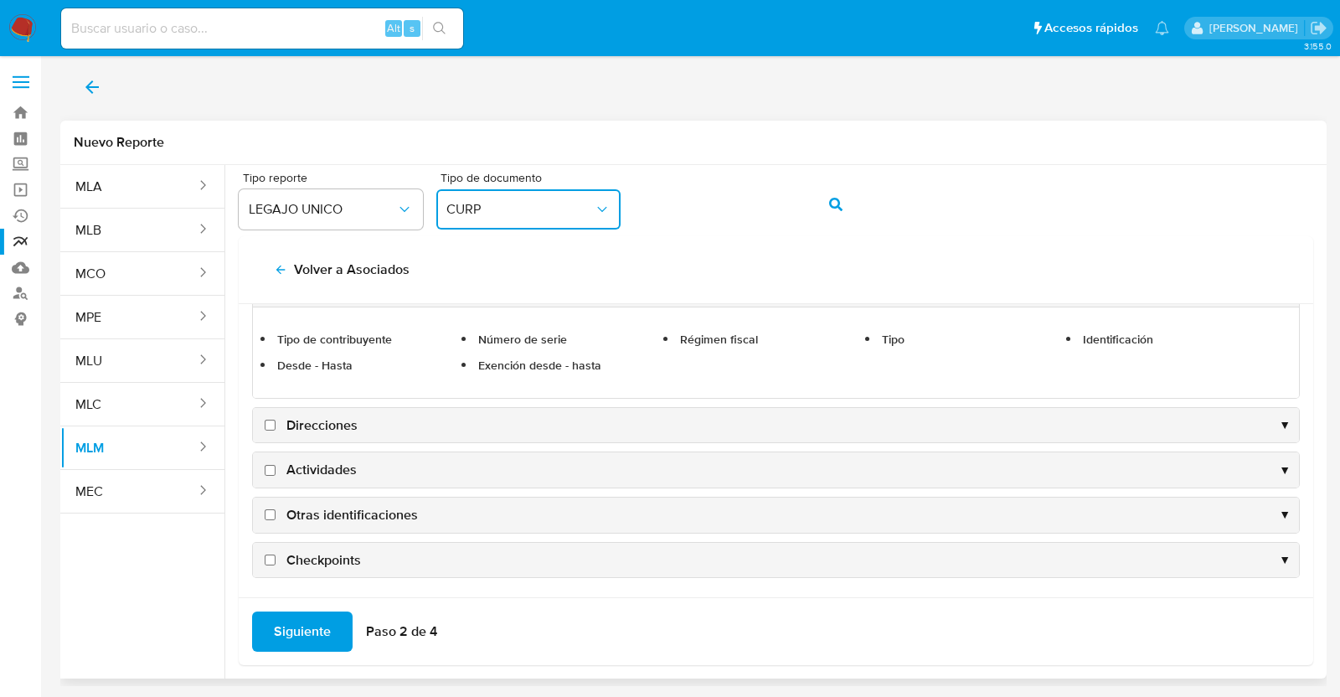
click at [309, 428] on span "Direcciones" at bounding box center [321, 425] width 71 height 18
click at [276, 428] on input "Direcciones" at bounding box center [270, 425] width 11 height 11
checkbox input "true"
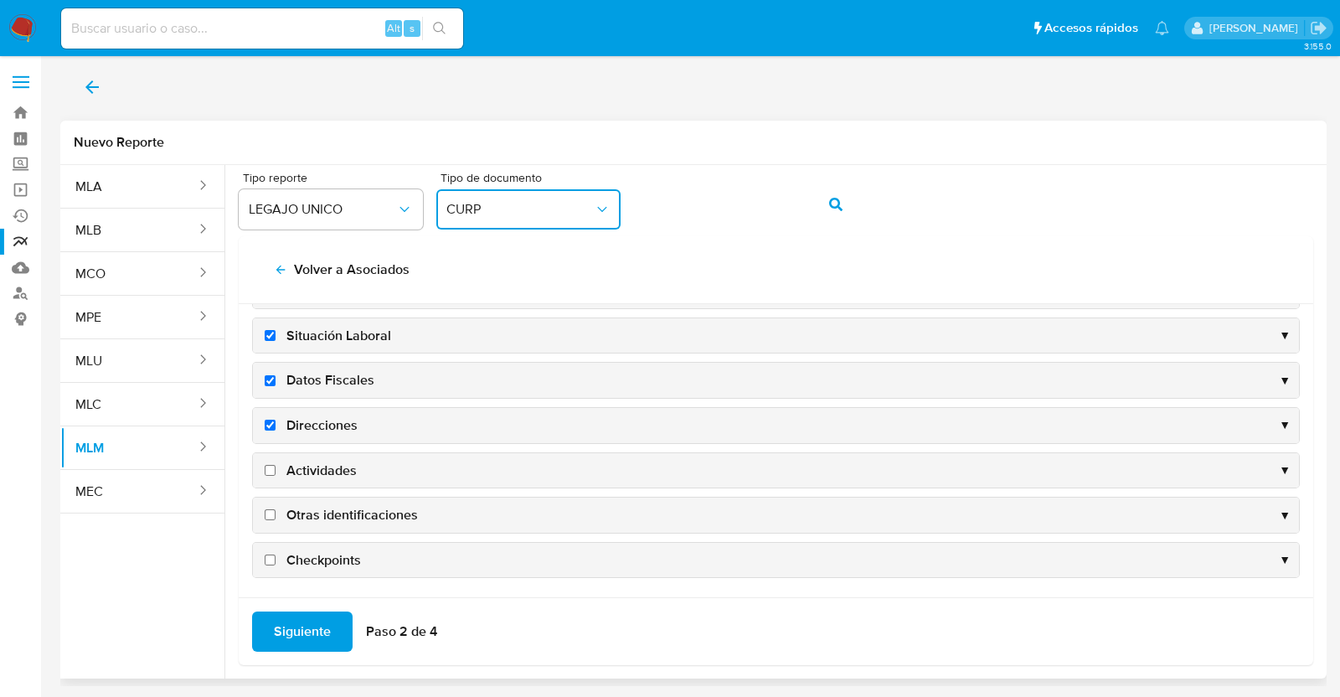
click at [327, 464] on span "Actividades" at bounding box center [321, 470] width 70 height 18
click at [276, 465] on input "Actividades" at bounding box center [270, 470] width 11 height 11
checkbox input "true"
click at [358, 513] on span "Otras identificaciones" at bounding box center [351, 515] width 131 height 18
click at [276, 513] on input "Otras identificaciones" at bounding box center [270, 514] width 11 height 11
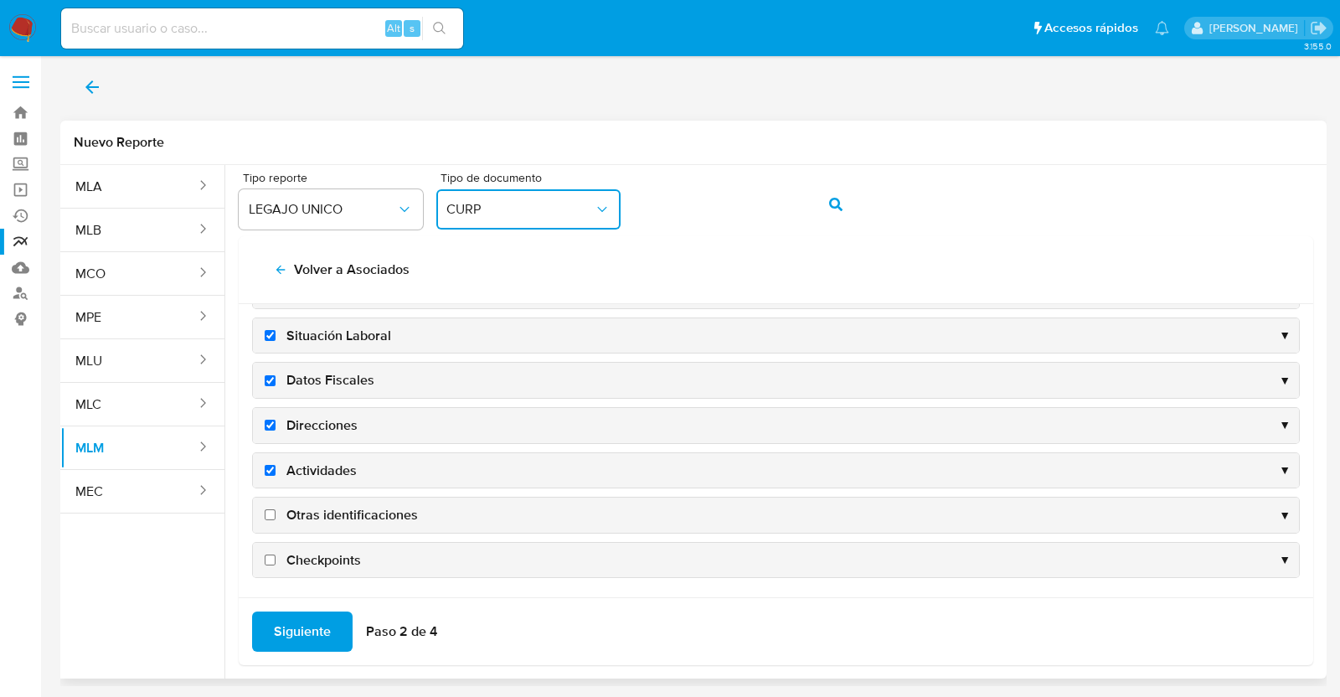
checkbox input "true"
click at [333, 567] on div "Checkpoints ▼" at bounding box center [776, 560] width 1046 height 35
click at [333, 563] on span "Checkpoints" at bounding box center [323, 560] width 75 height 18
click at [276, 563] on input "Checkpoints" at bounding box center [270, 559] width 11 height 11
checkbox input "true"
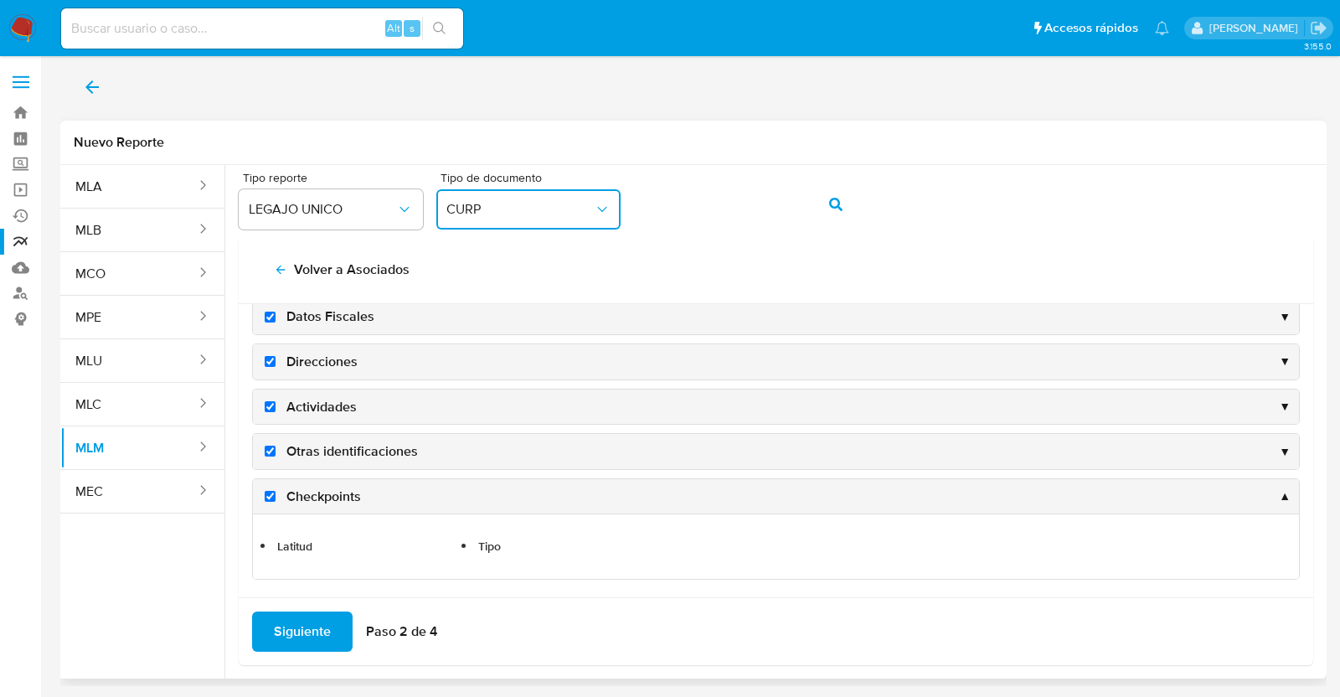
scroll to position [225, 0]
click at [294, 634] on span "Siguiente" at bounding box center [302, 631] width 57 height 37
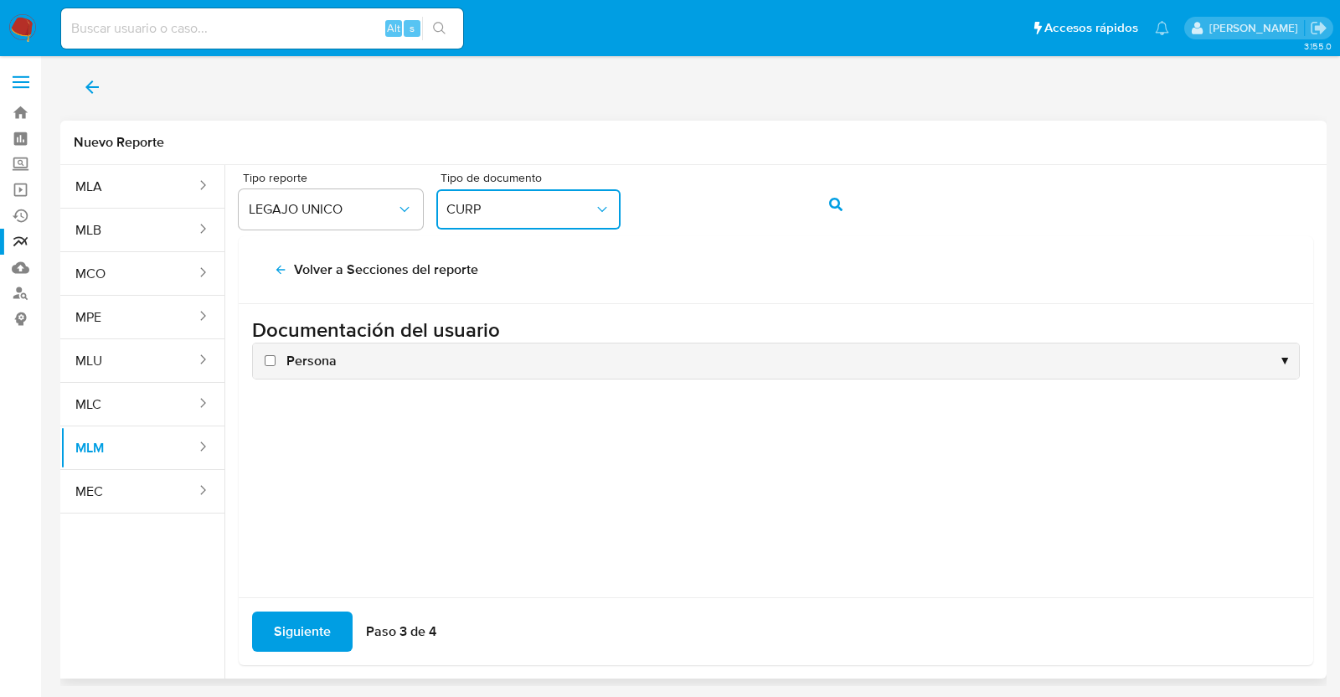
click at [281, 359] on label "Persona" at bounding box center [298, 361] width 75 height 18
click at [276, 359] on input "Persona" at bounding box center [270, 360] width 11 height 11
checkbox input "true"
click at [1284, 353] on span "▼" at bounding box center [1285, 361] width 12 height 16
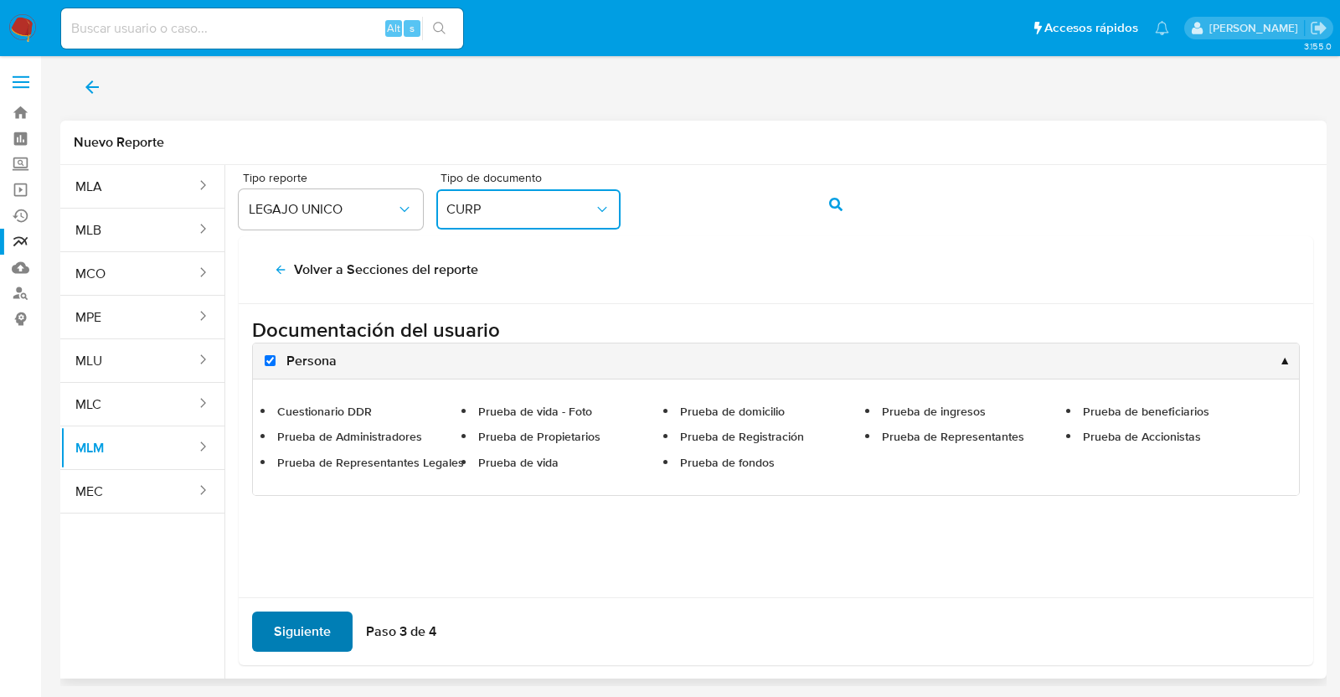
click at [295, 630] on span "Siguiente" at bounding box center [302, 631] width 57 height 37
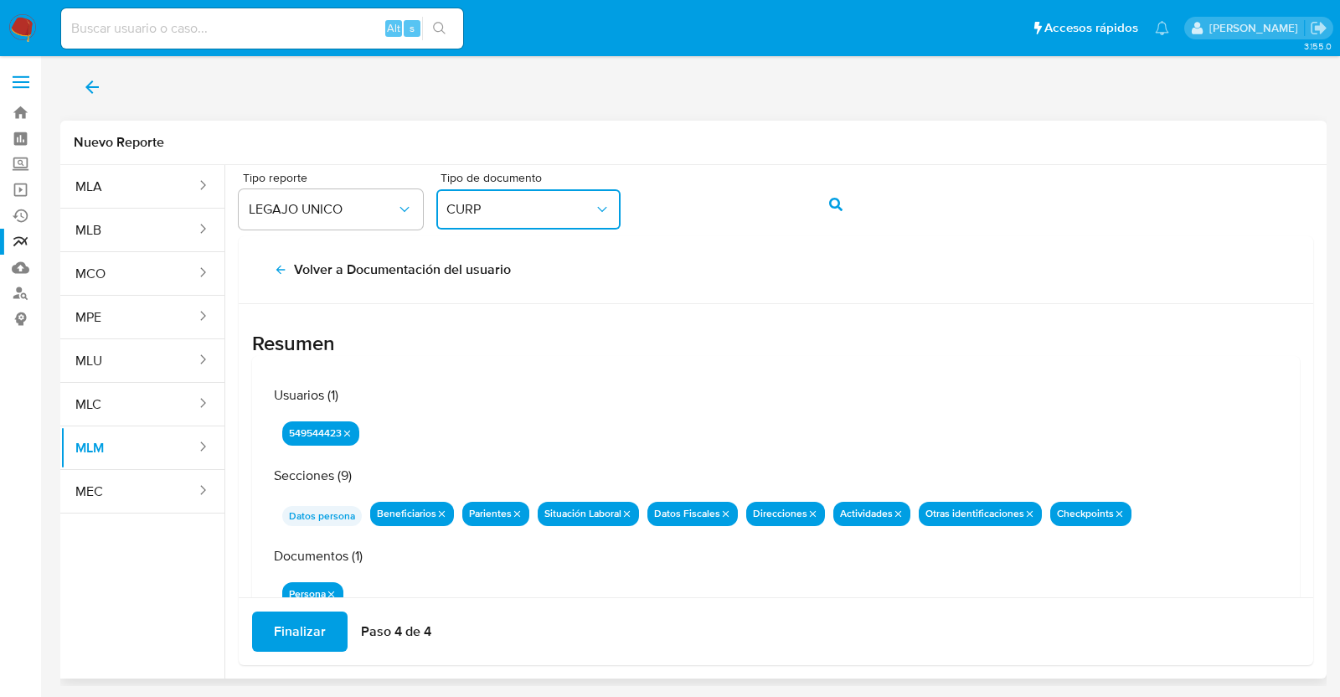
scroll to position [54, 0]
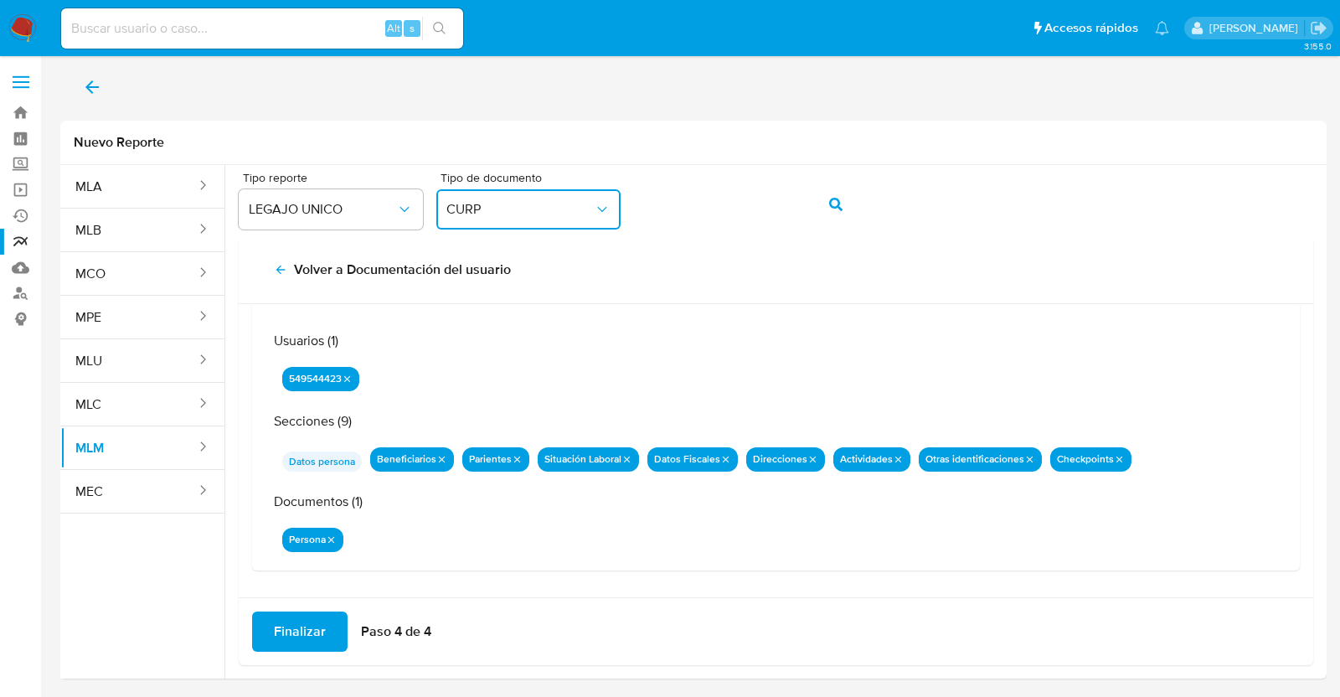
click at [281, 631] on span "Finalizar" at bounding box center [300, 631] width 52 height 37
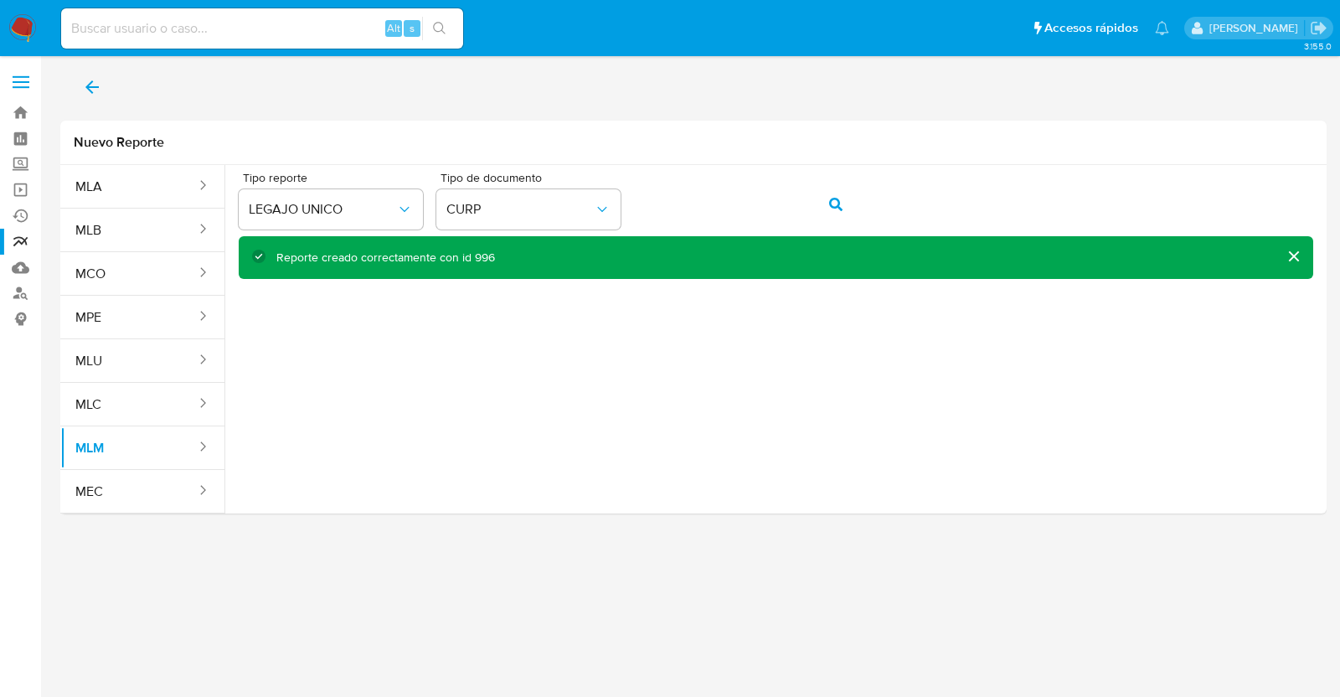
click at [80, 87] on button "back" at bounding box center [92, 87] width 64 height 40
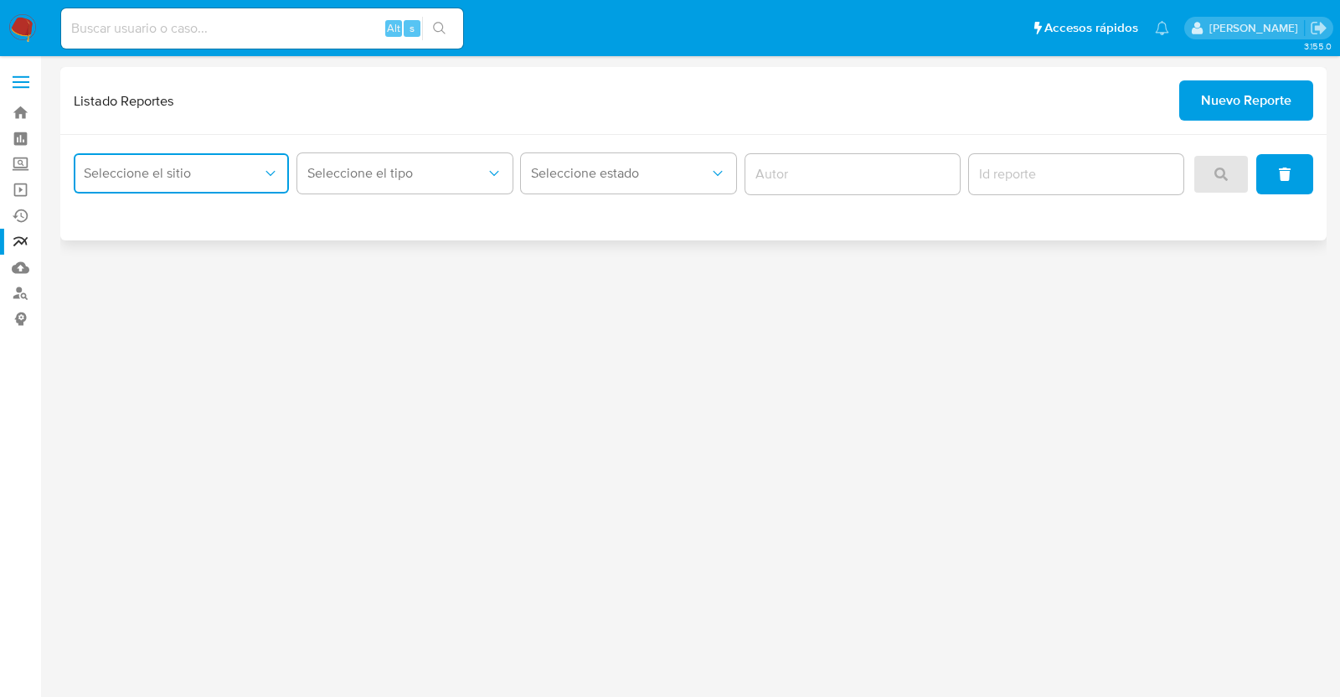
click at [218, 157] on button "Seleccione el sitio" at bounding box center [181, 173] width 215 height 40
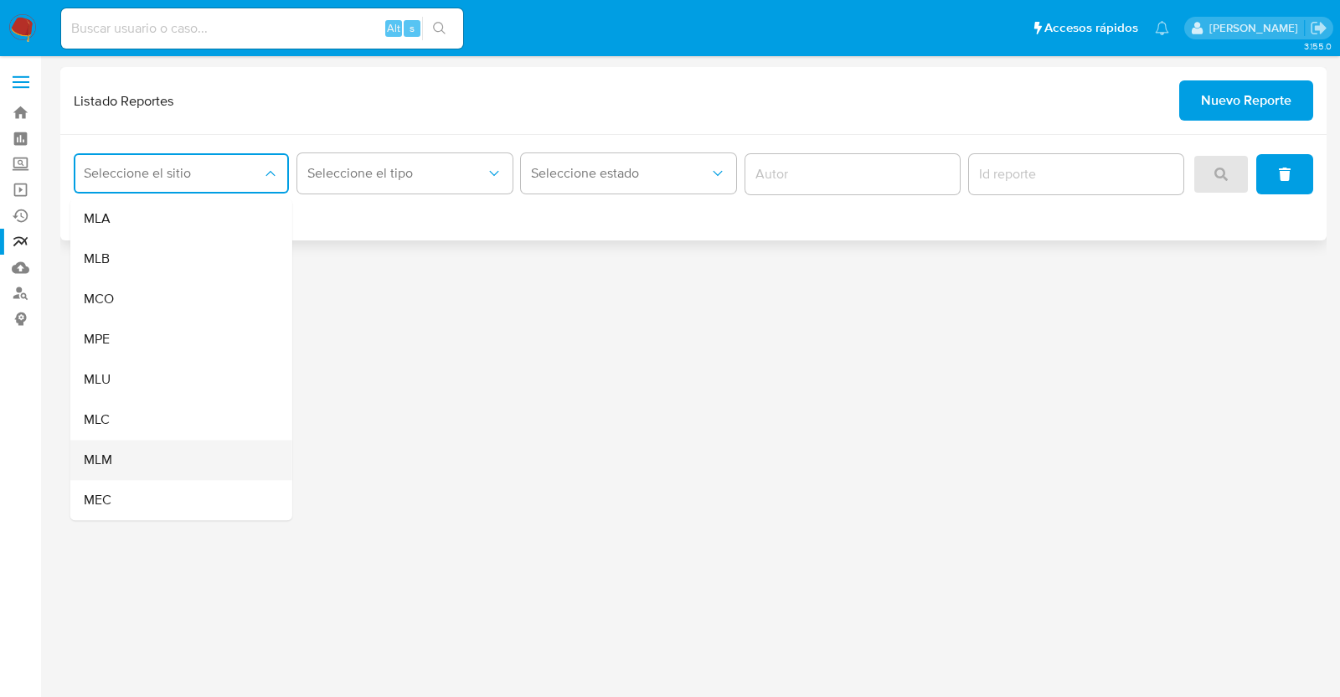
click at [128, 458] on div "MLM" at bounding box center [176, 460] width 185 height 40
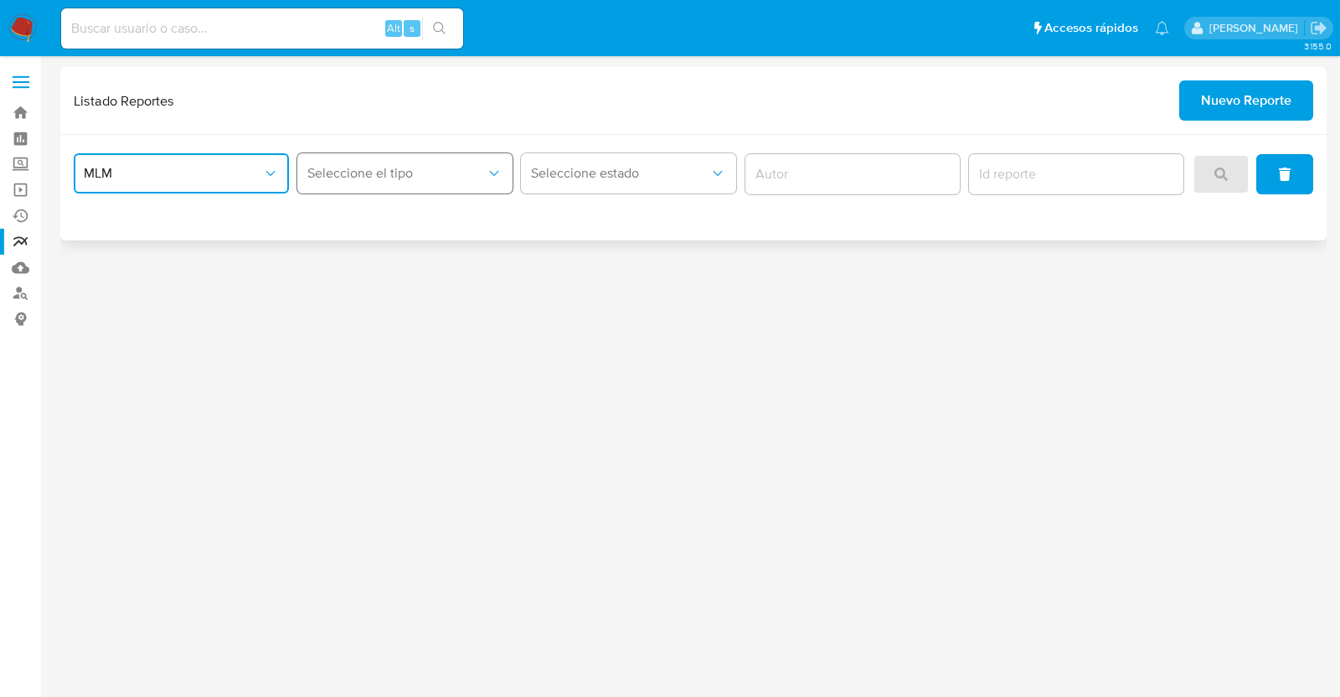
click at [444, 168] on span "Seleccione el tipo" at bounding box center [396, 173] width 178 height 17
click at [415, 250] on div "LEGAJO UNICO" at bounding box center [399, 259] width 185 height 40
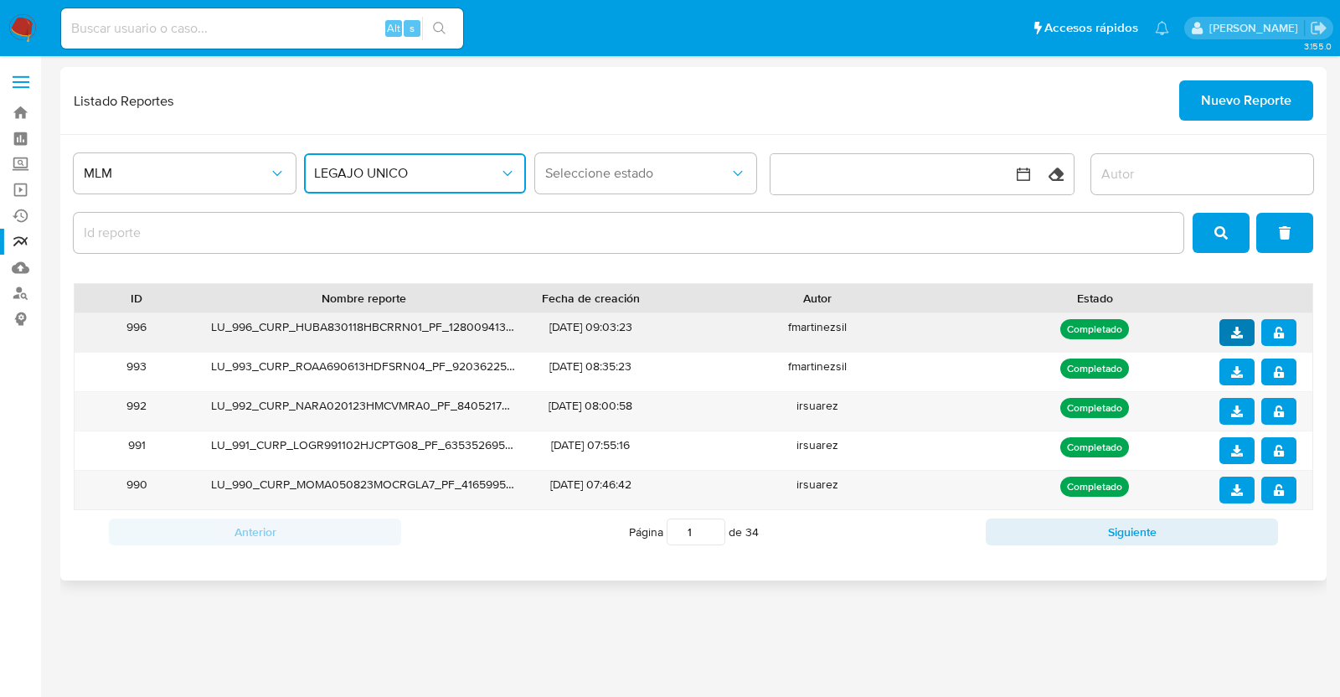
click at [1241, 334] on icon "download" at bounding box center [1237, 333] width 12 height 12
click at [1277, 330] on icon "notify_security" at bounding box center [1279, 333] width 12 height 12
click at [1261, 97] on span "Nuevo Reporte" at bounding box center [1246, 100] width 90 height 37
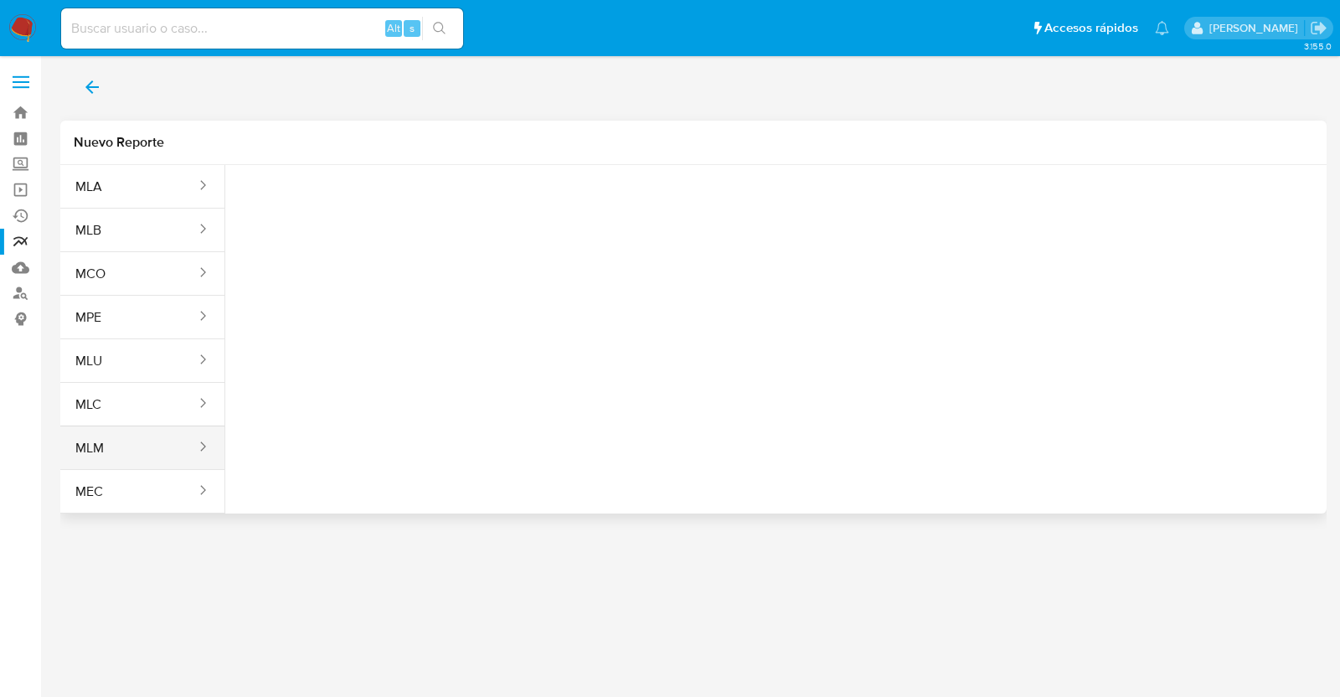
click at [167, 440] on button "MLM" at bounding box center [128, 448] width 137 height 40
click at [365, 216] on span "Seleccione una opcion" at bounding box center [322, 209] width 147 height 17
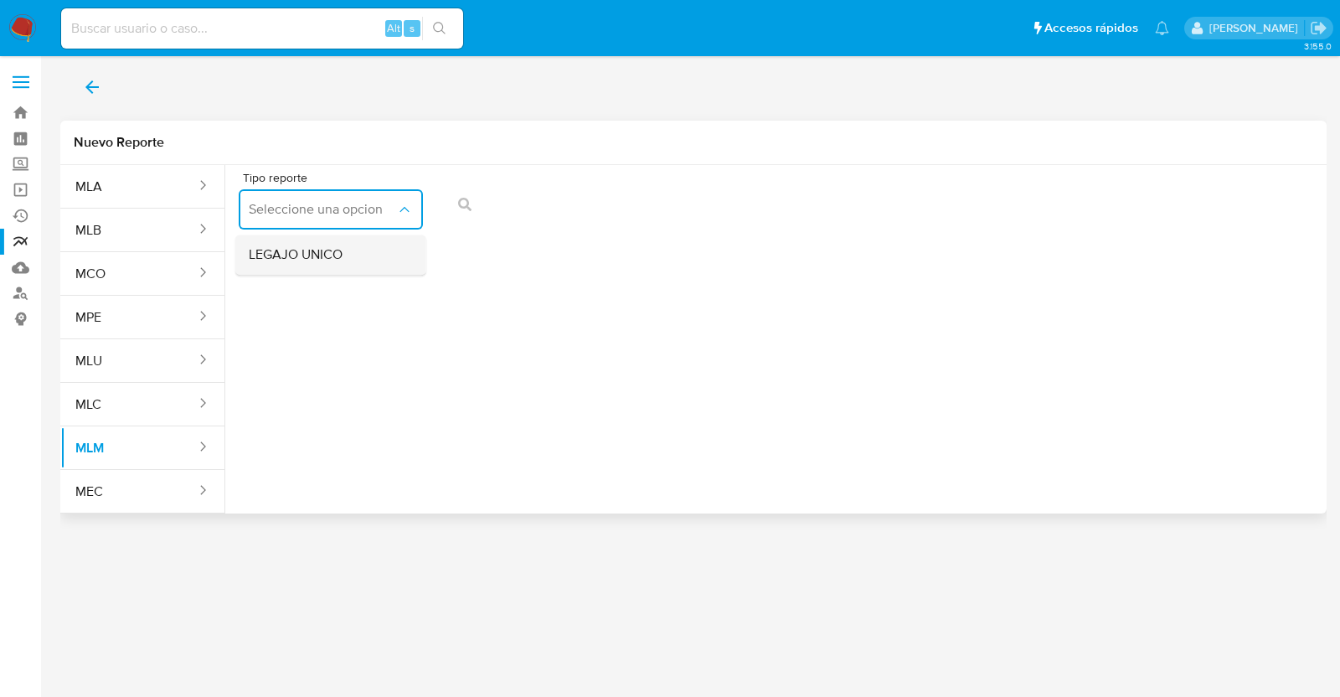
click at [343, 260] on div "LEGAJO UNICO" at bounding box center [326, 255] width 154 height 40
click at [471, 210] on span "RFC" at bounding box center [519, 209] width 147 height 17
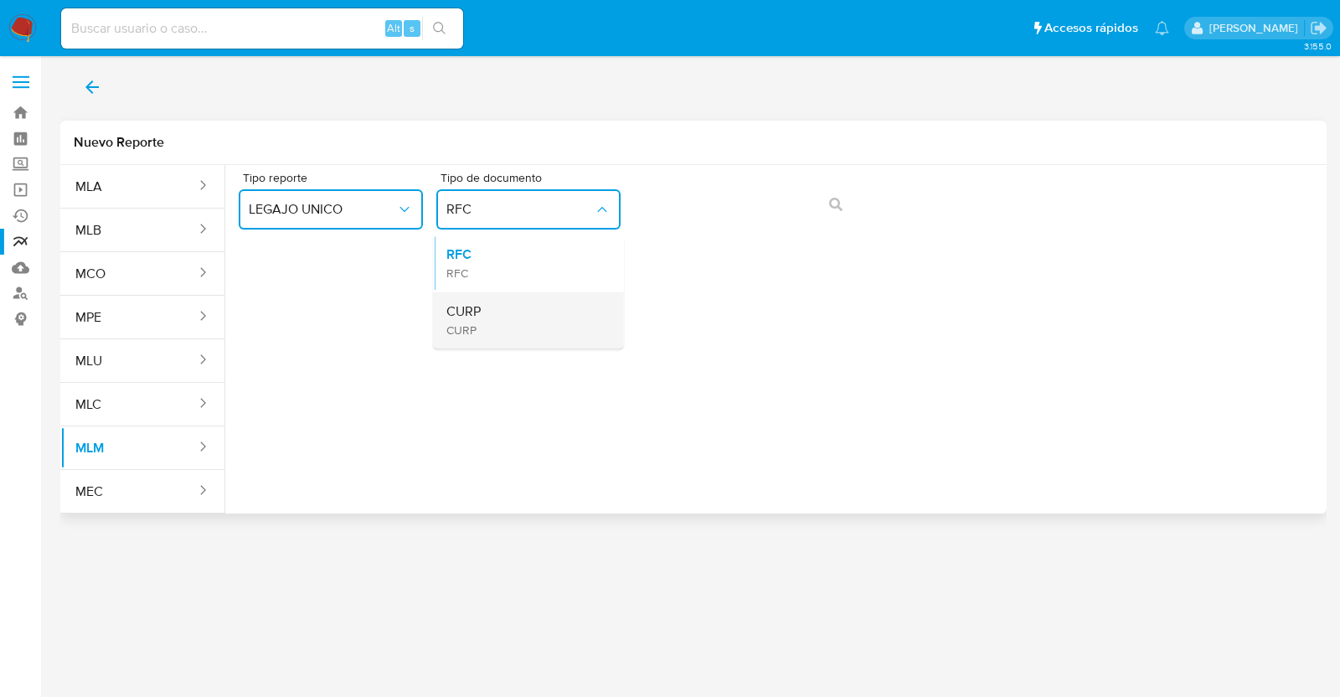
click at [477, 329] on span "CURP" at bounding box center [463, 329] width 34 height 15
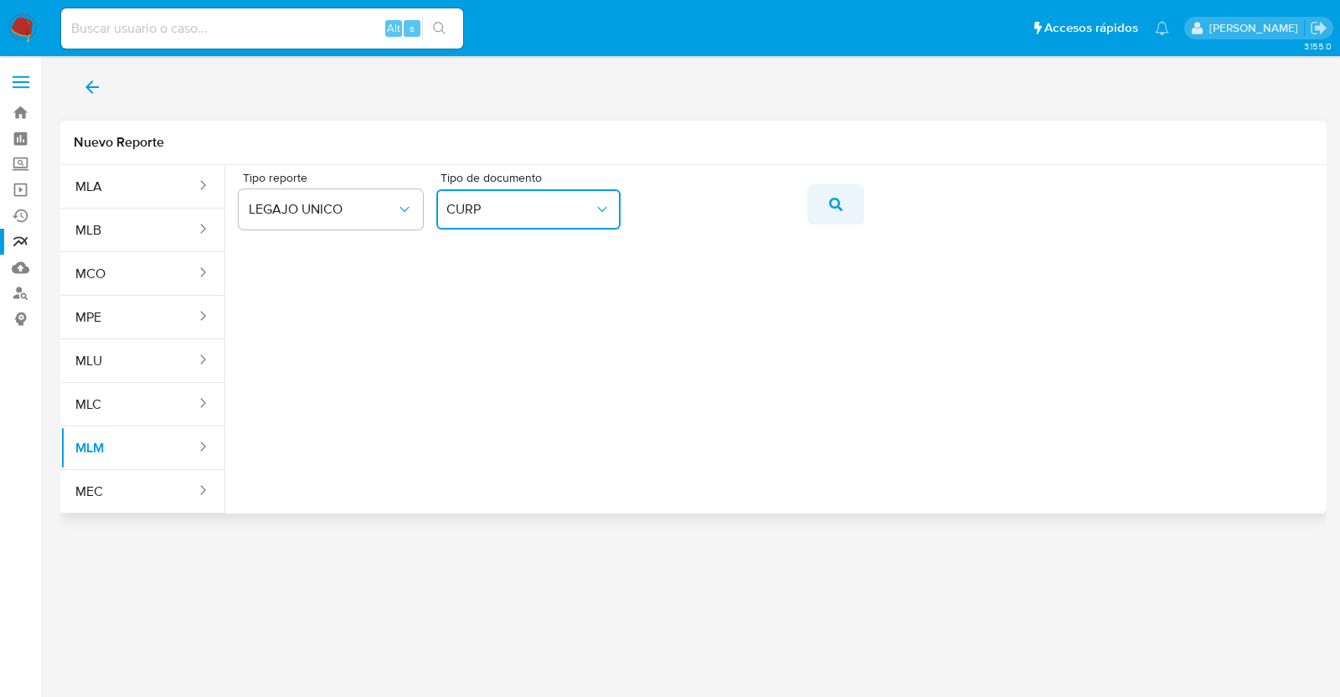
click at [829, 212] on span "action-search" at bounding box center [835, 204] width 13 height 37
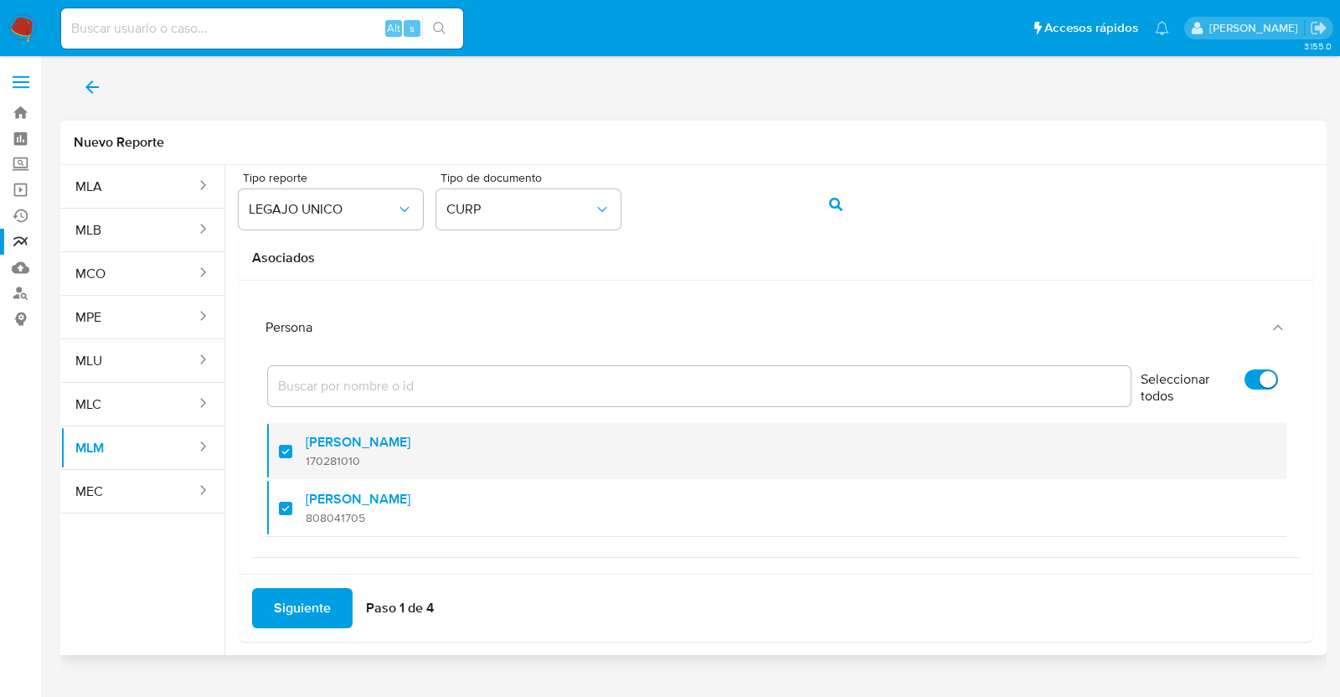
click at [285, 451] on div at bounding box center [292, 450] width 27 height 39
checkbox input "false"
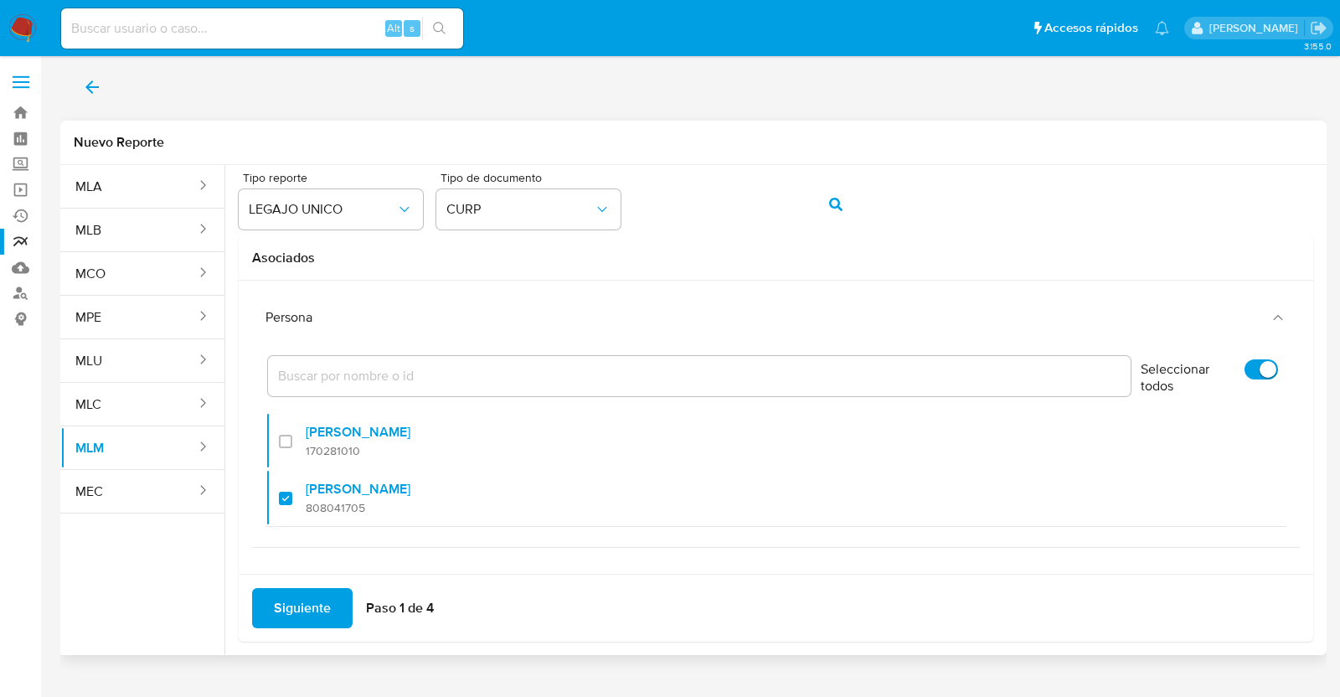
click at [311, 616] on span "Siguiente" at bounding box center [302, 608] width 57 height 37
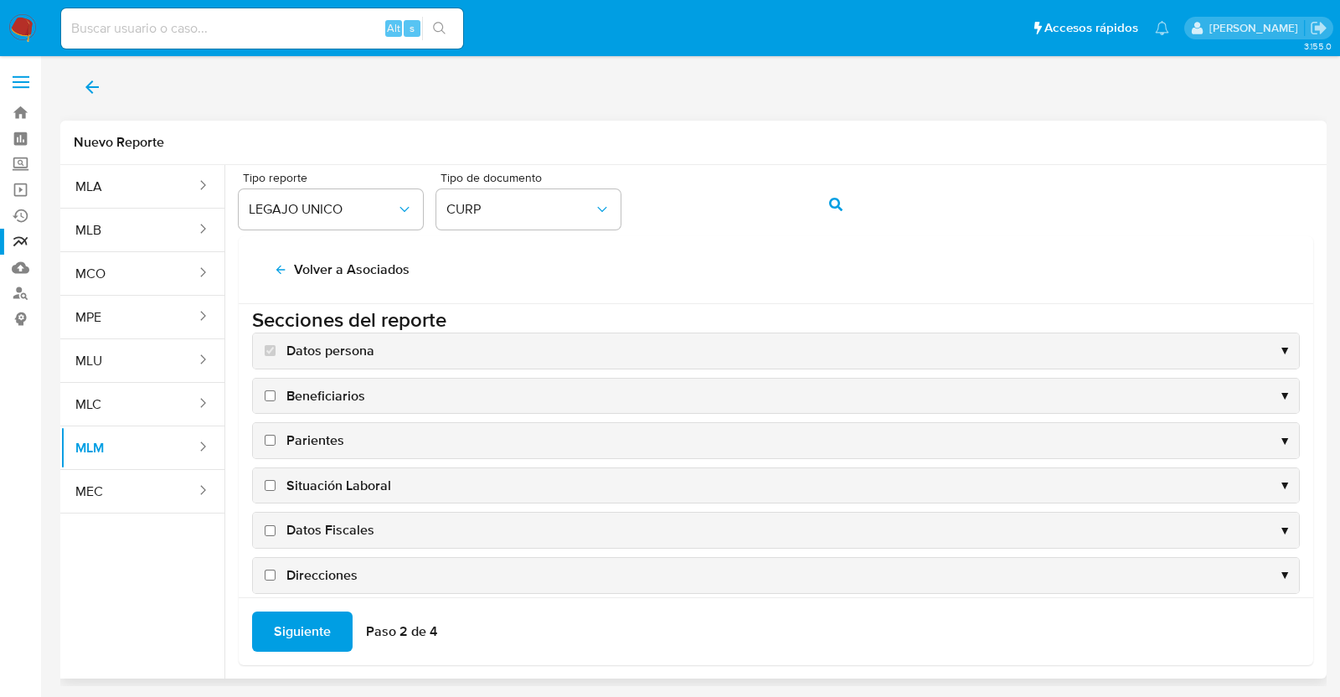
click at [268, 387] on label "Beneficiarios" at bounding box center [313, 396] width 104 height 18
click at [268, 390] on input "Beneficiarios" at bounding box center [270, 395] width 11 height 11
checkbox input "true"
click at [276, 436] on label "Parientes" at bounding box center [302, 440] width 83 height 18
click at [276, 436] on input "Parientes" at bounding box center [270, 440] width 11 height 11
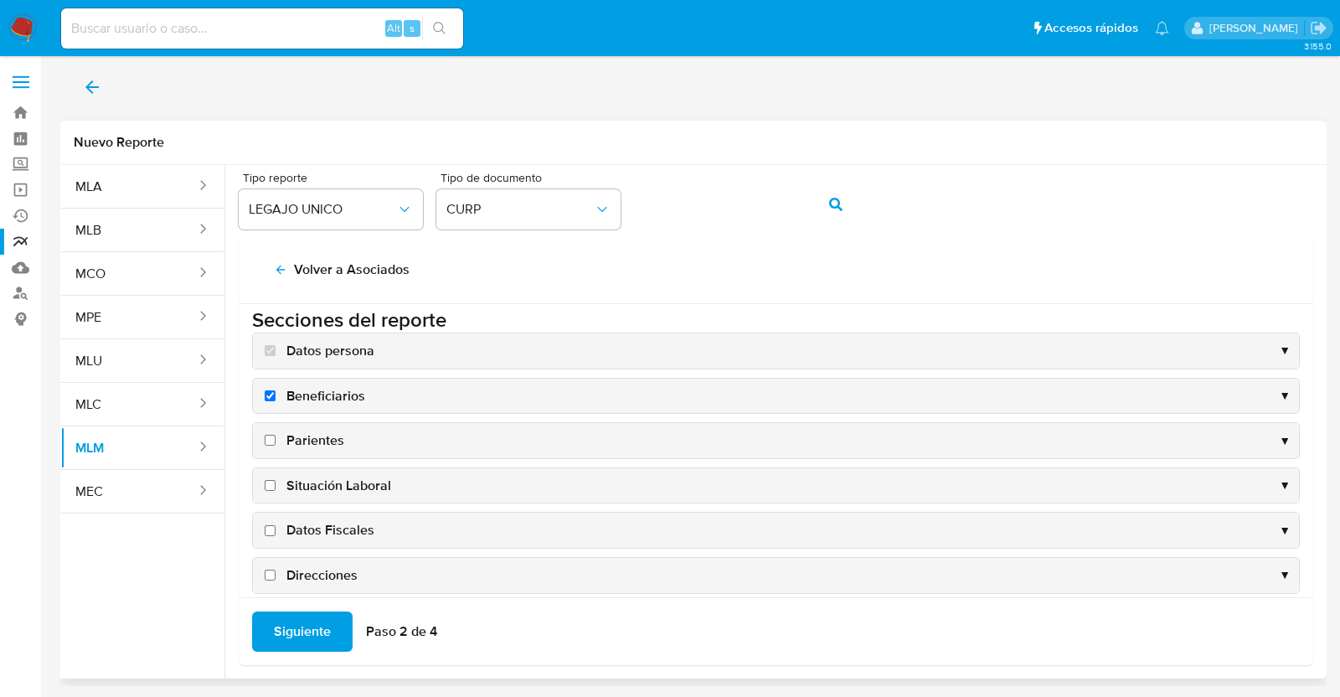
checkbox input "true"
click at [293, 477] on span "Situación Laboral" at bounding box center [338, 486] width 105 height 18
click at [276, 480] on input "Situación Laboral" at bounding box center [270, 485] width 11 height 11
checkbox input "true"
click at [302, 523] on span "Datos Fiscales" at bounding box center [330, 530] width 88 height 18
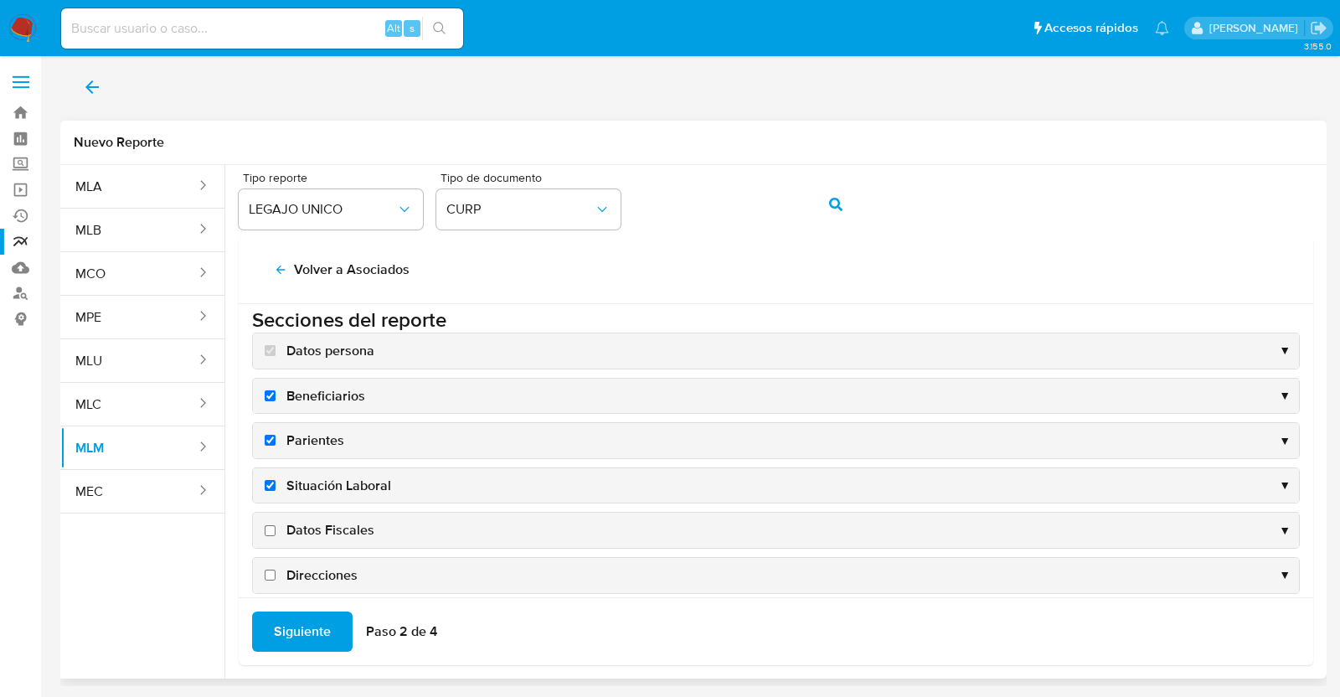
click at [276, 525] on input "Datos Fiscales" at bounding box center [270, 530] width 11 height 11
checkbox input "true"
click at [314, 560] on div "Direcciones ▼" at bounding box center [776, 575] width 1046 height 35
click at [312, 582] on div "Direcciones ▲" at bounding box center [776, 575] width 1046 height 35
click at [310, 573] on span "Direcciones" at bounding box center [321, 575] width 71 height 18
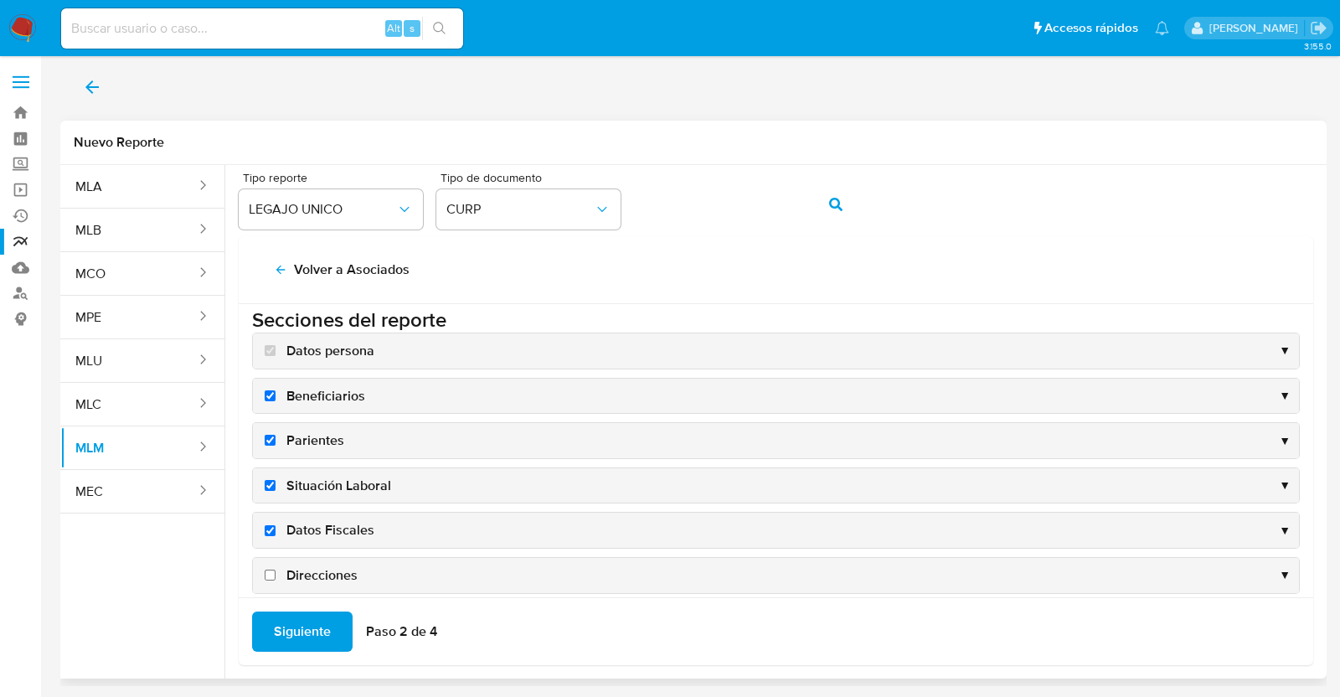
click at [276, 573] on input "Direcciones" at bounding box center [270, 575] width 11 height 11
checkbox input "true"
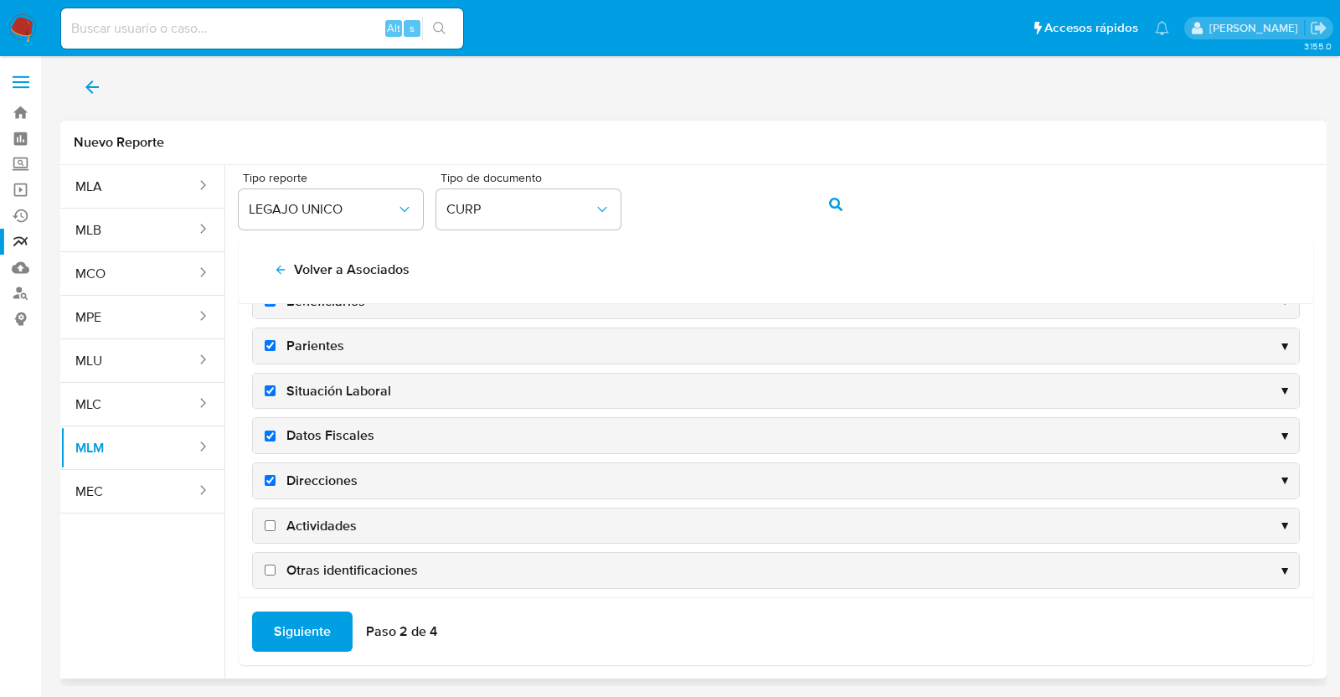
scroll to position [160, 0]
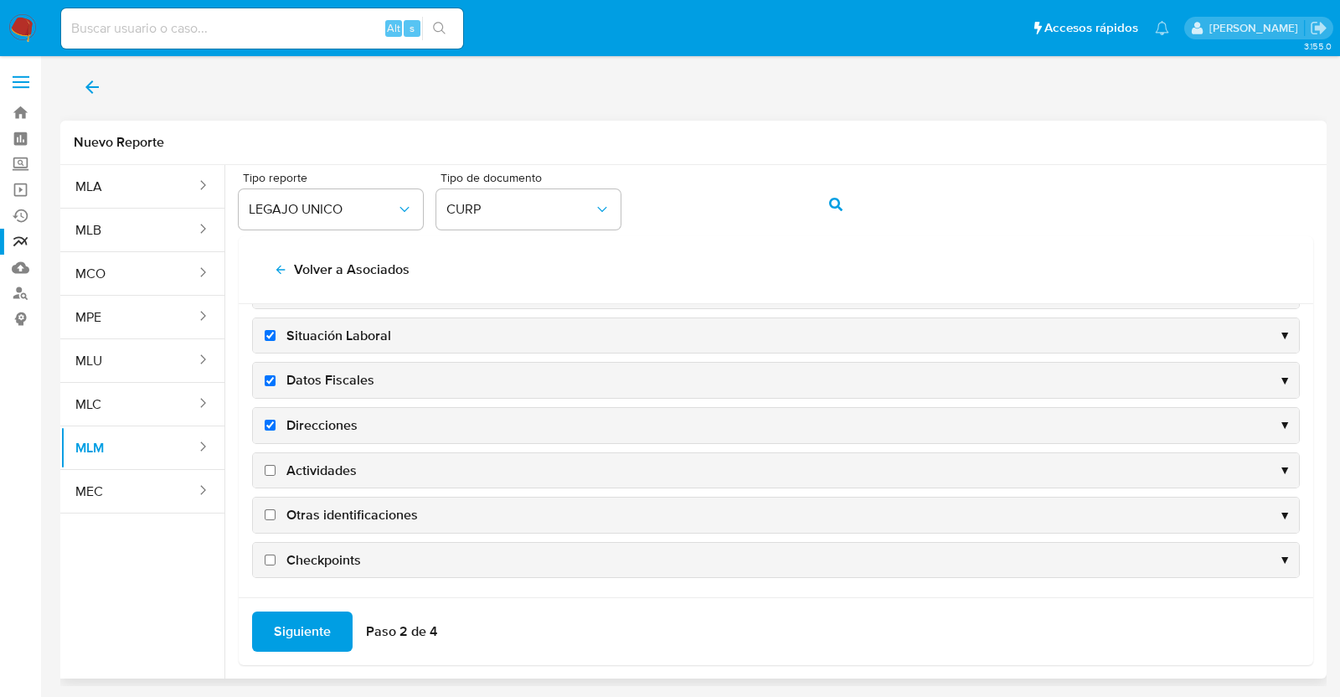
click at [327, 461] on span "Actividades" at bounding box center [321, 470] width 70 height 18
click at [276, 465] on input "Actividades" at bounding box center [270, 470] width 11 height 11
checkbox input "true"
click at [345, 507] on span "Otras identificaciones" at bounding box center [351, 515] width 131 height 18
click at [276, 509] on input "Otras identificaciones" at bounding box center [270, 514] width 11 height 11
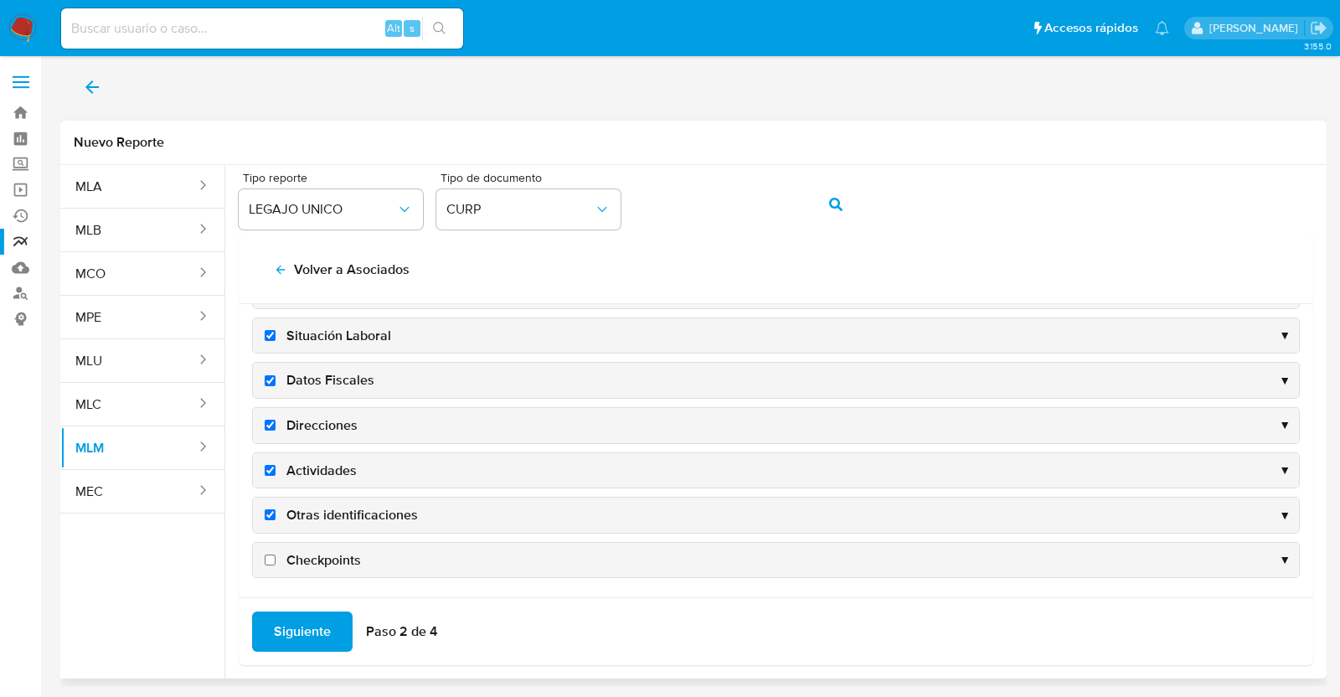
checkbox input "true"
click at [325, 554] on span "Checkpoints" at bounding box center [323, 560] width 75 height 18
click at [276, 554] on input "Checkpoints" at bounding box center [270, 559] width 11 height 11
checkbox input "true"
click at [301, 652] on div "Siguiente Paso 2 de 4" at bounding box center [776, 631] width 1075 height 68
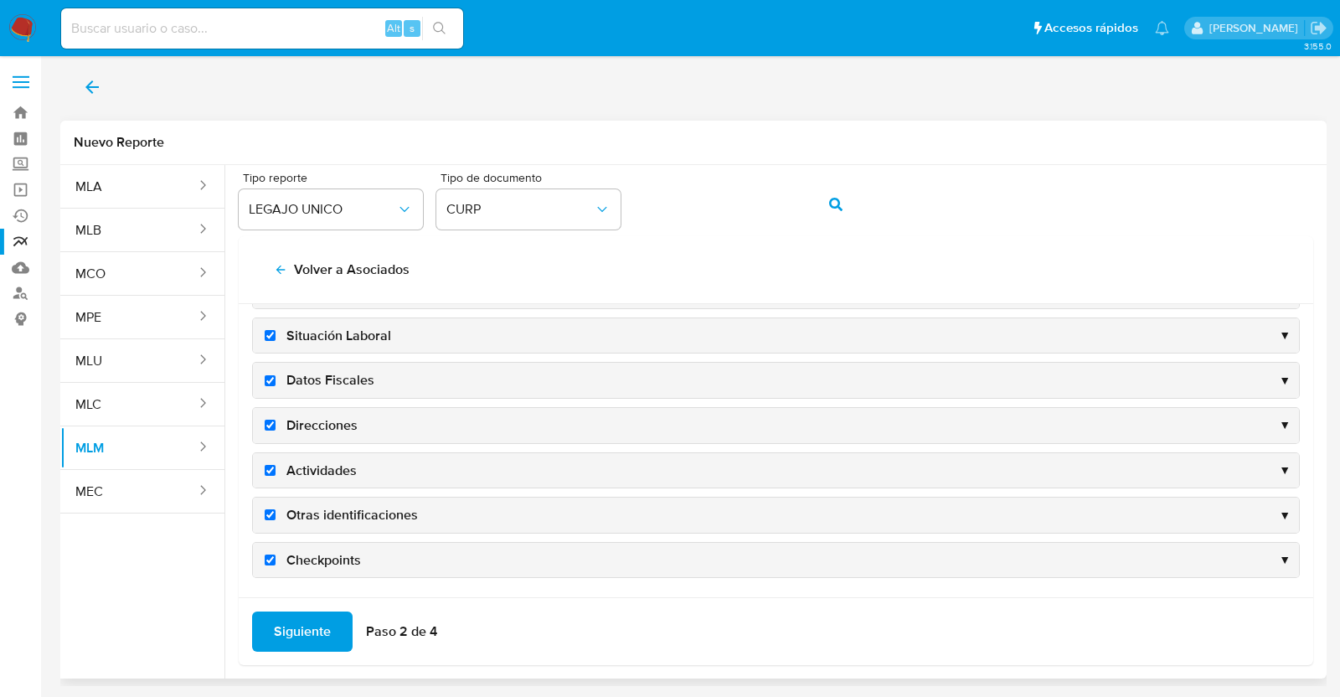
click at [303, 630] on span "Siguiente" at bounding box center [302, 631] width 57 height 37
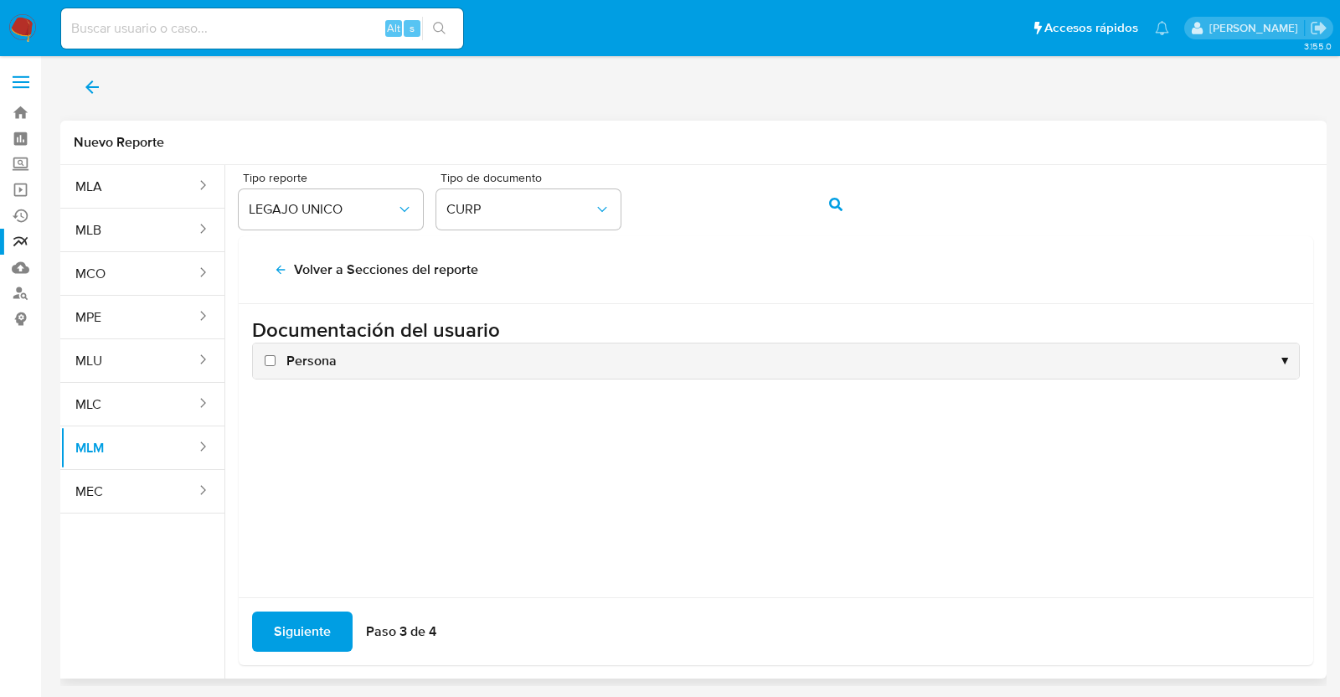
click at [306, 366] on span "Persona" at bounding box center [311, 361] width 50 height 18
click at [276, 366] on input "Persona" at bounding box center [270, 360] width 11 height 11
checkbox input "true"
click at [305, 632] on span "Siguiente" at bounding box center [302, 631] width 57 height 37
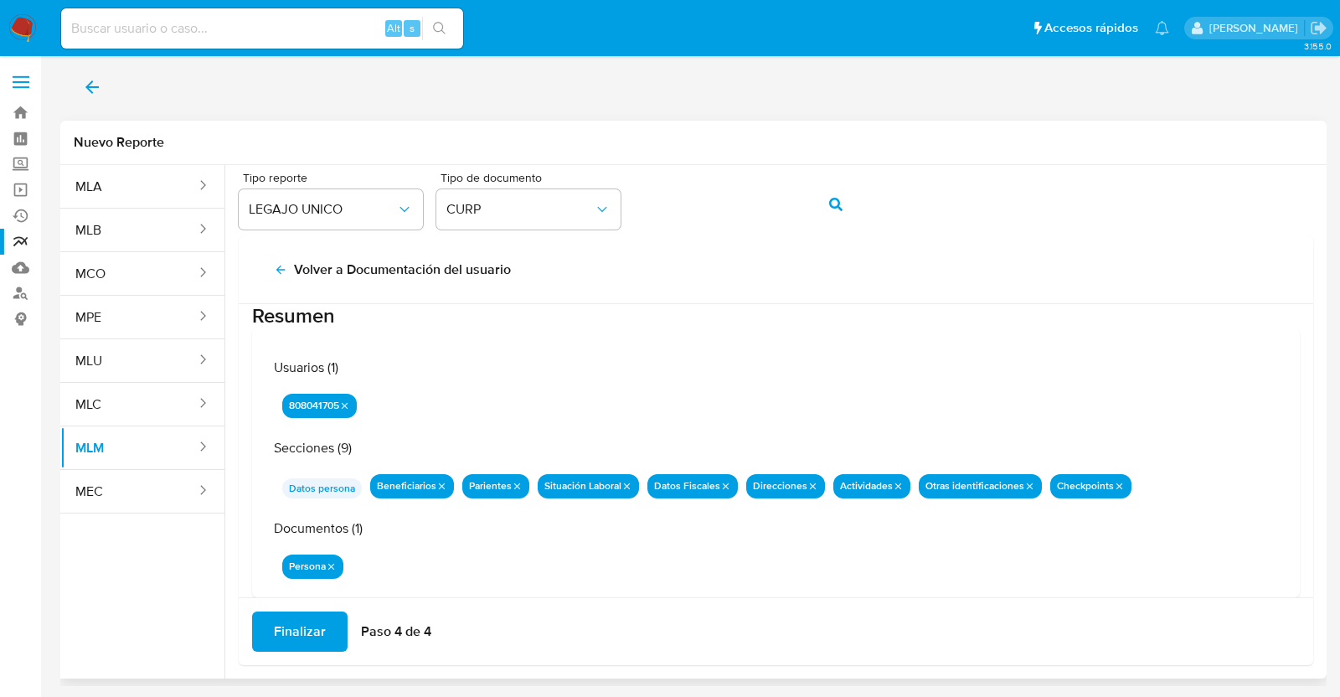
scroll to position [54, 0]
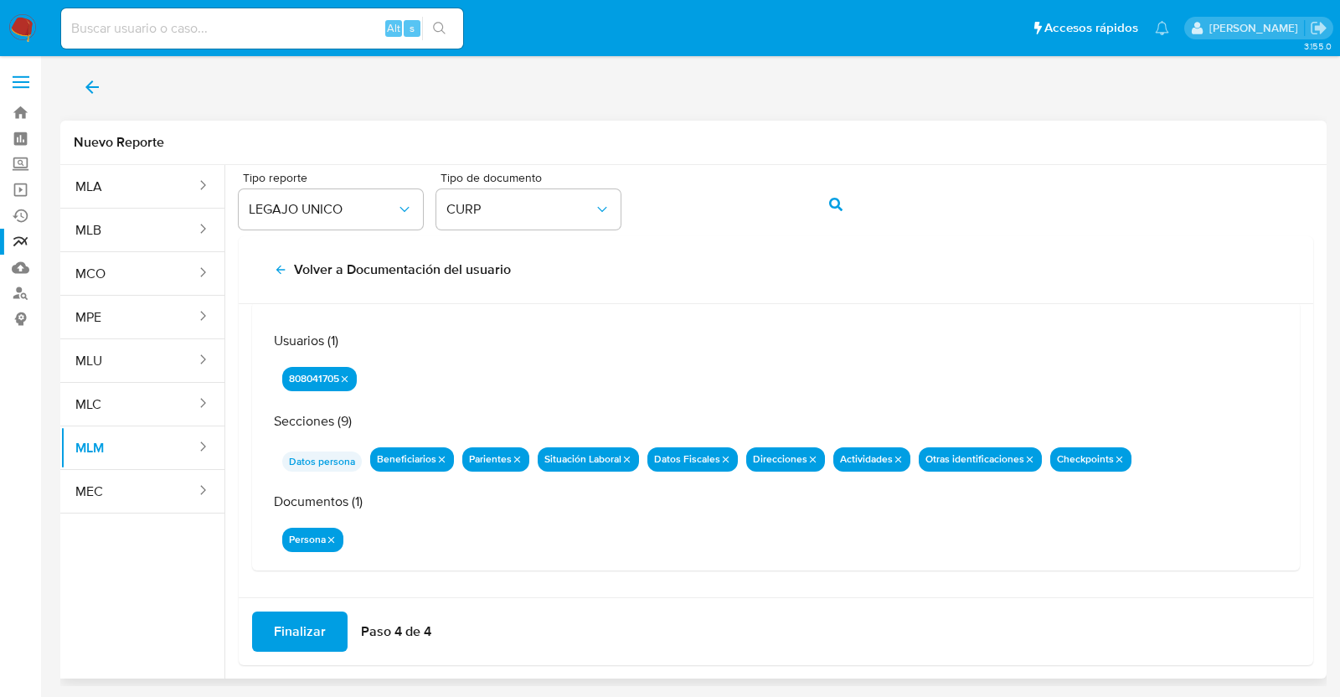
click at [319, 625] on span "Finalizar" at bounding box center [300, 631] width 52 height 37
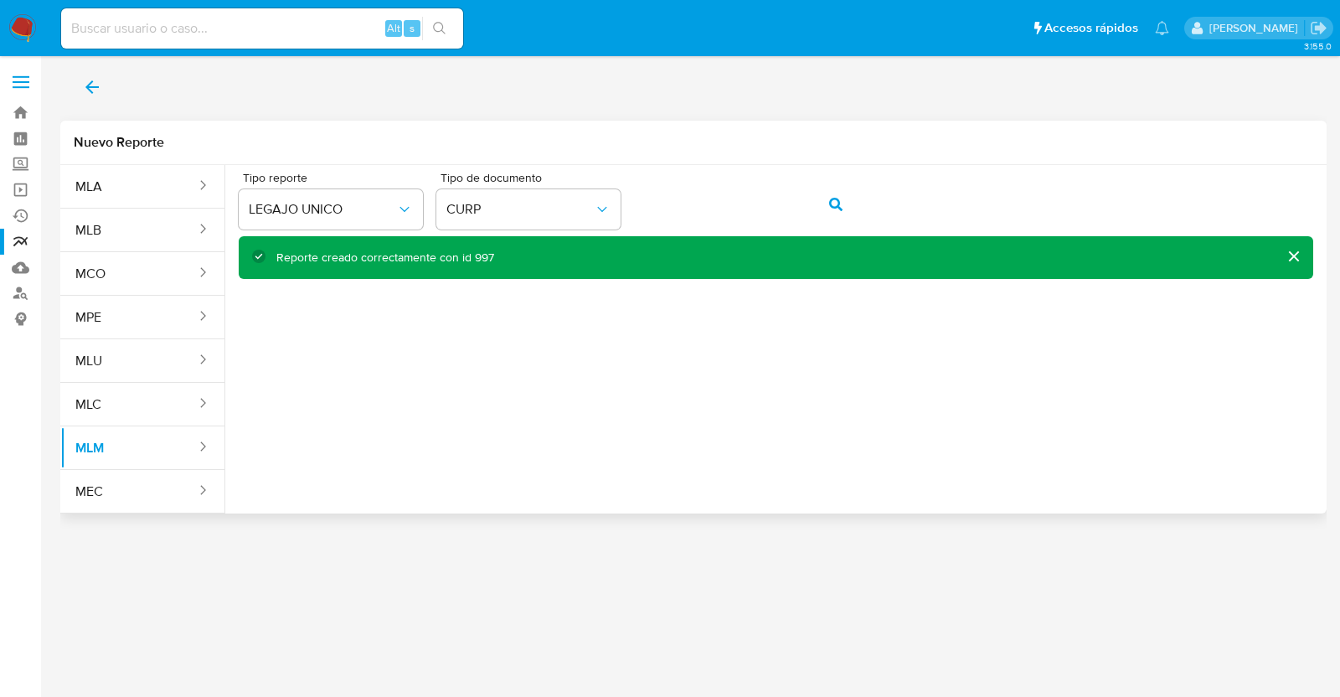
click at [101, 90] on button "back" at bounding box center [92, 87] width 64 height 40
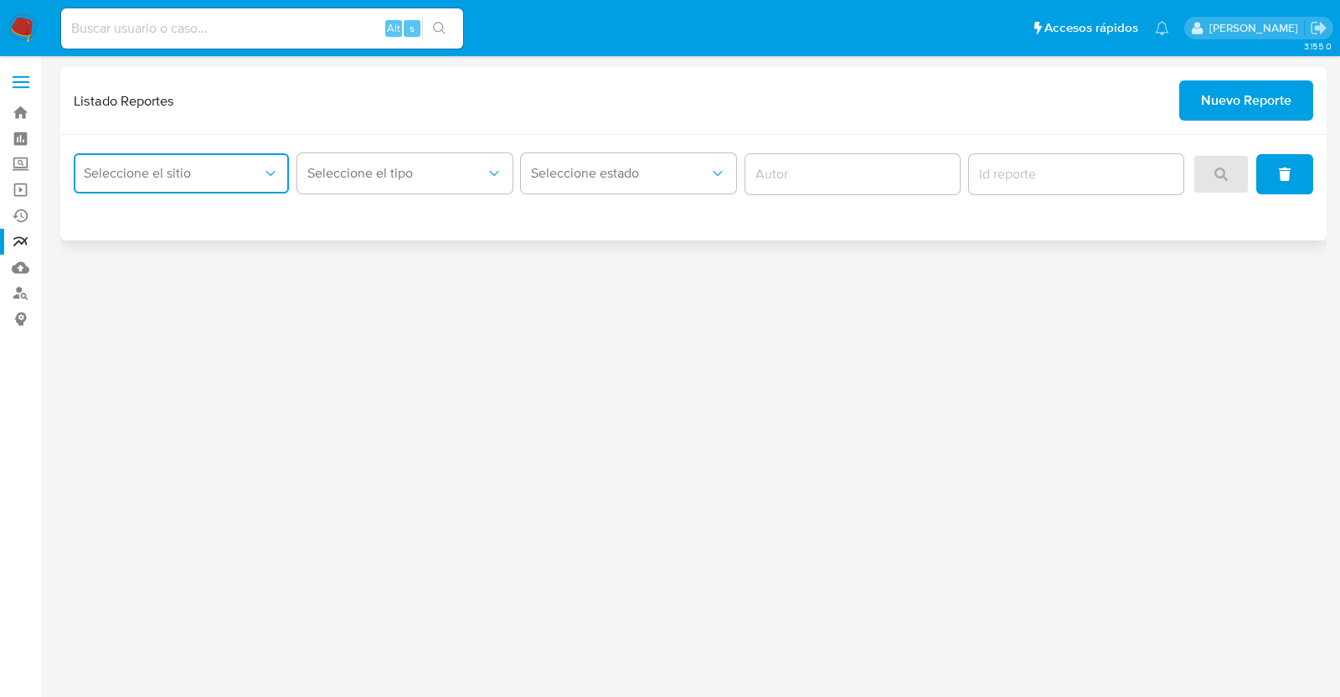
click at [225, 183] on button "Seleccione el sitio" at bounding box center [181, 173] width 215 height 40
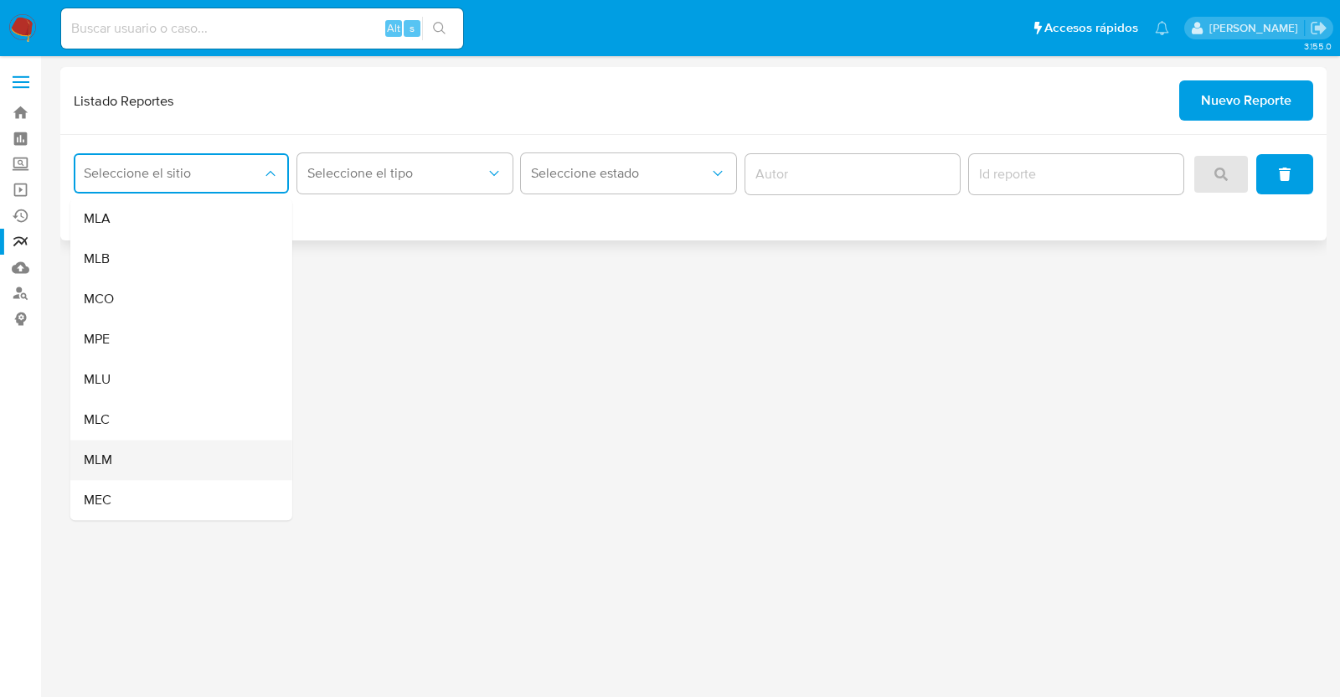
click at [157, 446] on div "MLM" at bounding box center [176, 460] width 185 height 40
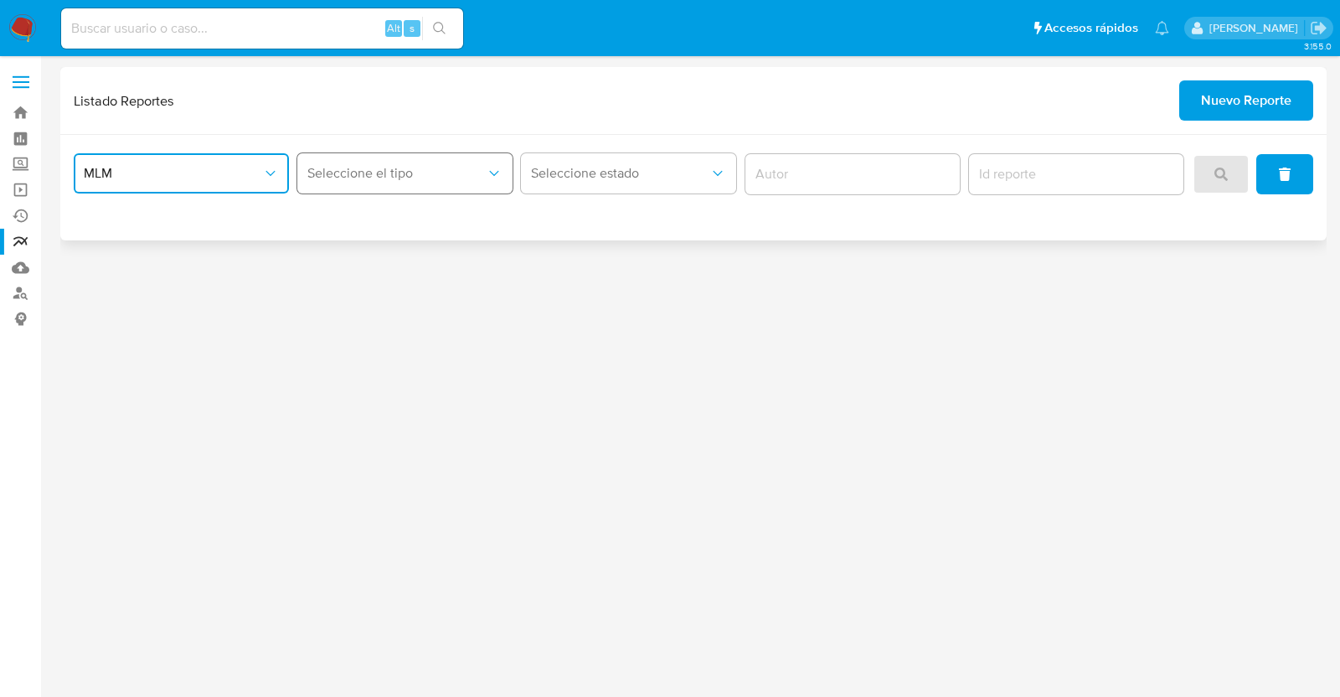
click at [430, 166] on span "Seleccione el tipo" at bounding box center [396, 173] width 178 height 17
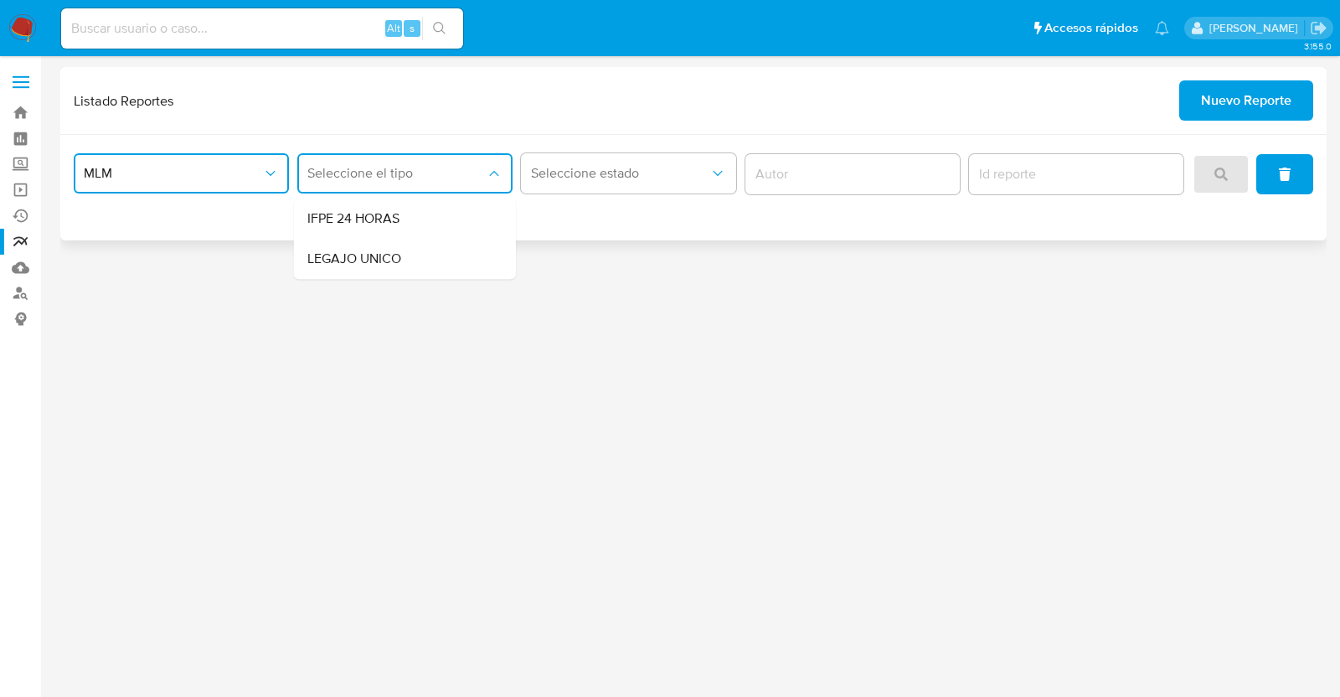
drag, startPoint x: 389, startPoint y: 252, endPoint x: 472, endPoint y: 250, distance: 82.9
click at [389, 253] on span "LEGAJO UNICO" at bounding box center [354, 258] width 94 height 17
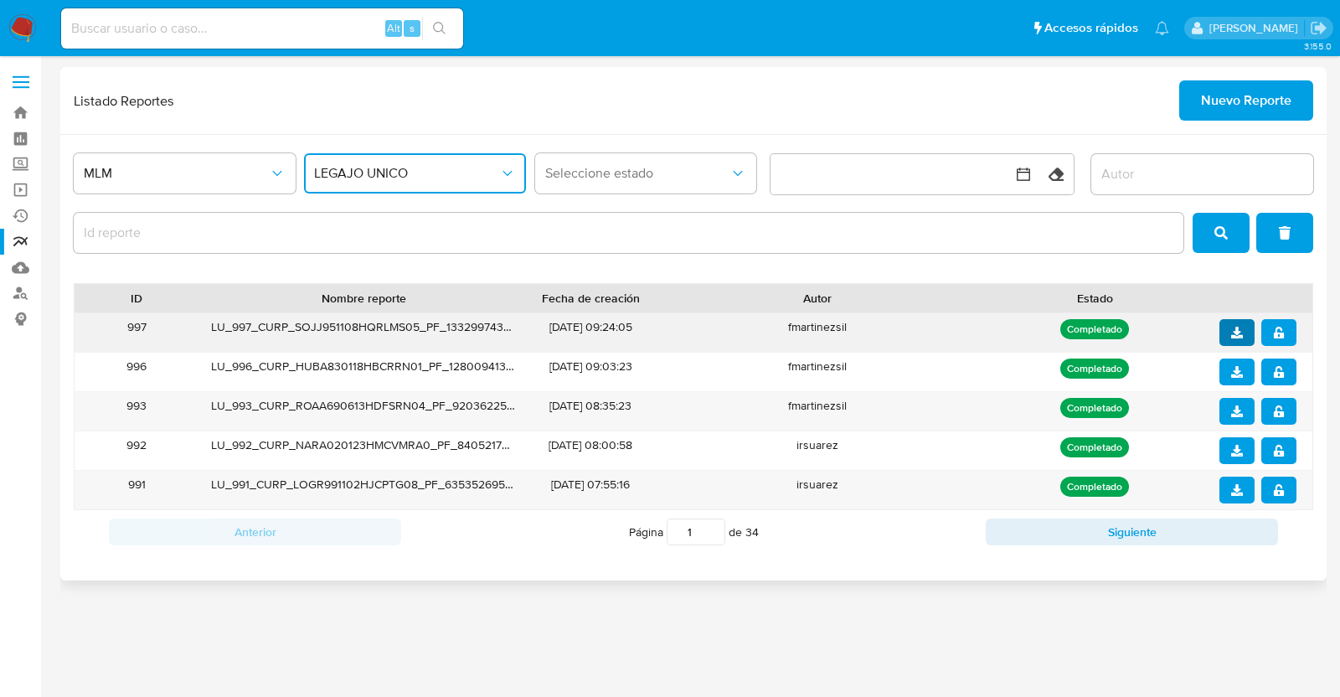
click at [1240, 330] on icon "download" at bounding box center [1237, 333] width 12 height 12
click at [1277, 340] on span "notify_security" at bounding box center [1279, 332] width 12 height 23
